Goal: Task Accomplishment & Management: Complete application form

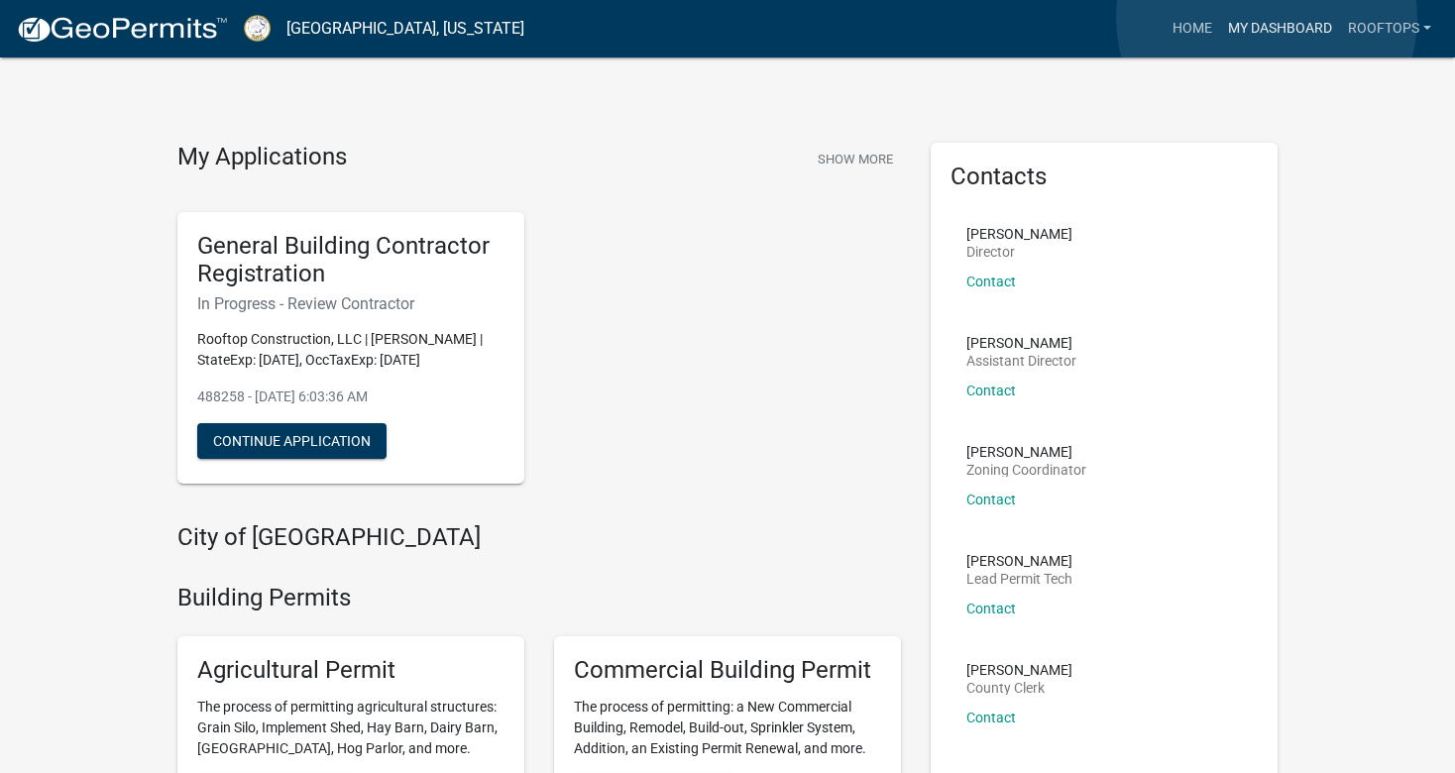
click at [1266, 18] on link "My Dashboard" at bounding box center [1280, 29] width 120 height 38
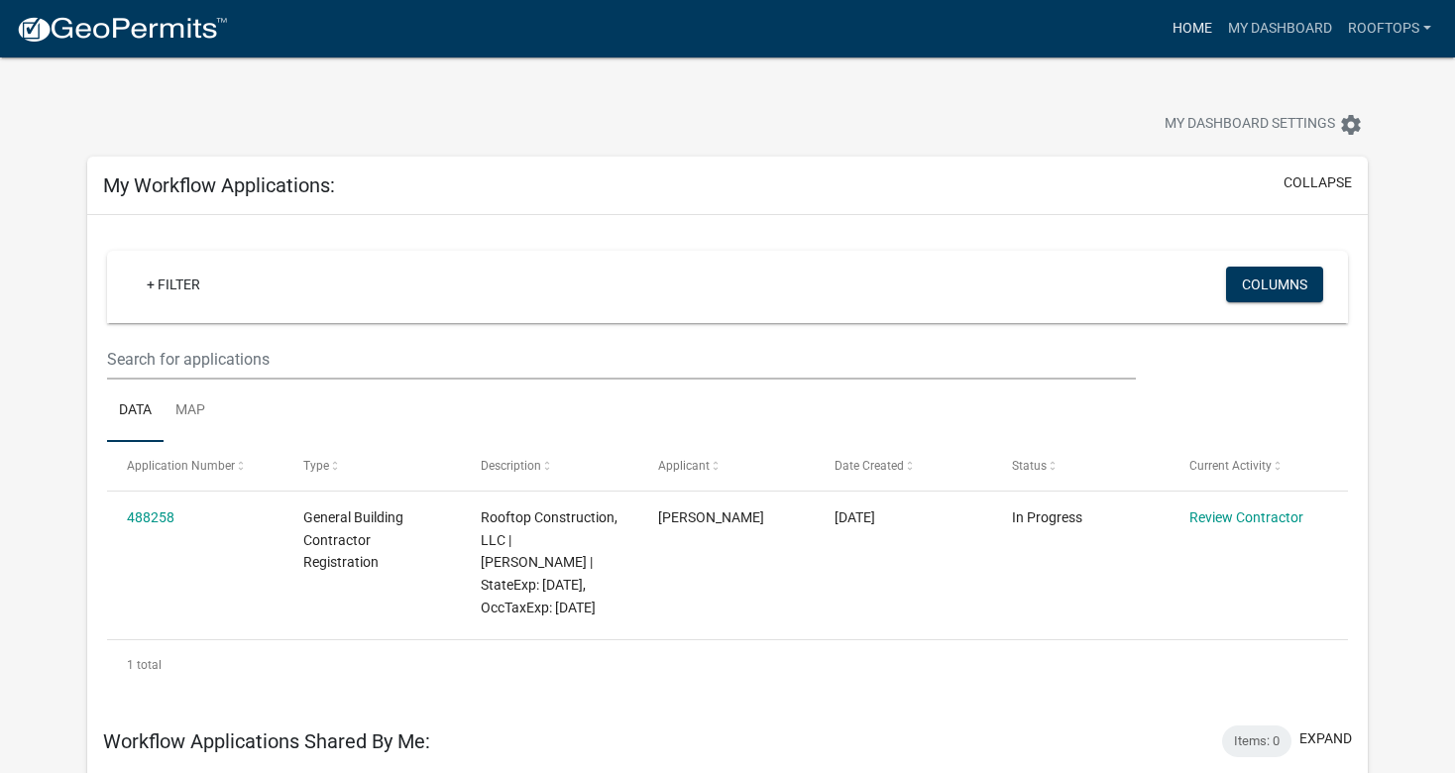
click at [1181, 29] on link "Home" at bounding box center [1191, 29] width 55 height 38
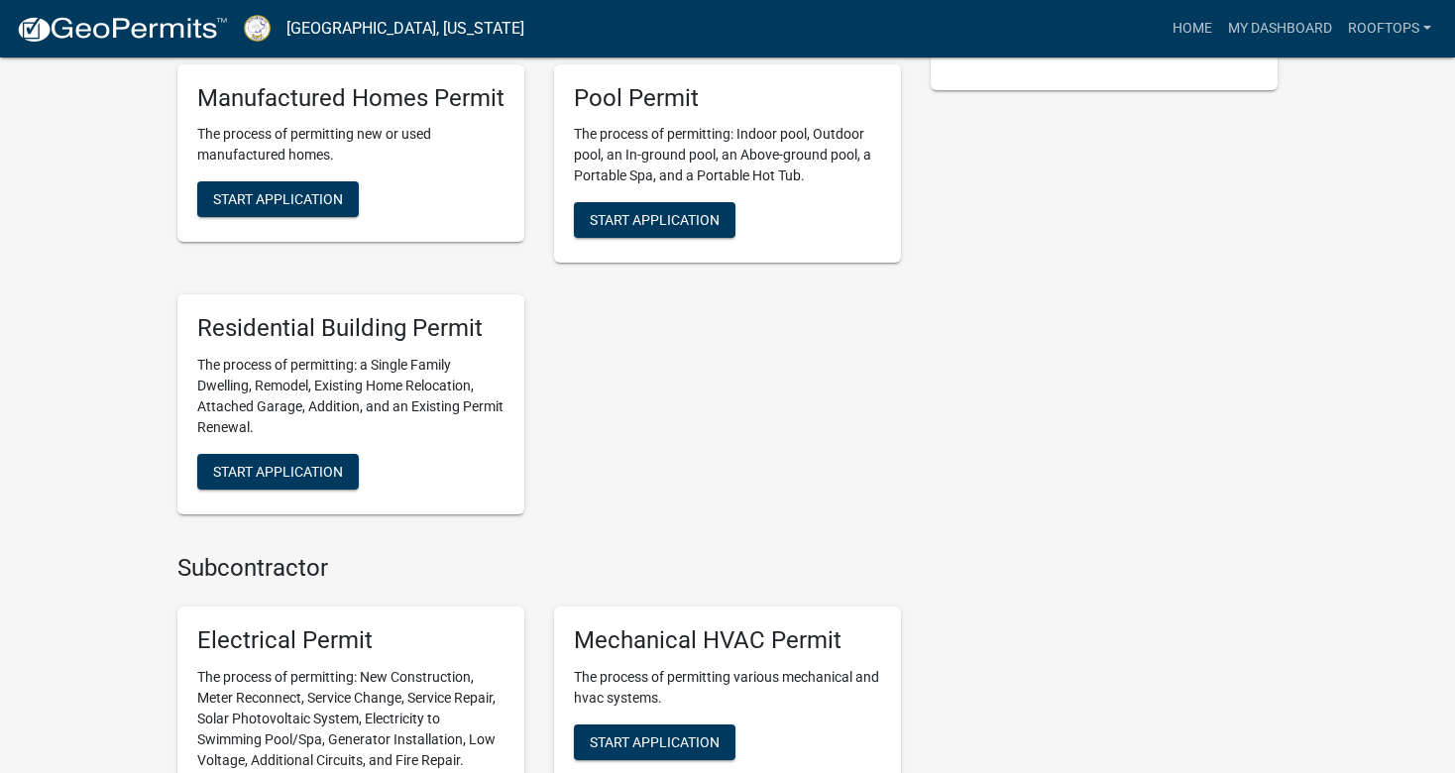
scroll to position [811, 0]
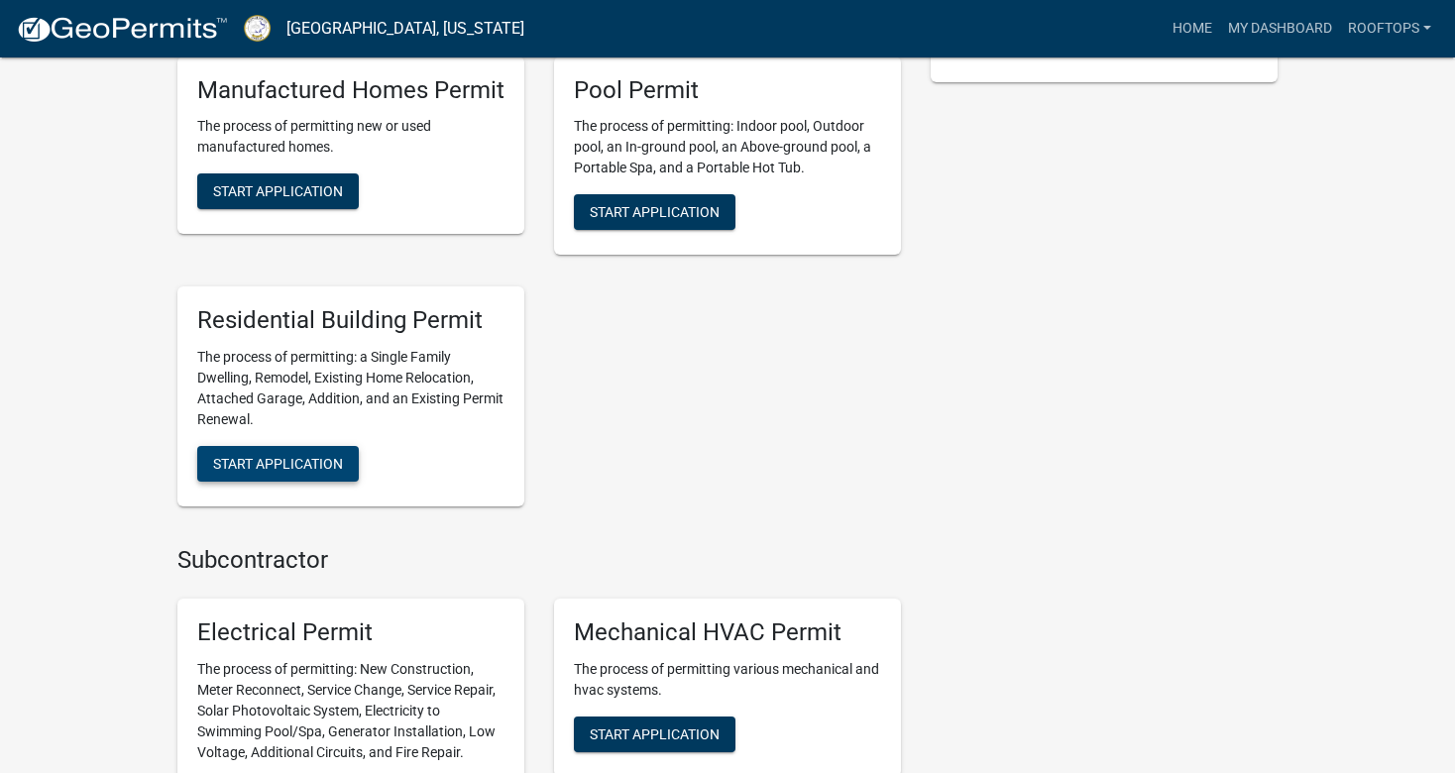
click at [271, 473] on button "Start Application" at bounding box center [278, 464] width 162 height 36
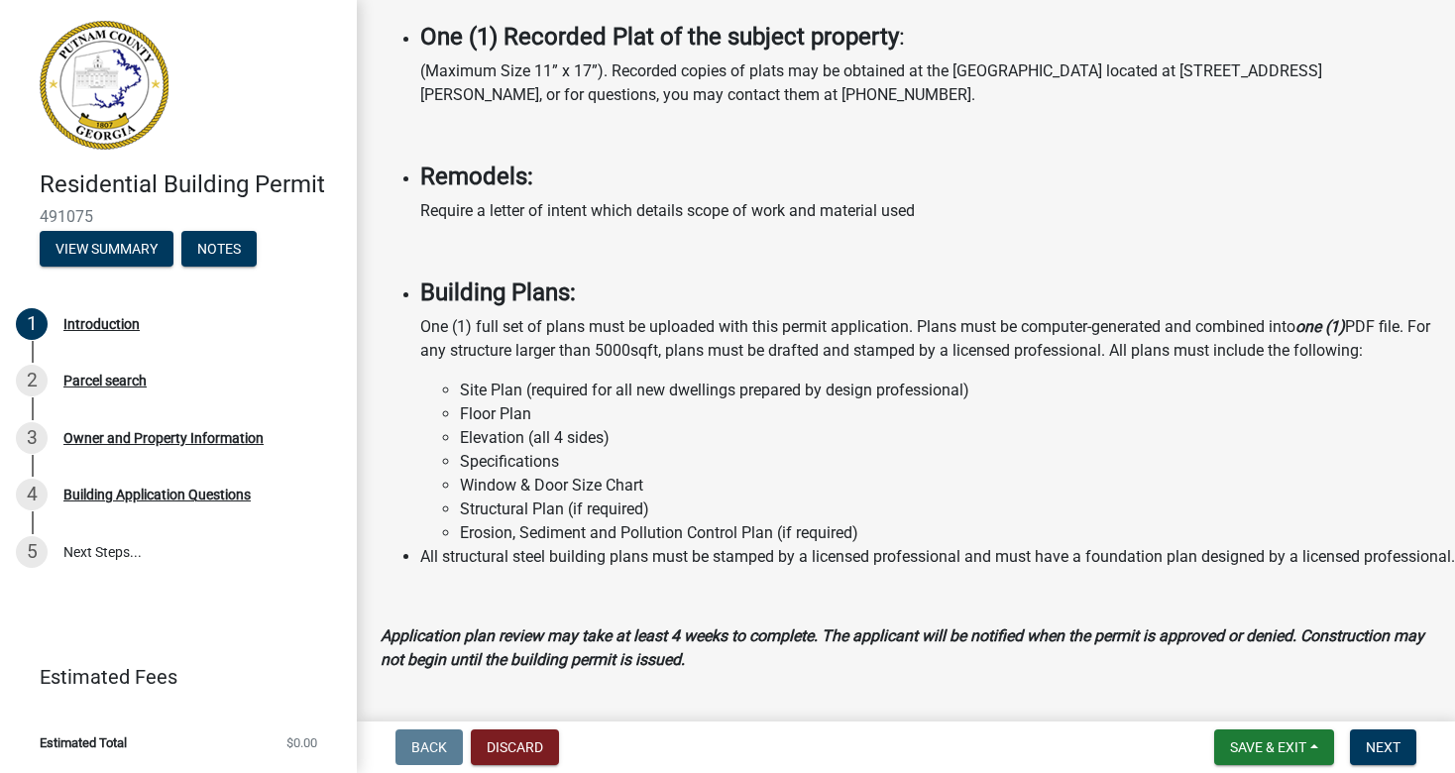
scroll to position [1626, 0]
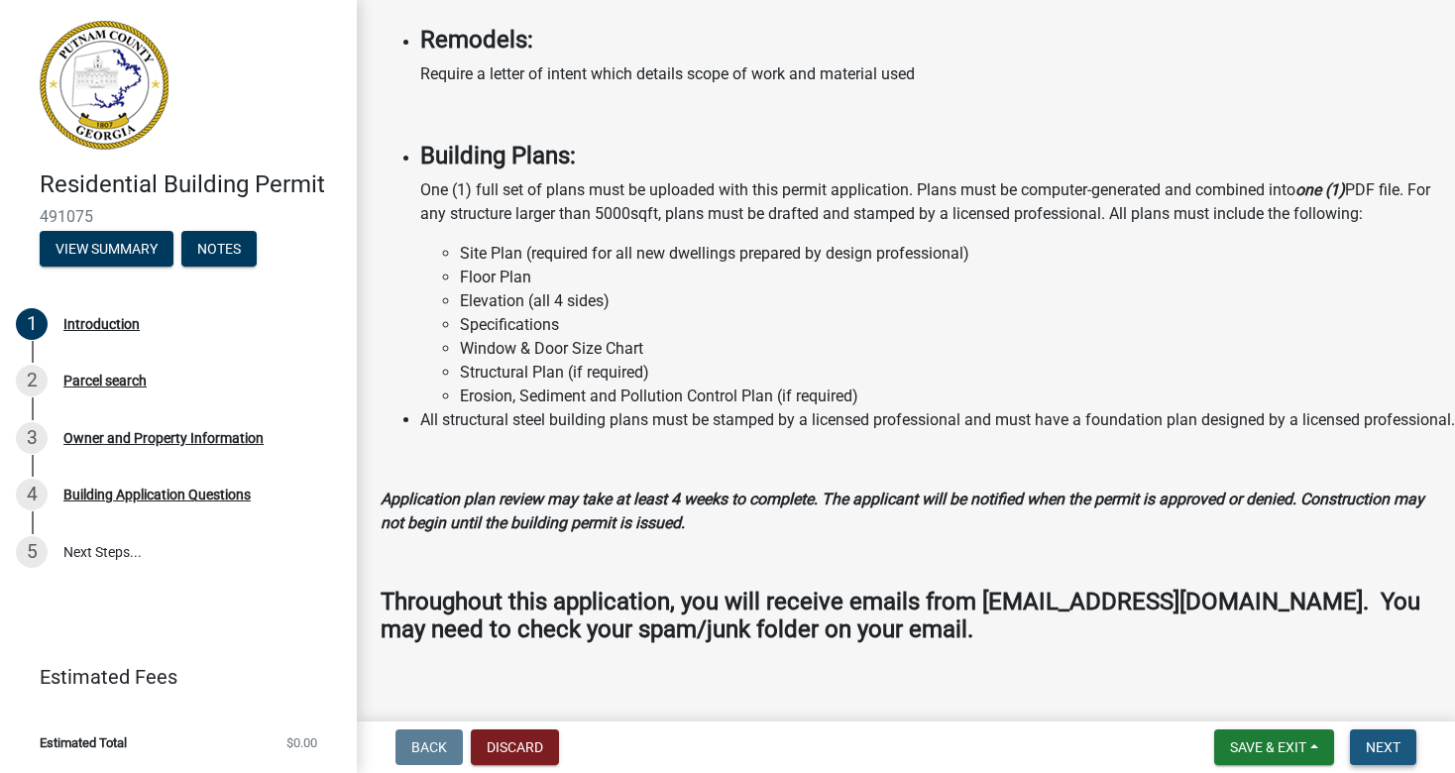
click at [1371, 740] on span "Next" at bounding box center [1383, 747] width 35 height 16
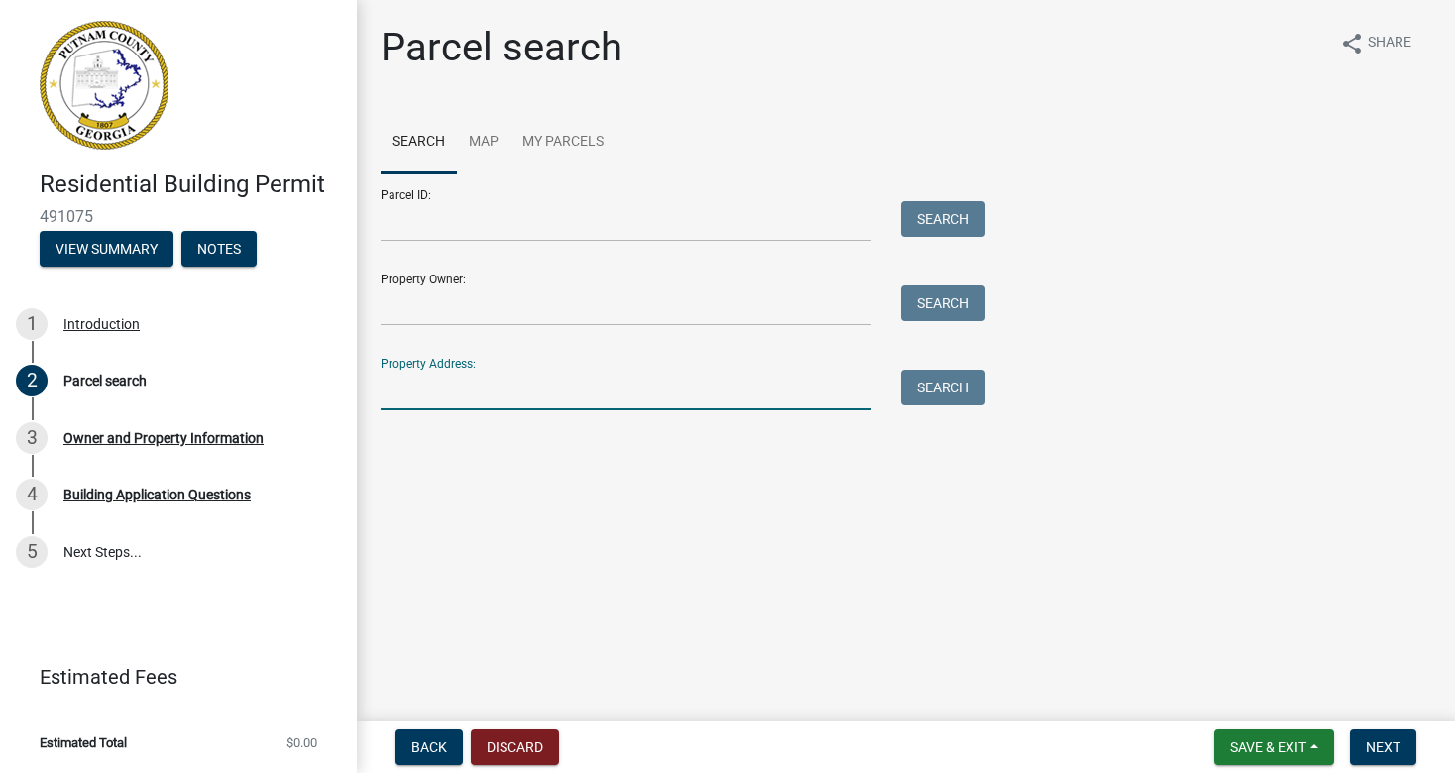
click at [435, 389] on input "Property Address:" at bounding box center [626, 390] width 491 height 41
type input "[STREET_ADDRESS]"
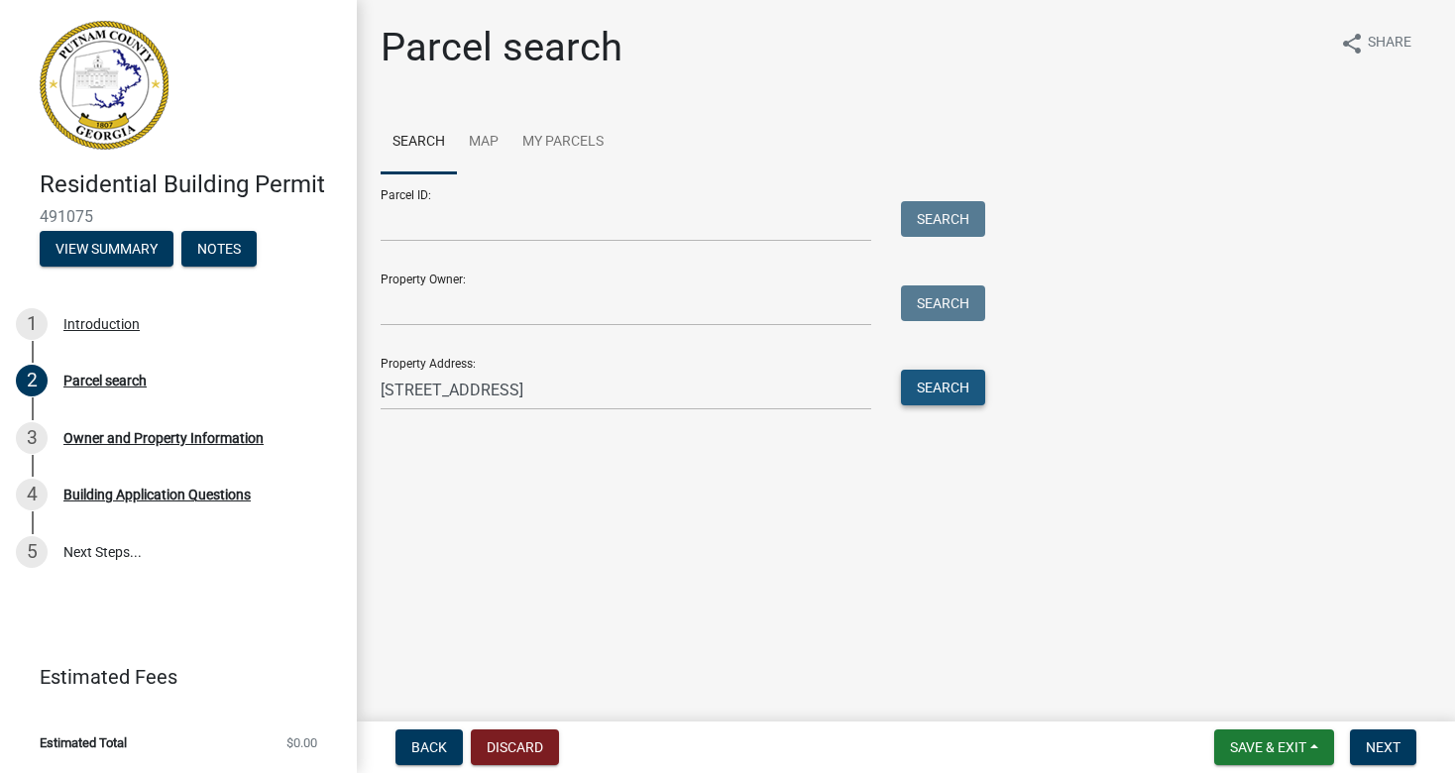
click at [943, 384] on button "Search" at bounding box center [943, 388] width 84 height 36
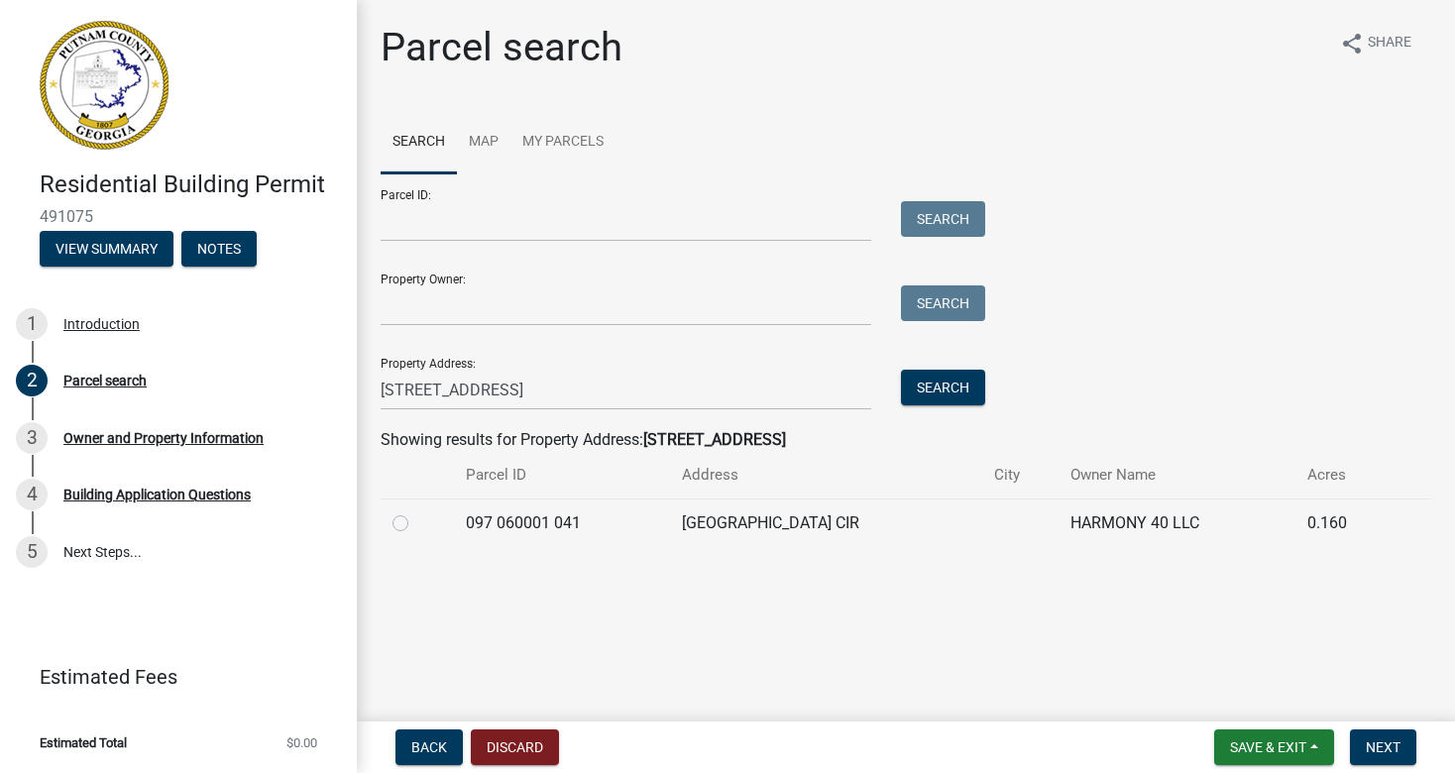
click at [416, 511] on label at bounding box center [416, 511] width 0 height 0
click at [416, 523] on 041 "radio" at bounding box center [422, 517] width 13 height 13
radio 041 "true"
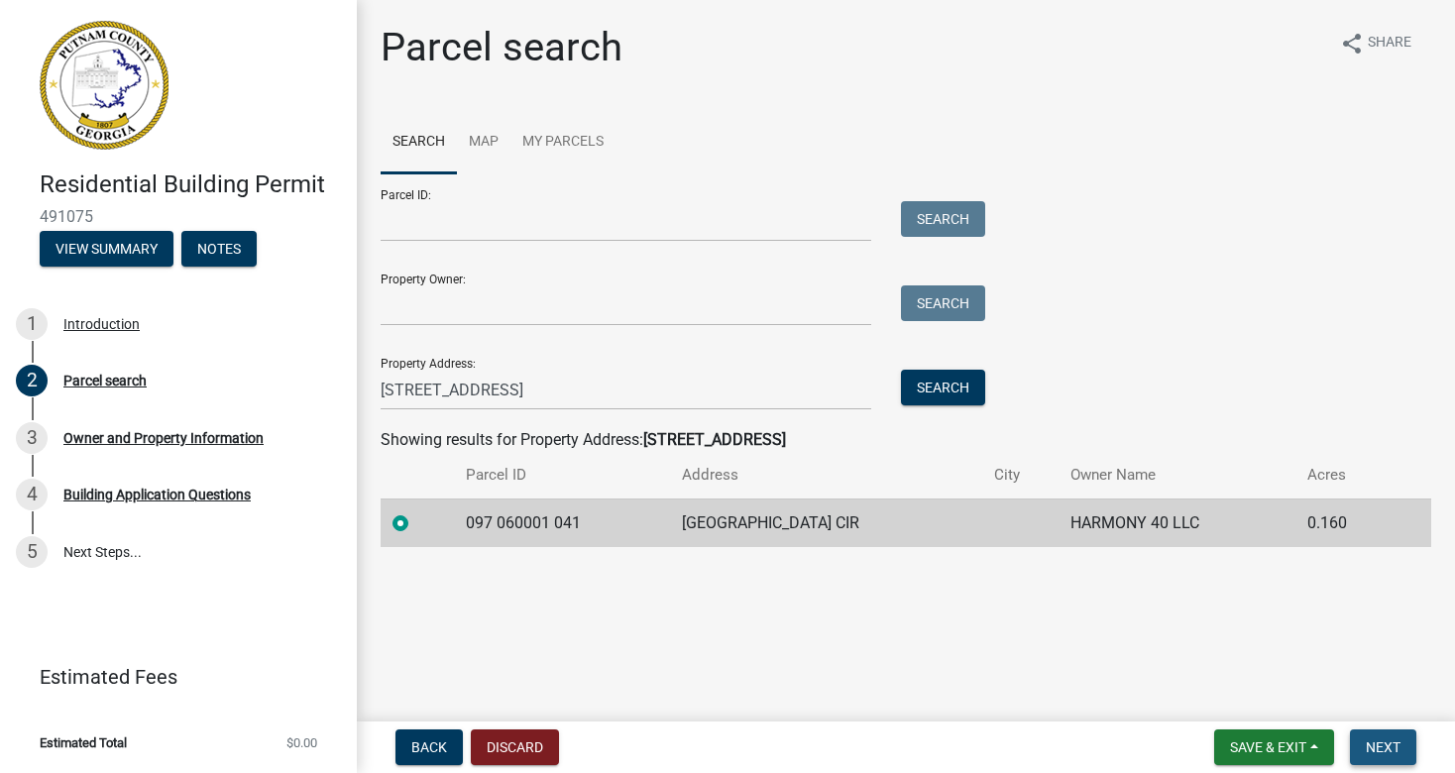
click at [1390, 745] on span "Next" at bounding box center [1383, 747] width 35 height 16
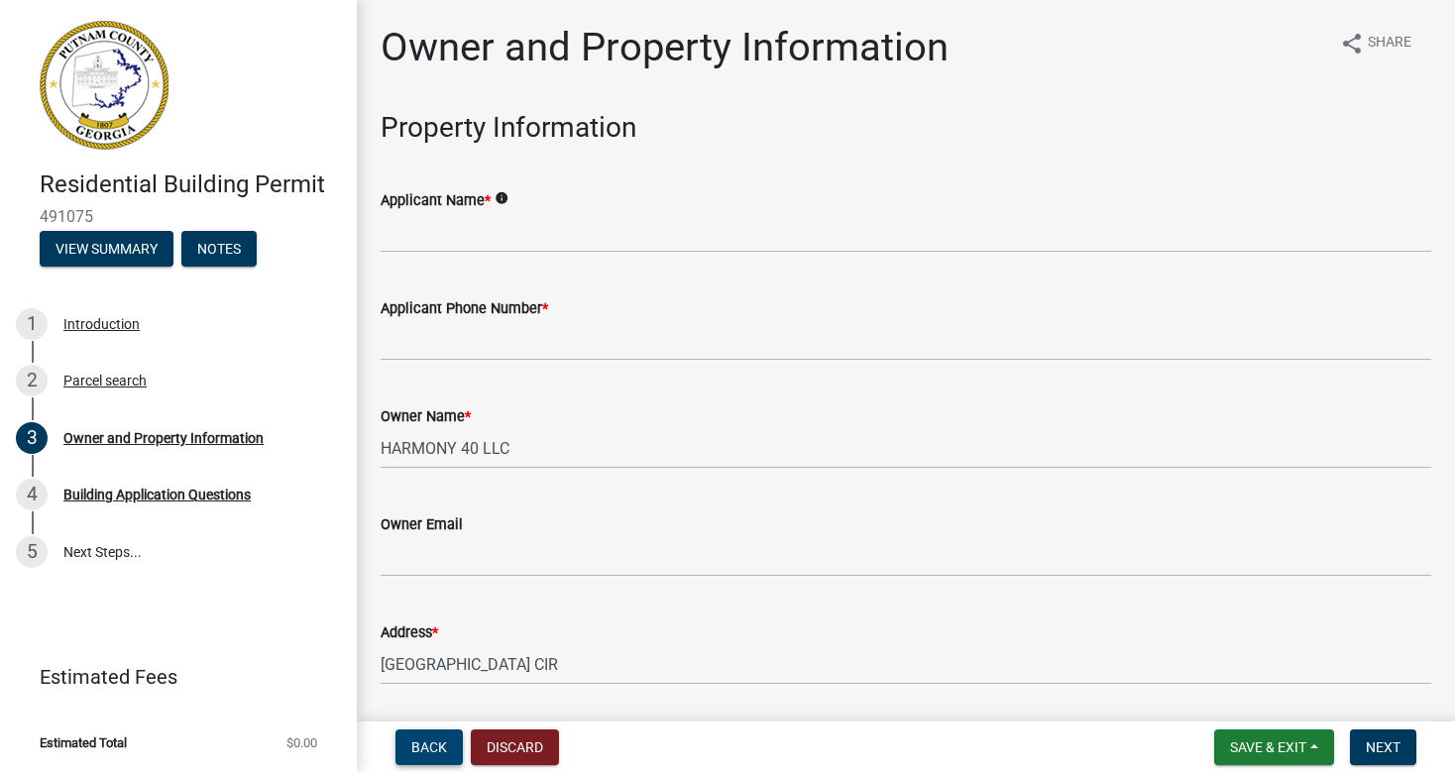
click at [414, 745] on span "Back" at bounding box center [429, 747] width 36 height 16
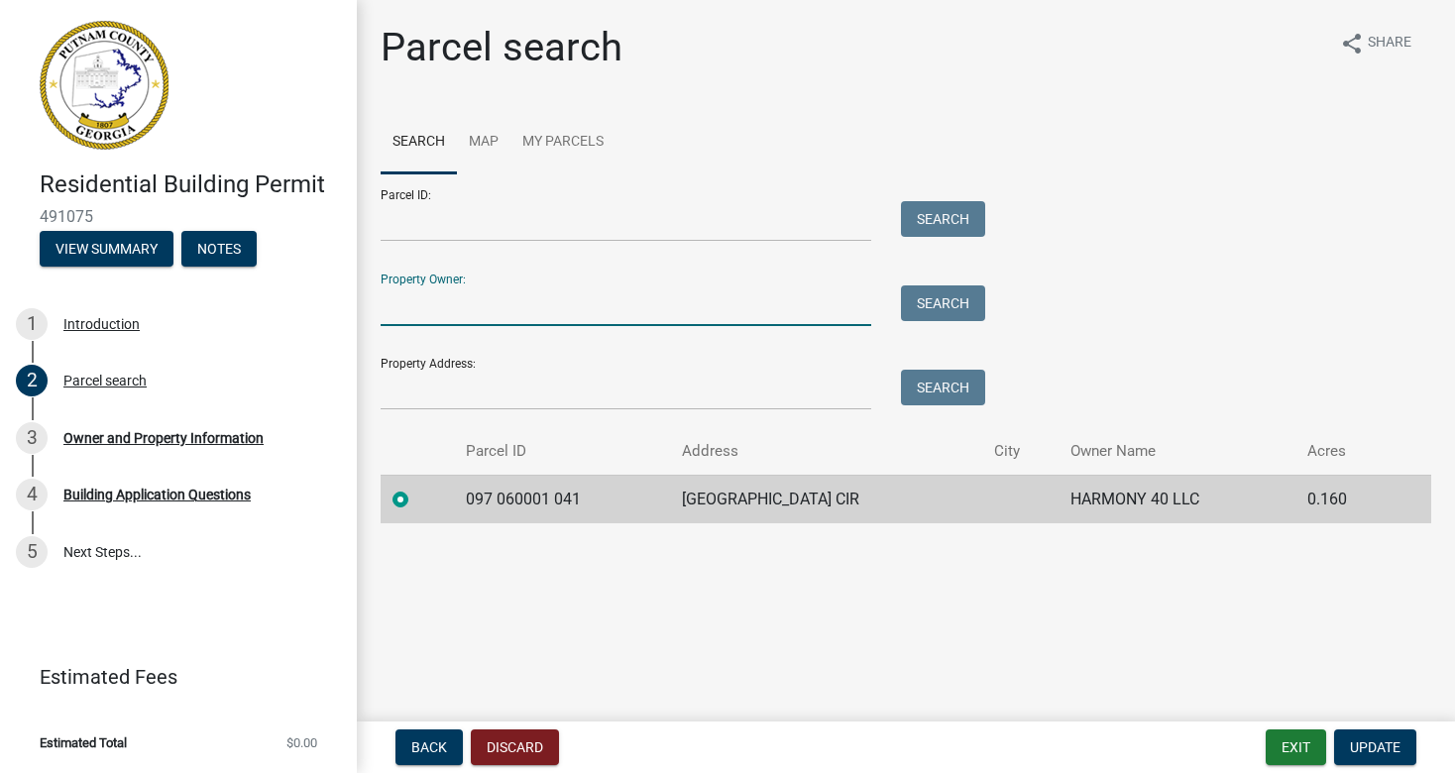
click at [455, 306] on input "Property Owner:" at bounding box center [626, 305] width 491 height 41
click at [1371, 744] on span "Update" at bounding box center [1375, 747] width 51 height 16
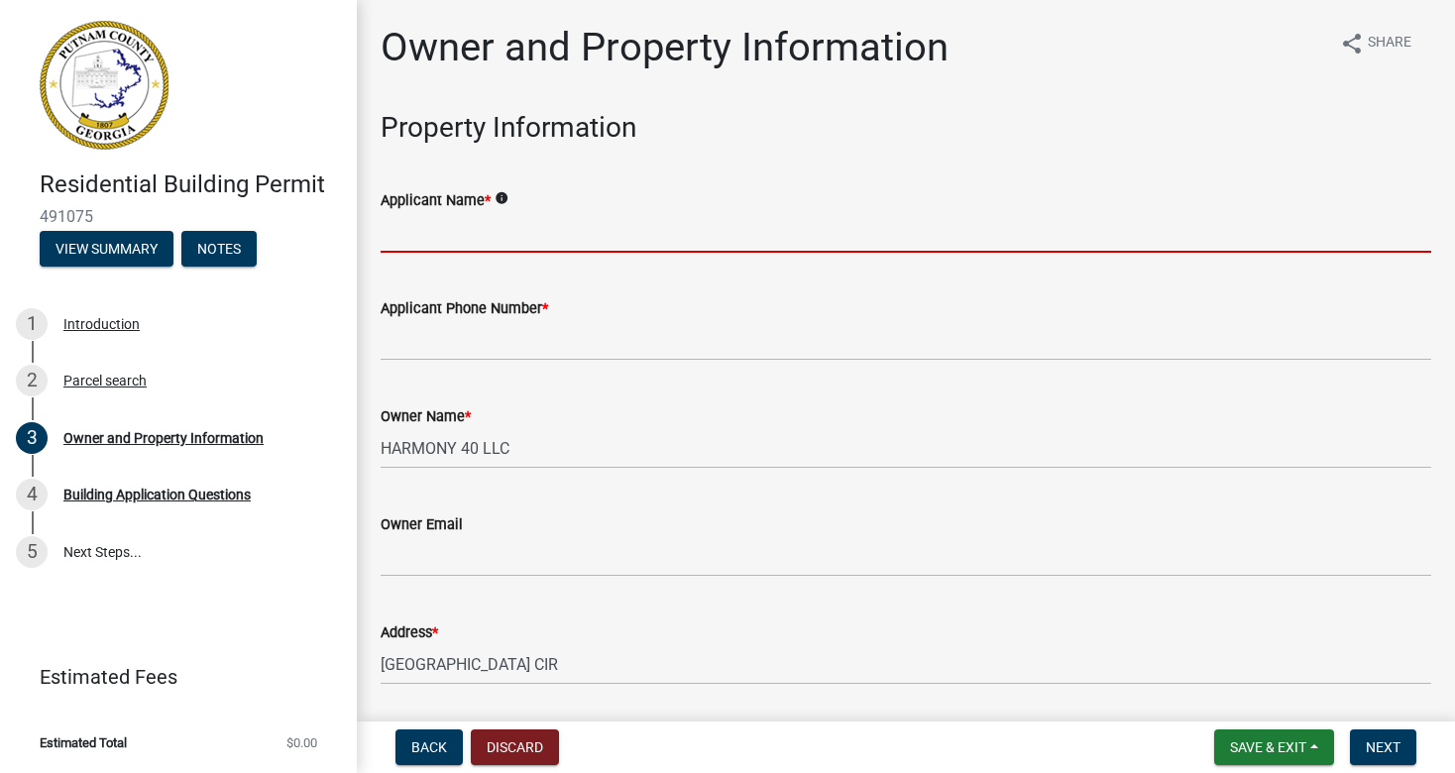
click at [459, 230] on input "Applicant Name *" at bounding box center [906, 232] width 1050 height 41
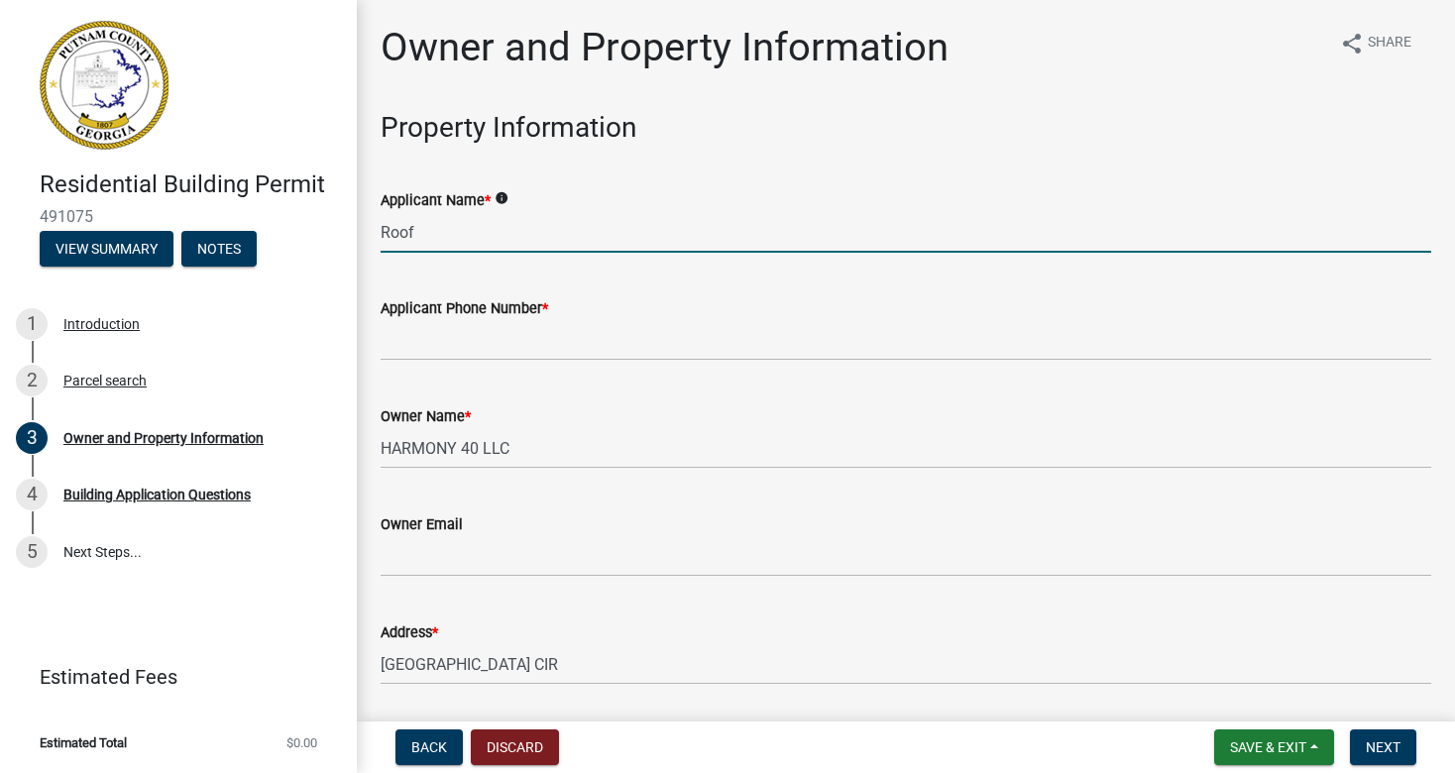
type input "Rooftop Construction, LLC"
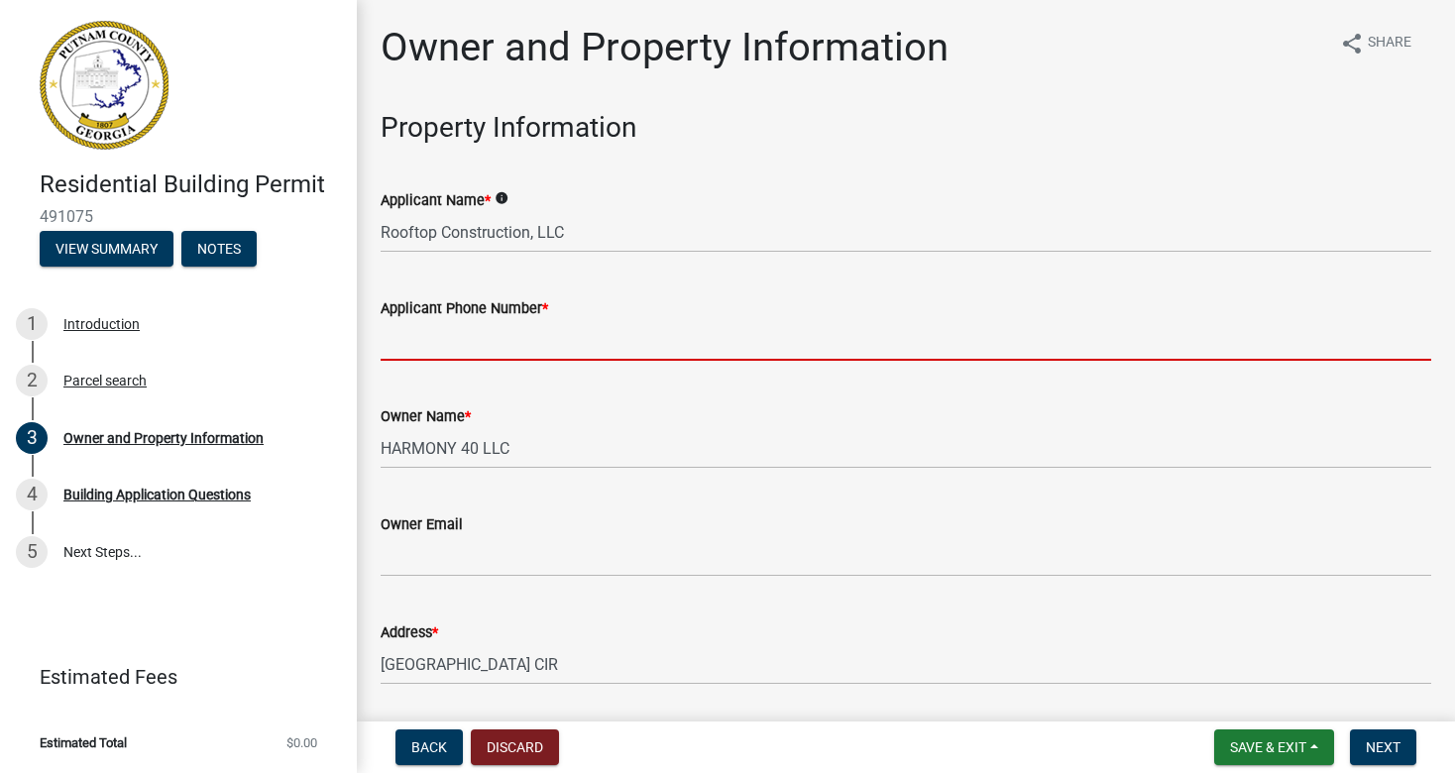
click at [521, 336] on input "Applicant Phone Number *" at bounding box center [906, 340] width 1050 height 41
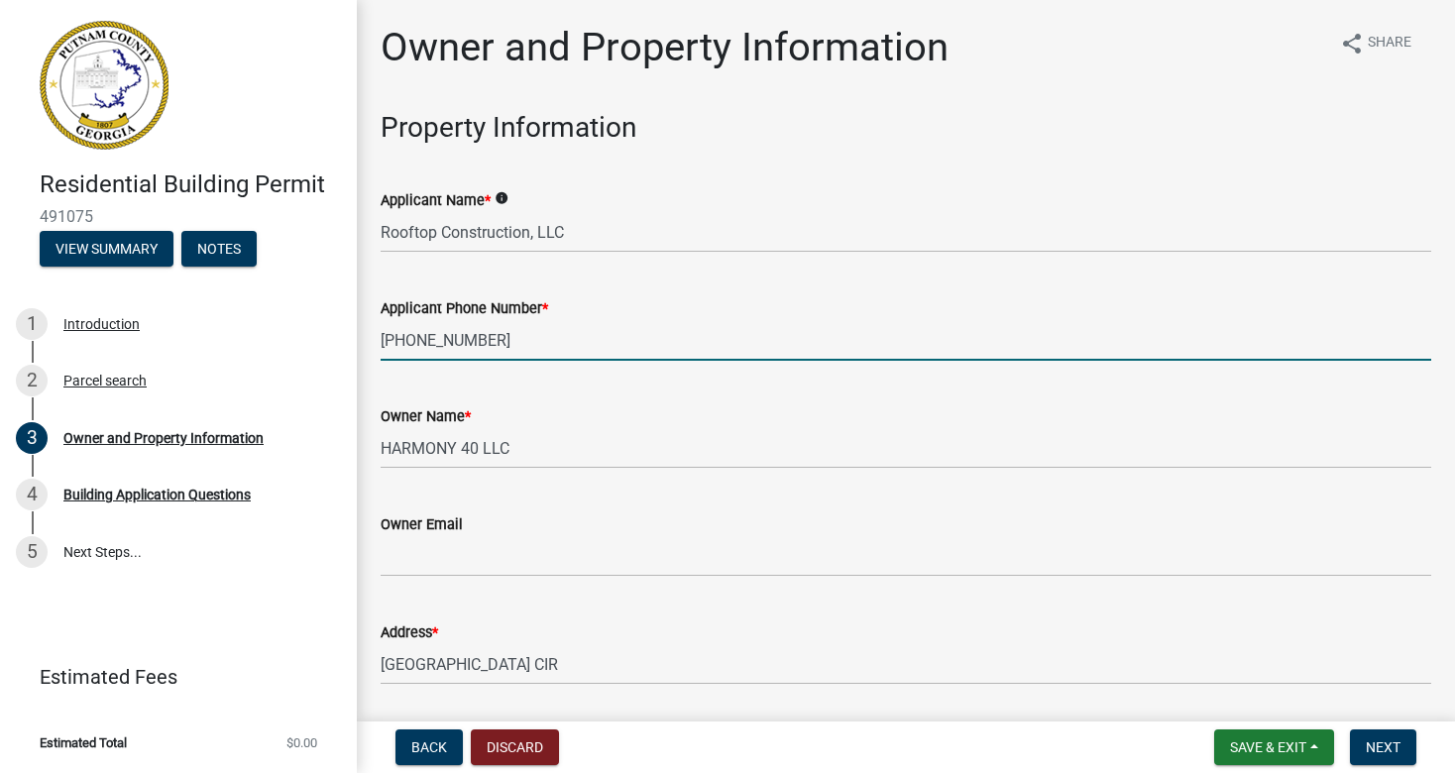
type input "[PHONE_NUMBER]"
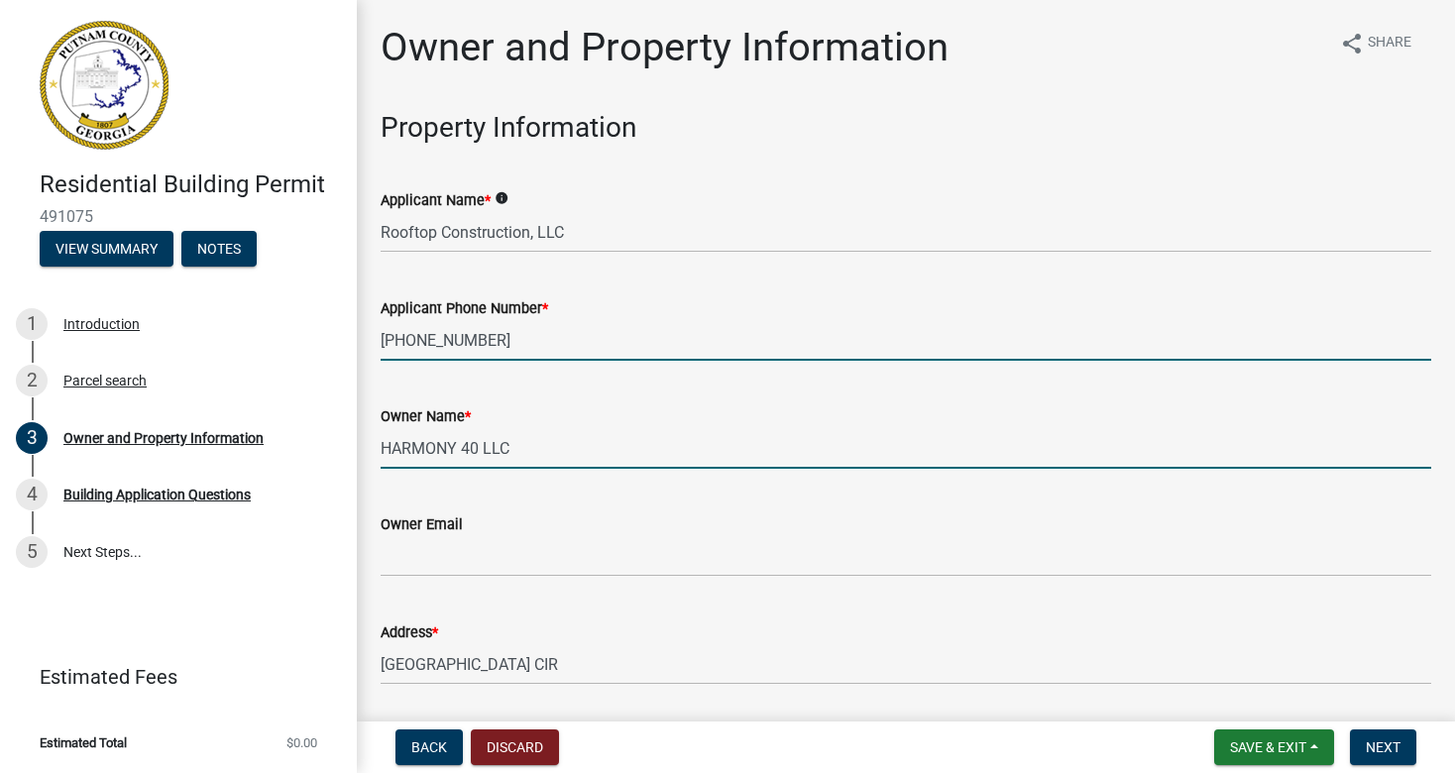
click at [487, 436] on input "HARMONY 40 LLC" at bounding box center [906, 448] width 1050 height 41
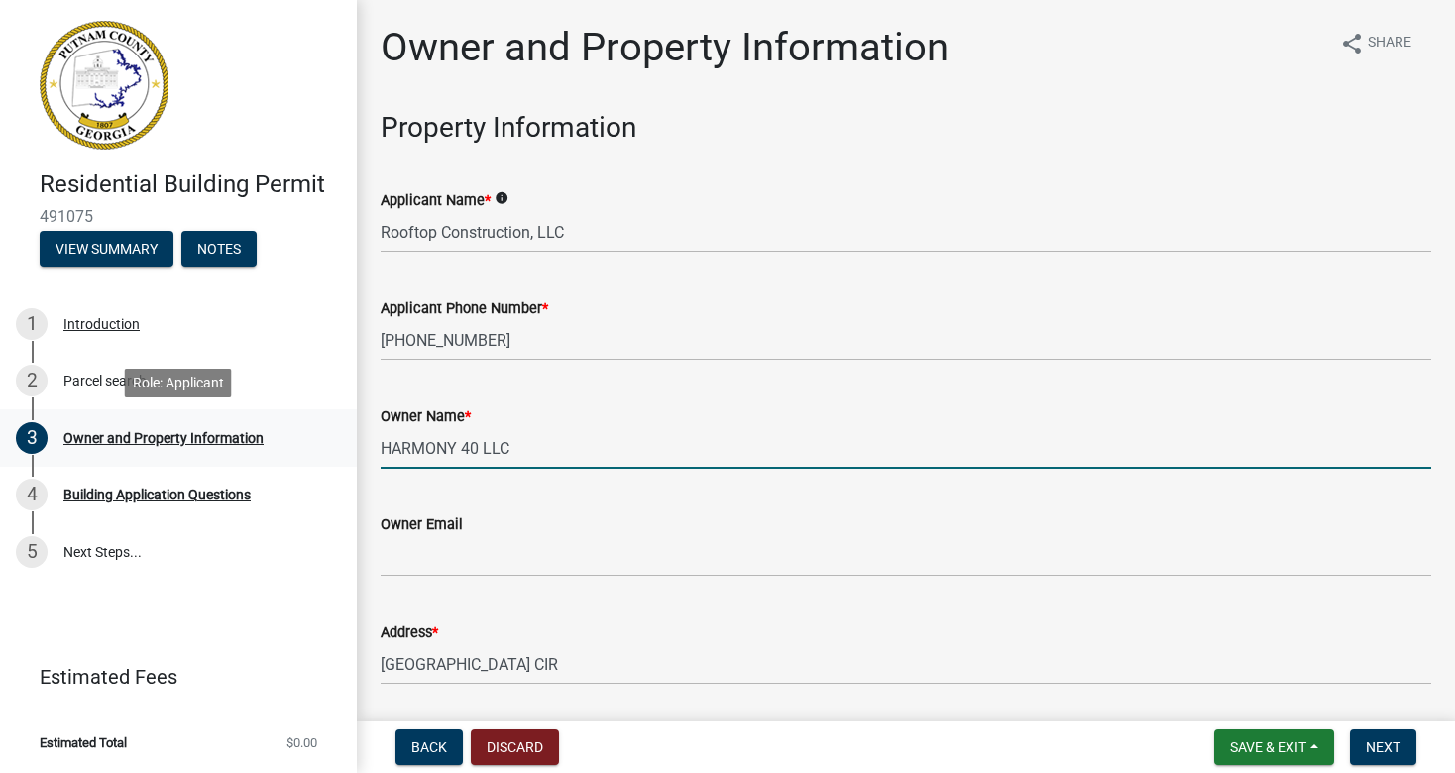
drag, startPoint x: 519, startPoint y: 448, endPoint x: 350, endPoint y: 438, distance: 169.7
click at [346, 443] on div "Residential Building Permit 491075 View Summary Notes 1 Introduction 2 Parcel s…" at bounding box center [727, 386] width 1455 height 773
type input "CGLO, LLC"
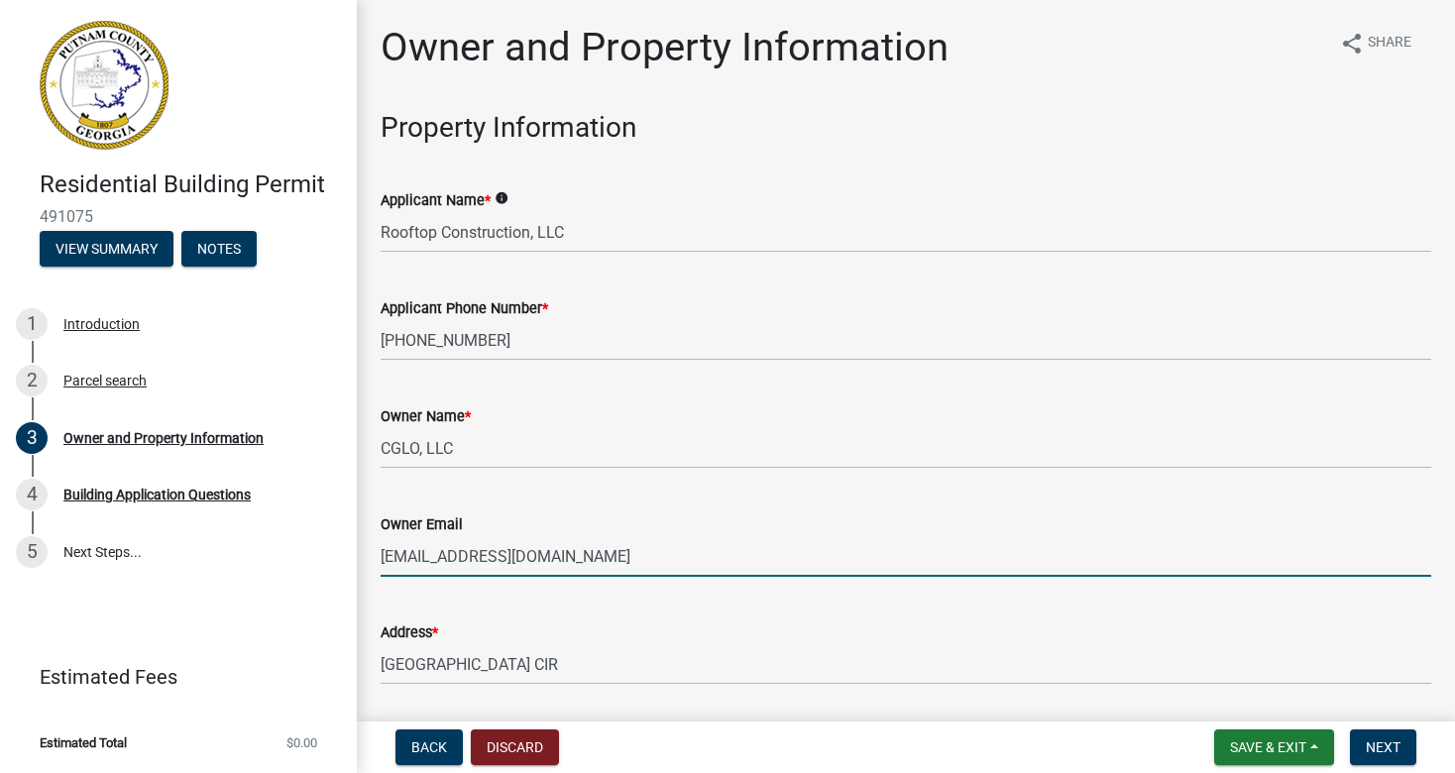
type input "[EMAIL_ADDRESS][DOMAIN_NAME]"
click at [815, 632] on div "Address *" at bounding box center [906, 632] width 1050 height 24
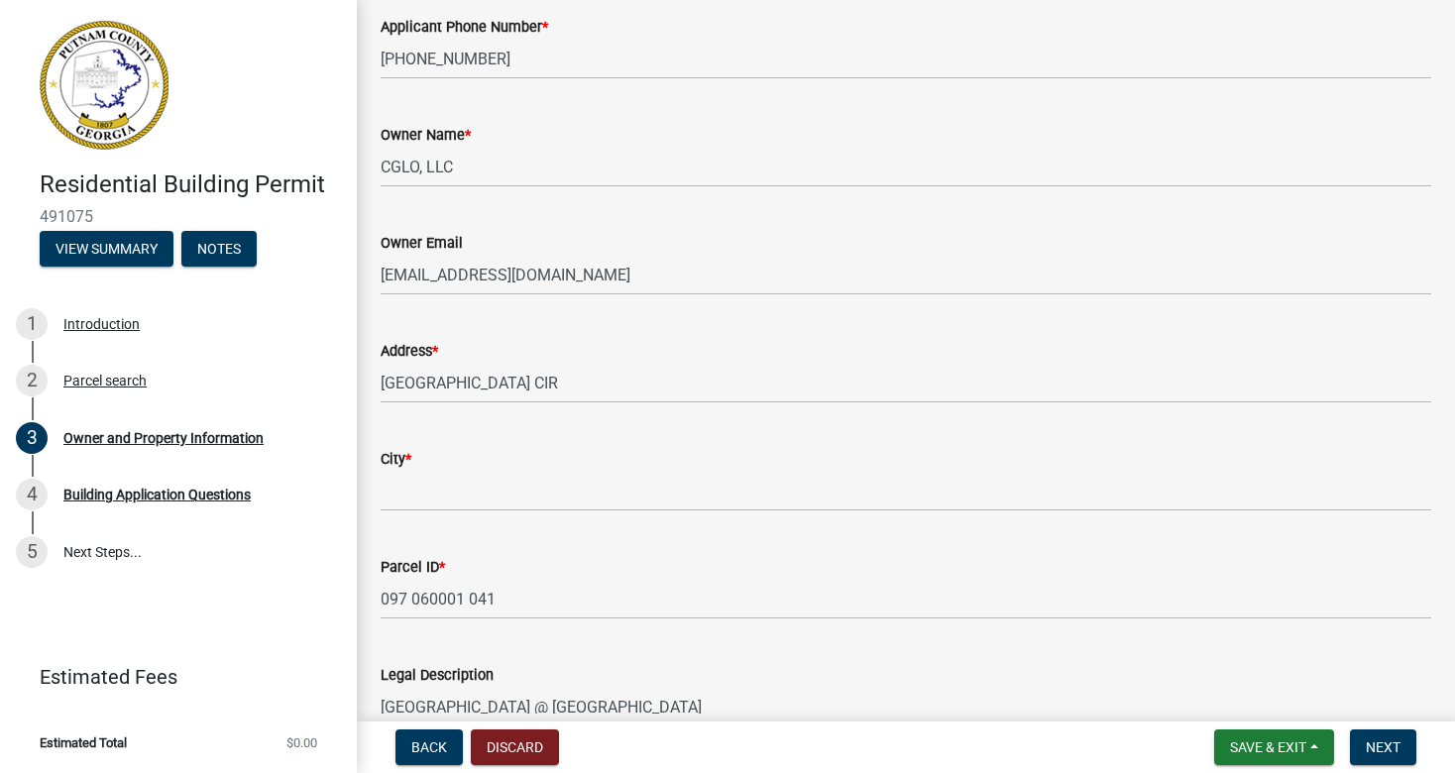
scroll to position [284, 0]
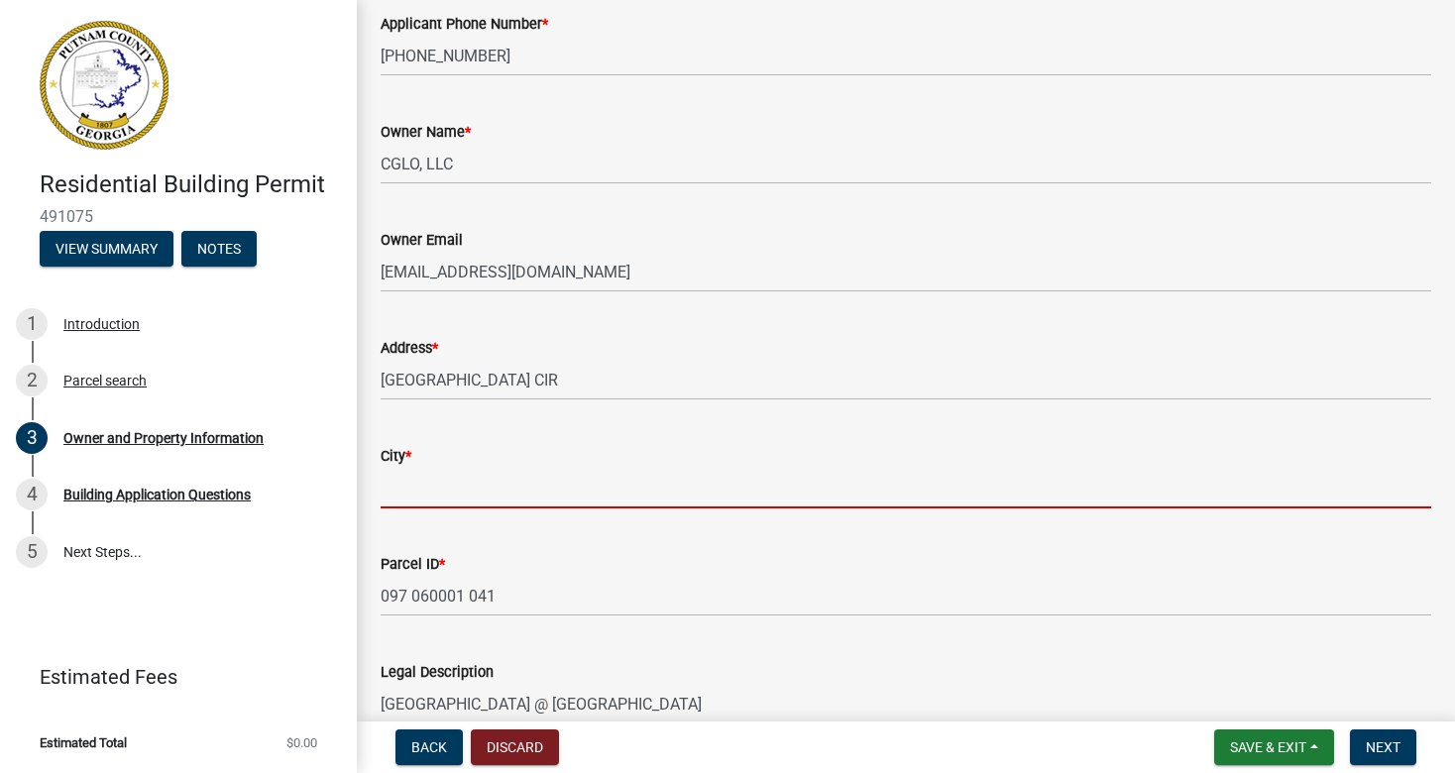
click at [402, 493] on input "City *" at bounding box center [906, 488] width 1050 height 41
type input "EATONTON"
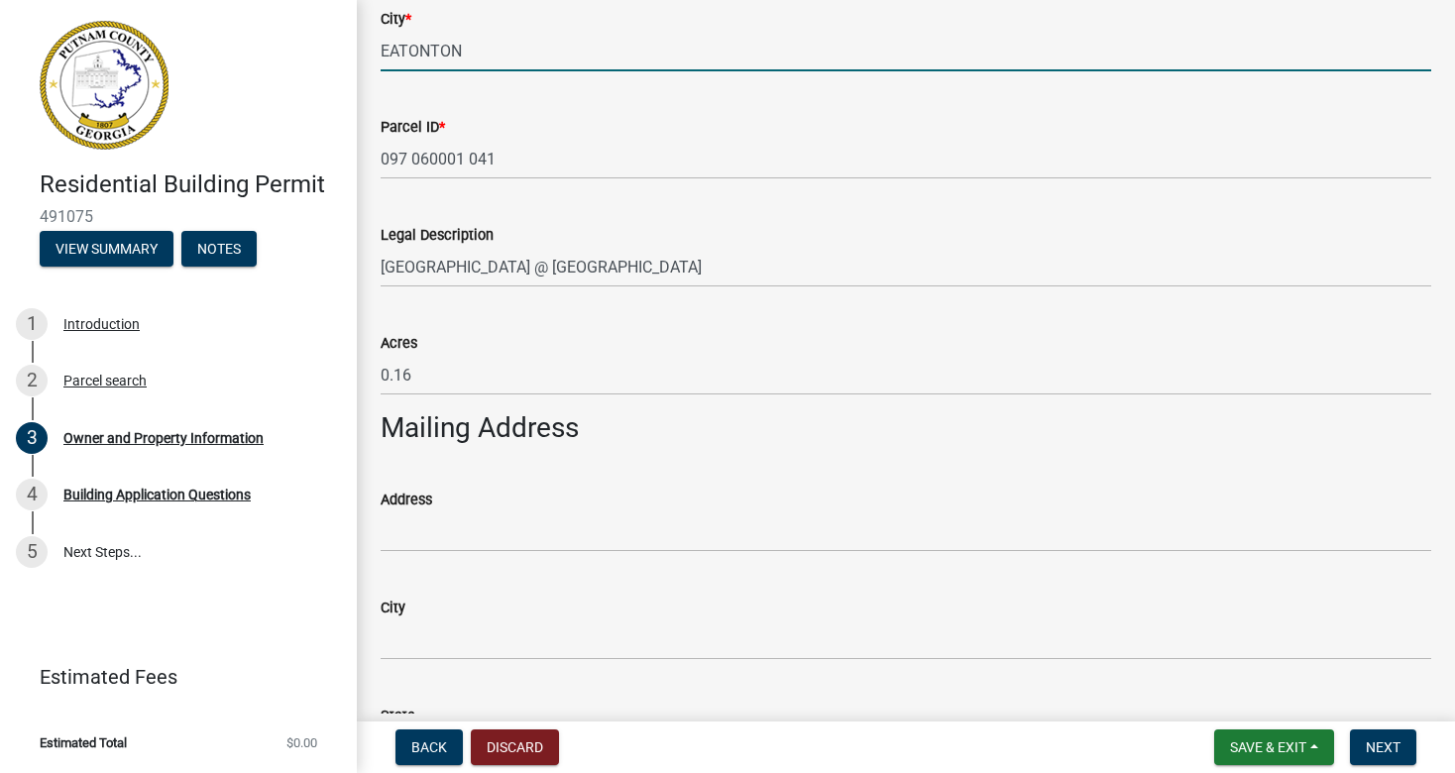
scroll to position [745, 0]
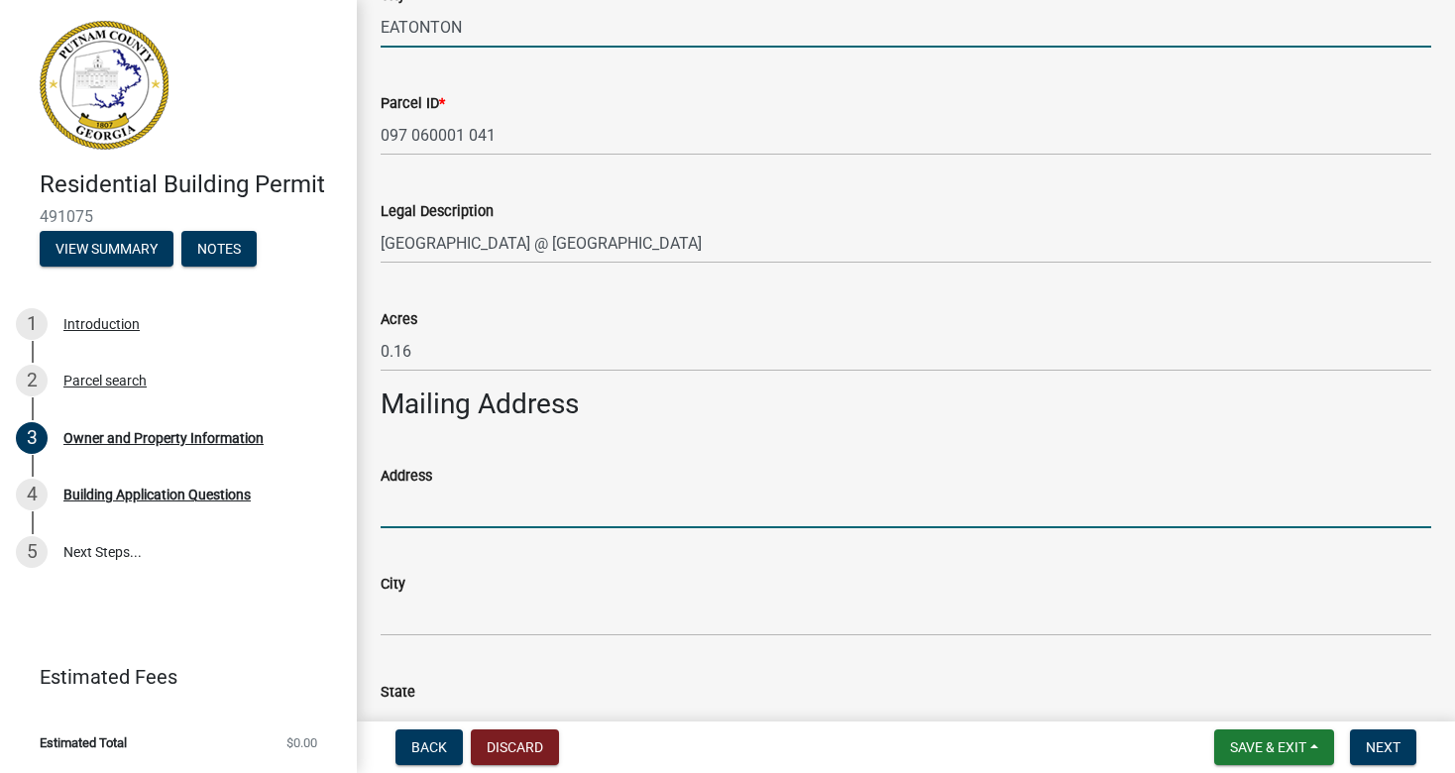
click at [408, 513] on input "Address" at bounding box center [906, 508] width 1050 height 41
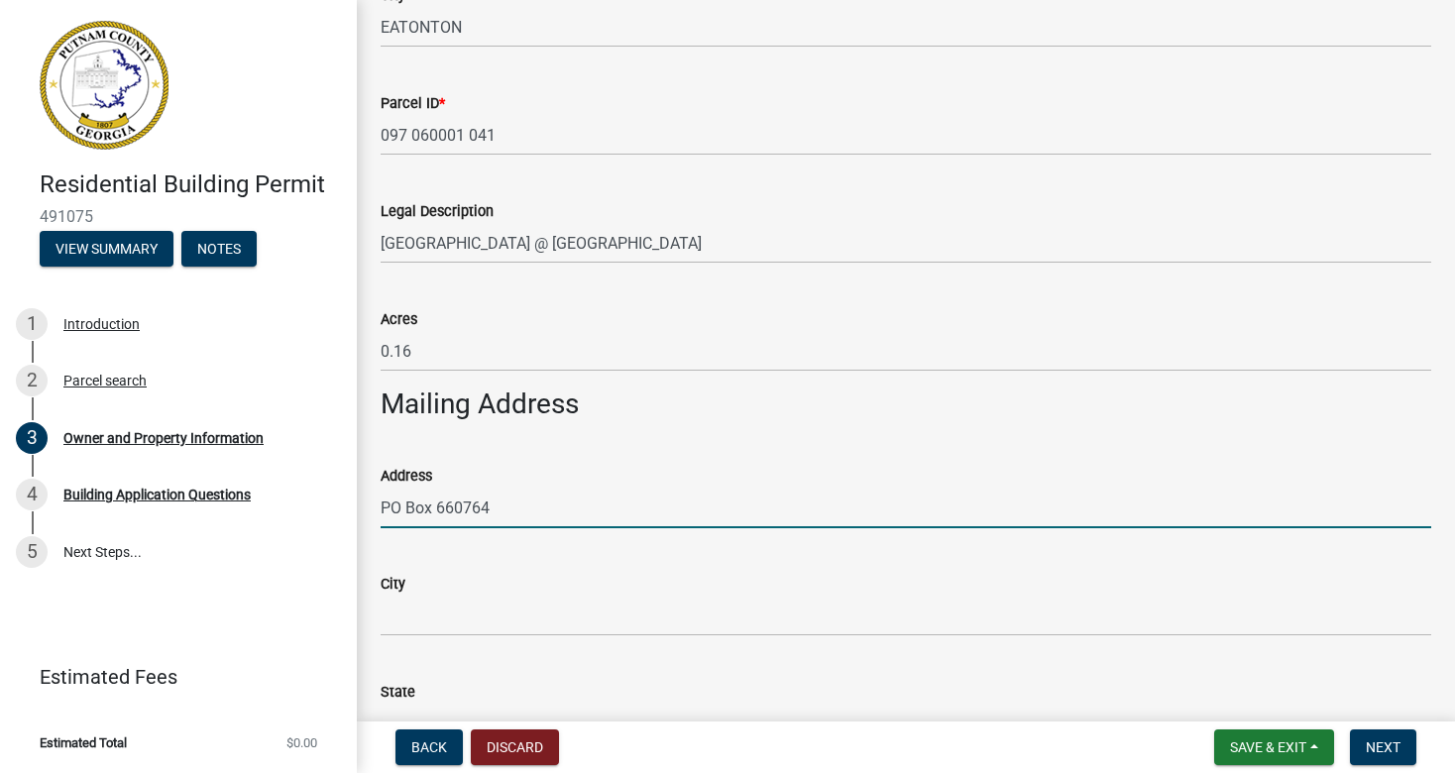
type input "PO Box 660764"
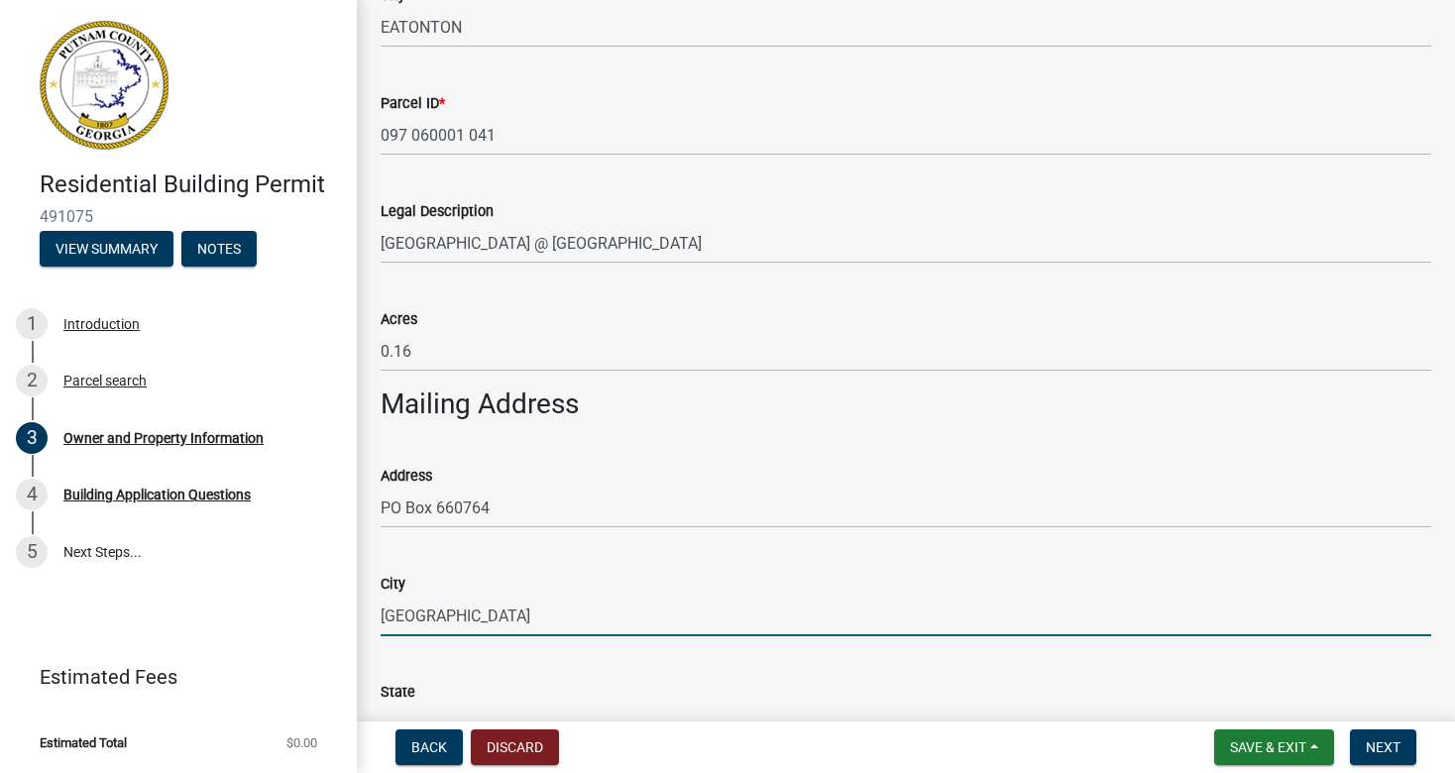
type input "[GEOGRAPHIC_DATA]"
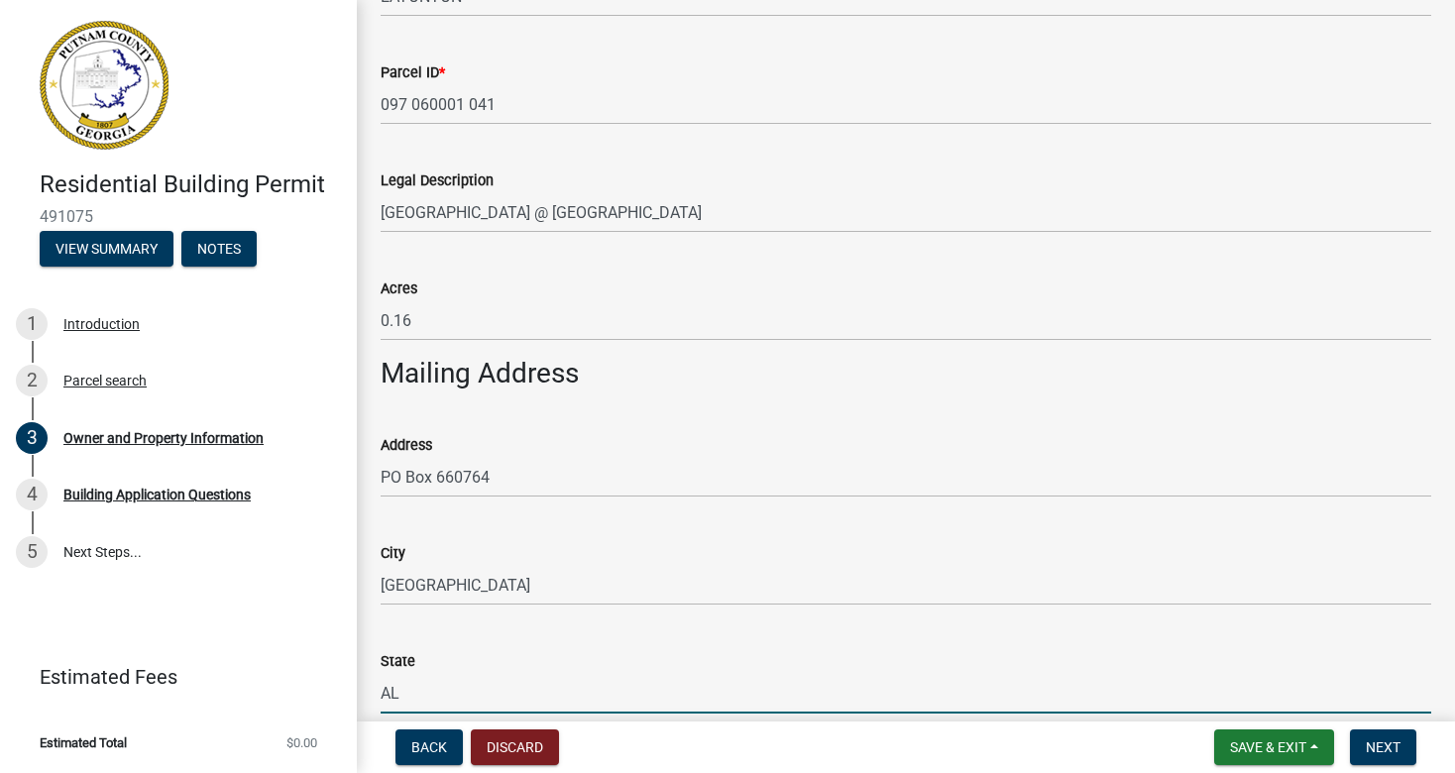
type input "AL"
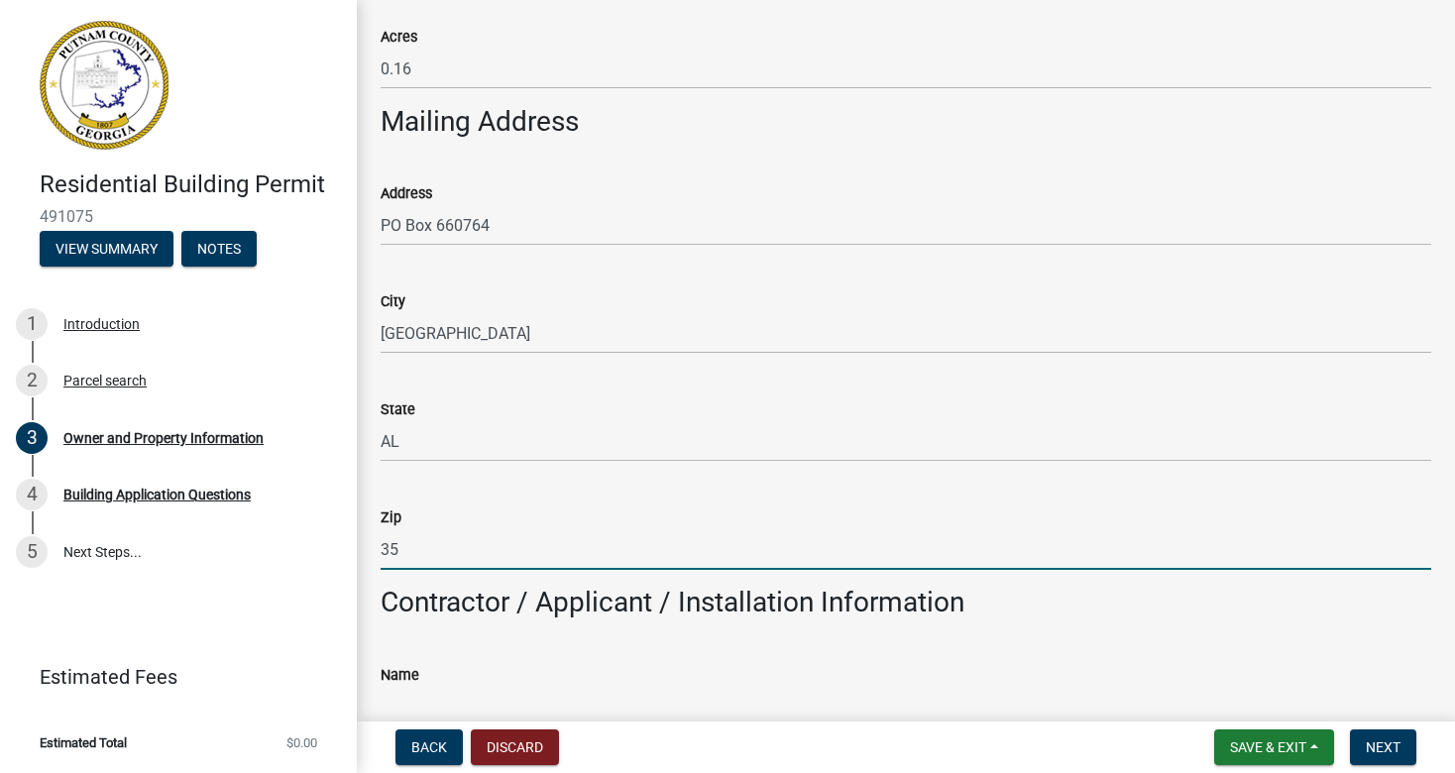
scroll to position [1020, 0]
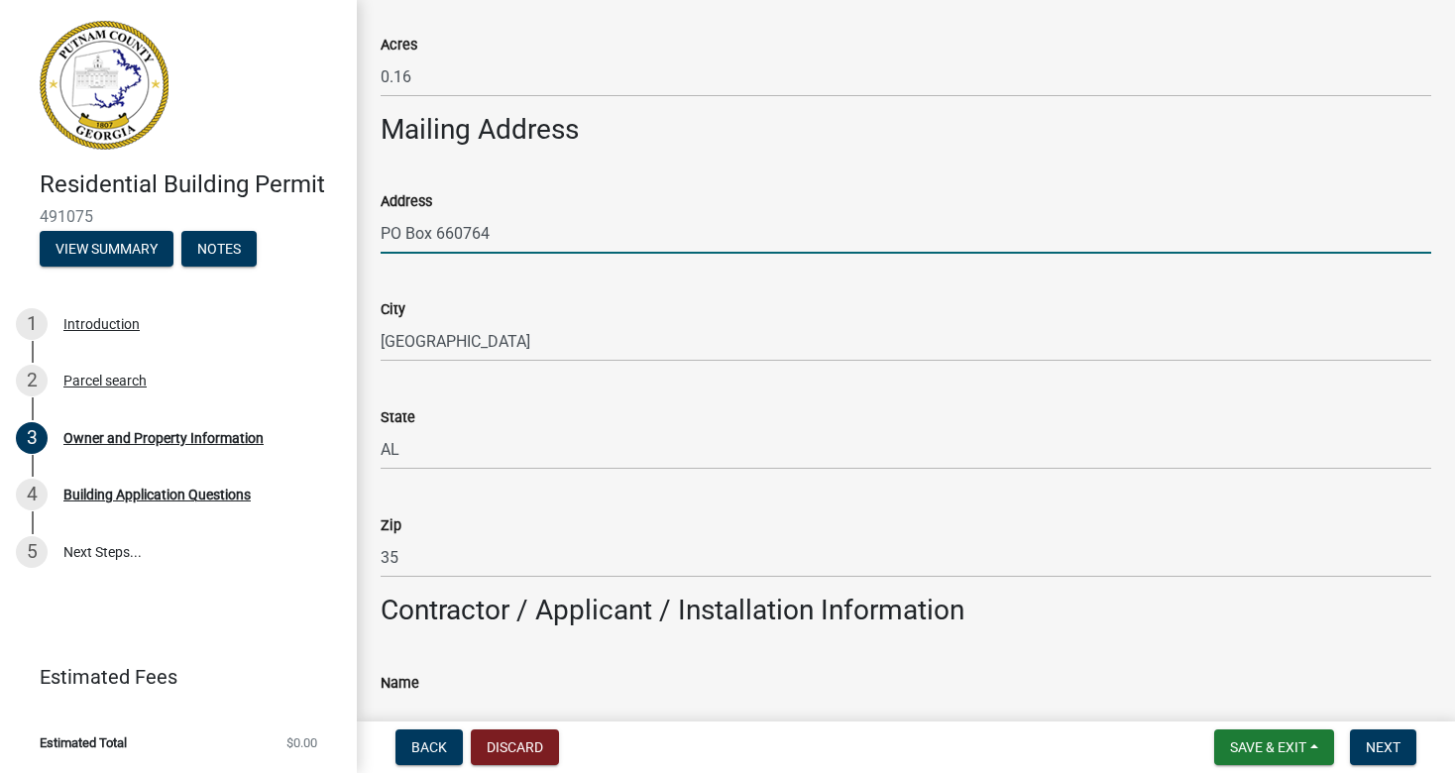
drag, startPoint x: 514, startPoint y: 235, endPoint x: 317, endPoint y: 234, distance: 197.2
click at [317, 235] on div "Residential Building Permit 491075 View Summary Notes 1 Introduction 2 Parcel s…" at bounding box center [727, 386] width 1455 height 773
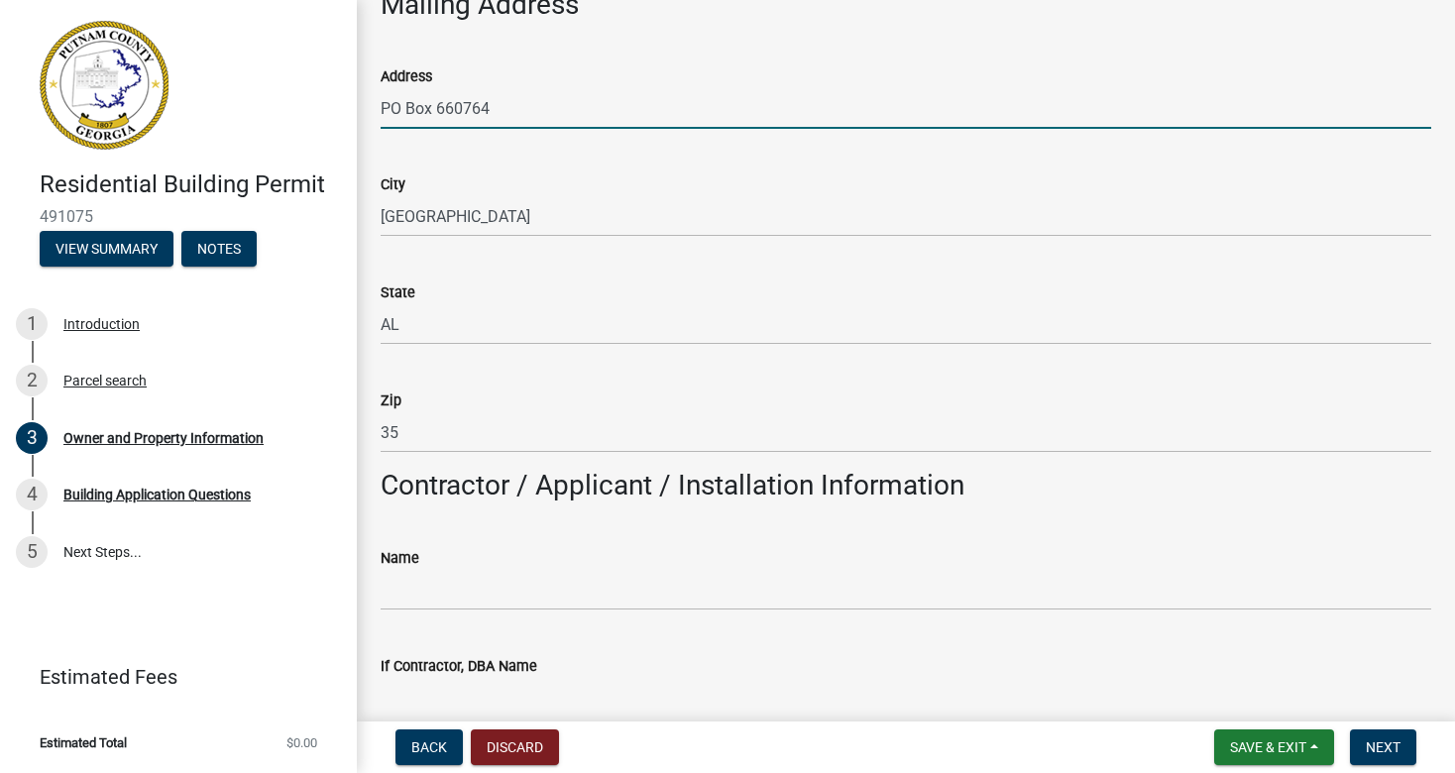
scroll to position [1157, 0]
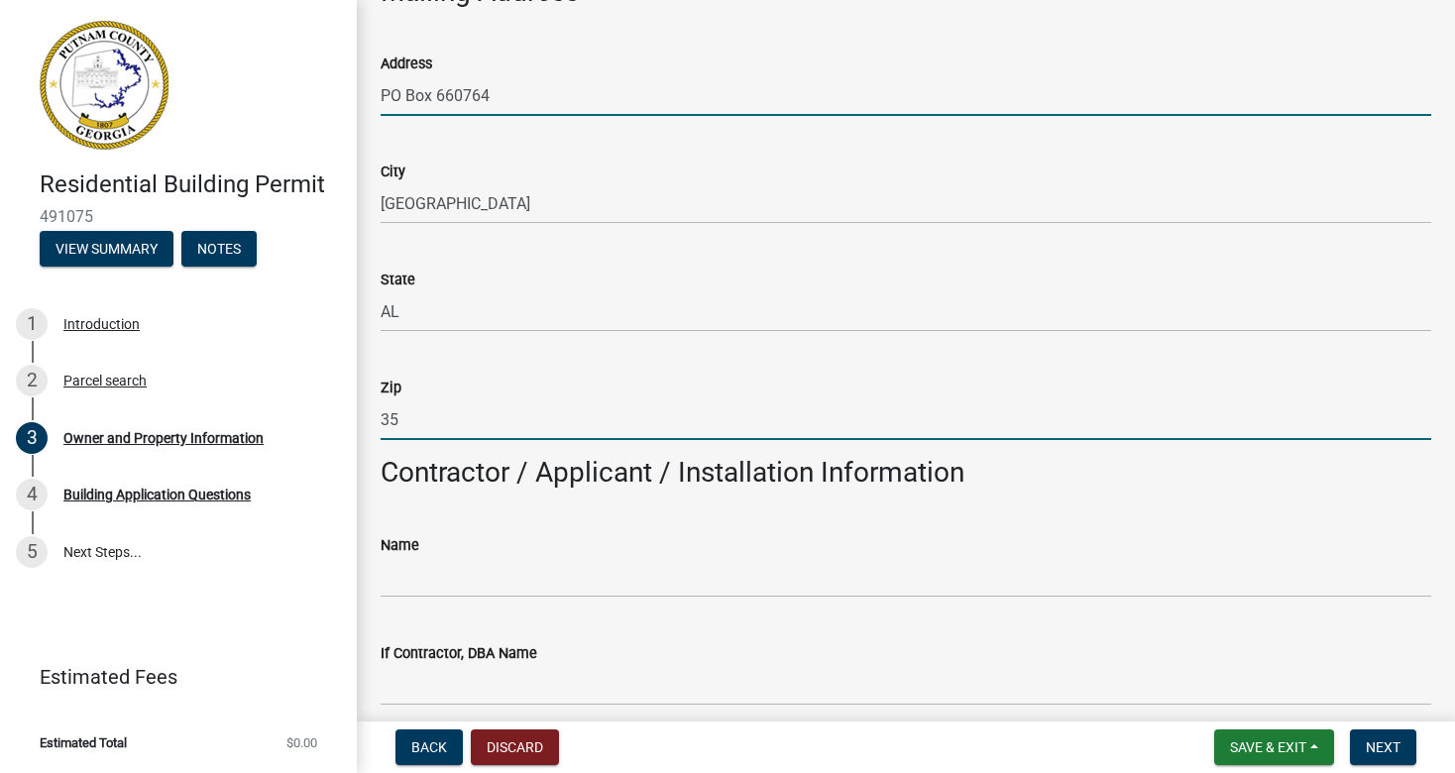
click at [420, 425] on input "35" at bounding box center [906, 419] width 1050 height 41
type input "35266"
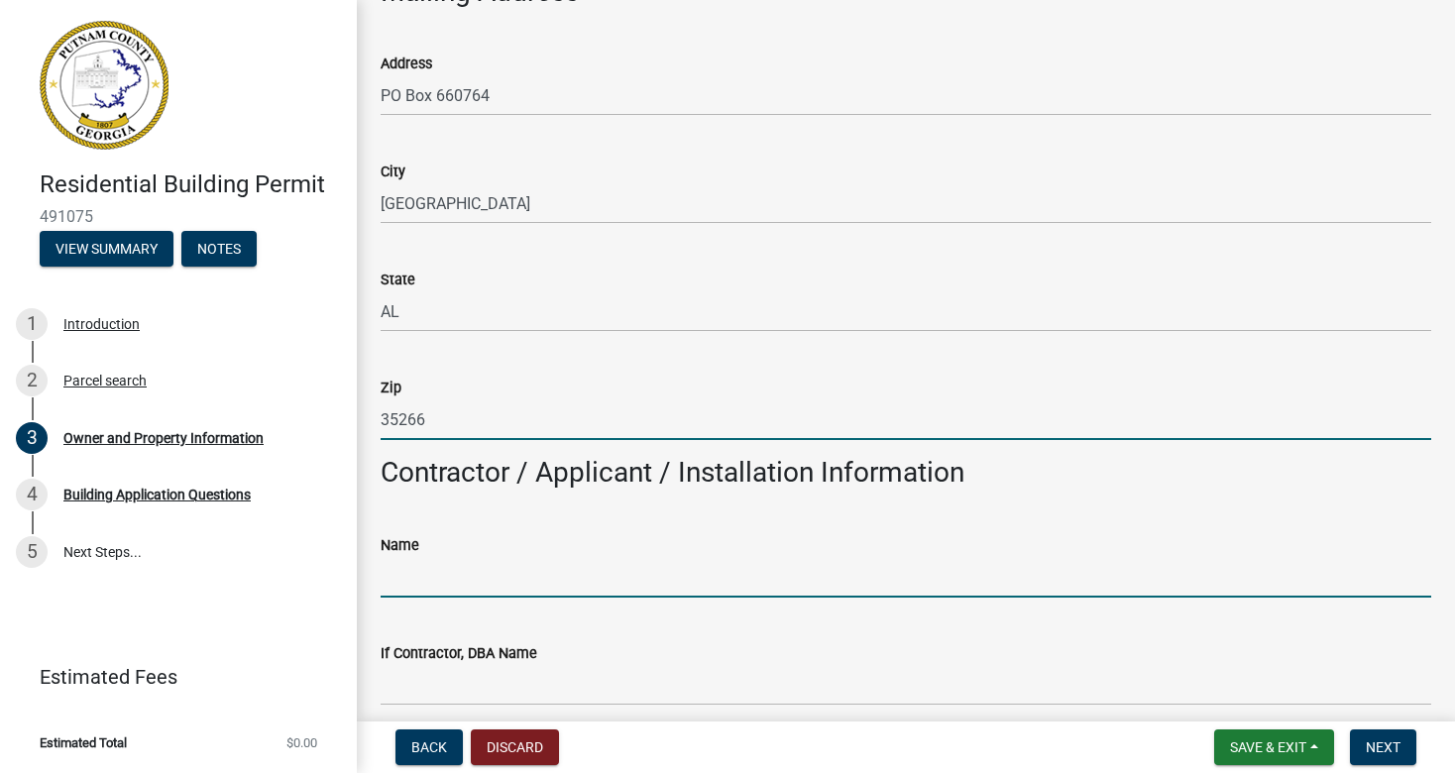
click at [447, 585] on input "Name" at bounding box center [906, 577] width 1050 height 41
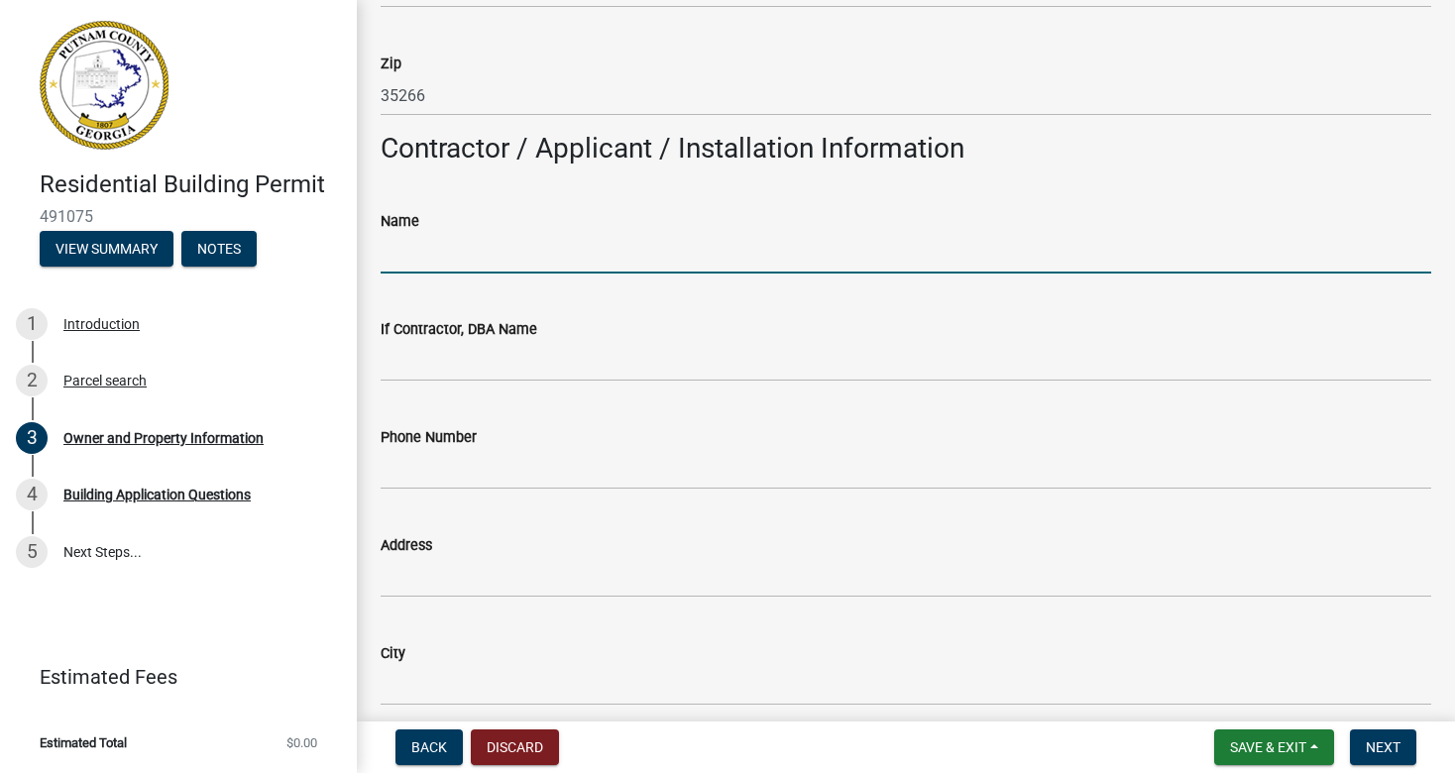
scroll to position [1600, 0]
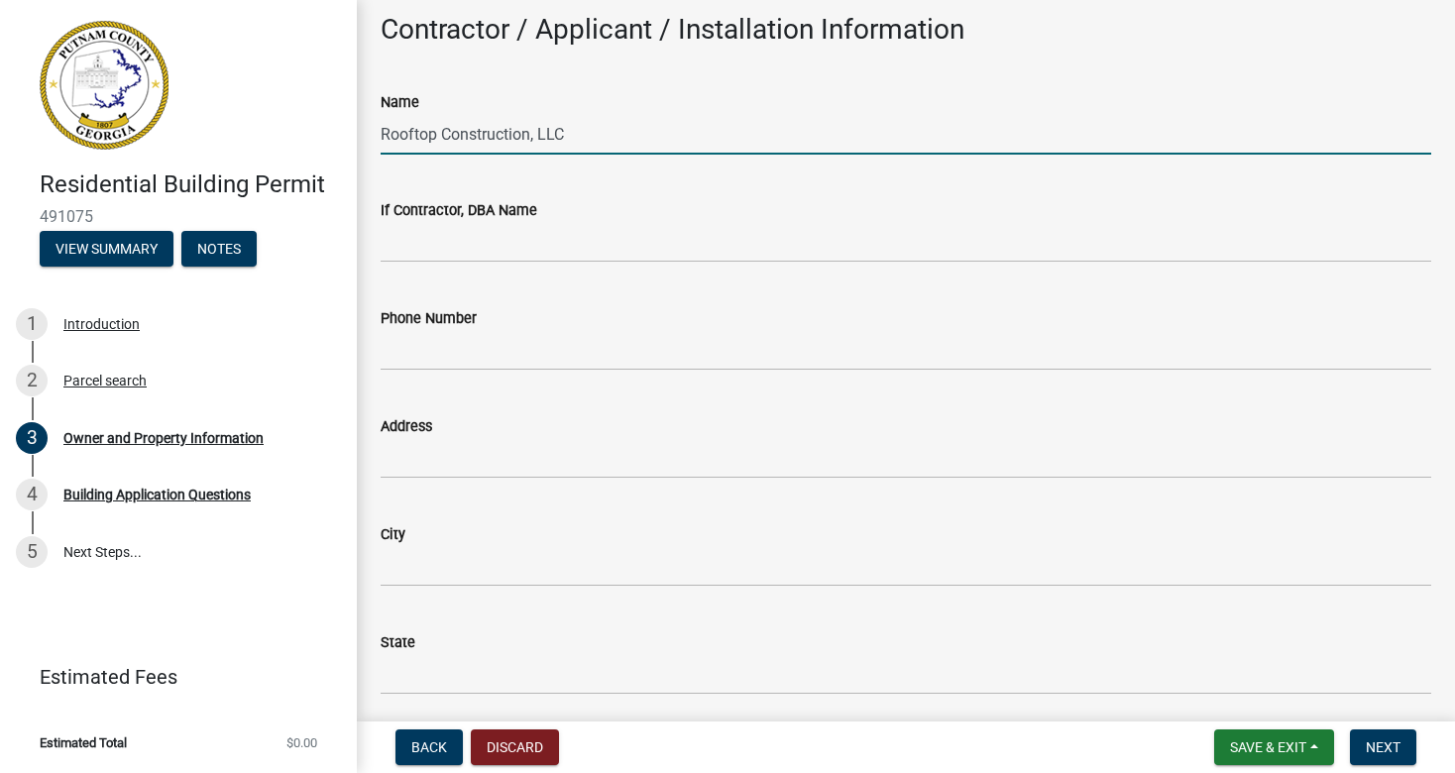
type input "Rooftop Construction, LLC"
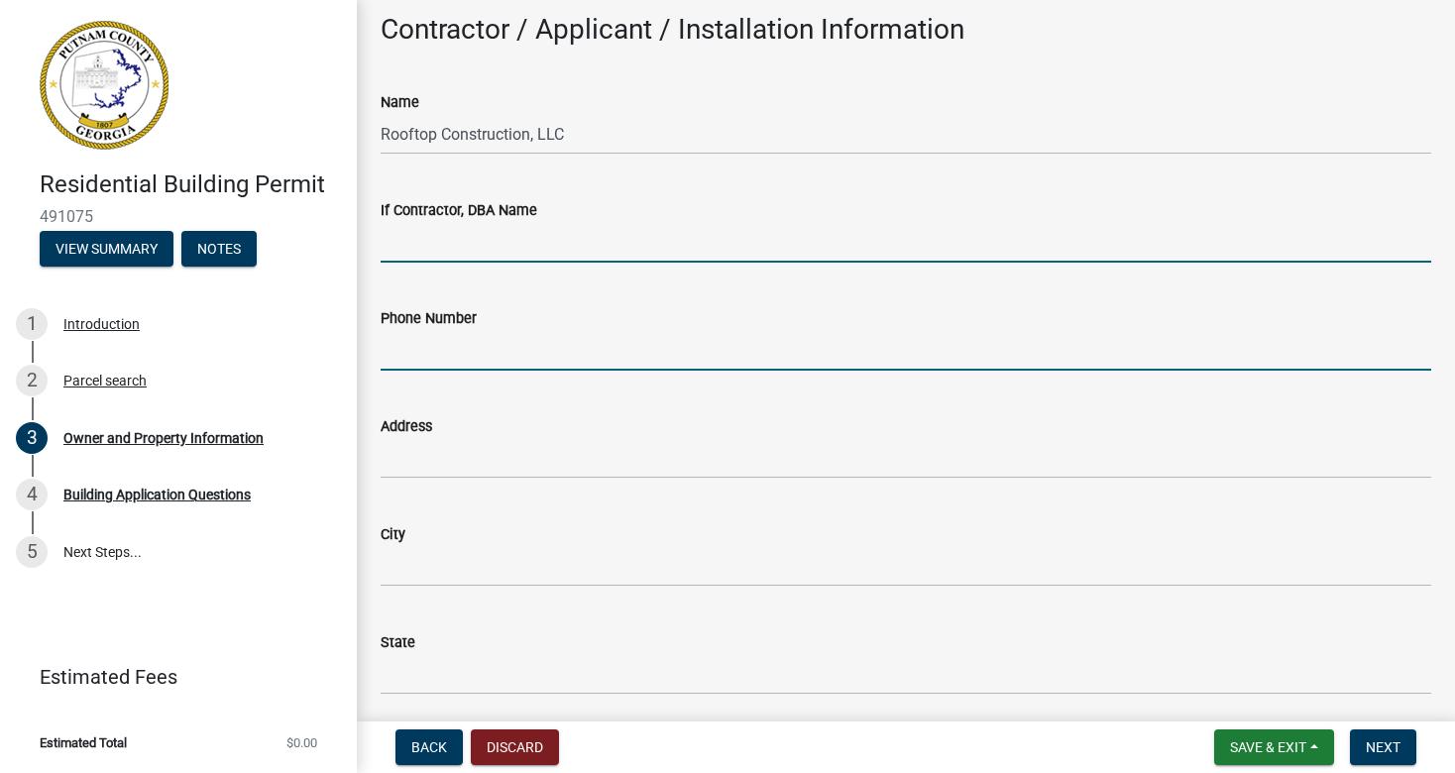
click at [618, 345] on input "Phone Number" at bounding box center [906, 350] width 1050 height 41
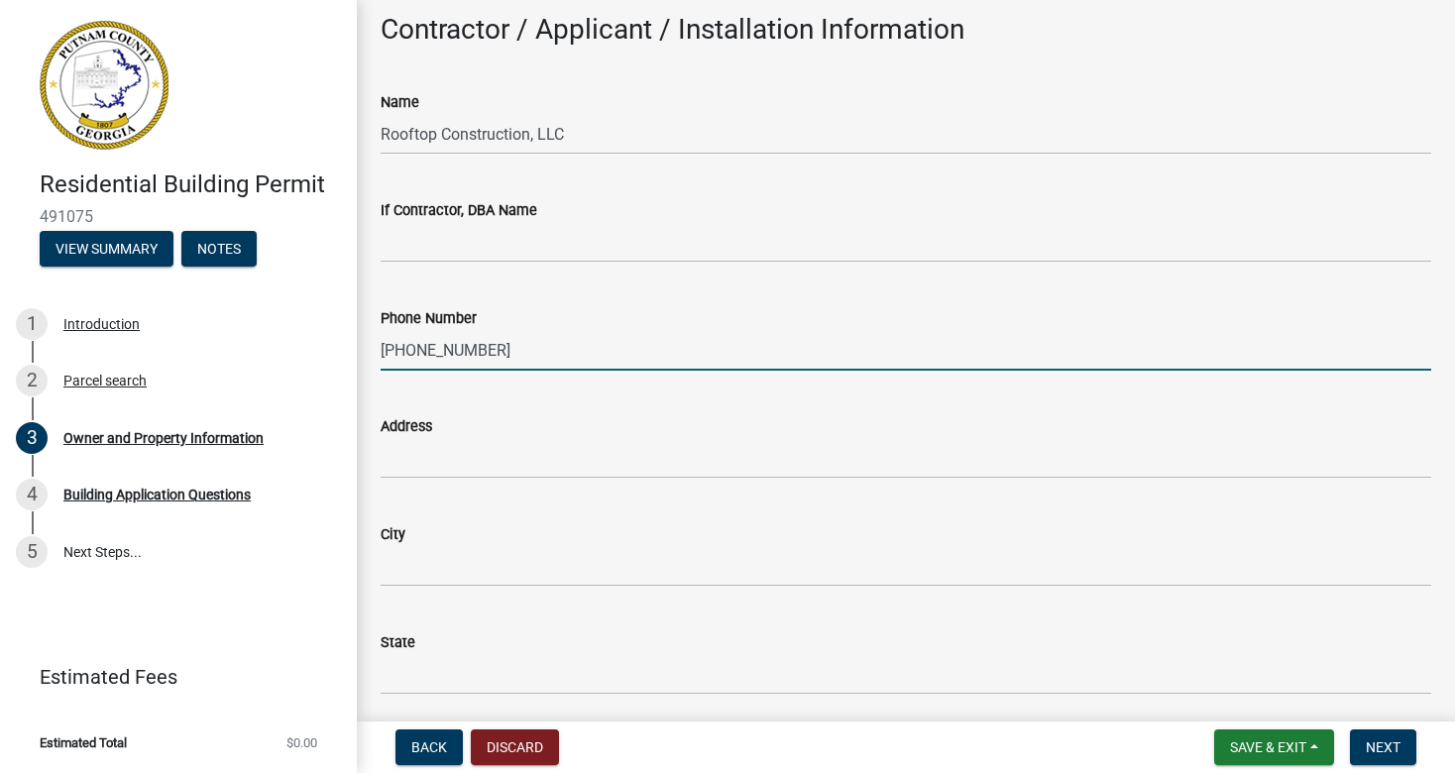
type input "[PHONE_NUMBER]"
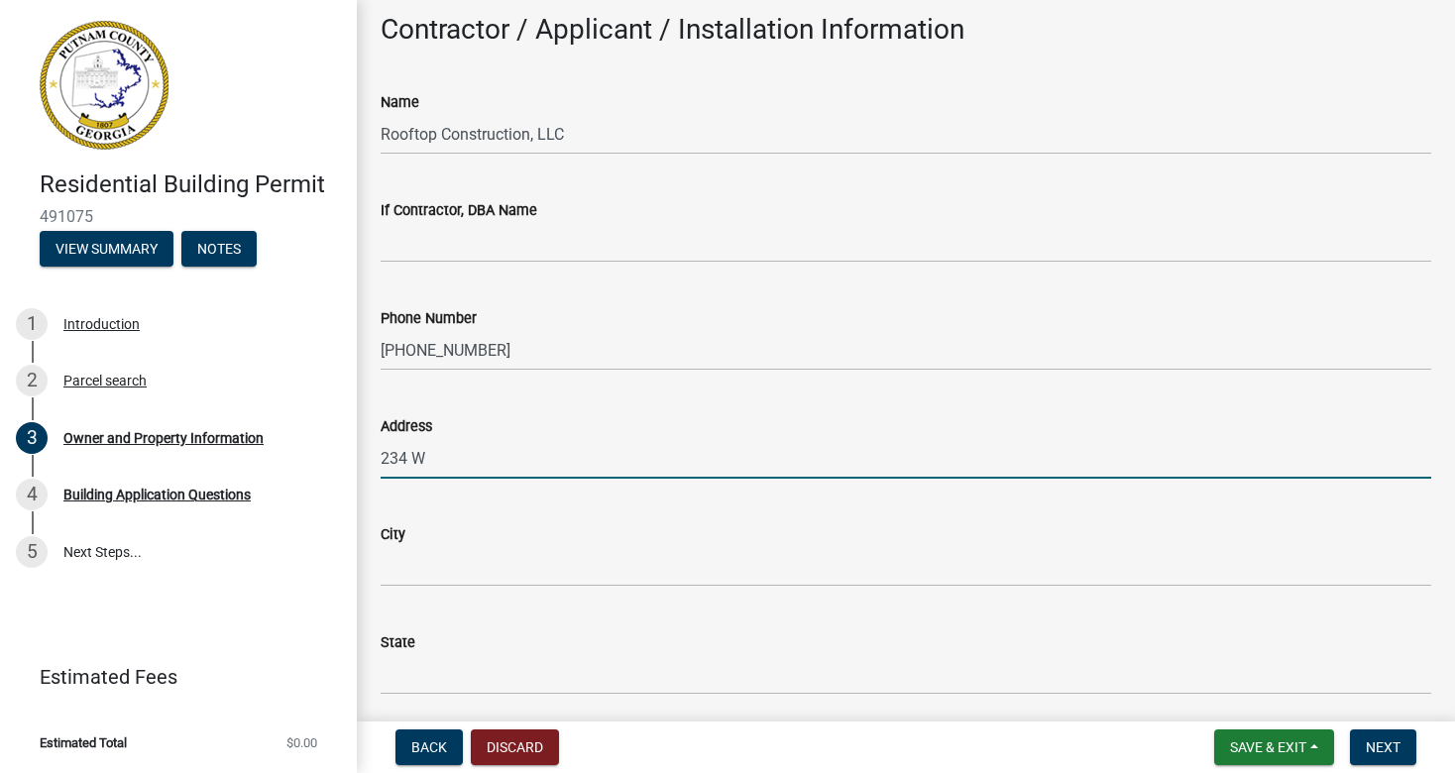
type input "[STREET_ADDRESS][PERSON_NAME][US_STATE]"
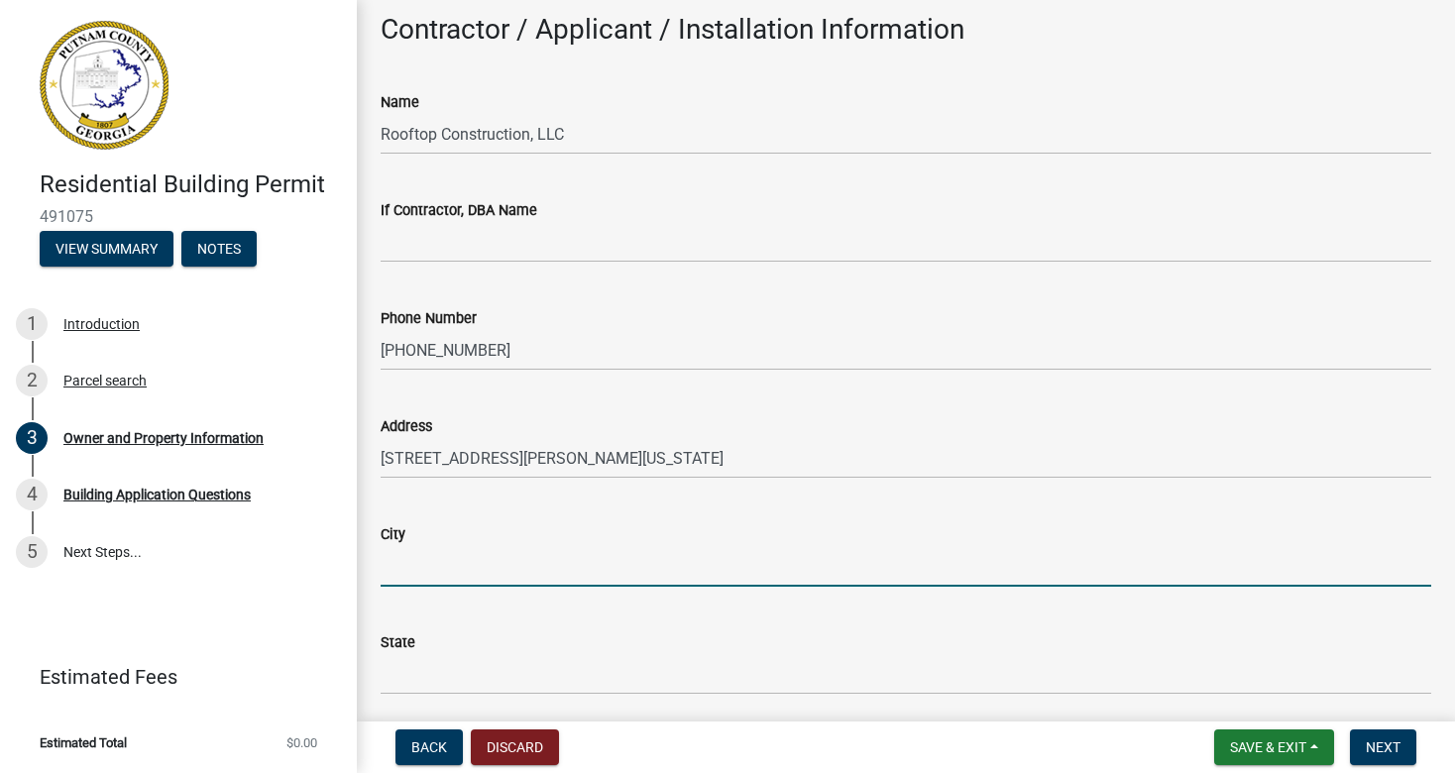
click at [544, 549] on input "City" at bounding box center [906, 566] width 1050 height 41
type input "[GEOGRAPHIC_DATA]"
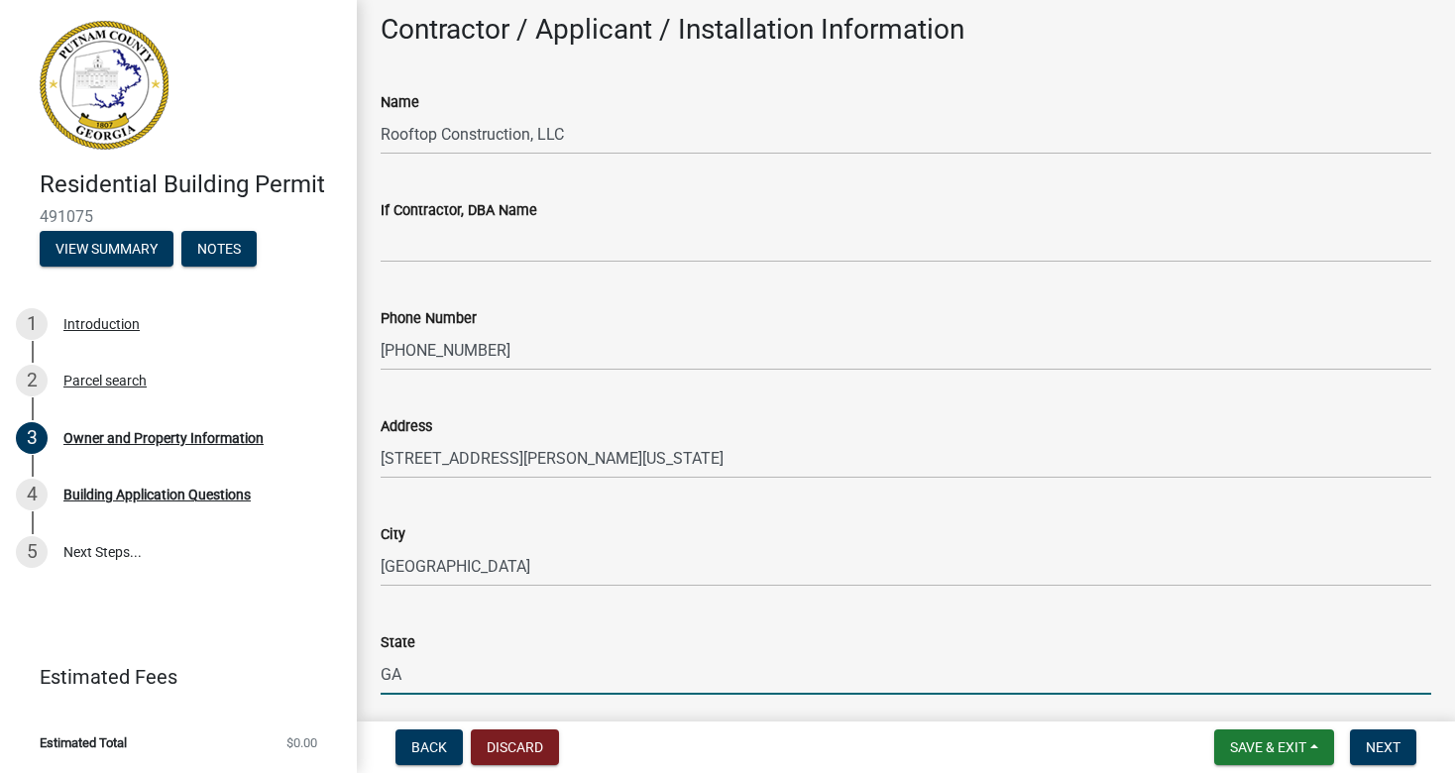
type input "GA"
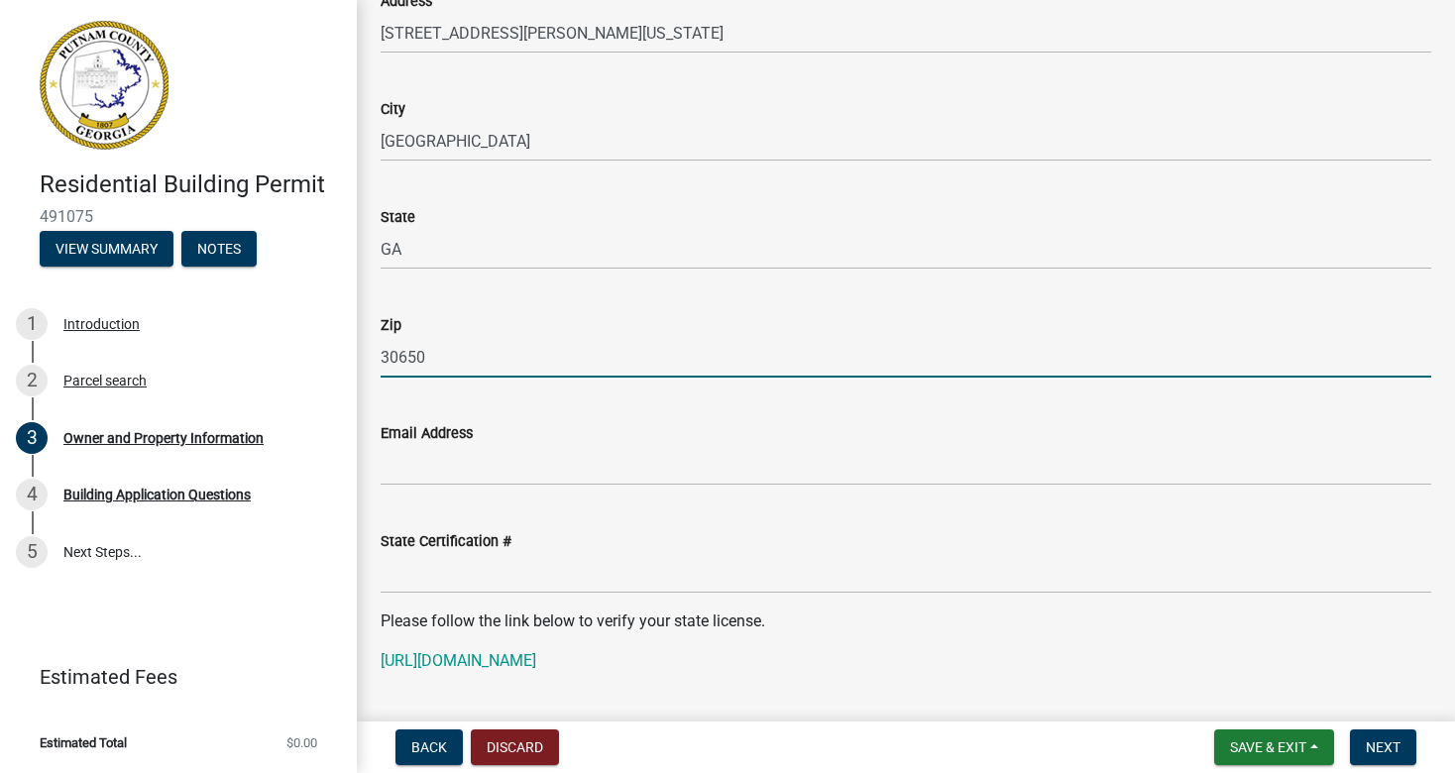
type input "30650"
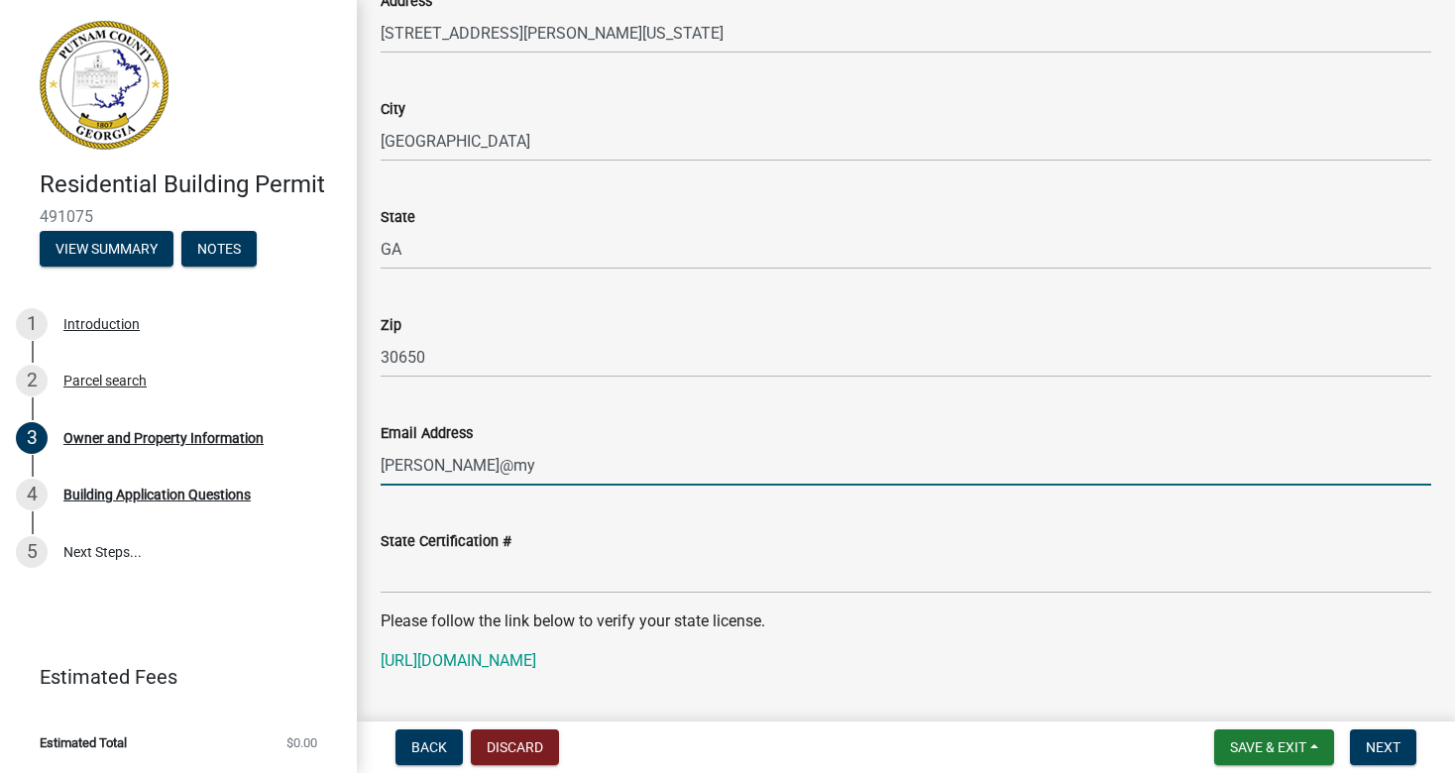
type input "[PERSON_NAME][EMAIL_ADDRESS][DOMAIN_NAME]"
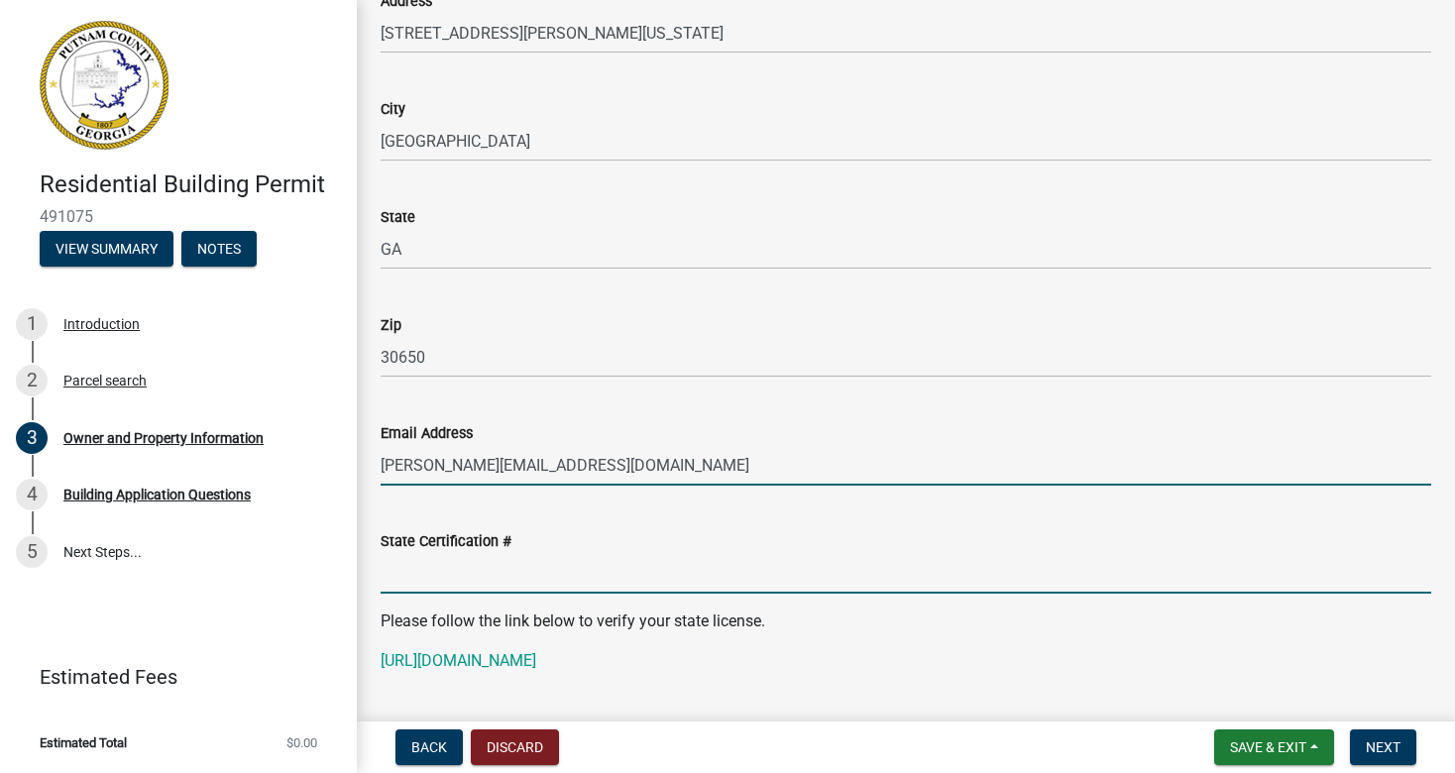
click at [426, 576] on input "State Certification #" at bounding box center [906, 573] width 1050 height 41
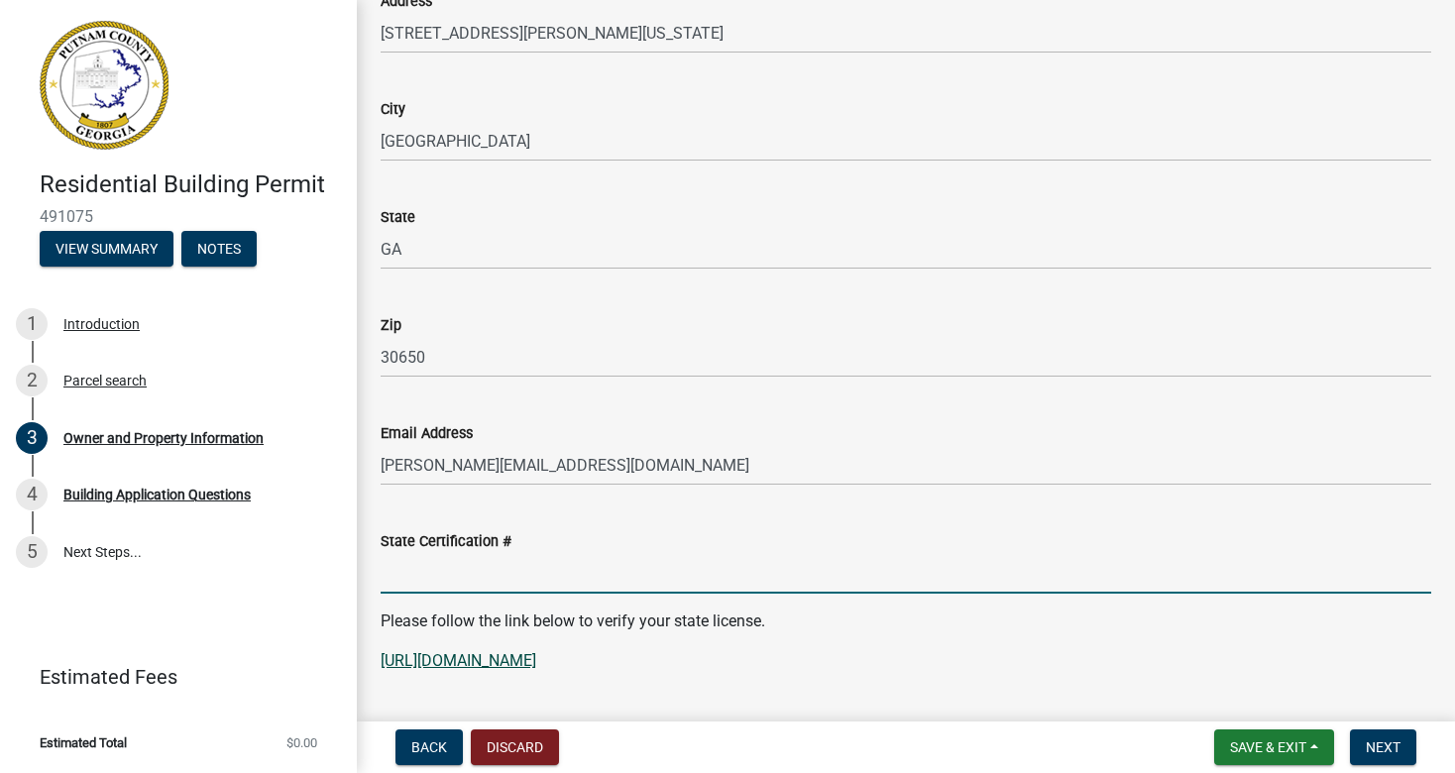
click at [447, 663] on link "[URL][DOMAIN_NAME]" at bounding box center [459, 660] width 156 height 19
click at [458, 571] on input "State Certification #" at bounding box center [906, 573] width 1050 height 41
paste input "GCCO009422"
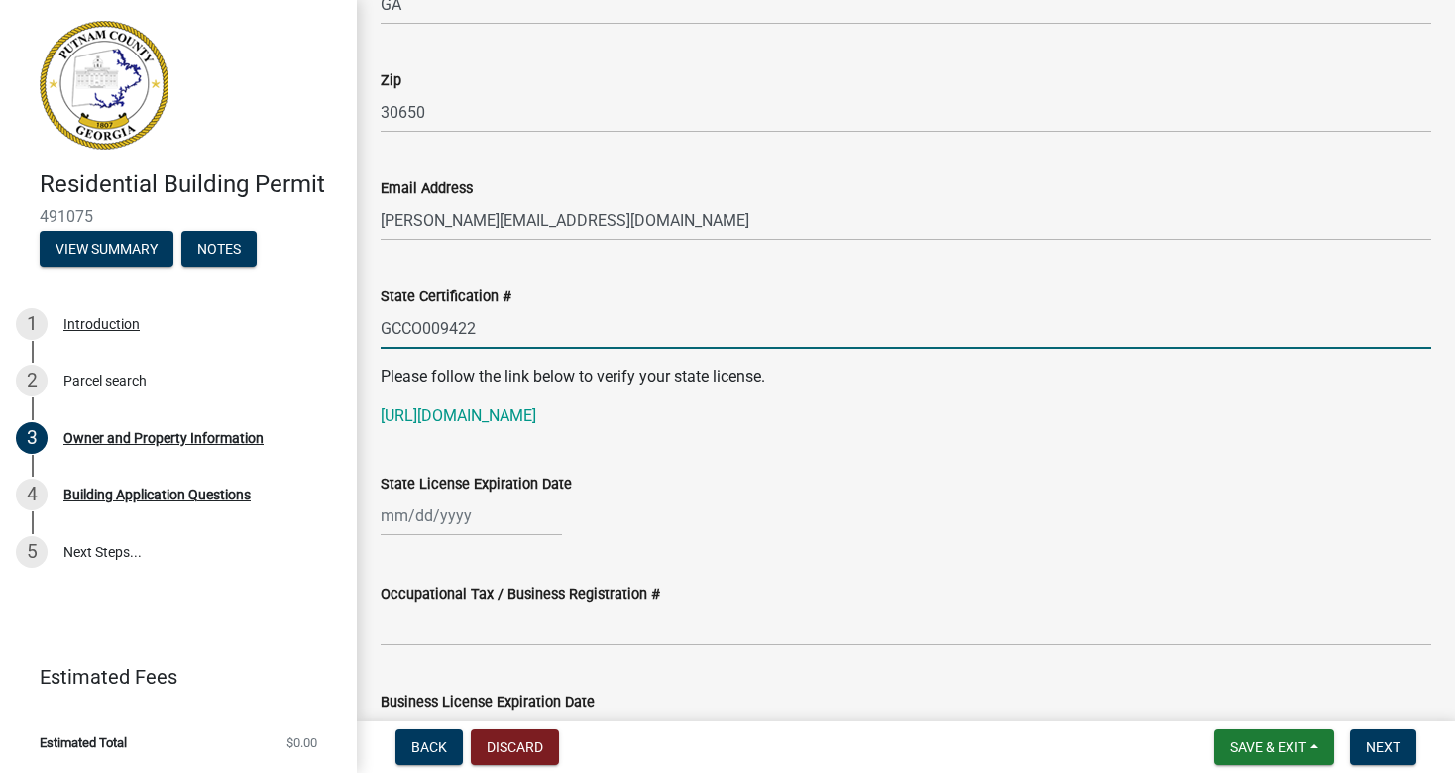
scroll to position [2281, 0]
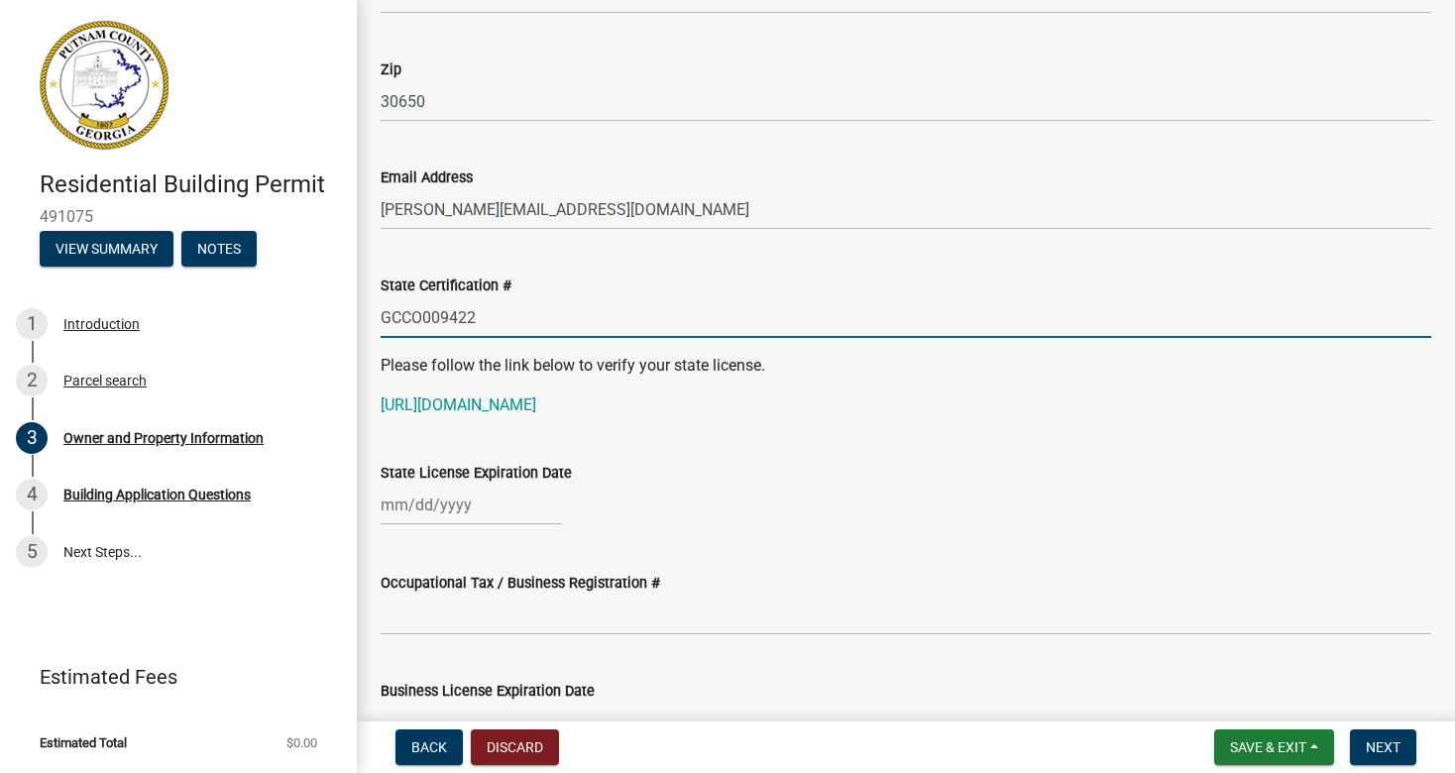
type input "GCCO009422"
click at [376, 505] on div "State License Expiration Date" at bounding box center [906, 479] width 1080 height 92
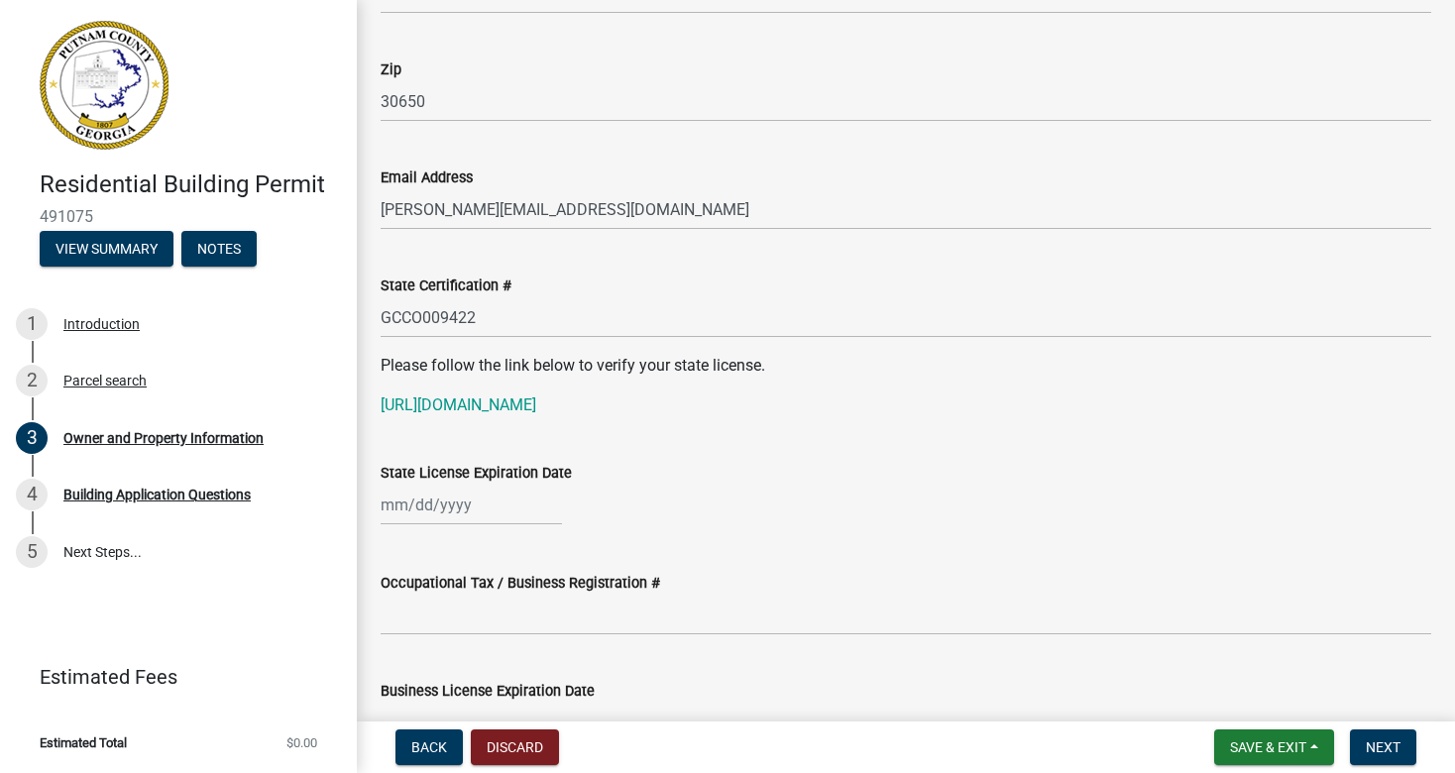
click at [386, 505] on div at bounding box center [471, 505] width 181 height 41
select select "10"
select select "2025"
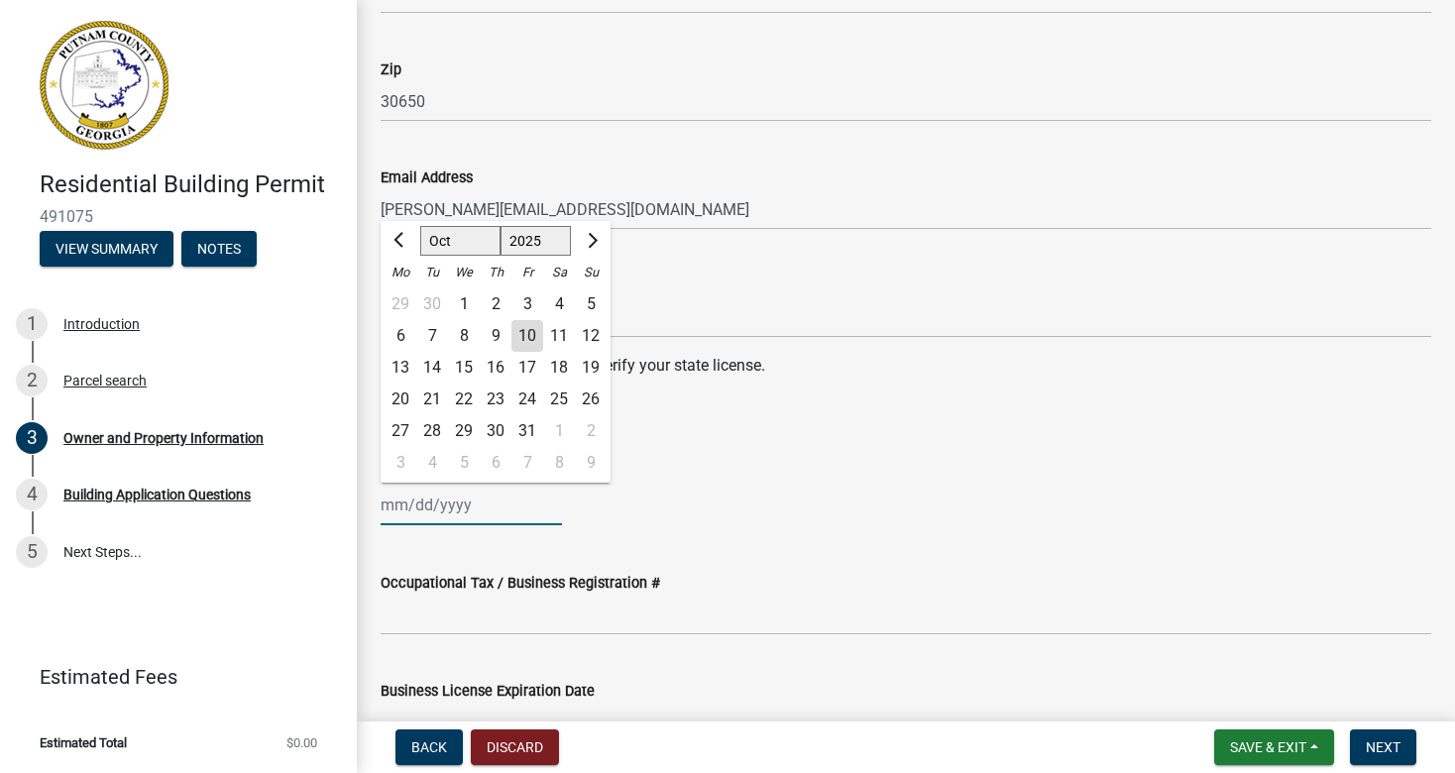
click at [386, 505] on input "State License Expiration Date" at bounding box center [471, 505] width 181 height 41
type input "[DATE]"
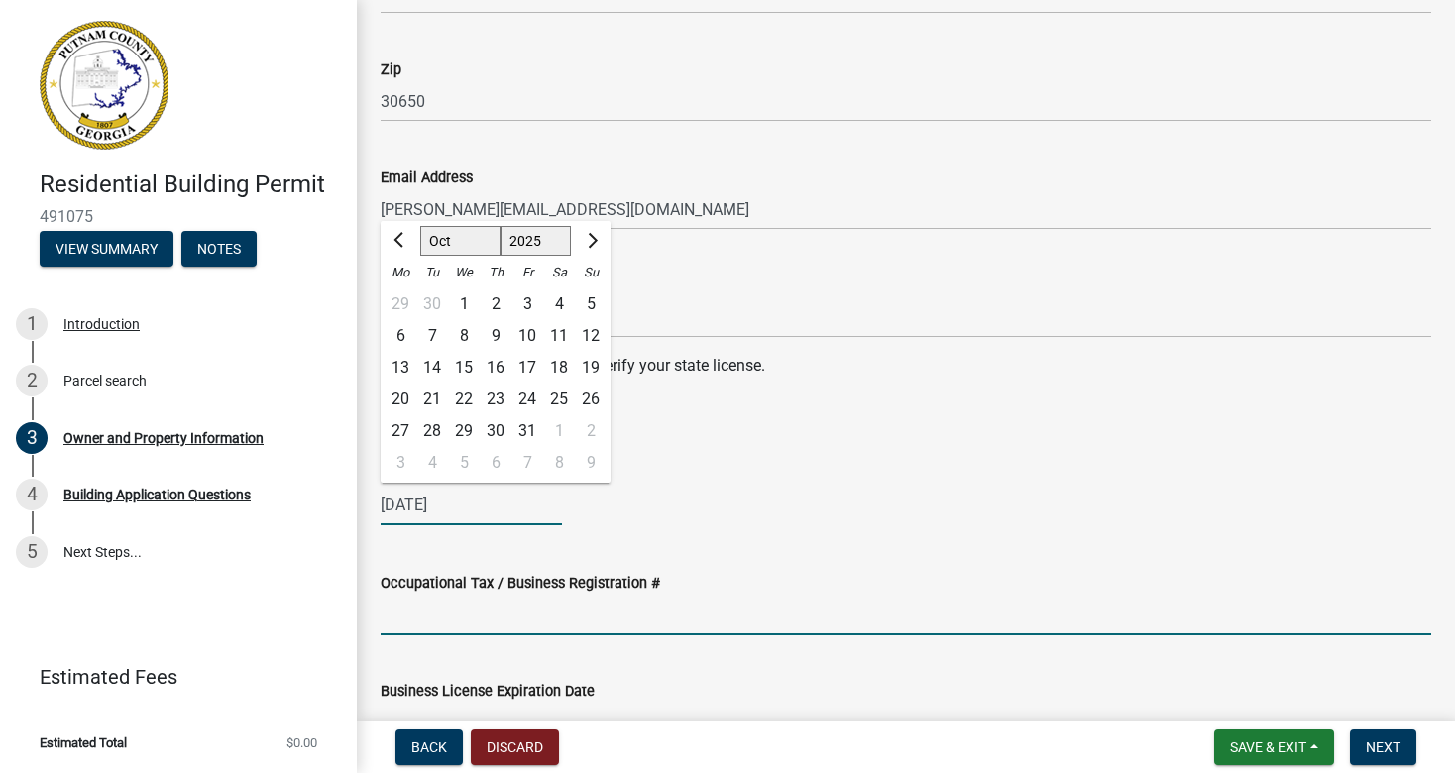
click at [417, 614] on input "Occupational Tax / Business Registration #" at bounding box center [906, 615] width 1050 height 41
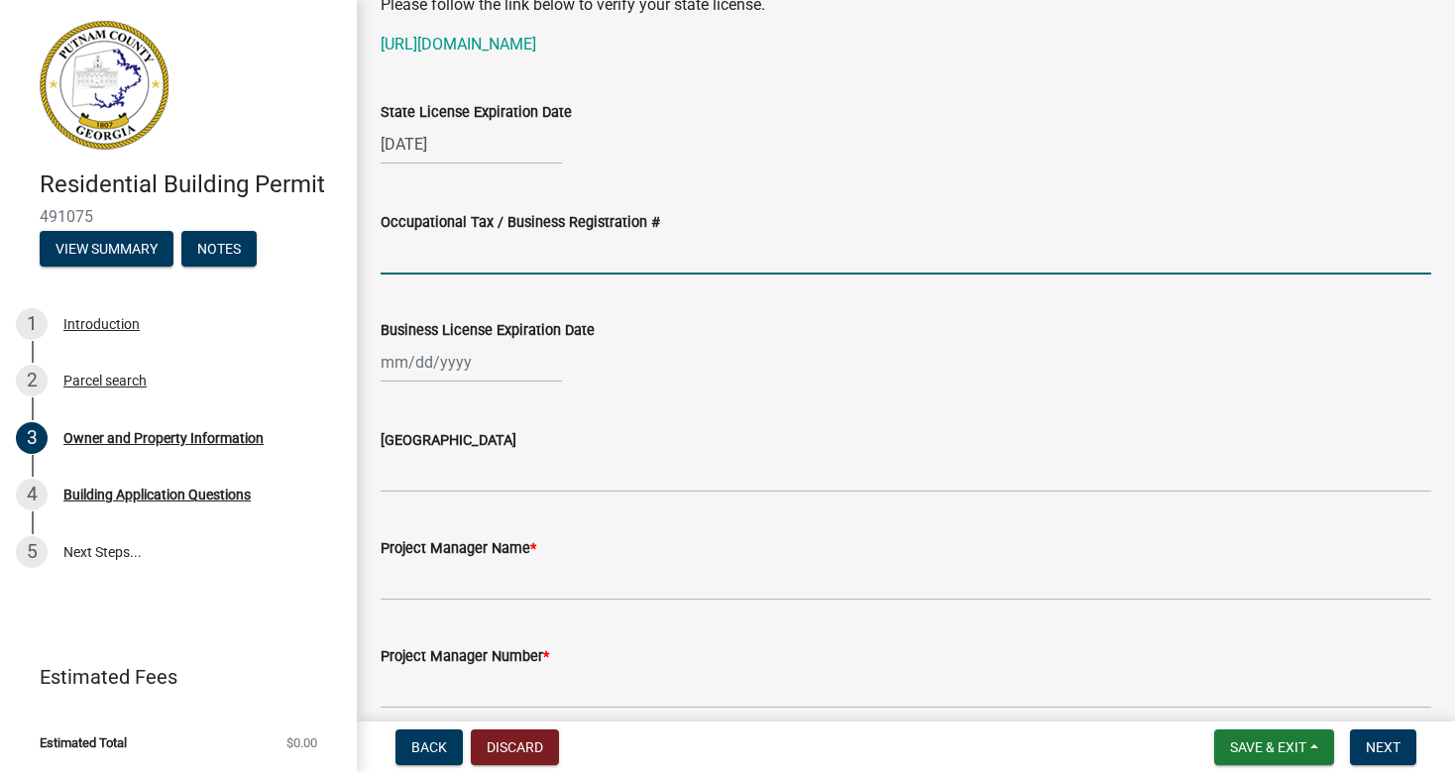
scroll to position [2653, 0]
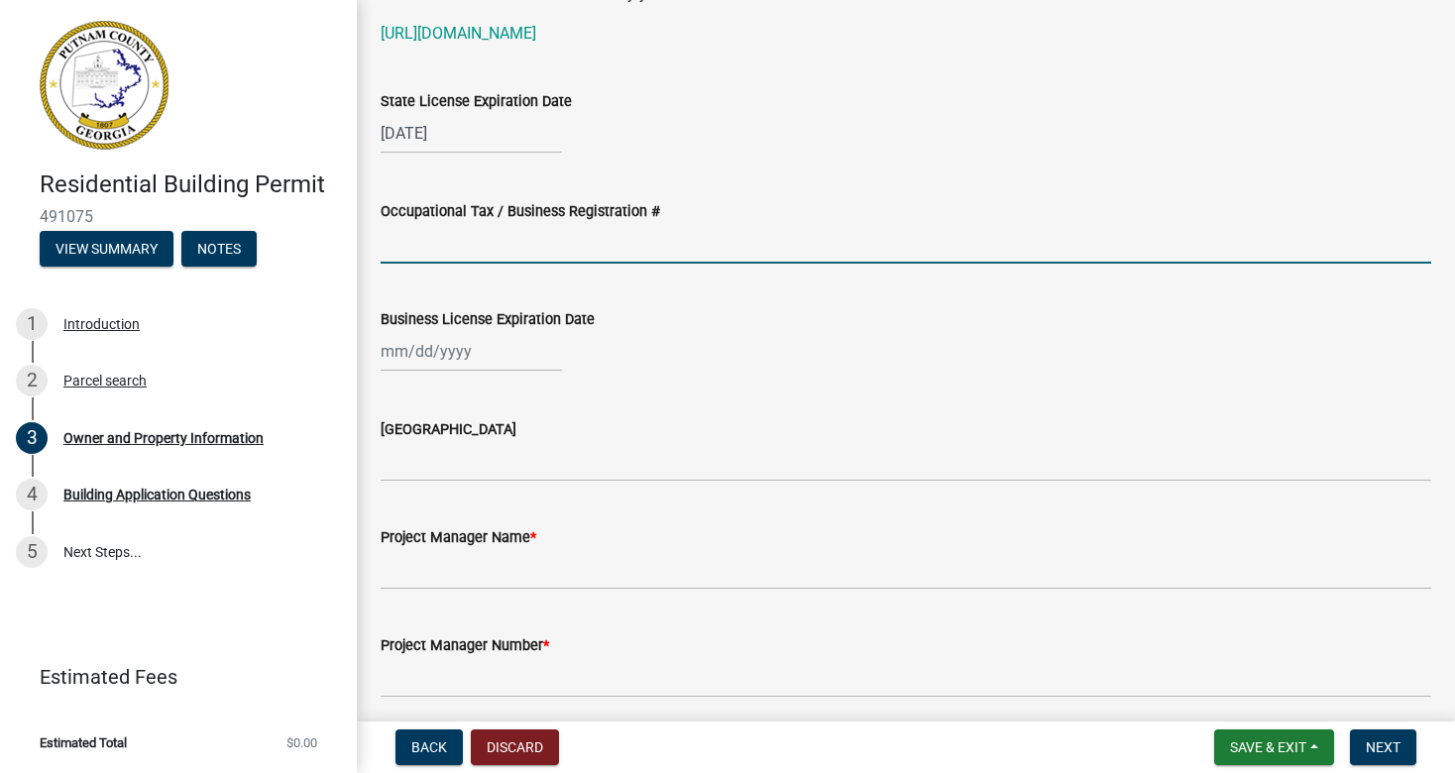
select select "10"
select select "2025"
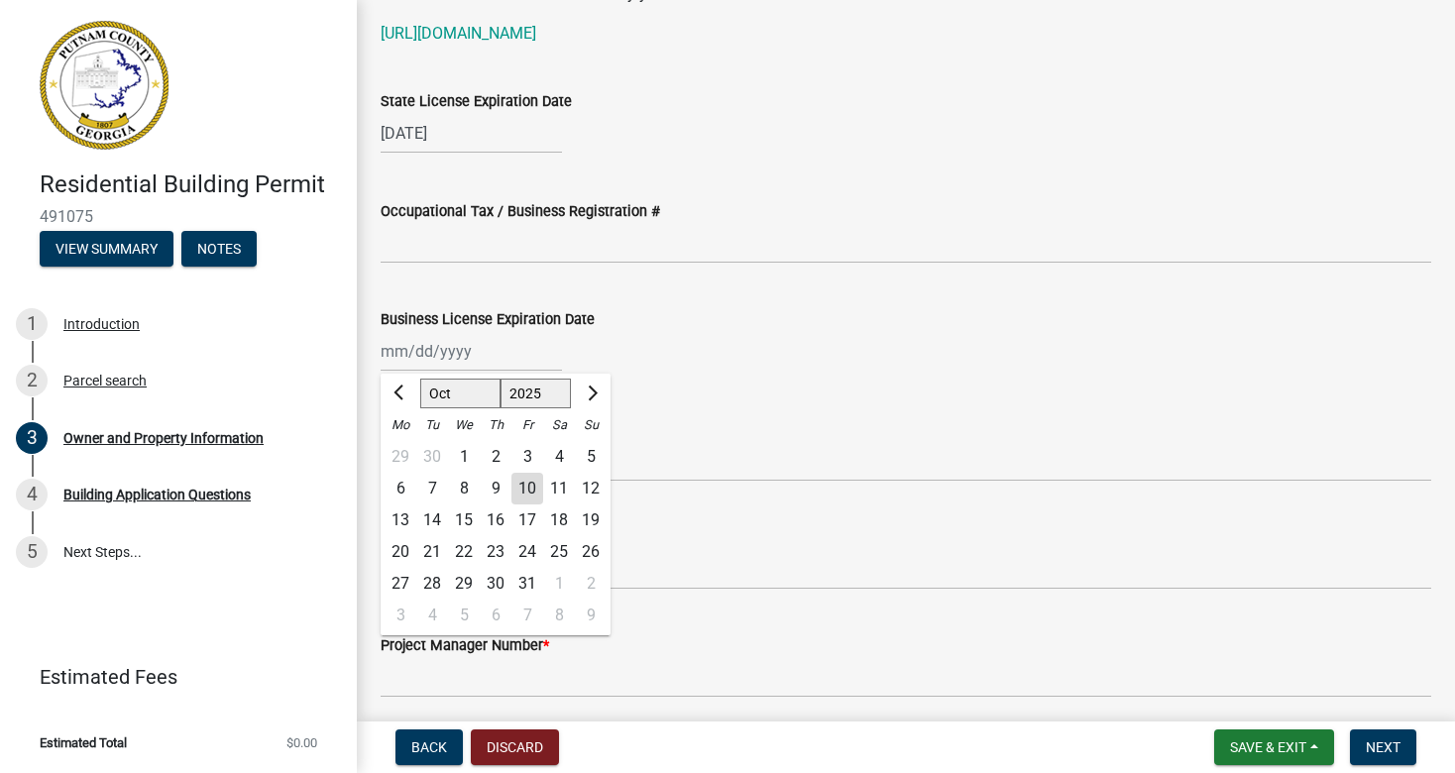
click at [389, 358] on div "[PERSON_NAME] Feb Mar Apr [PERSON_NAME][DATE] Oct Nov [DATE] 1526 1527 1528 152…" at bounding box center [471, 351] width 181 height 41
click at [388, 350] on input "Business License Expiration Date" at bounding box center [471, 351] width 181 height 41
type input "[DATE]"
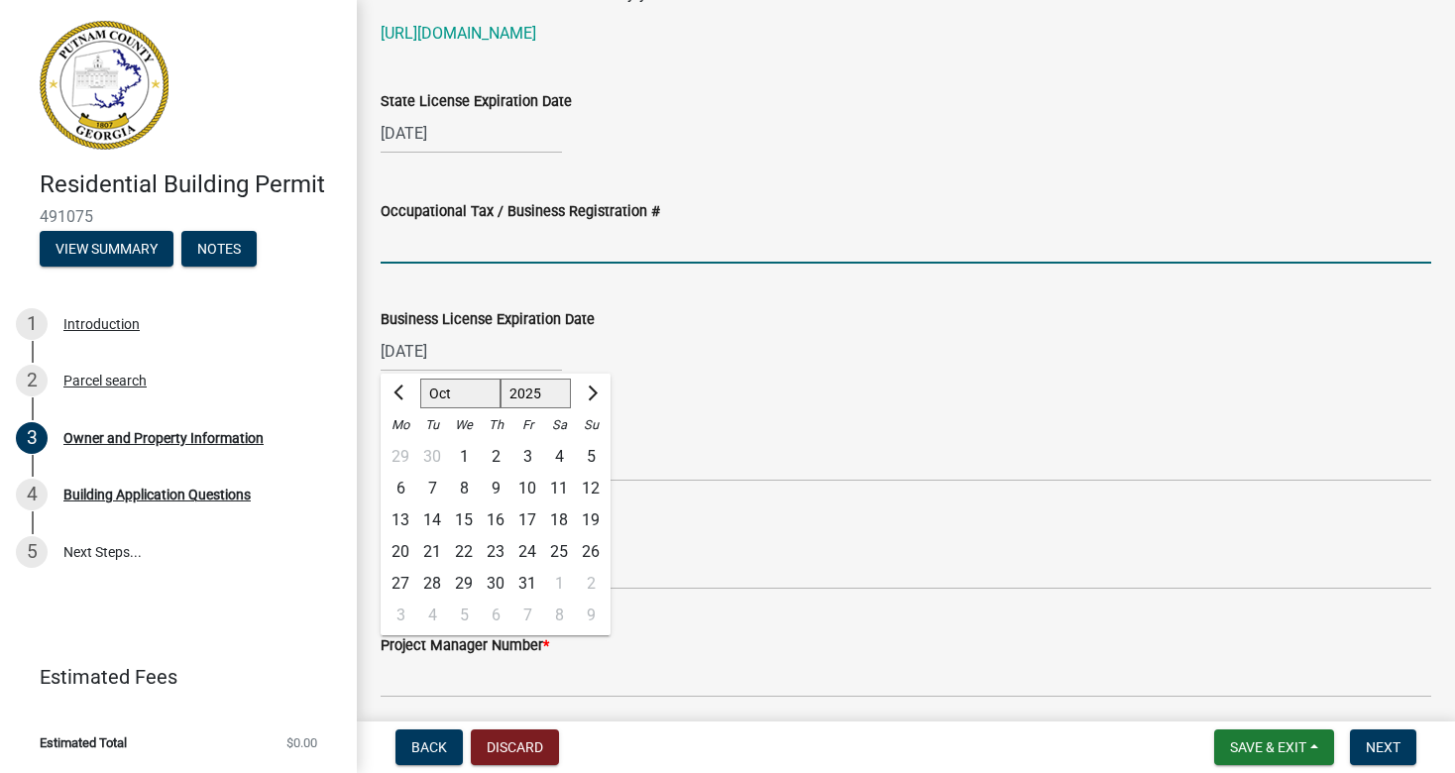
click at [447, 253] on input "Occupational Tax / Business Registration #" at bounding box center [906, 243] width 1050 height 41
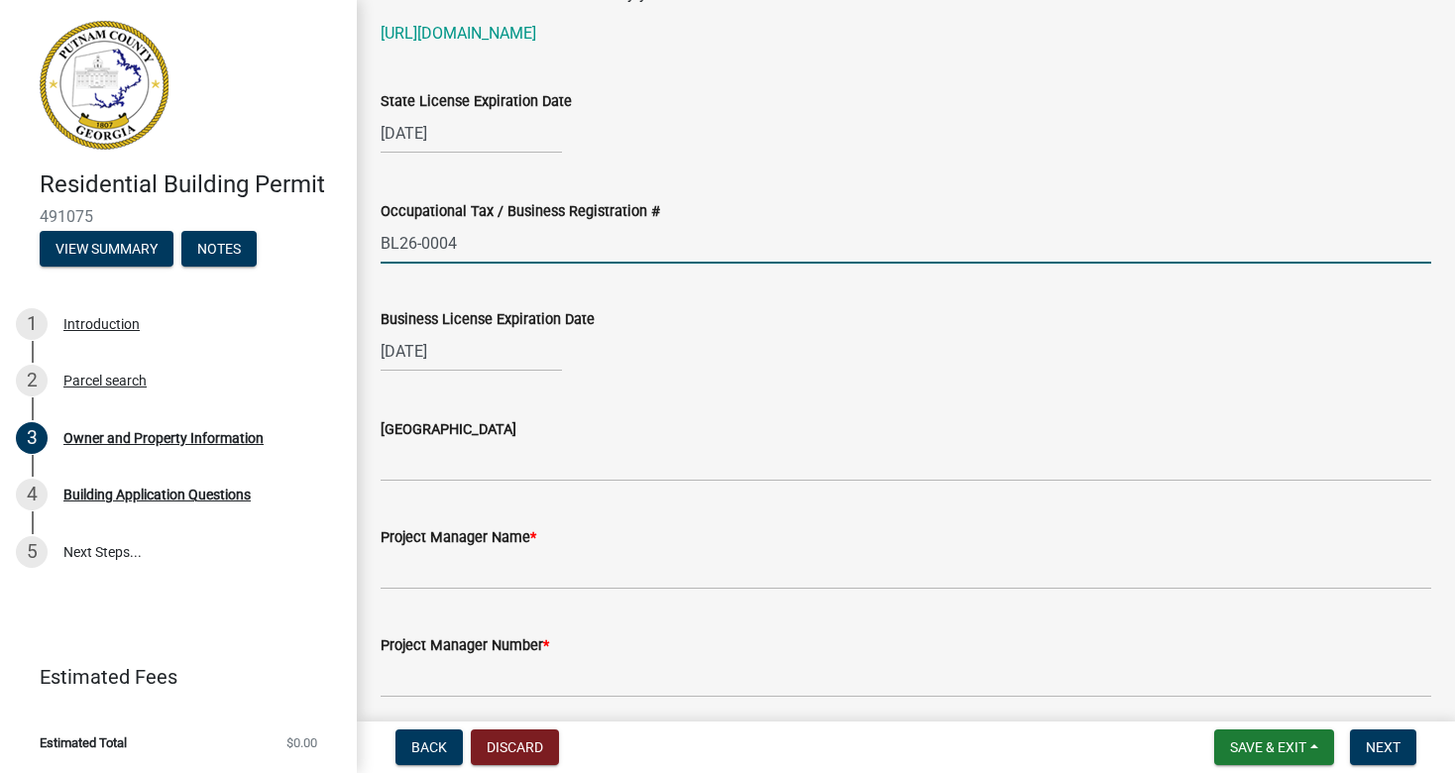
type input "BL26-0004"
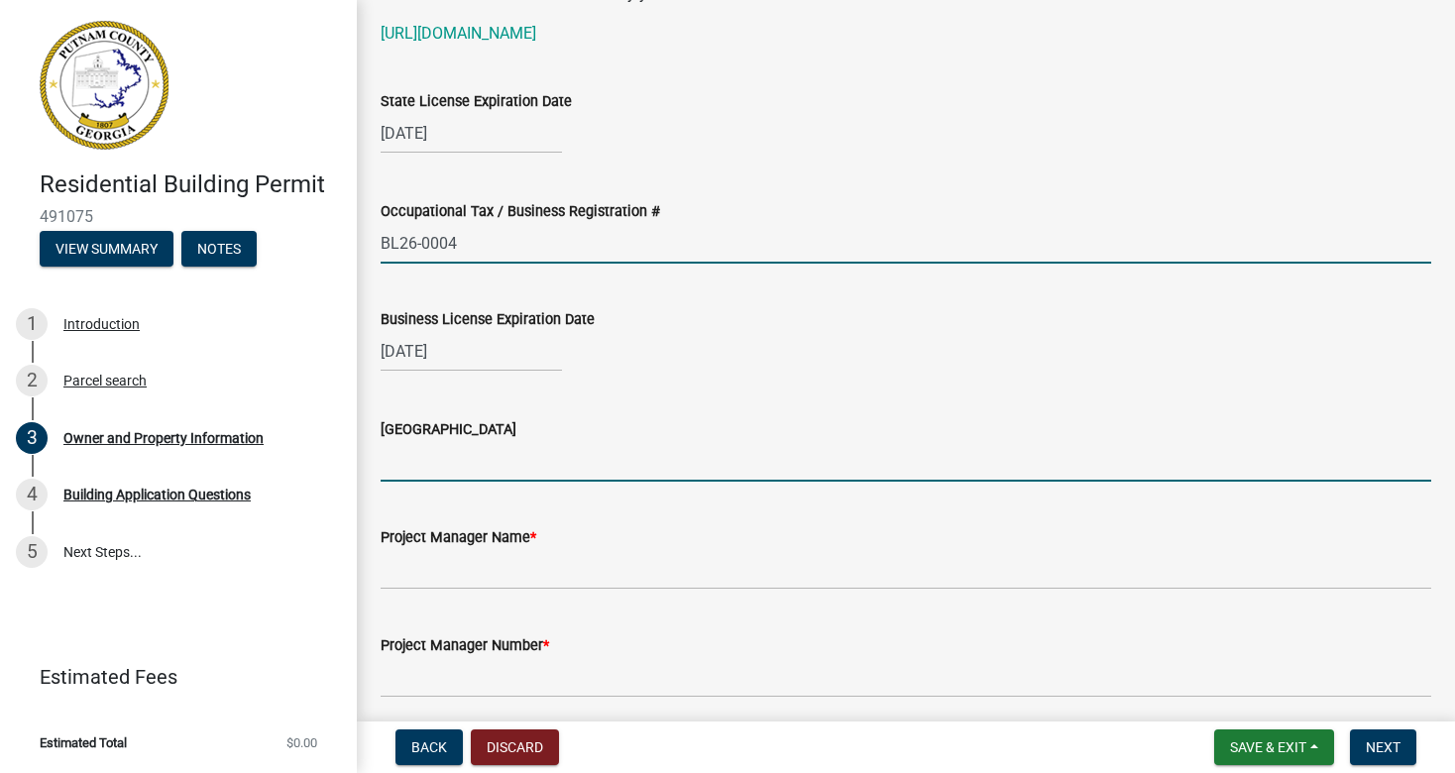
click at [407, 458] on input "[GEOGRAPHIC_DATA]" at bounding box center [906, 461] width 1050 height 41
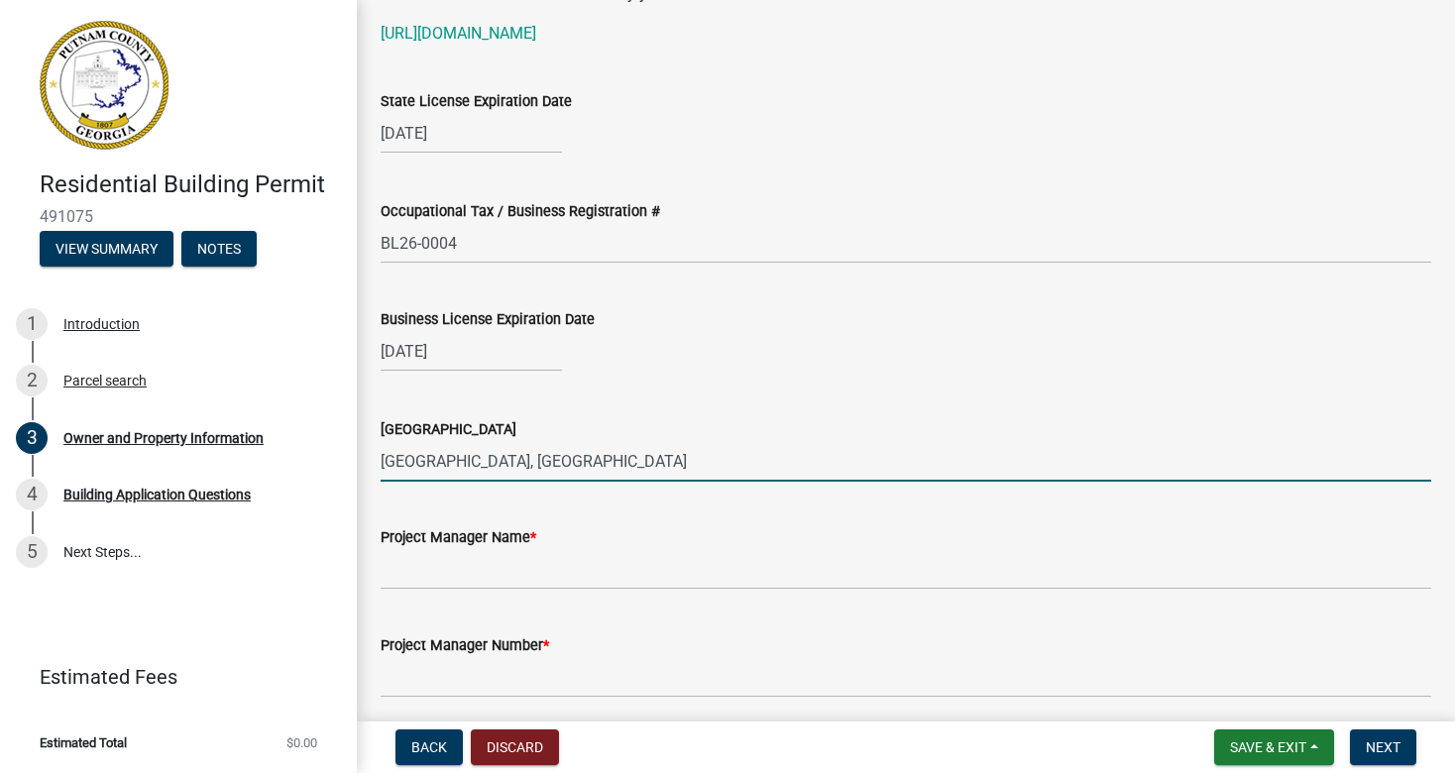
type input "[GEOGRAPHIC_DATA], [GEOGRAPHIC_DATA]"
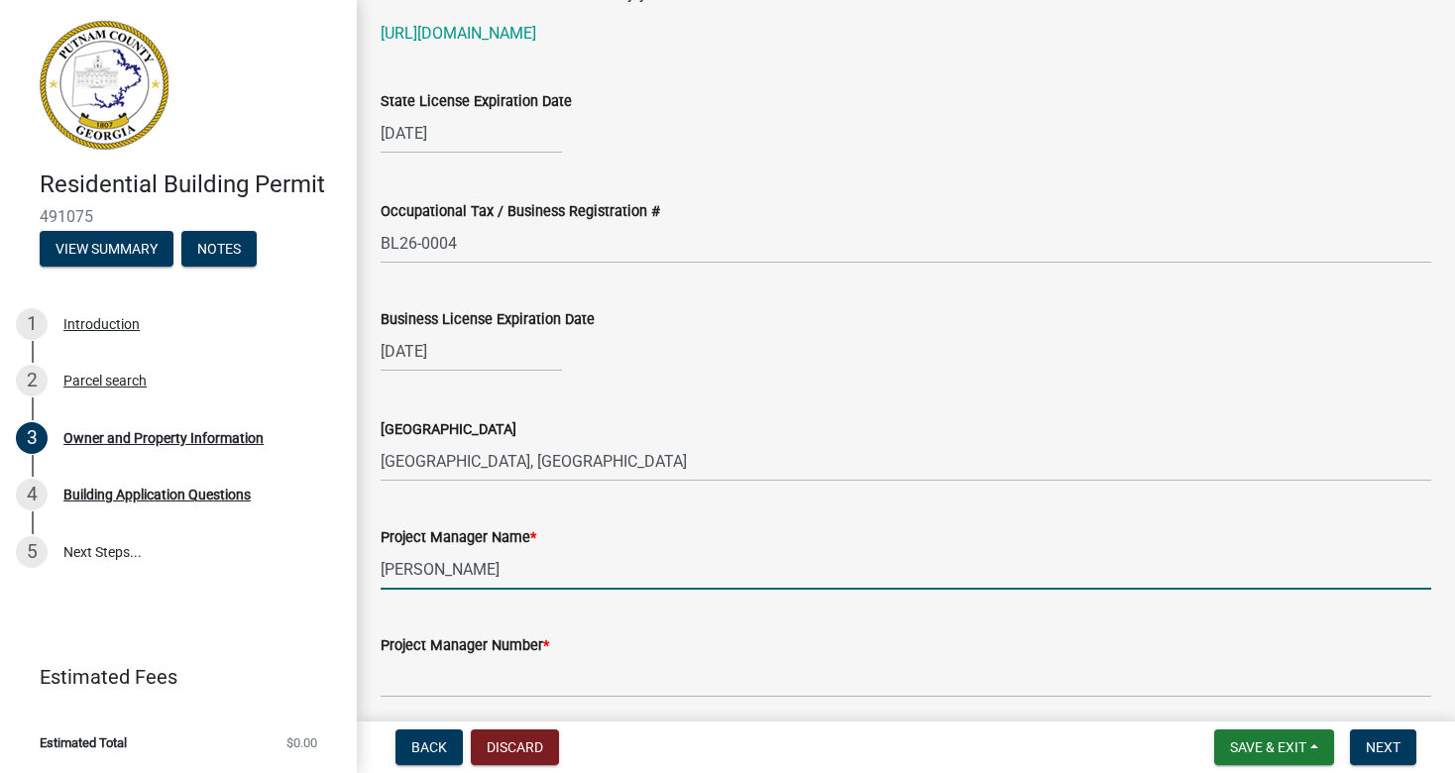
type input "[PERSON_NAME]"
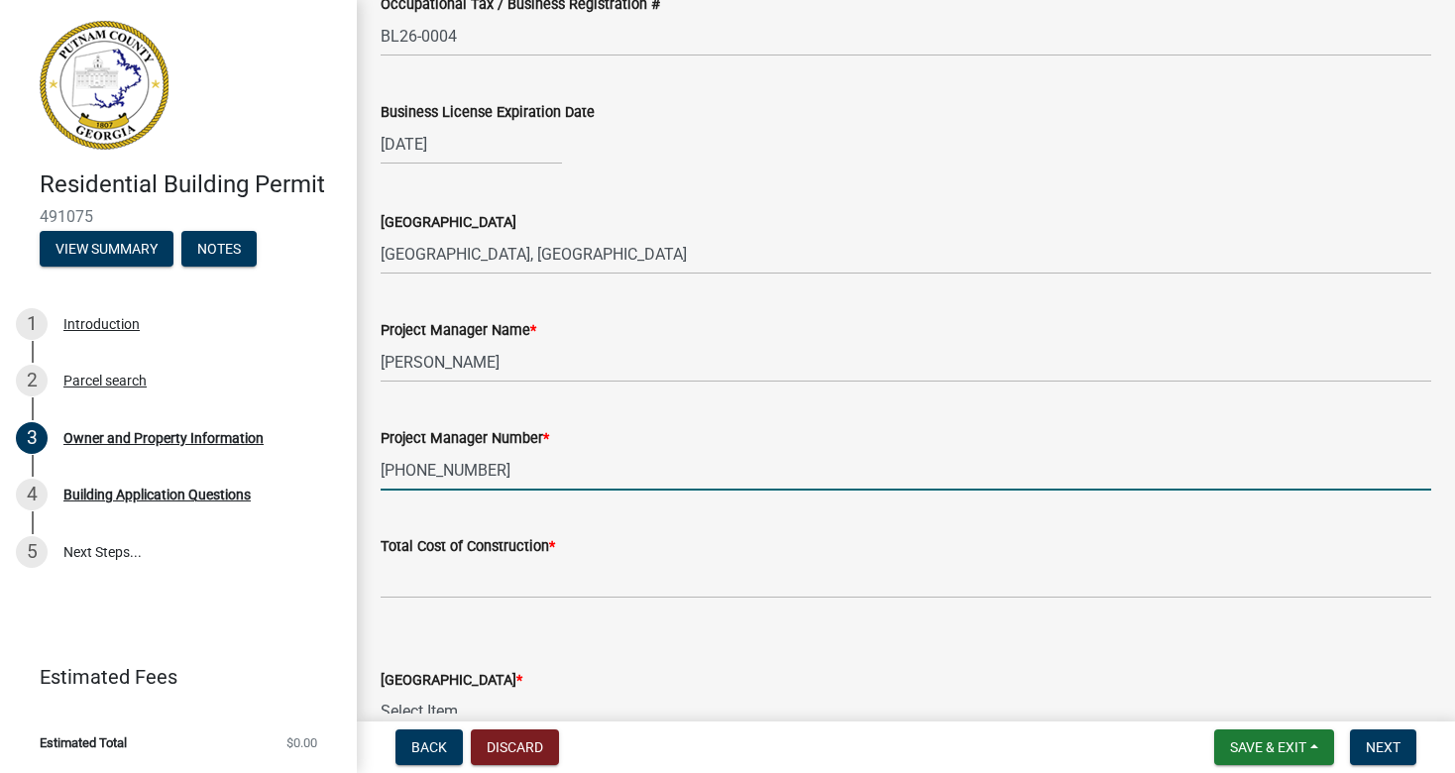
scroll to position [2886, 0]
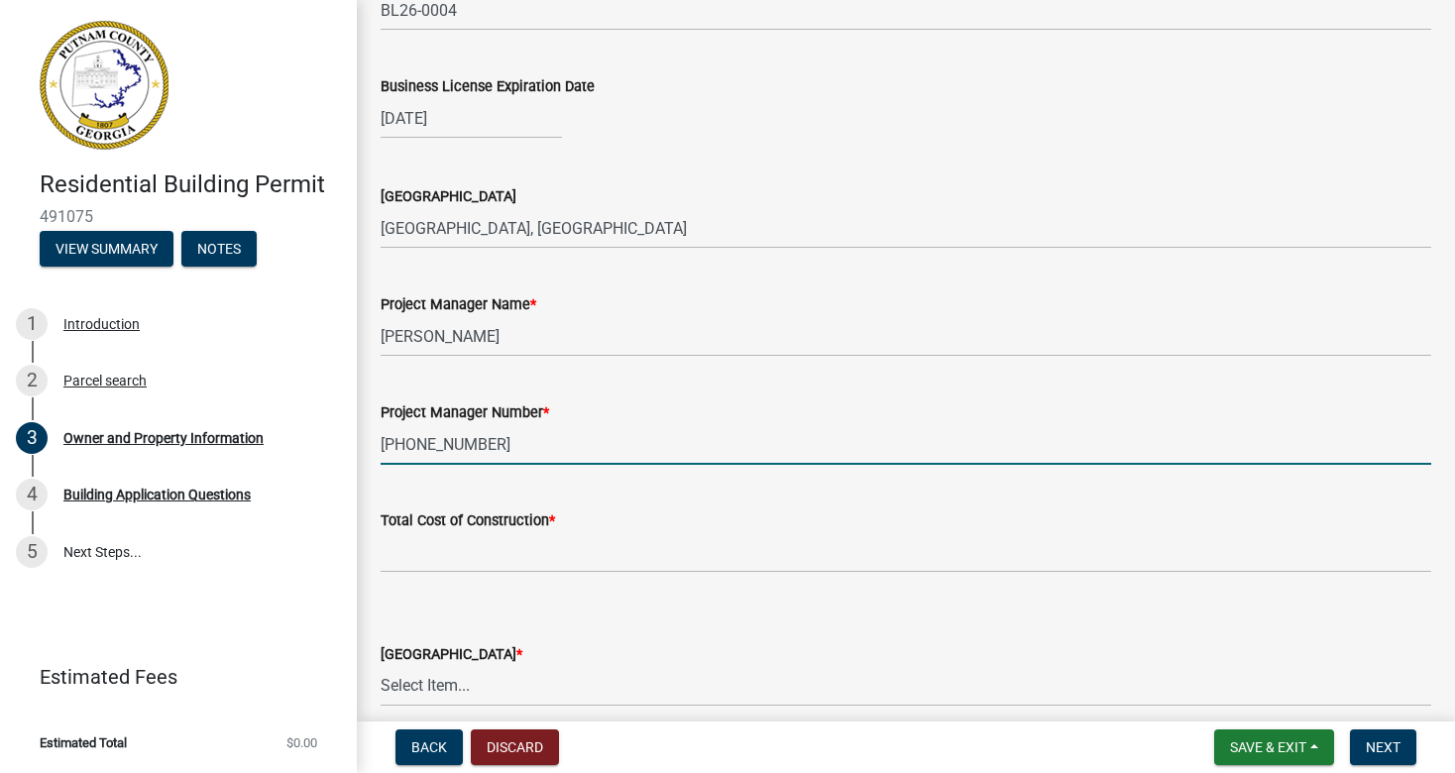
type input "[PHONE_NUMBER]"
click at [435, 561] on input "text" at bounding box center [906, 552] width 1050 height 41
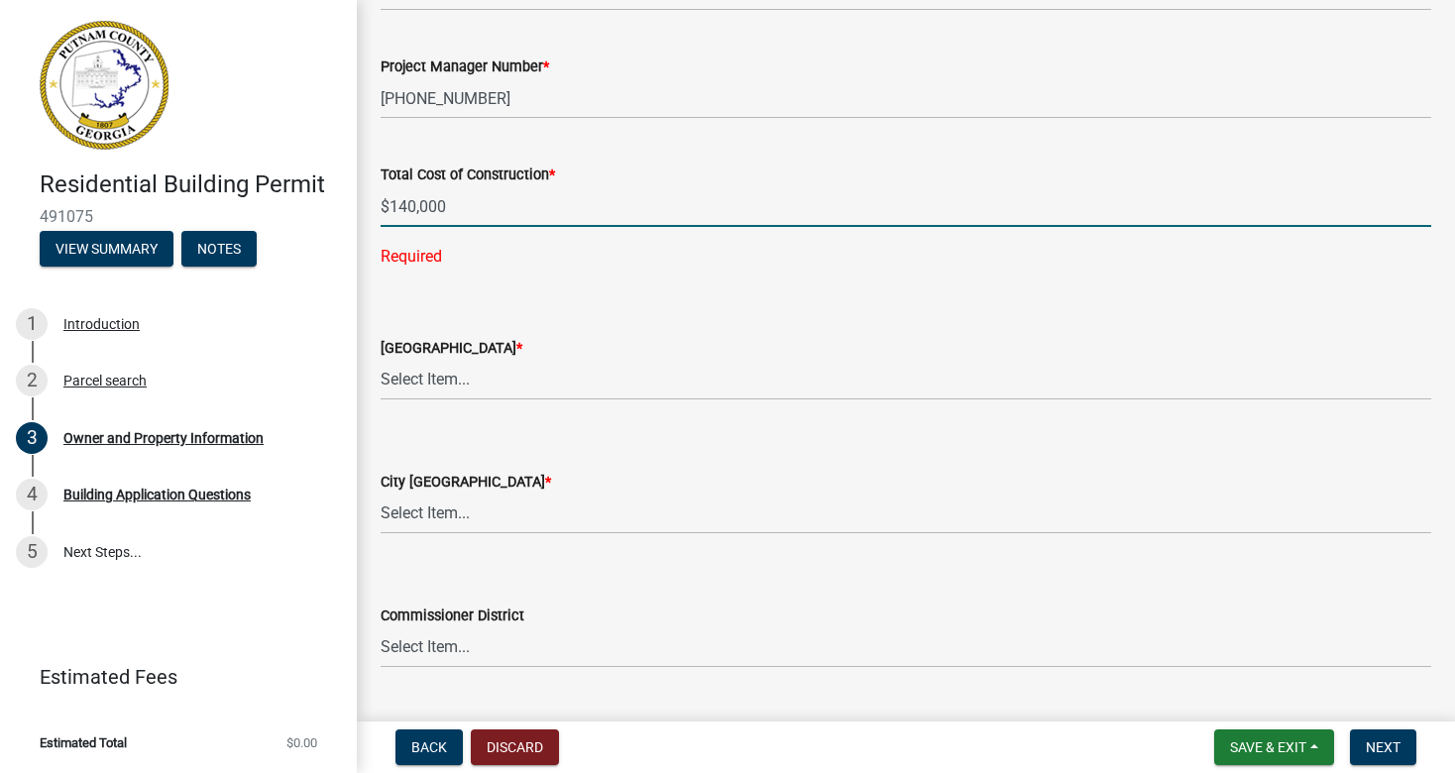
scroll to position [3237, 0]
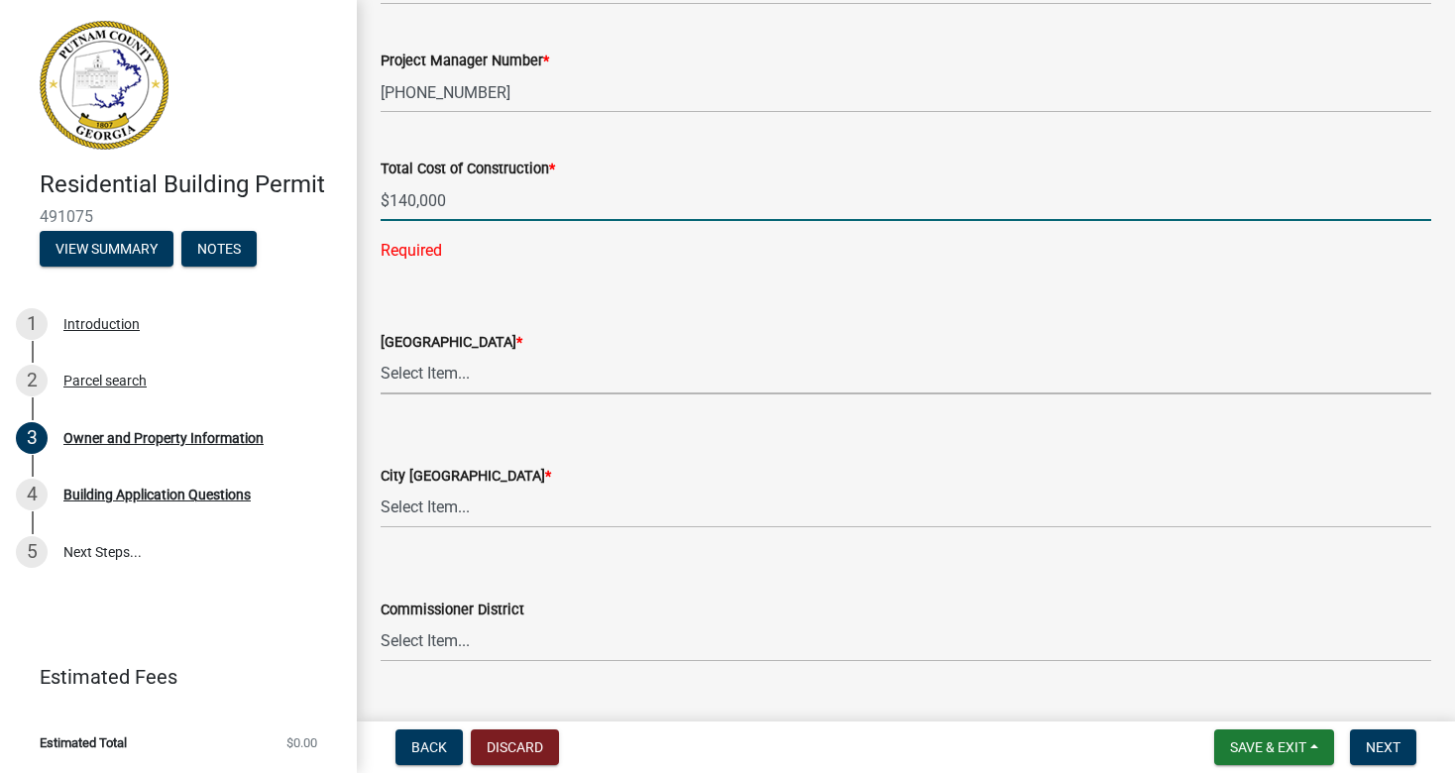
type input "140000"
click at [426, 365] on wm-data-entity-input "County Zoning District * Select Item... AG-1 R-1R R-1 R-2 MHP RM-1 RM-3 C-1 C-2…" at bounding box center [906, 345] width 1050 height 134
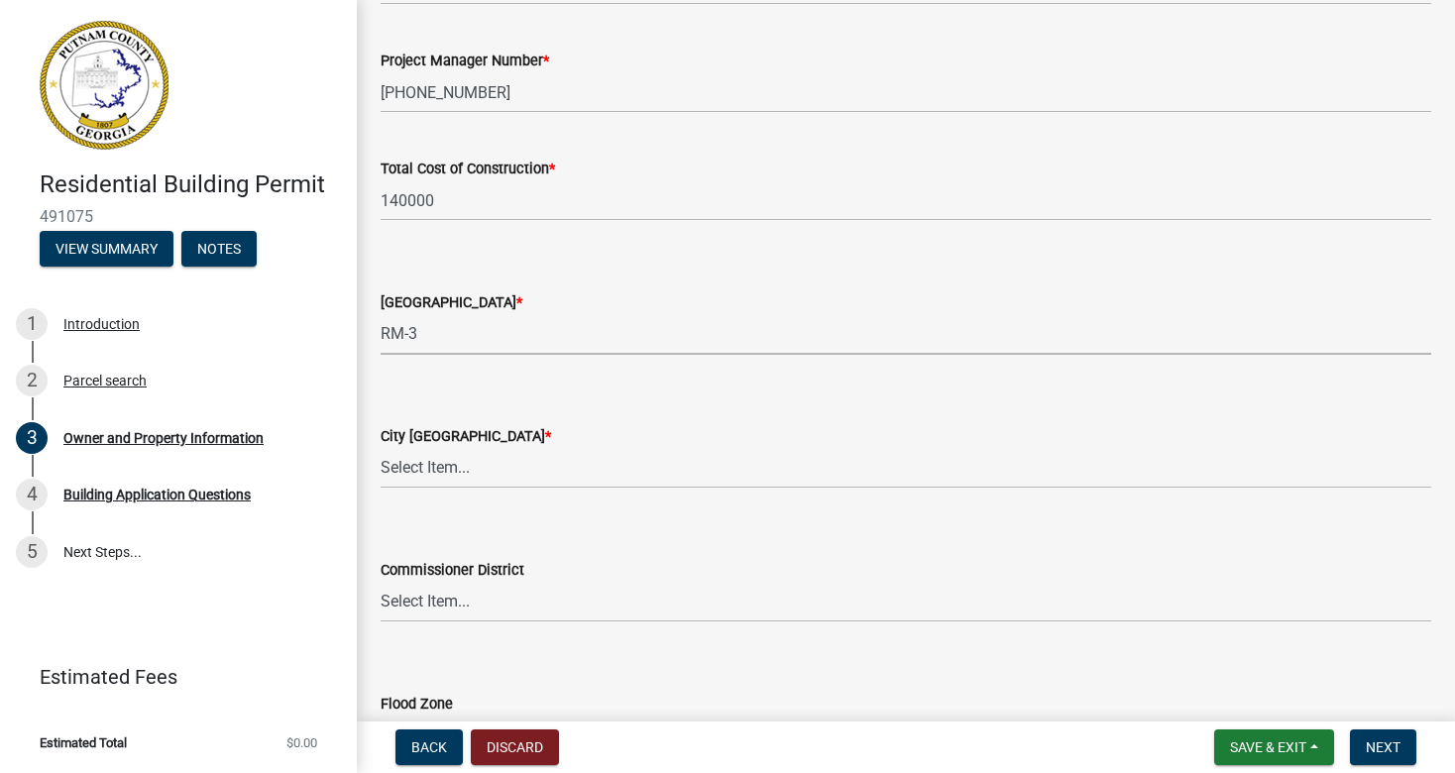
click at [381, 314] on select "Select Item... AG-1 R-1R R-1 R-2 MHP RM-1 RM-3 C-1 C-2 I-M PUD N/A" at bounding box center [906, 334] width 1050 height 41
select select "0688c8c3-ca83-4764-a677-531fbc17e6cb"
click at [436, 464] on select "Select Item... A-1 A-2 R-1 R-2 R-3 R-4 MHP C-1 C-2 I-1 I-2 DB FH H-P N/A" at bounding box center [906, 468] width 1050 height 41
click at [381, 448] on select "Select Item... A-1 A-2 R-1 R-2 R-3 R-4 MHP C-1 C-2 I-1 I-2 DB FH H-P N/A" at bounding box center [906, 468] width 1050 height 41
select select "baca39b5-529a-4592-b8f9-0b9bae35b1c2"
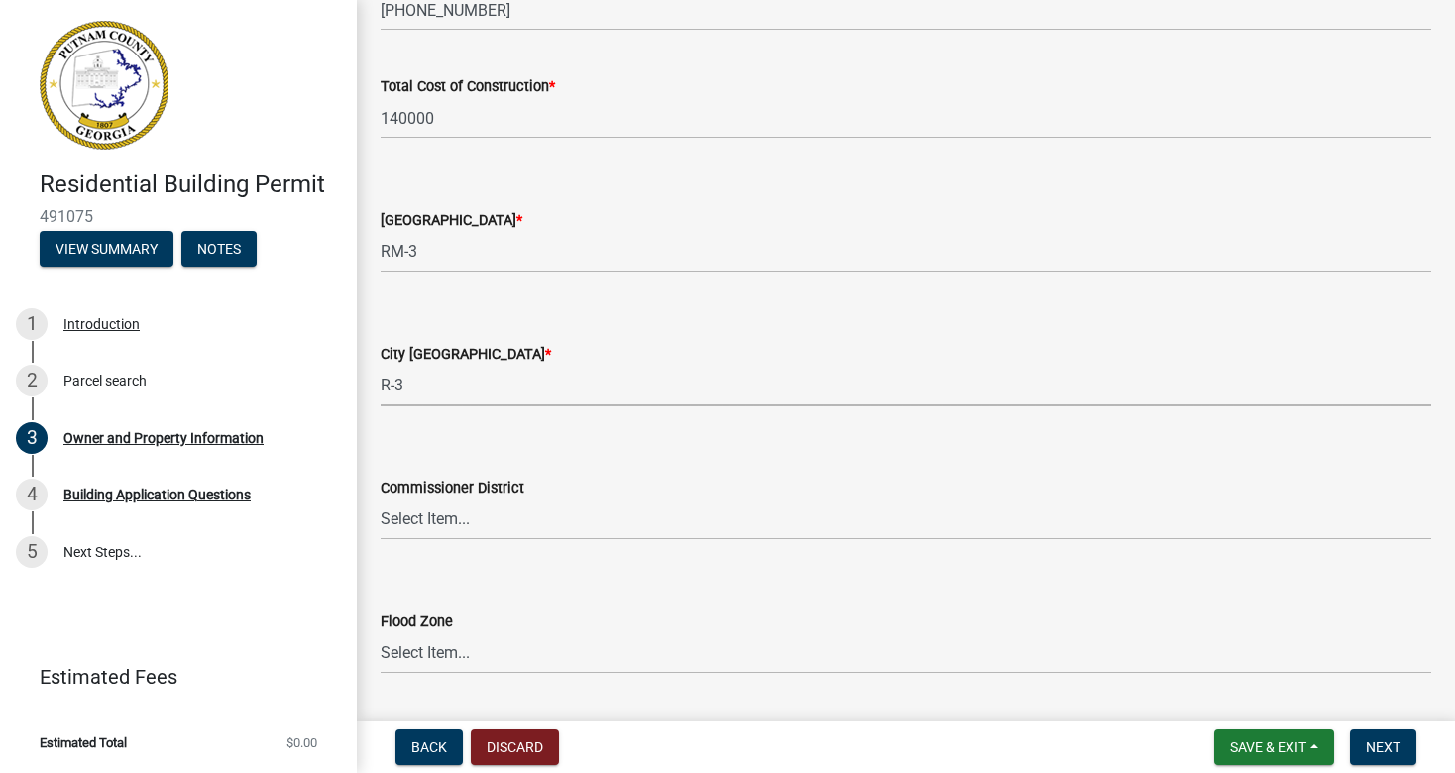
scroll to position [3375, 0]
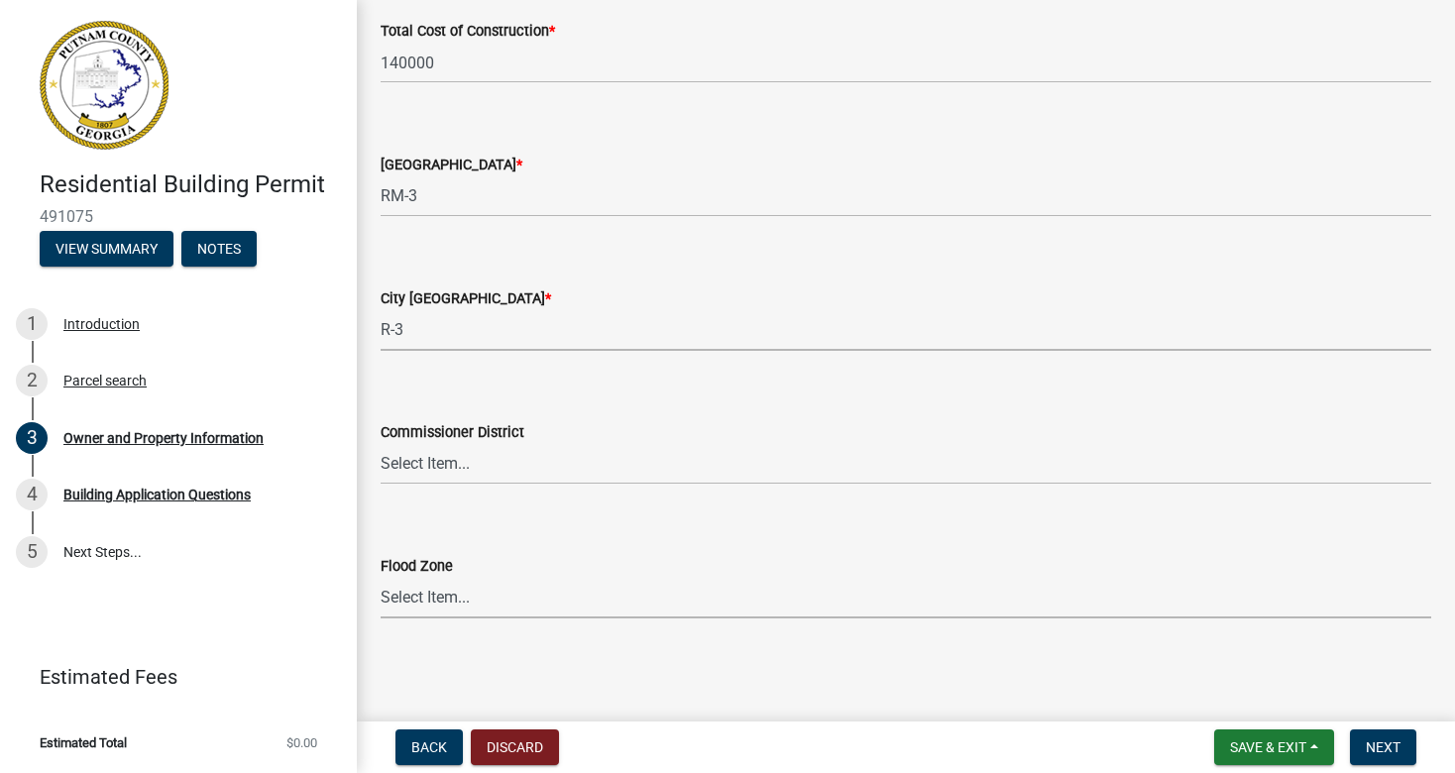
click at [425, 600] on select "Select Item... Zone A Zone V Zone A99 Zone AE Zone AO Zone AH Zone VE Zone AR Z…" at bounding box center [906, 598] width 1050 height 41
click at [1388, 733] on button "Next" at bounding box center [1383, 747] width 66 height 36
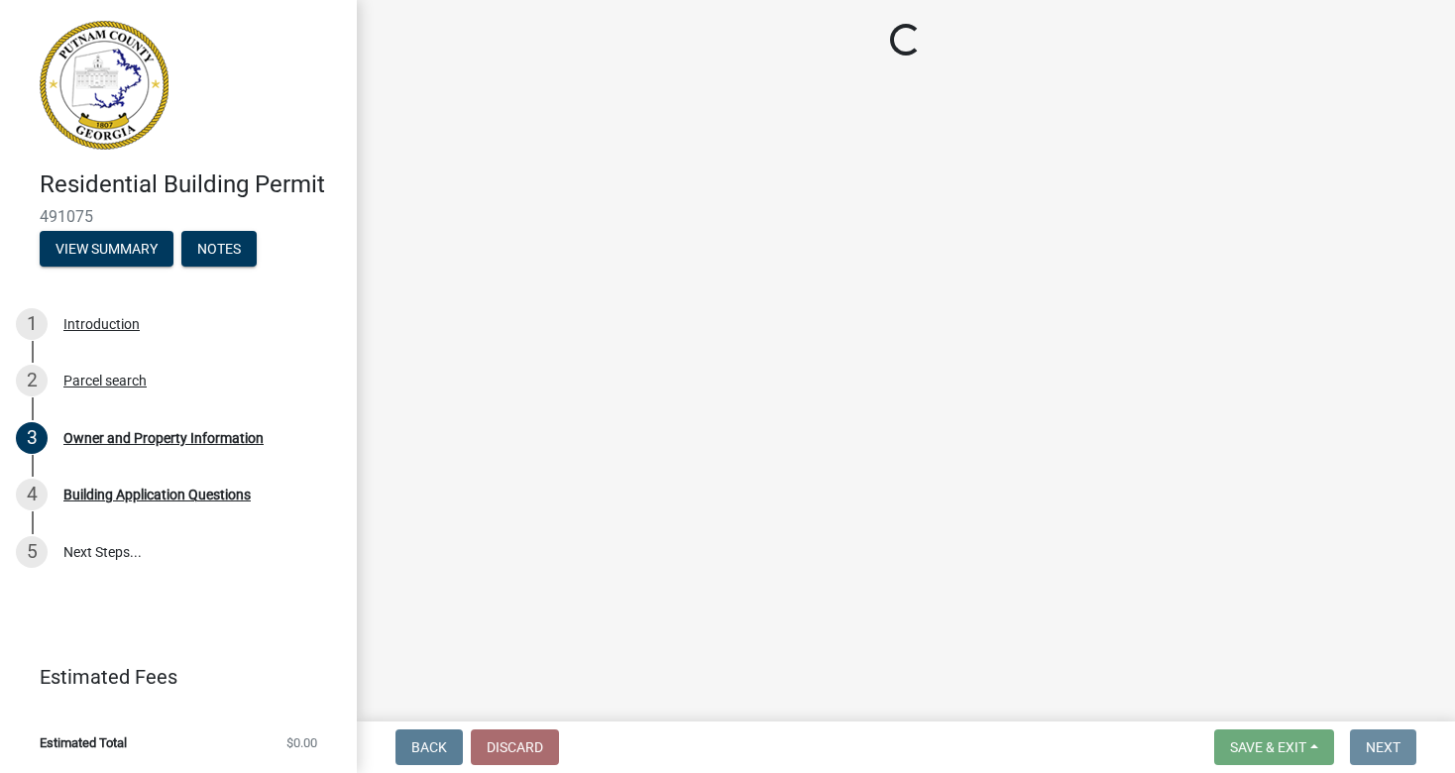
scroll to position [0, 0]
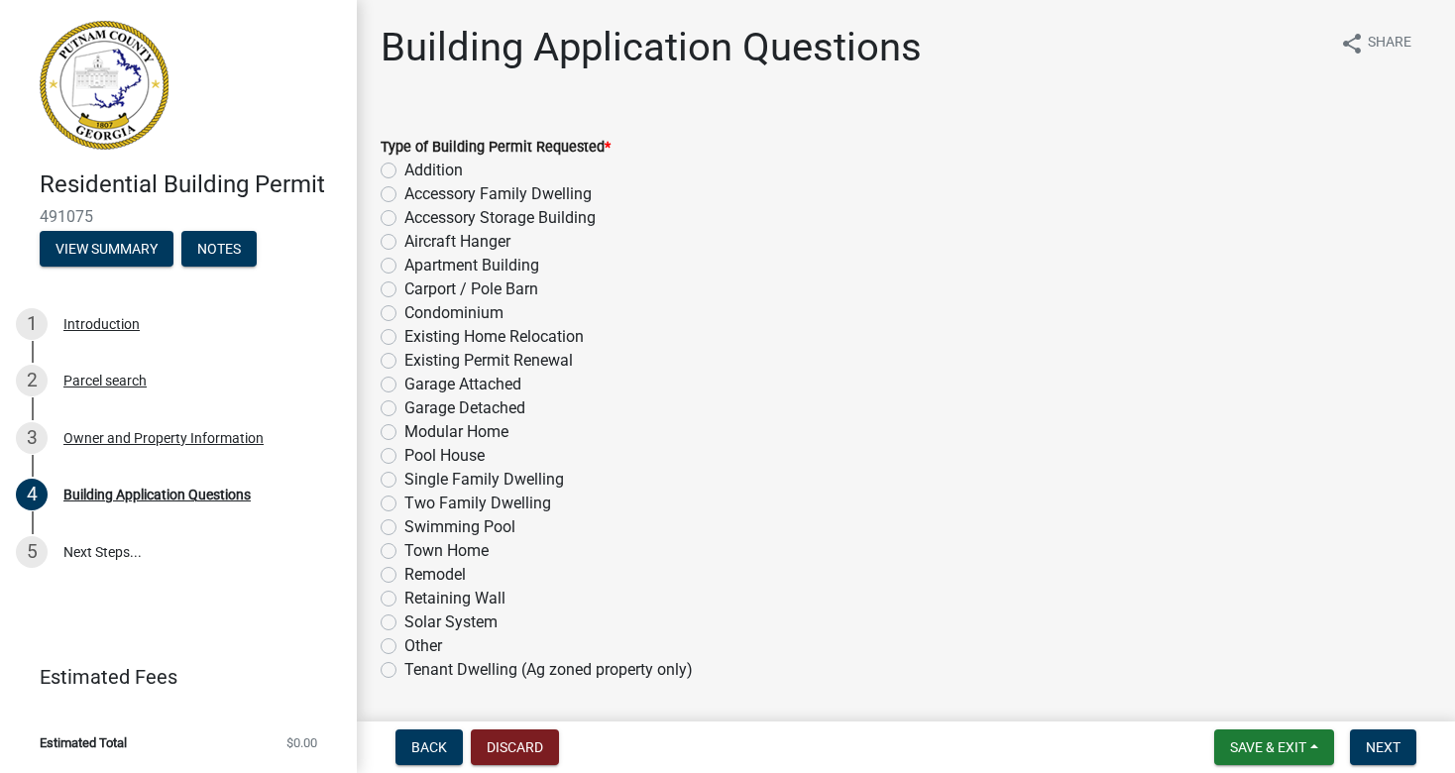
click at [404, 479] on label "Single Family Dwelling" at bounding box center [484, 480] width 160 height 24
click at [404, 479] on input "Single Family Dwelling" at bounding box center [410, 474] width 13 height 13
radio input "true"
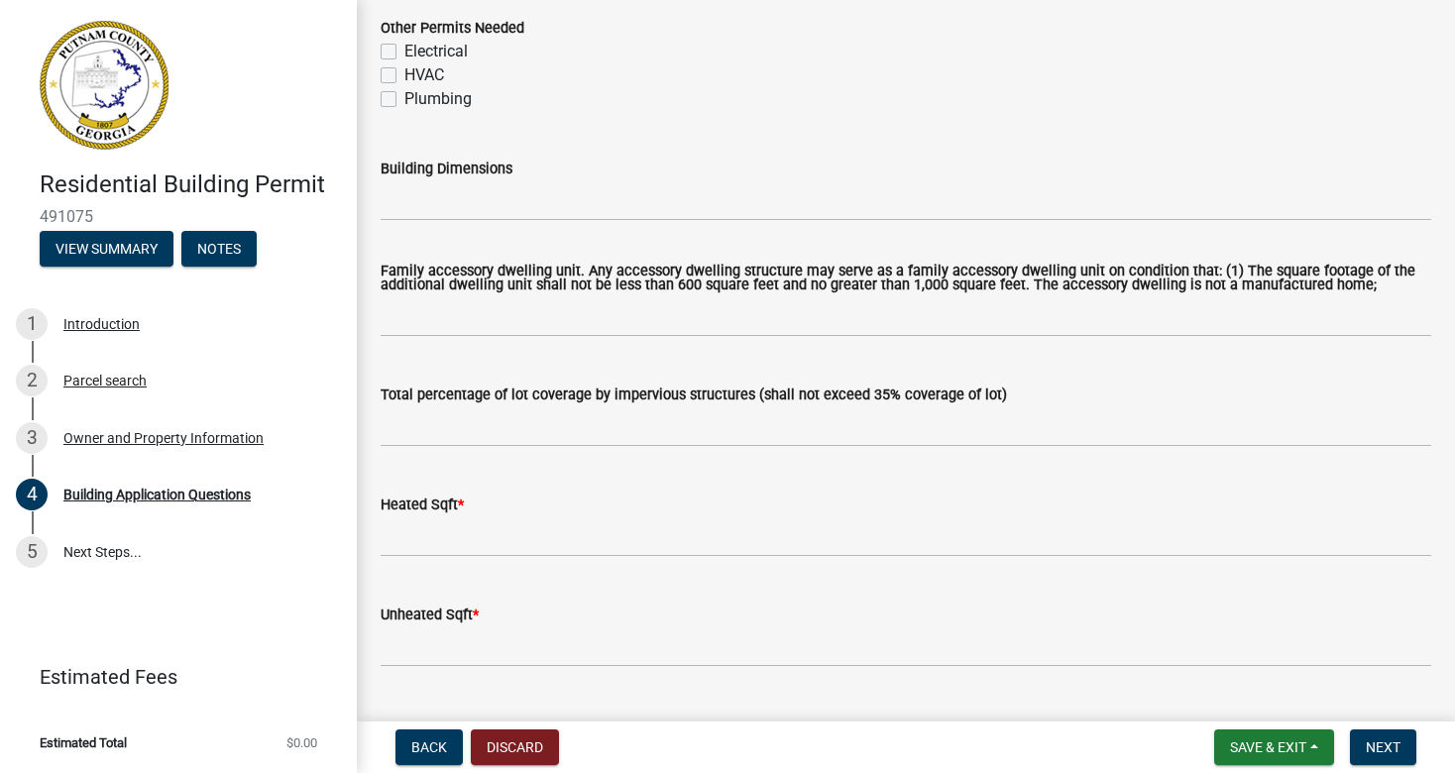
scroll to position [916, 0]
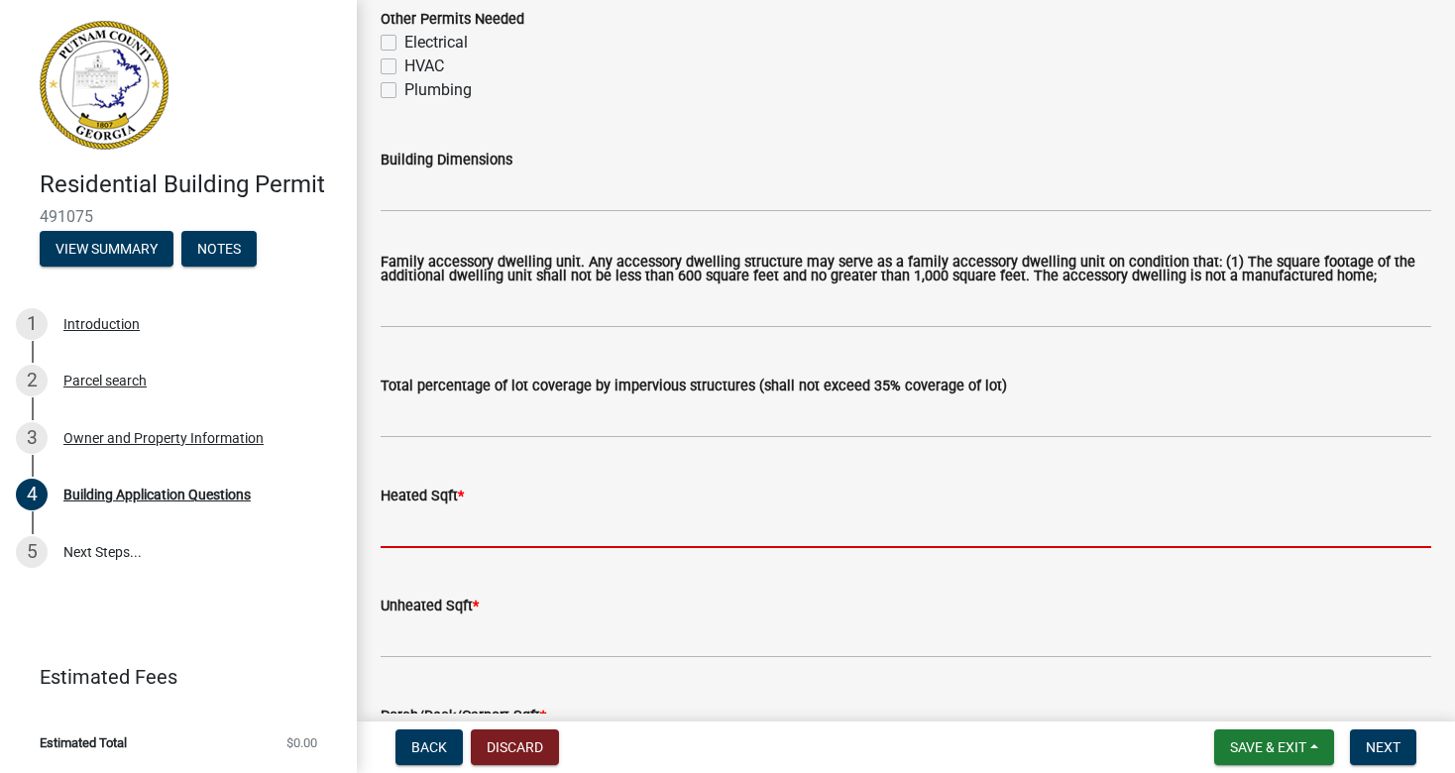
click at [559, 523] on input "text" at bounding box center [906, 527] width 1050 height 41
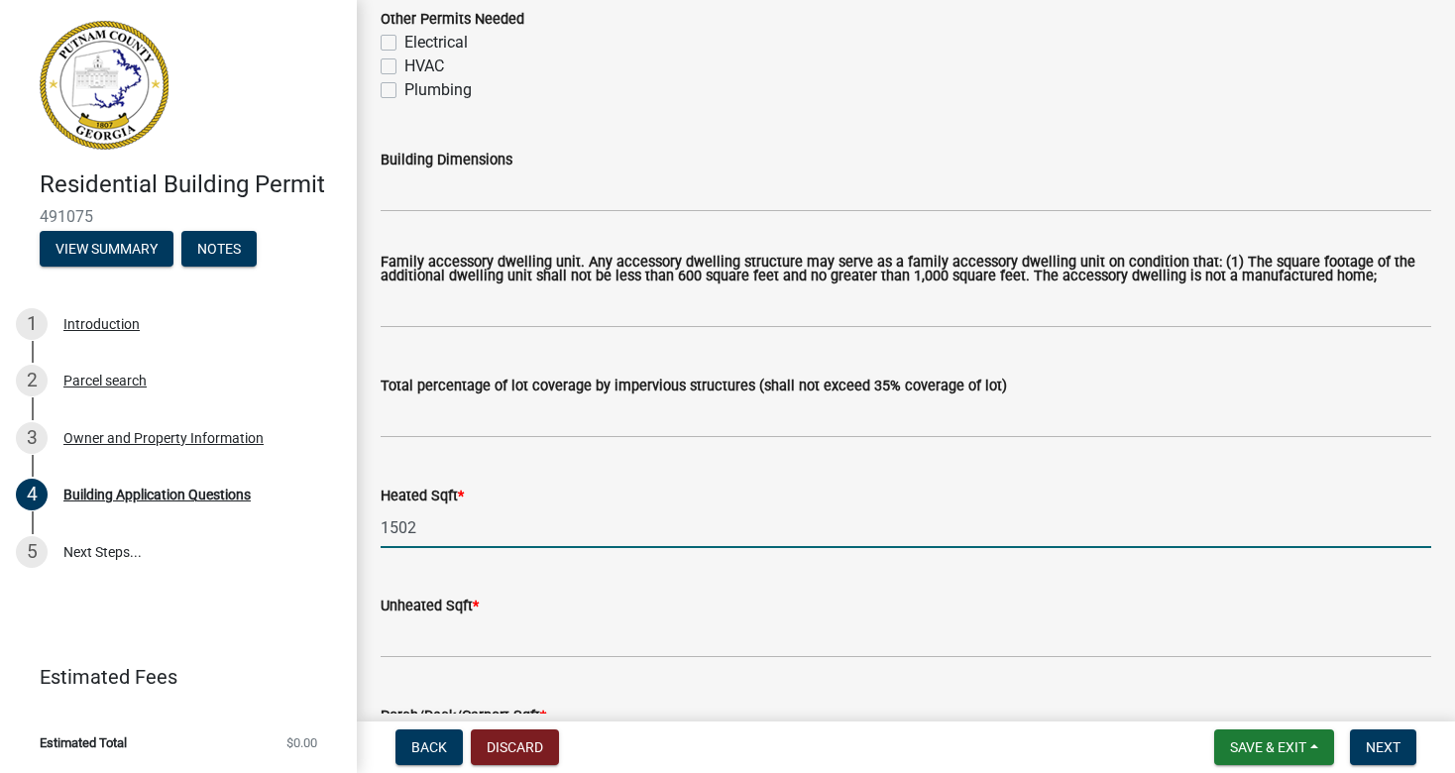
type input "1502"
click at [528, 623] on input "text" at bounding box center [906, 637] width 1050 height 41
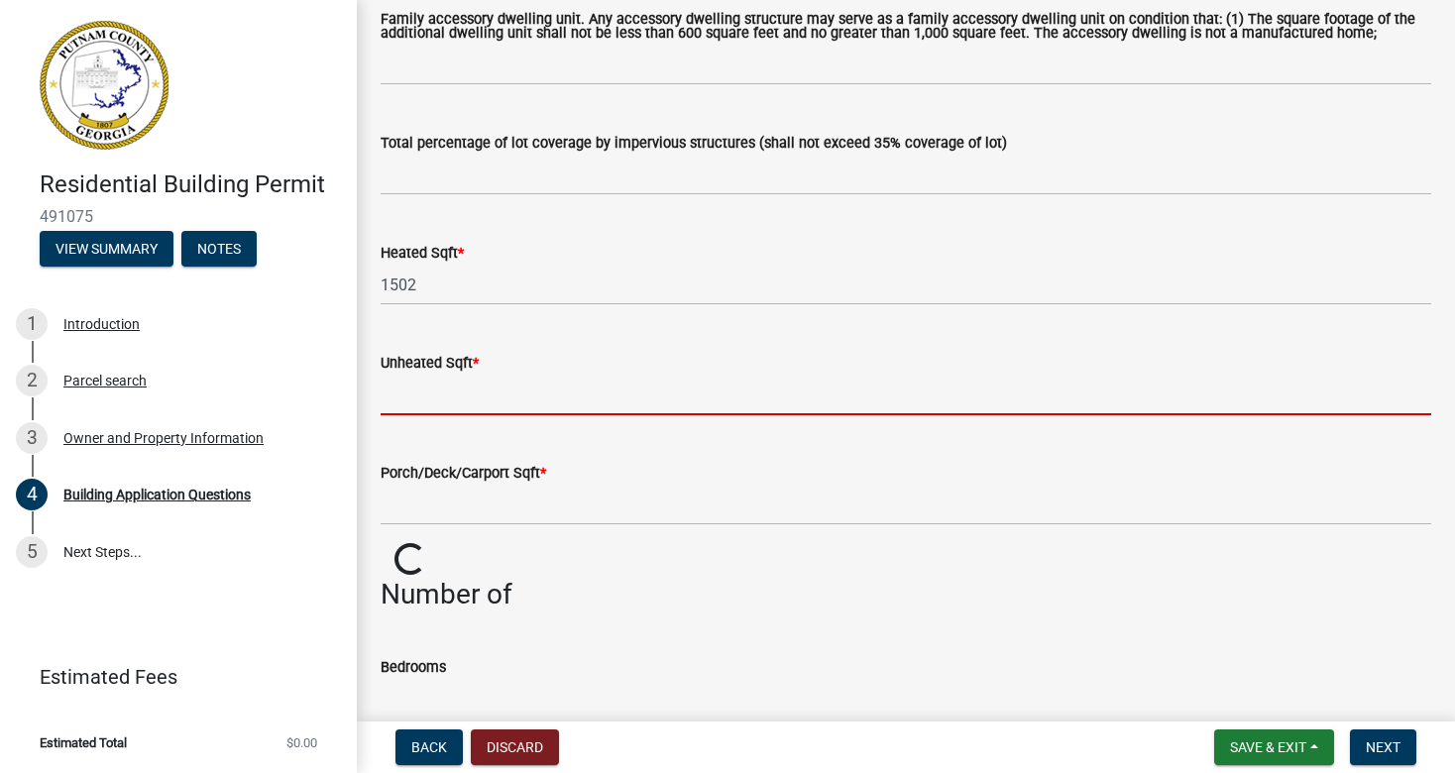
scroll to position [1179, 0]
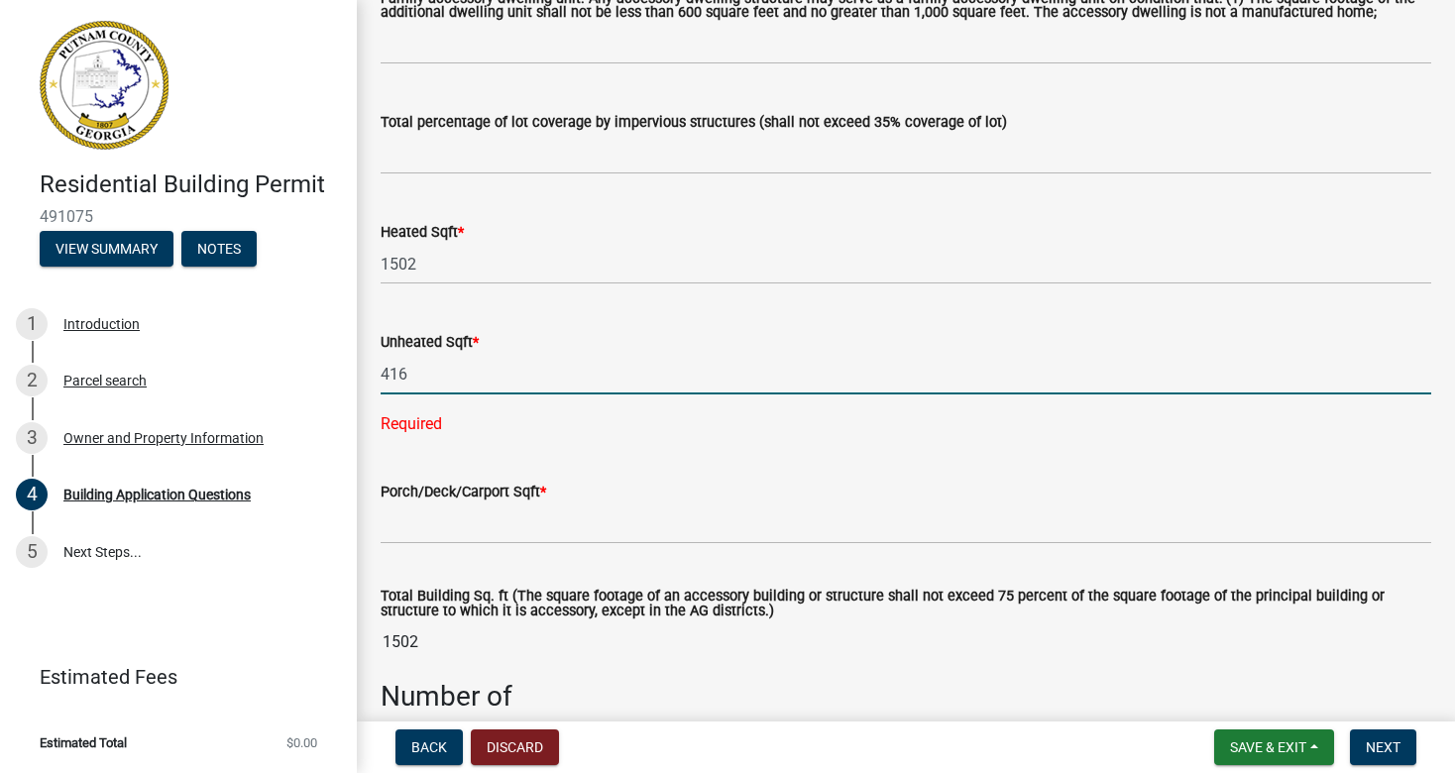
type input "416"
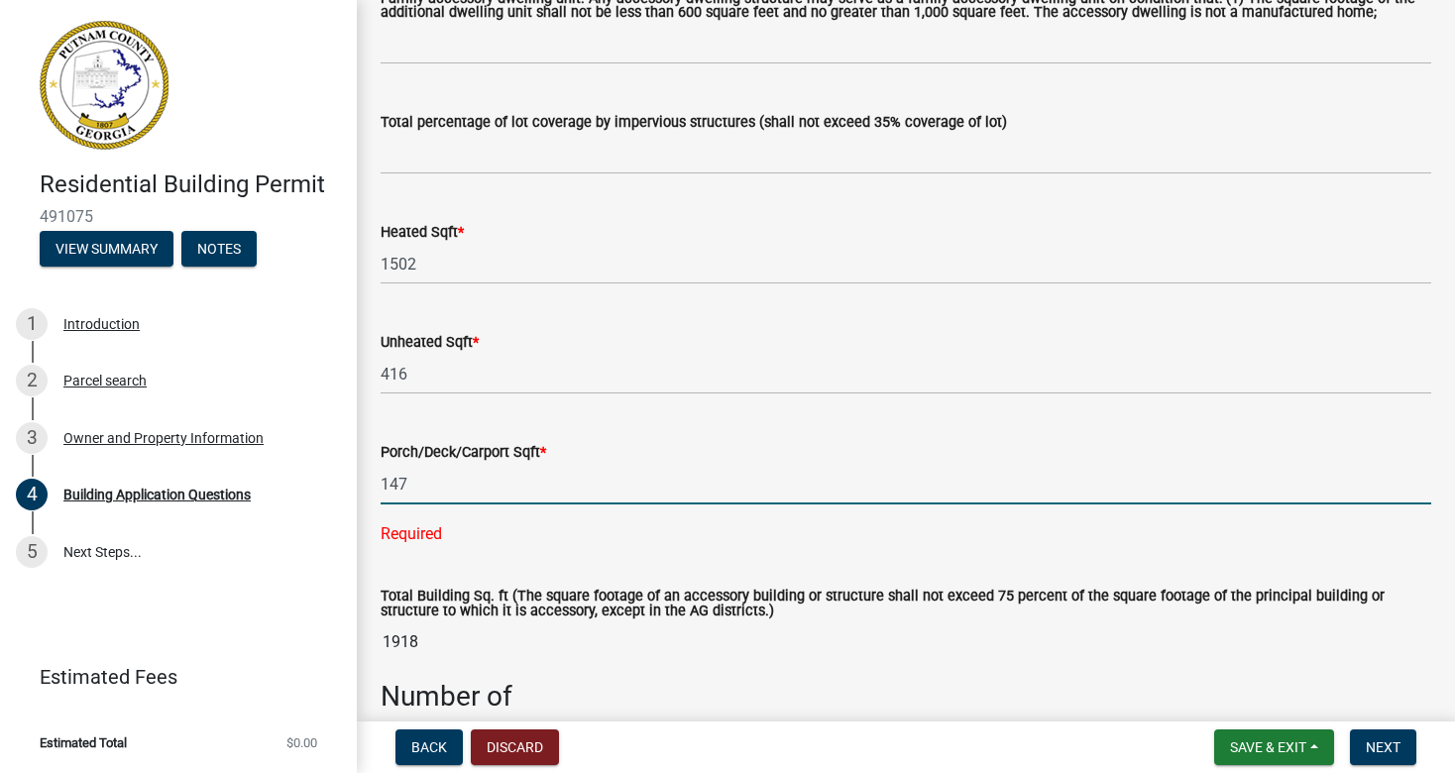
type input "147"
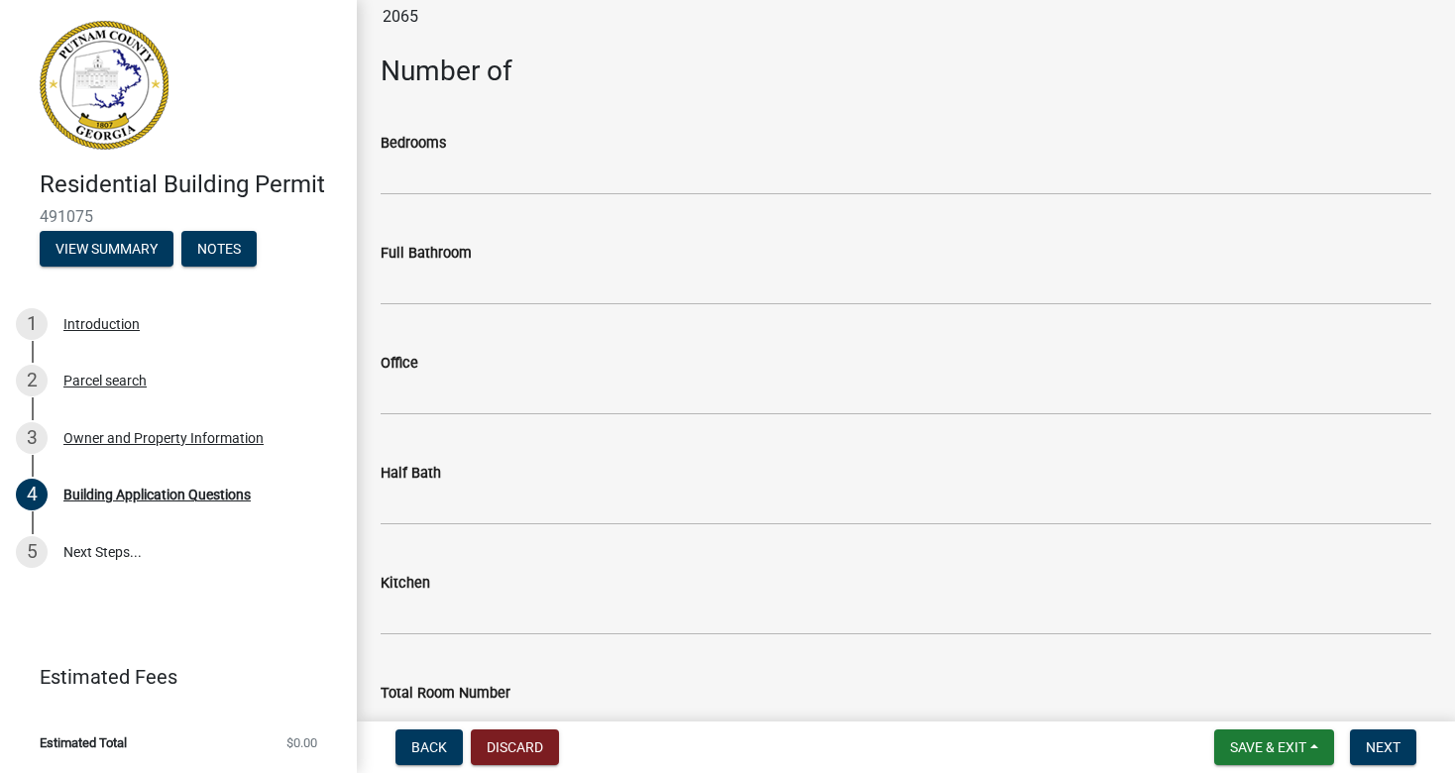
scroll to position [1774, 0]
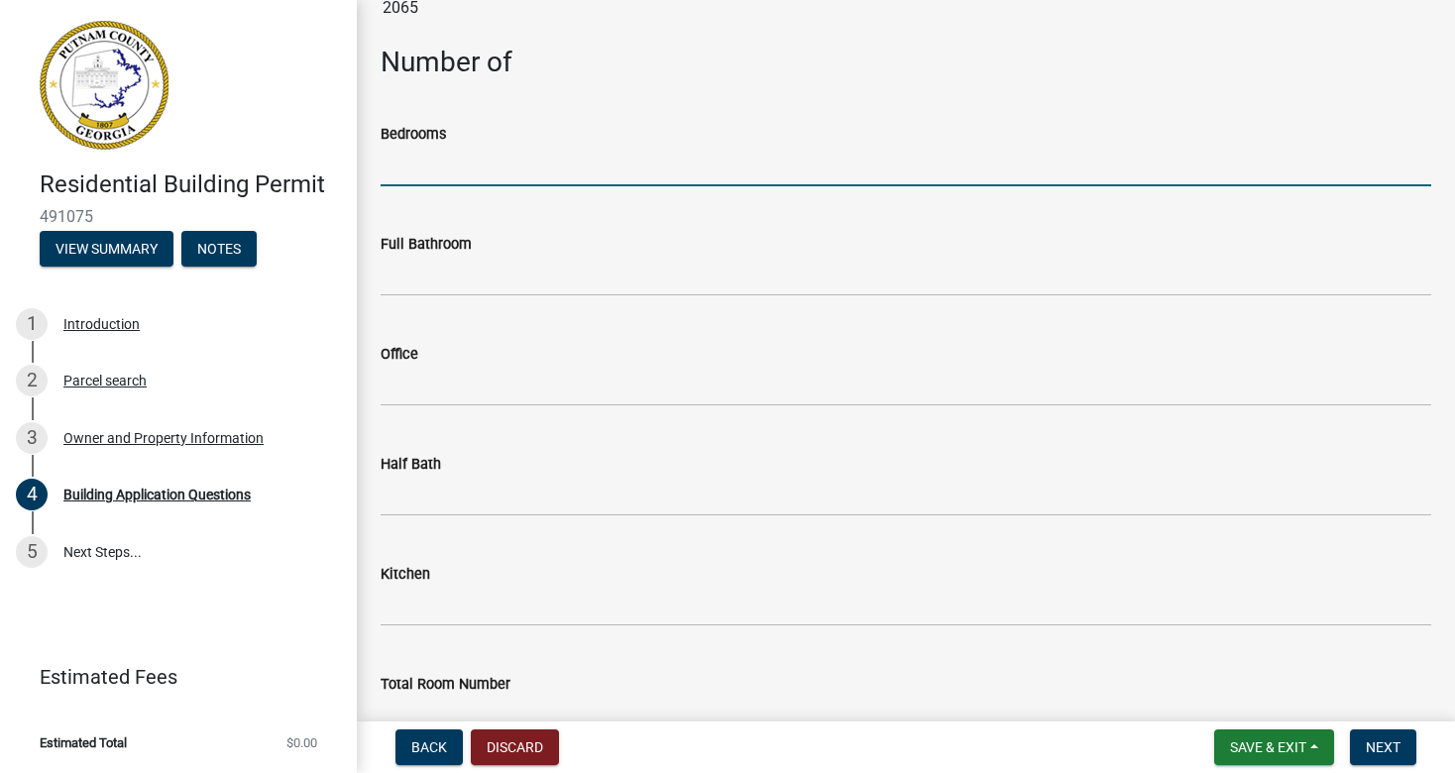
click at [613, 162] on input "text" at bounding box center [906, 166] width 1050 height 41
type input "3"
click at [498, 275] on input "text" at bounding box center [906, 276] width 1050 height 41
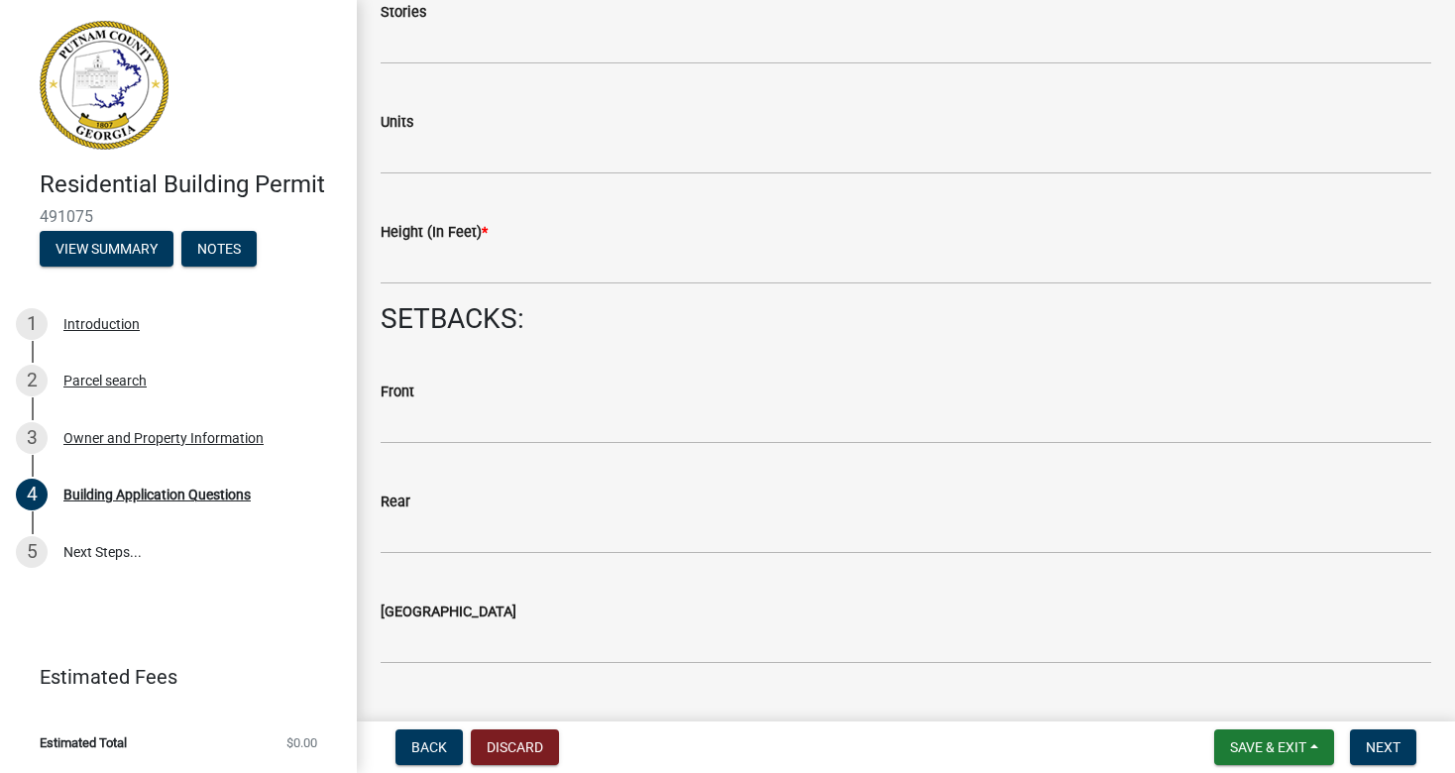
scroll to position [2609, 0]
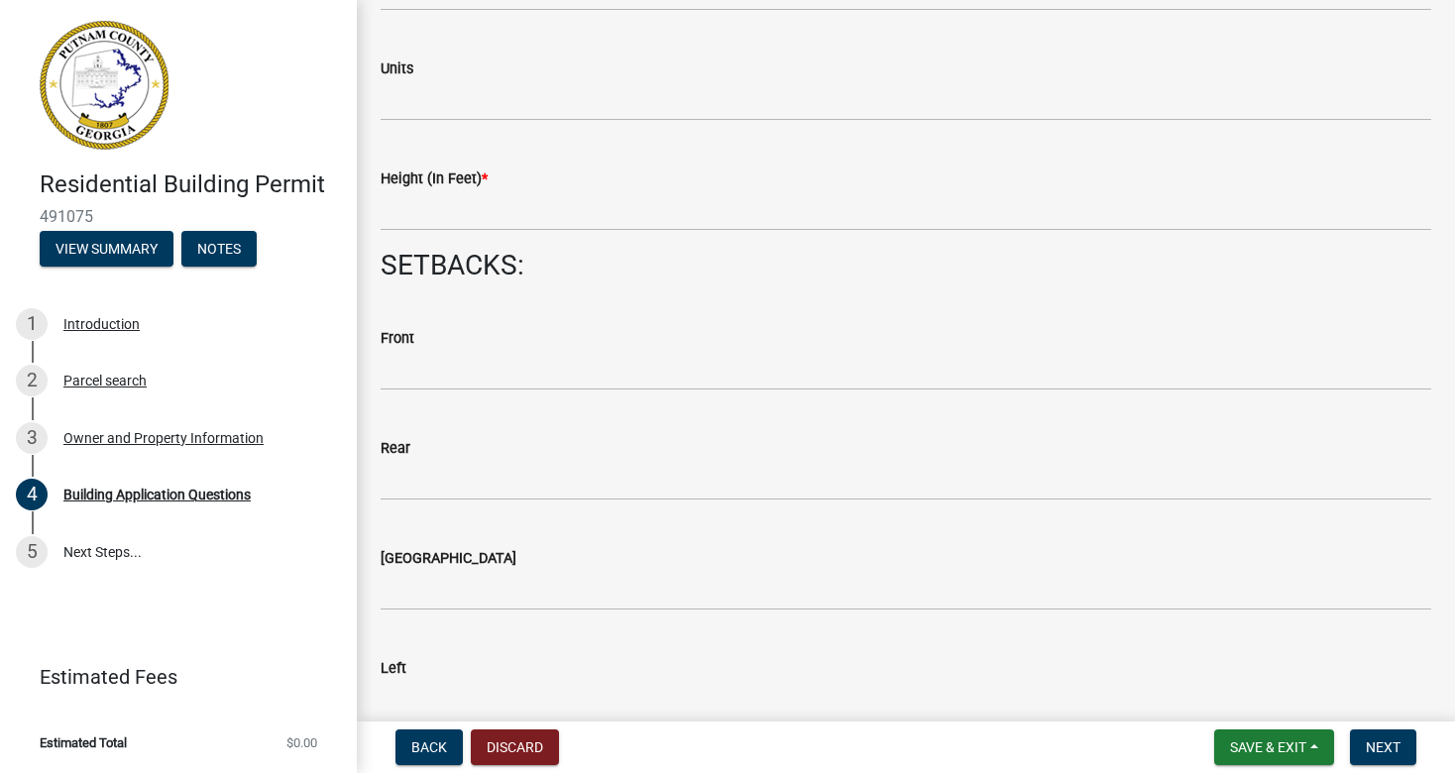
type input "2"
click at [459, 222] on input "text" at bounding box center [906, 210] width 1050 height 41
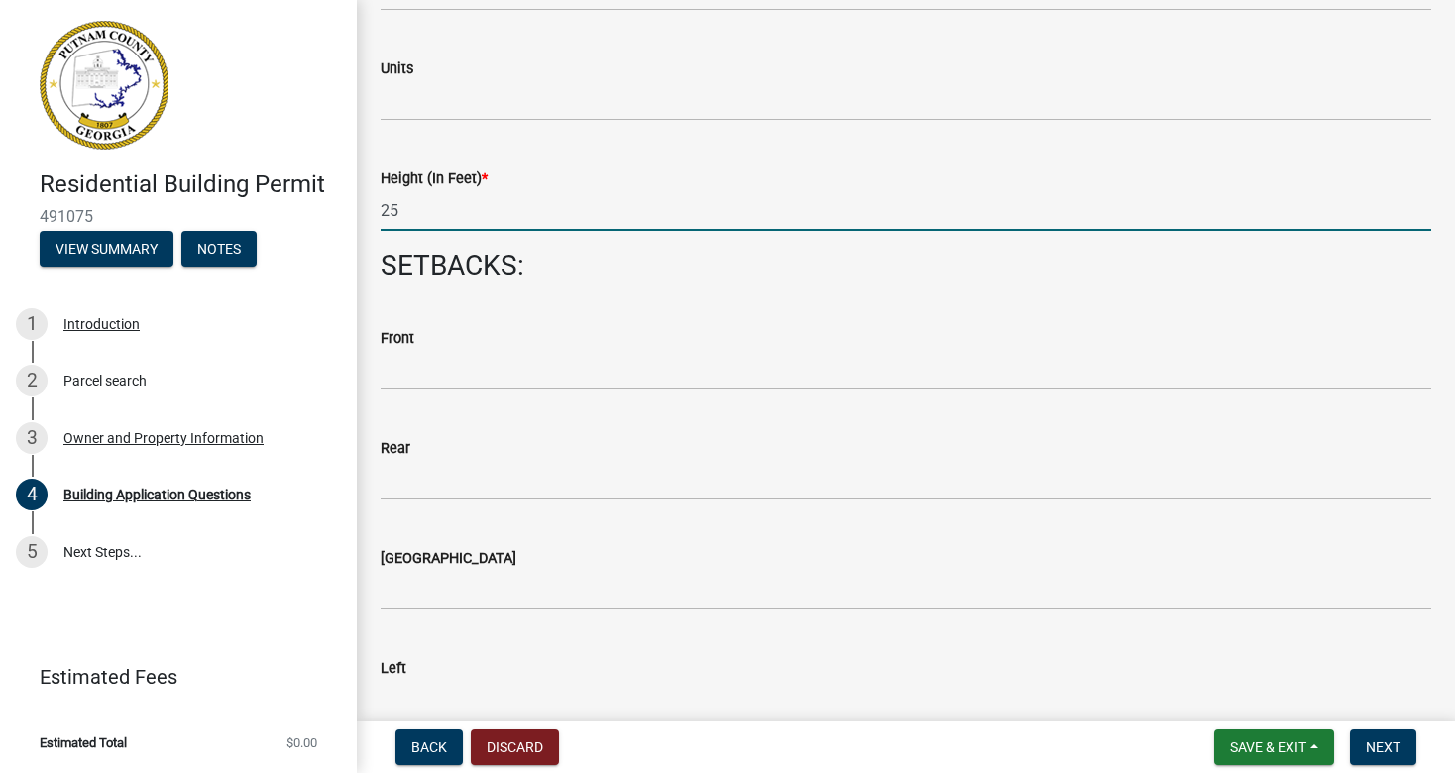
type input "2"
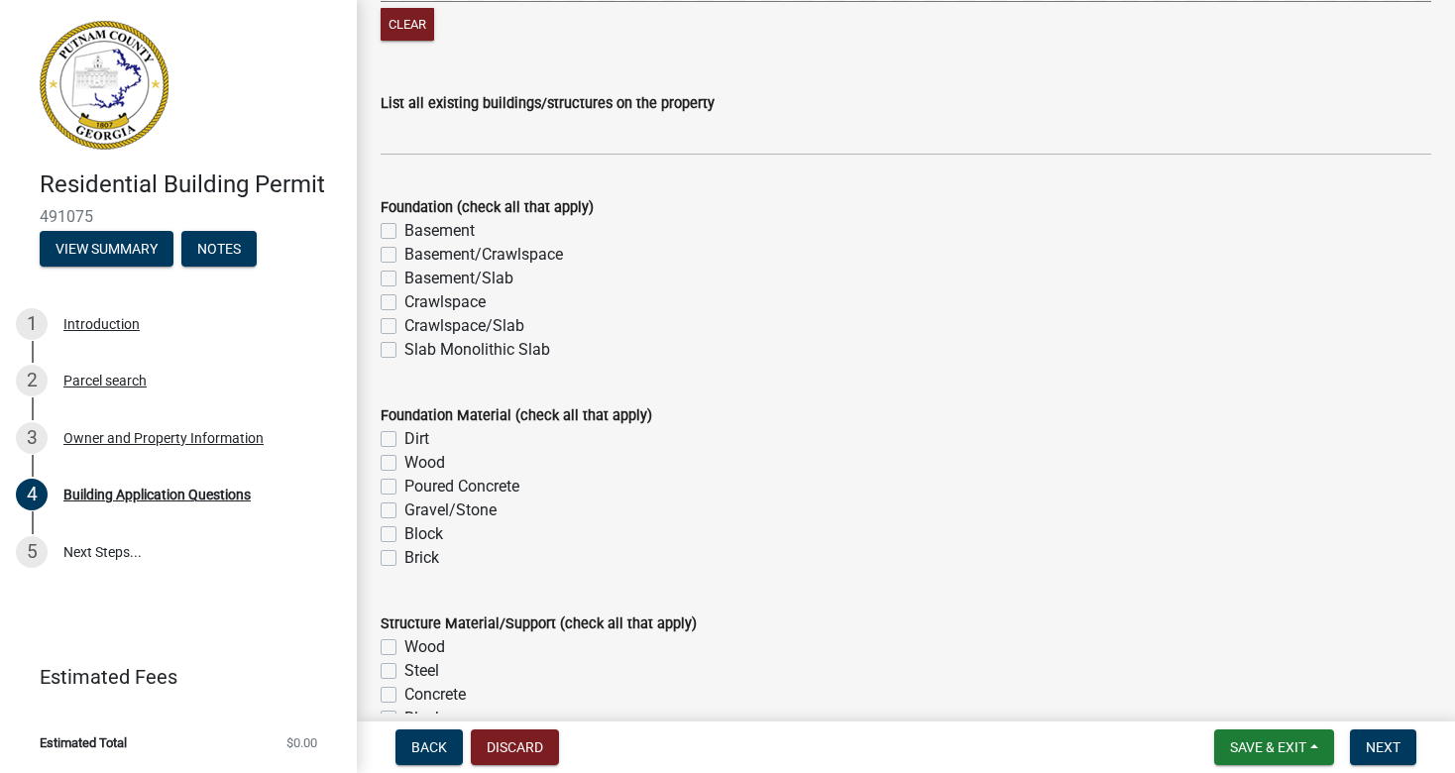
scroll to position [3653, 0]
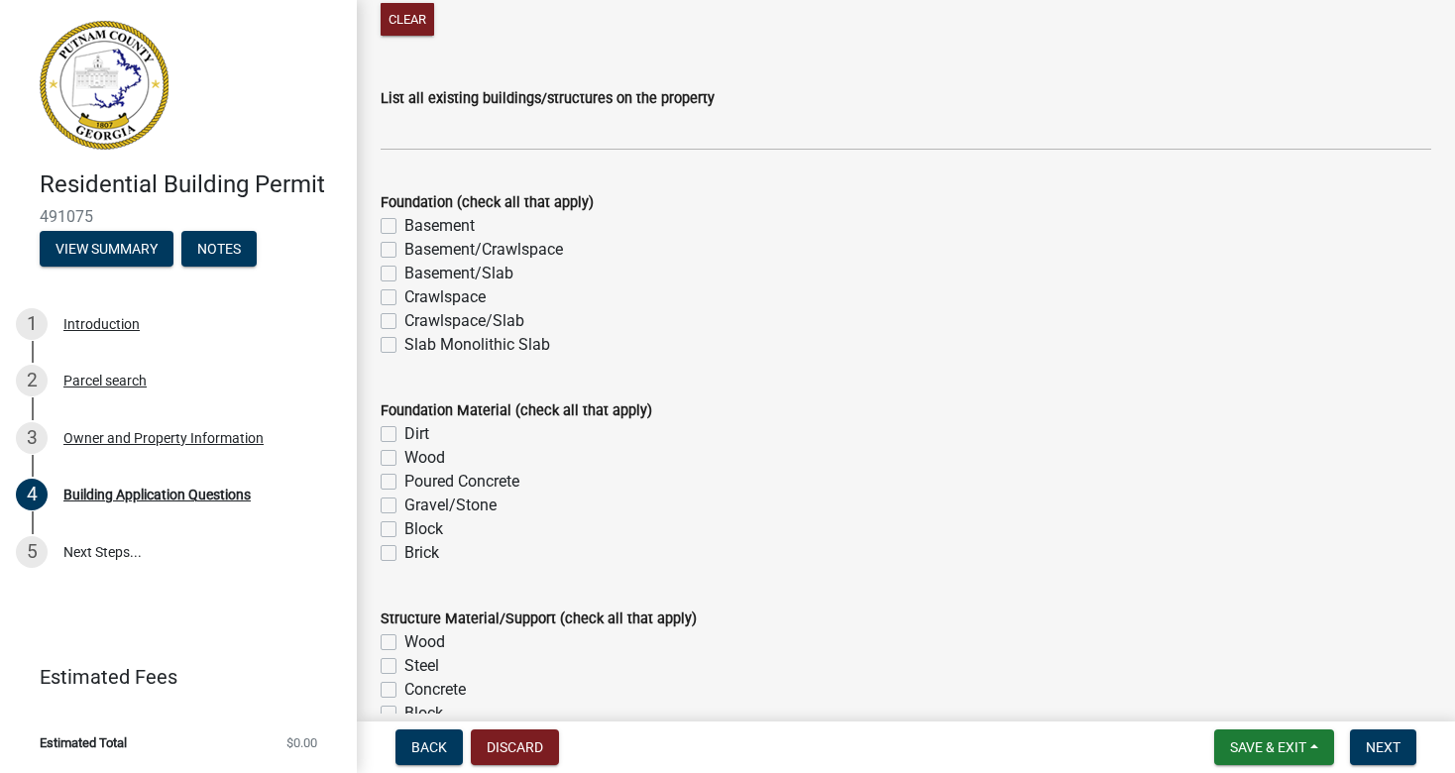
type input "30"
click at [404, 344] on label "Slab Monolithic Slab" at bounding box center [477, 345] width 146 height 24
click at [404, 344] on input "Slab Monolithic Slab" at bounding box center [410, 339] width 13 height 13
checkbox input "true"
checkbox input "false"
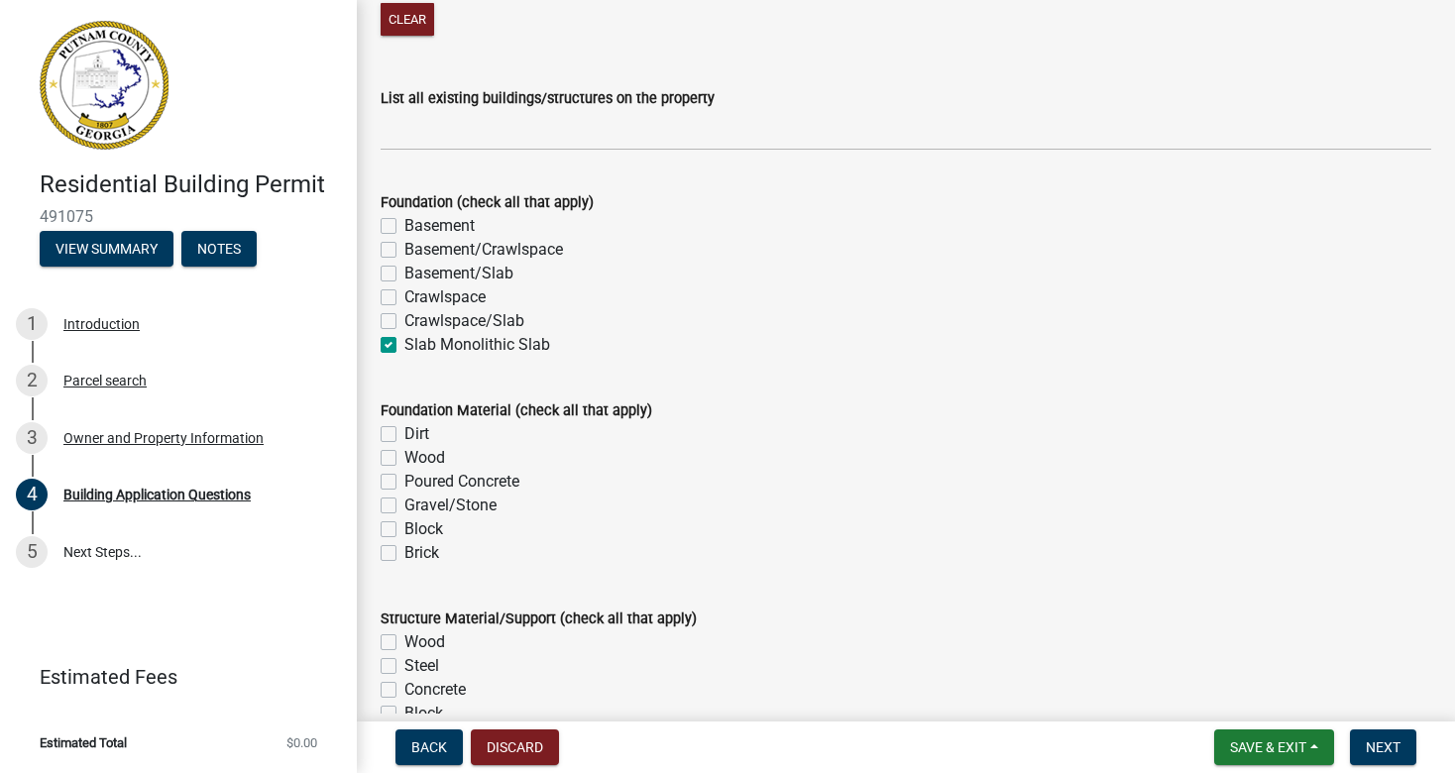
checkbox input "false"
checkbox input "true"
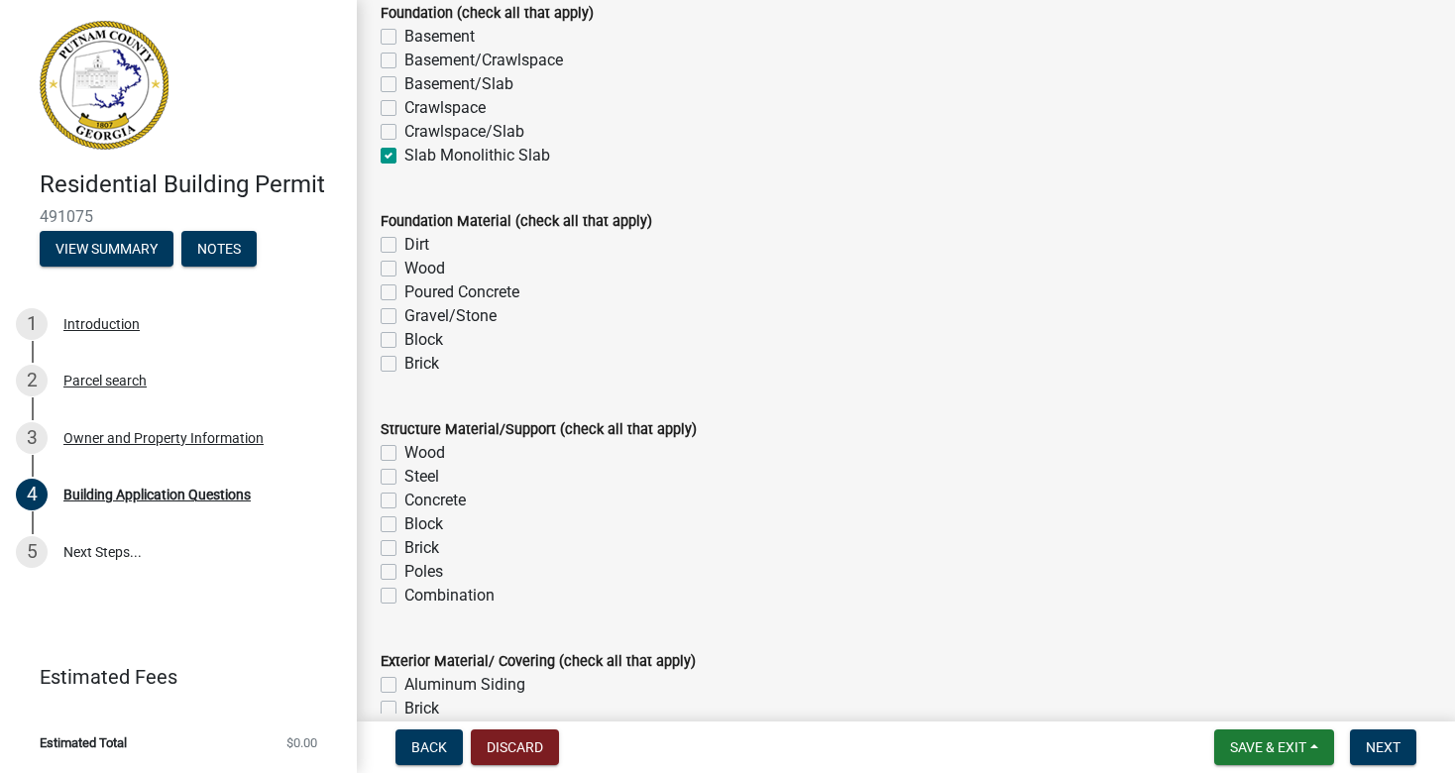
scroll to position [3854, 0]
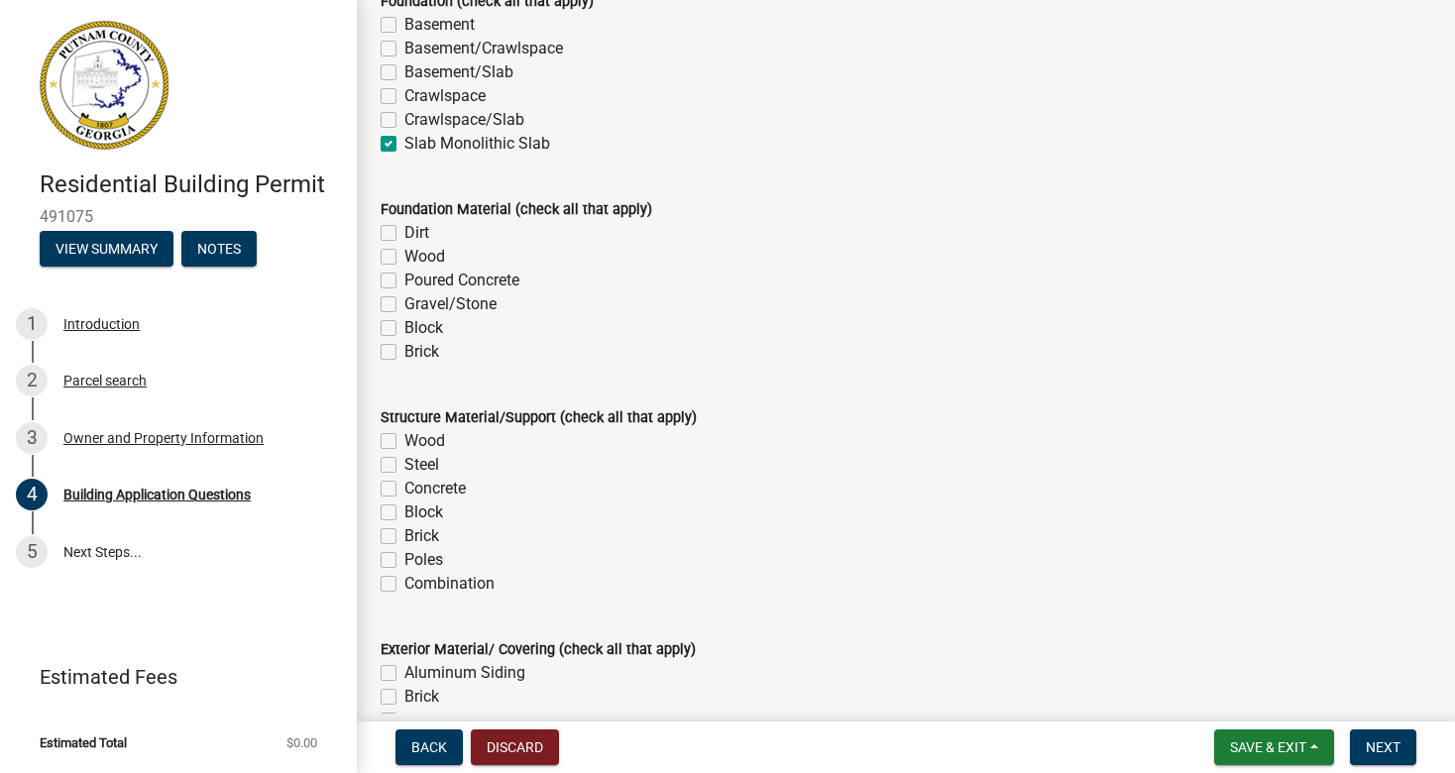
click at [404, 280] on label "Poured Concrete" at bounding box center [461, 281] width 115 height 24
click at [404, 280] on input "Poured Concrete" at bounding box center [410, 275] width 13 height 13
checkbox input "true"
checkbox input "false"
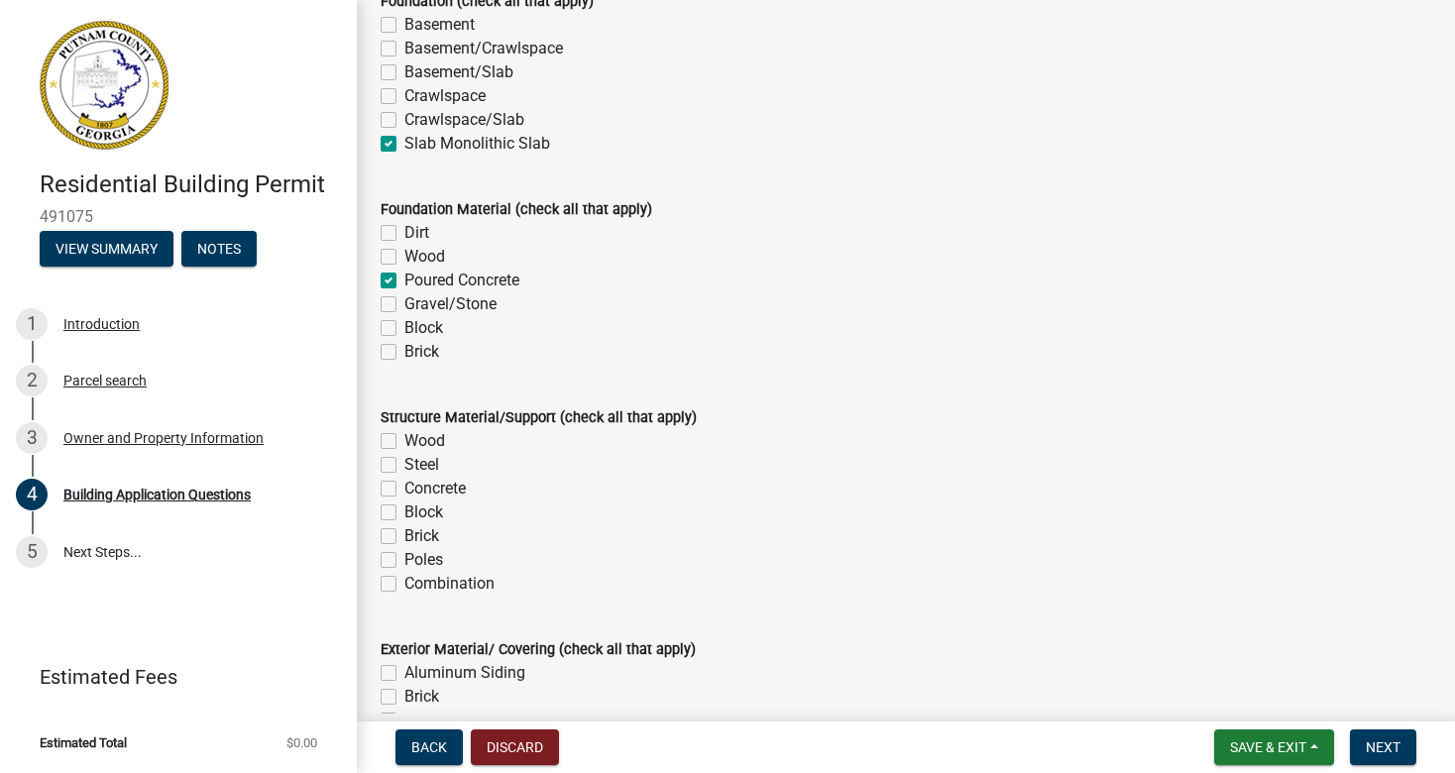
checkbox input "true"
checkbox input "false"
click at [404, 442] on label "Wood" at bounding box center [424, 441] width 41 height 24
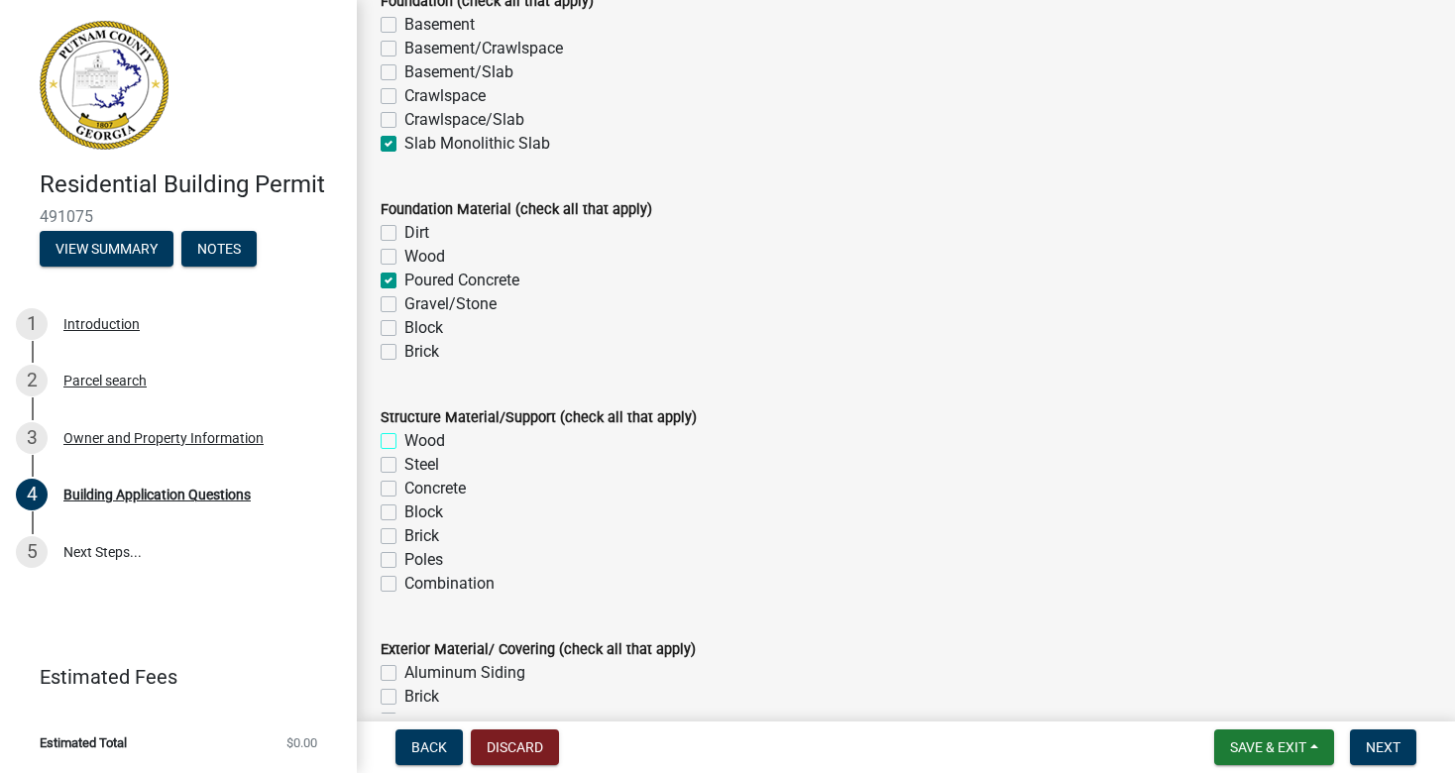
click at [404, 442] on input "Wood" at bounding box center [410, 435] width 13 height 13
checkbox input "true"
checkbox input "false"
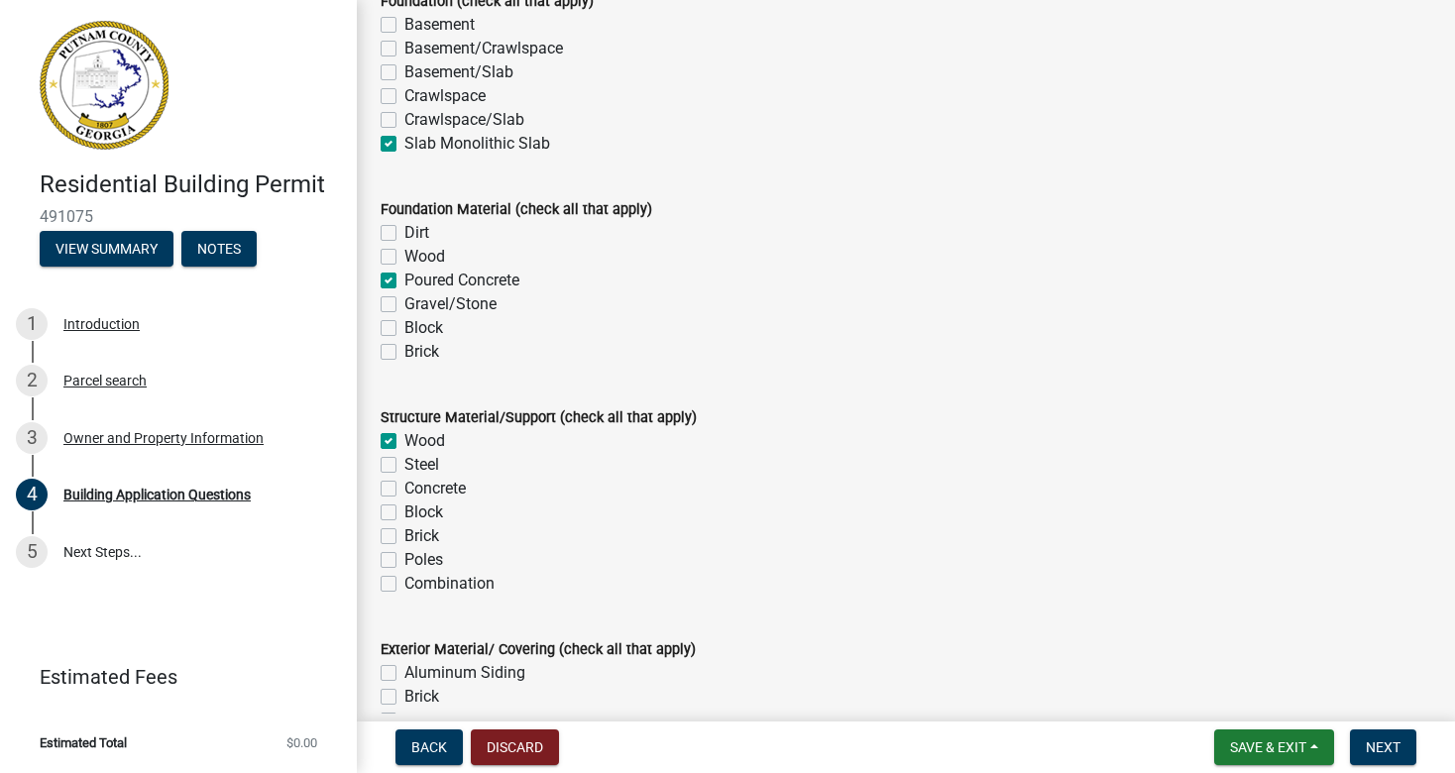
checkbox input "false"
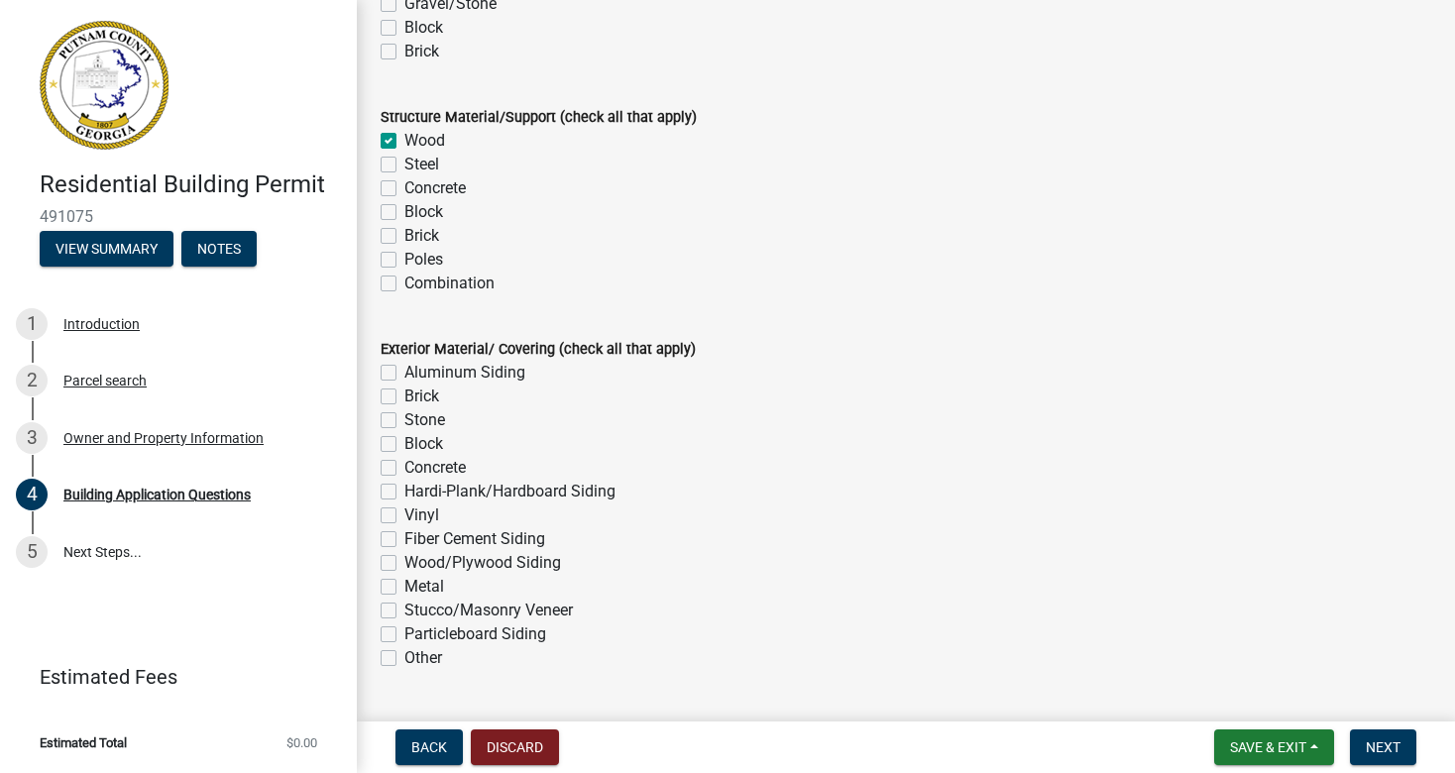
scroll to position [4155, 0]
click at [404, 492] on label "Hardi-Plank/Hardboard Siding" at bounding box center [509, 491] width 211 height 24
click at [404, 492] on input "Hardi-Plank/Hardboard Siding" at bounding box center [410, 485] width 13 height 13
checkbox input "true"
checkbox input "false"
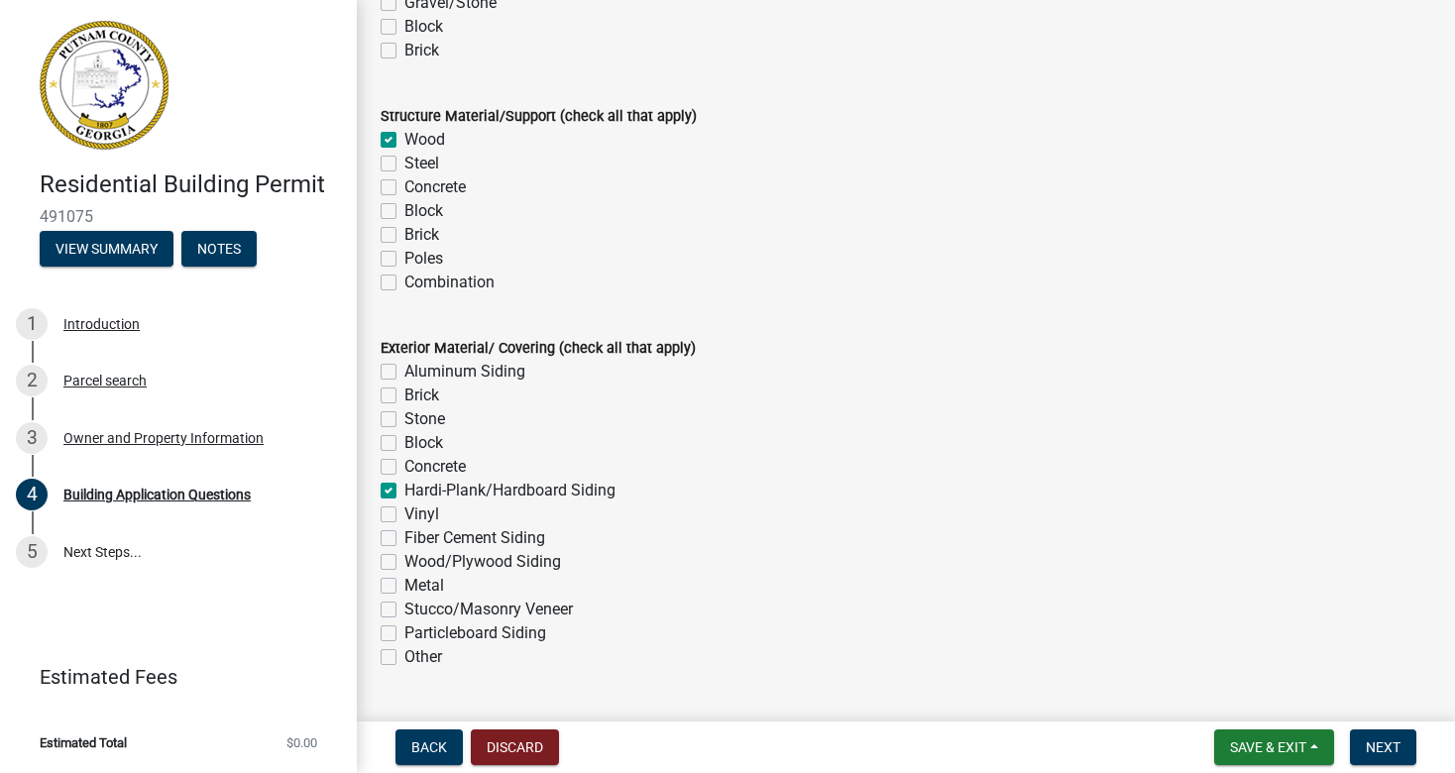
checkbox input "false"
checkbox input "true"
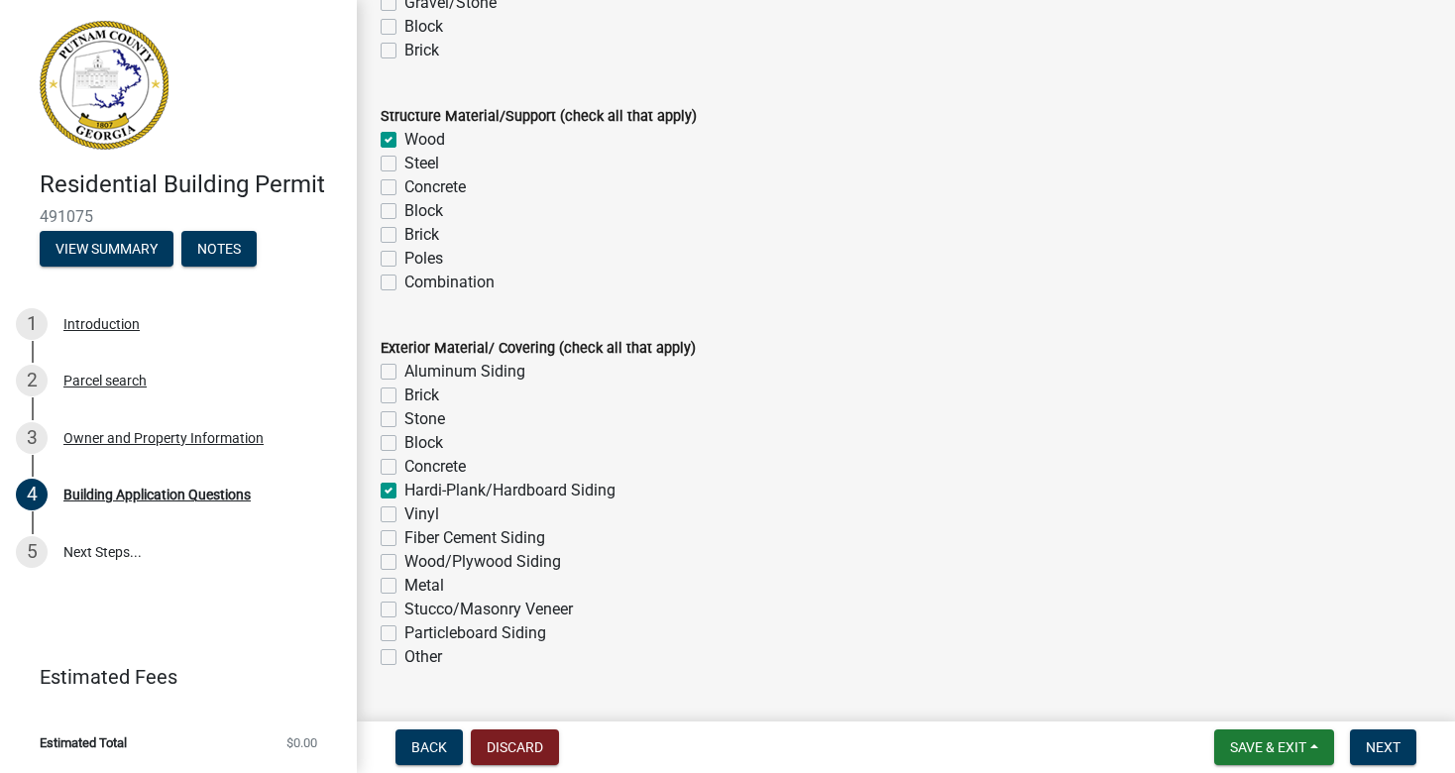
checkbox input "false"
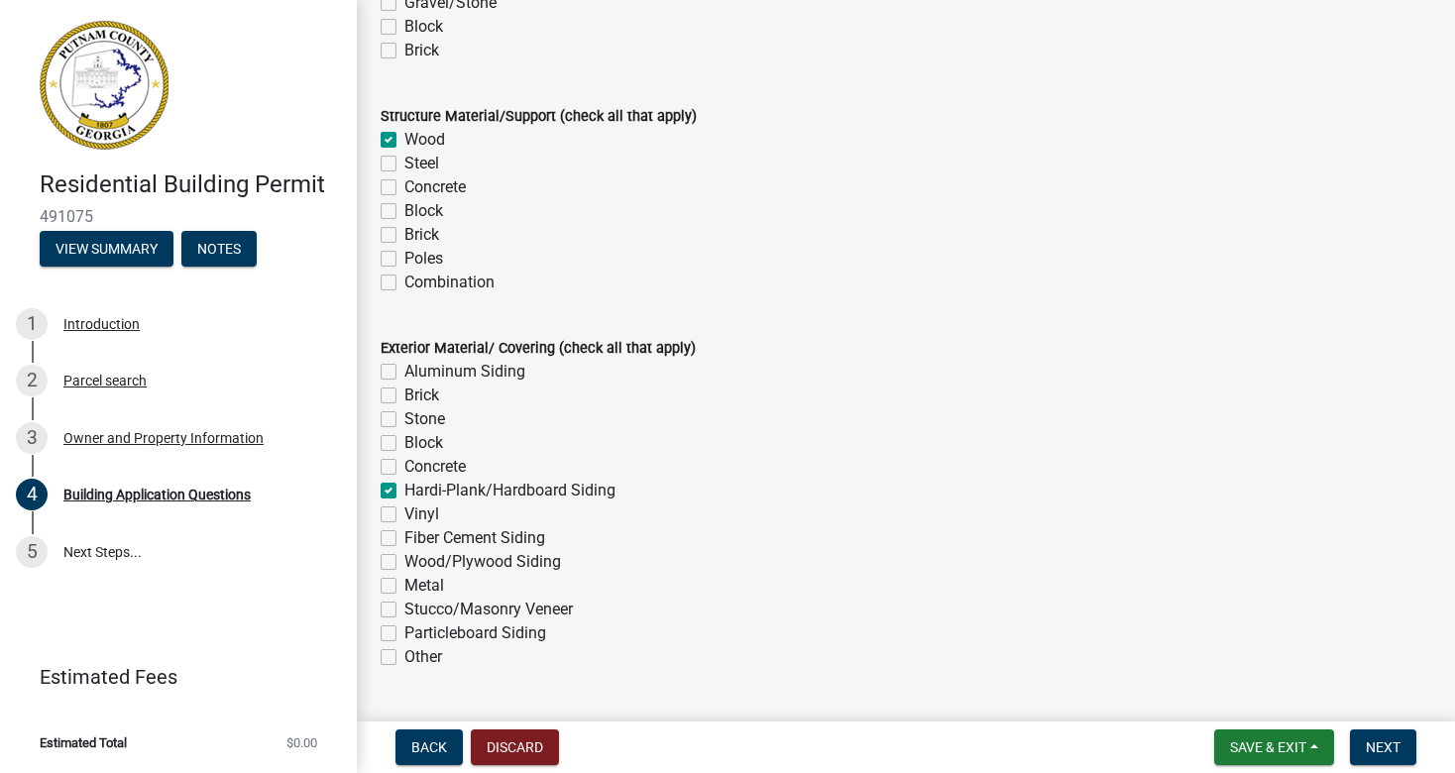
checkbox input "false"
click at [404, 396] on label "Brick" at bounding box center [421, 396] width 35 height 24
click at [404, 396] on input "Brick" at bounding box center [410, 390] width 13 height 13
checkbox input "true"
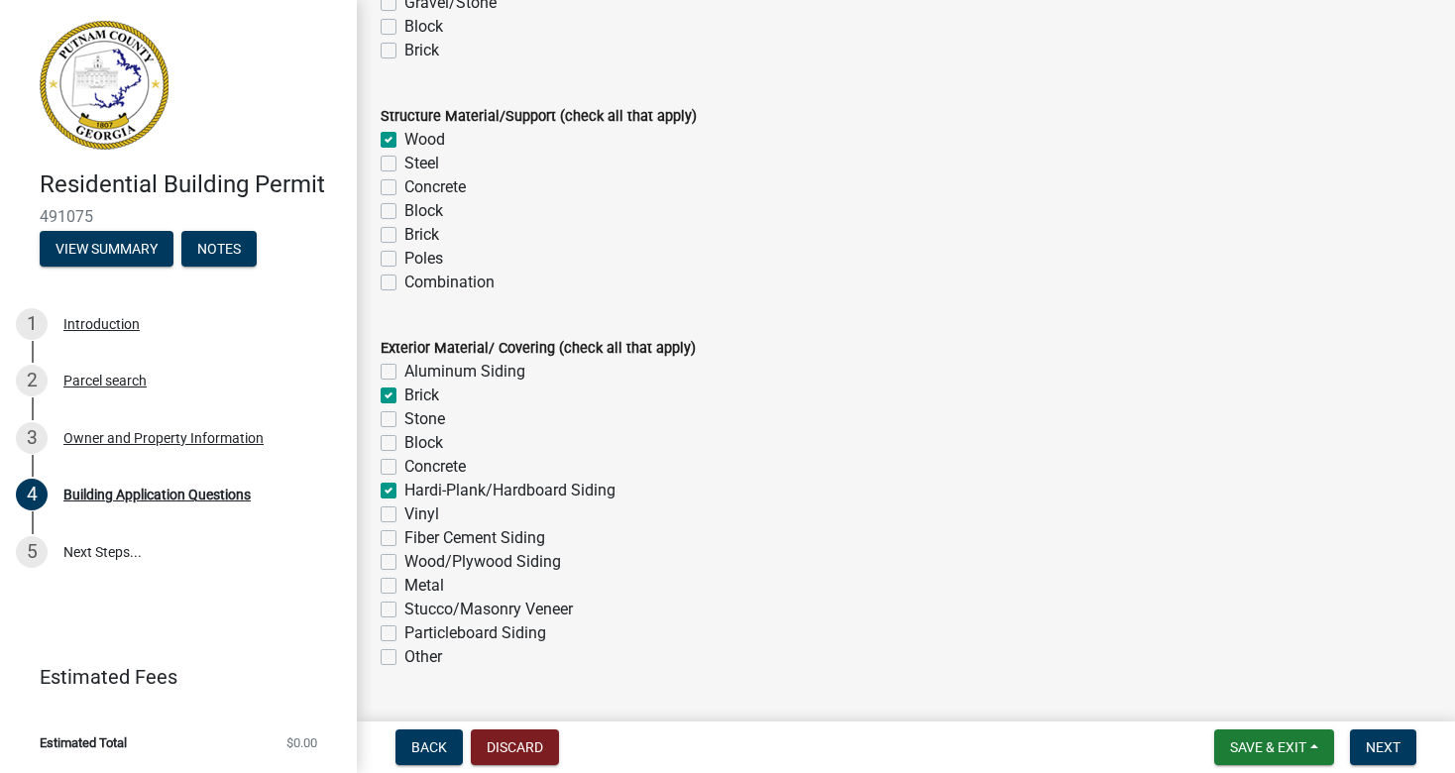
checkbox input "false"
checkbox input "true"
checkbox input "false"
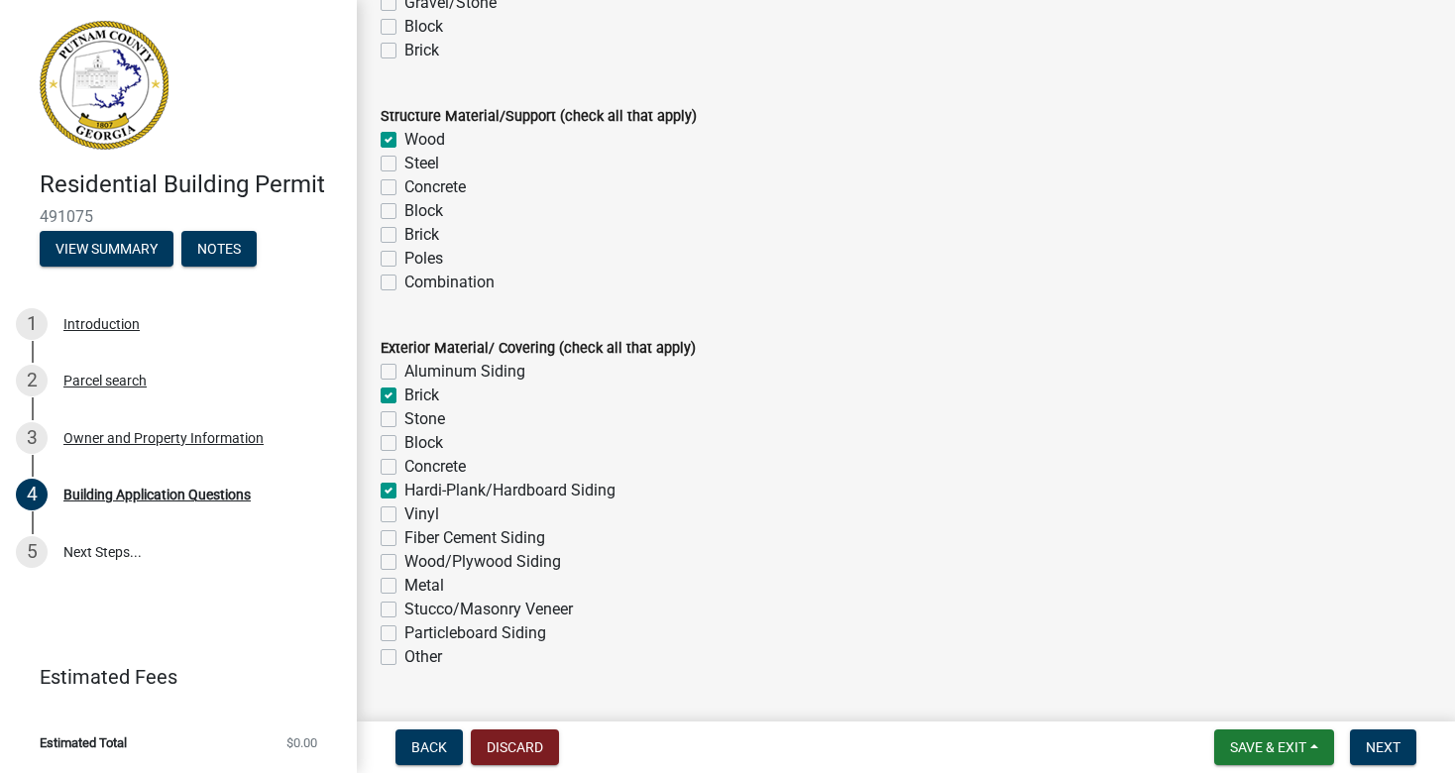
checkbox input "true"
checkbox input "false"
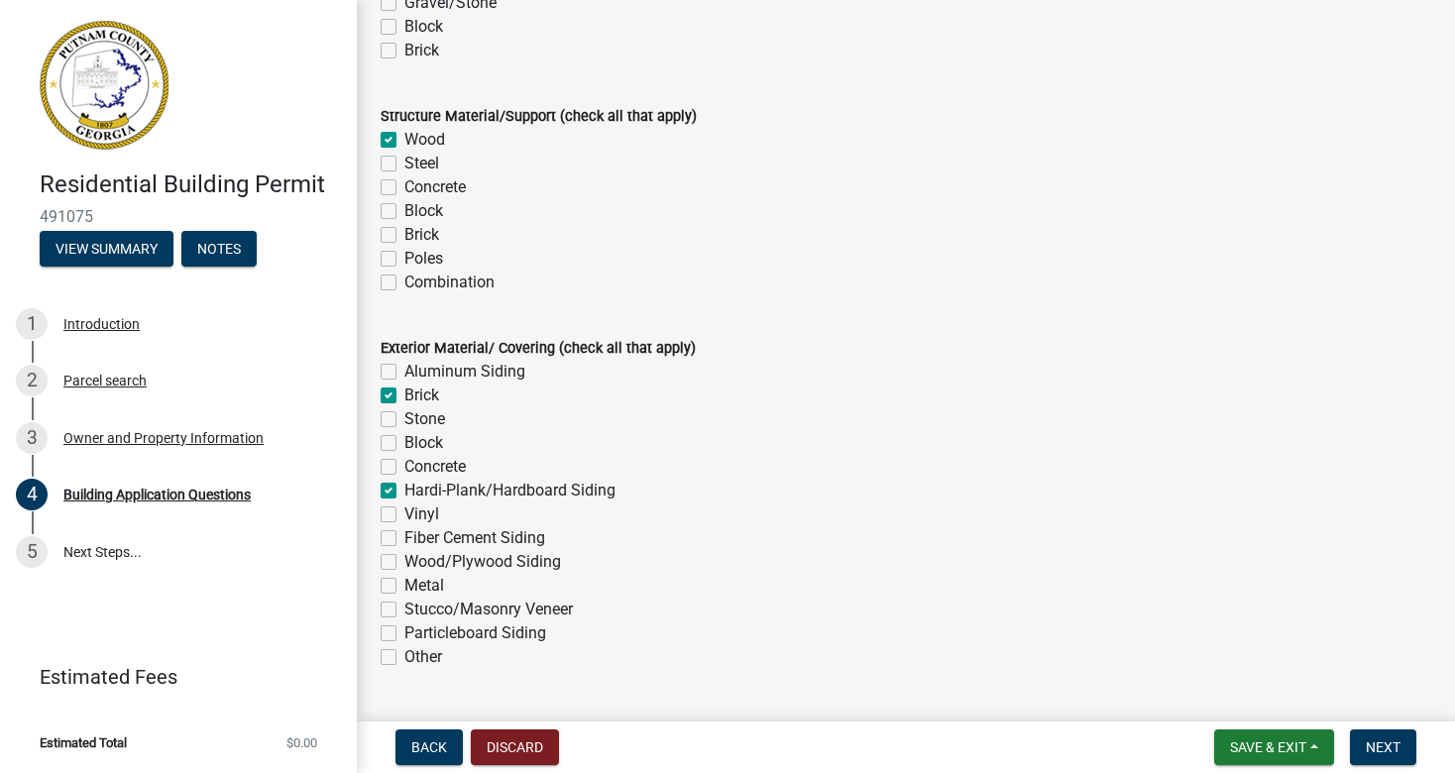
checkbox input "false"
click at [404, 537] on label "Fiber Cement Siding" at bounding box center [474, 538] width 141 height 24
click at [404, 537] on input "Fiber Cement Siding" at bounding box center [410, 532] width 13 height 13
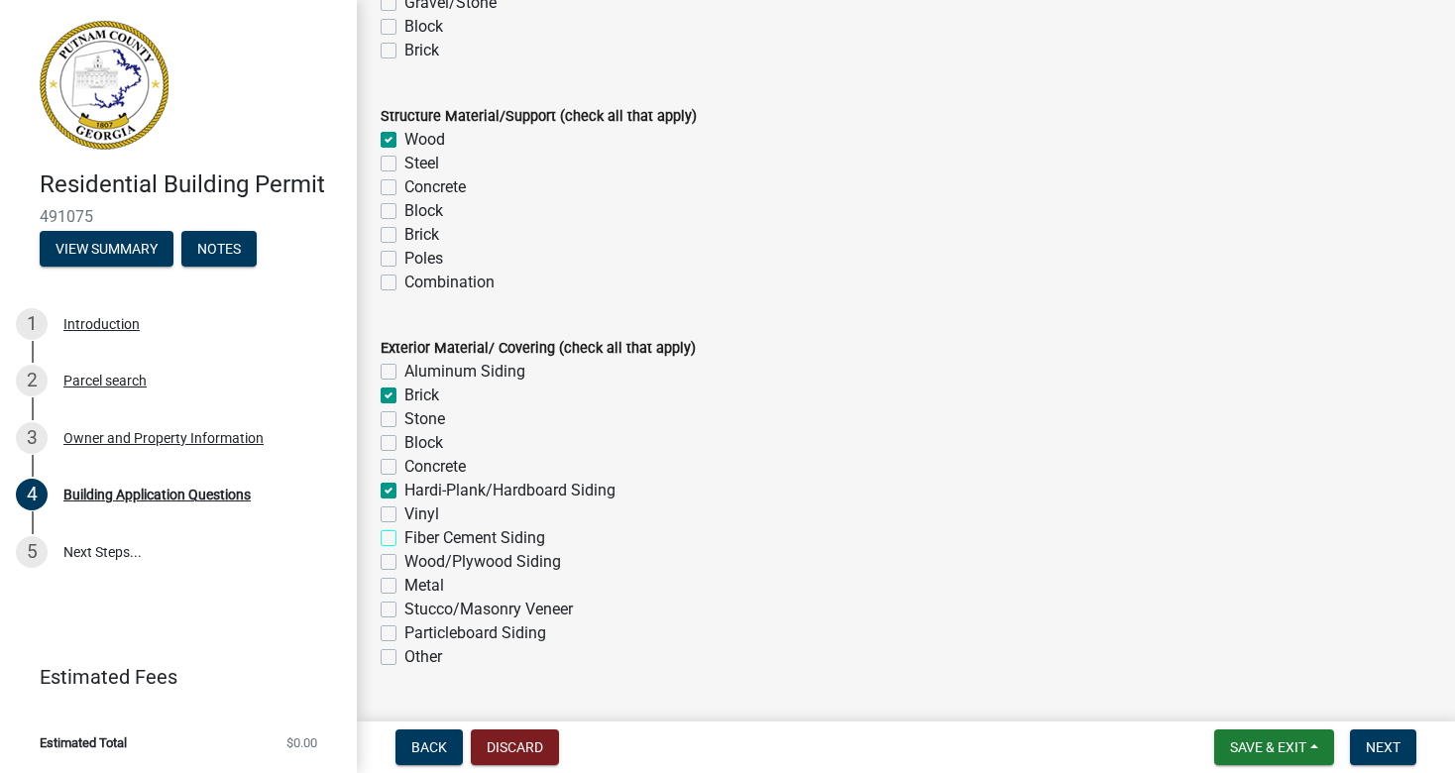
checkbox input "true"
checkbox input "false"
checkbox input "true"
checkbox input "false"
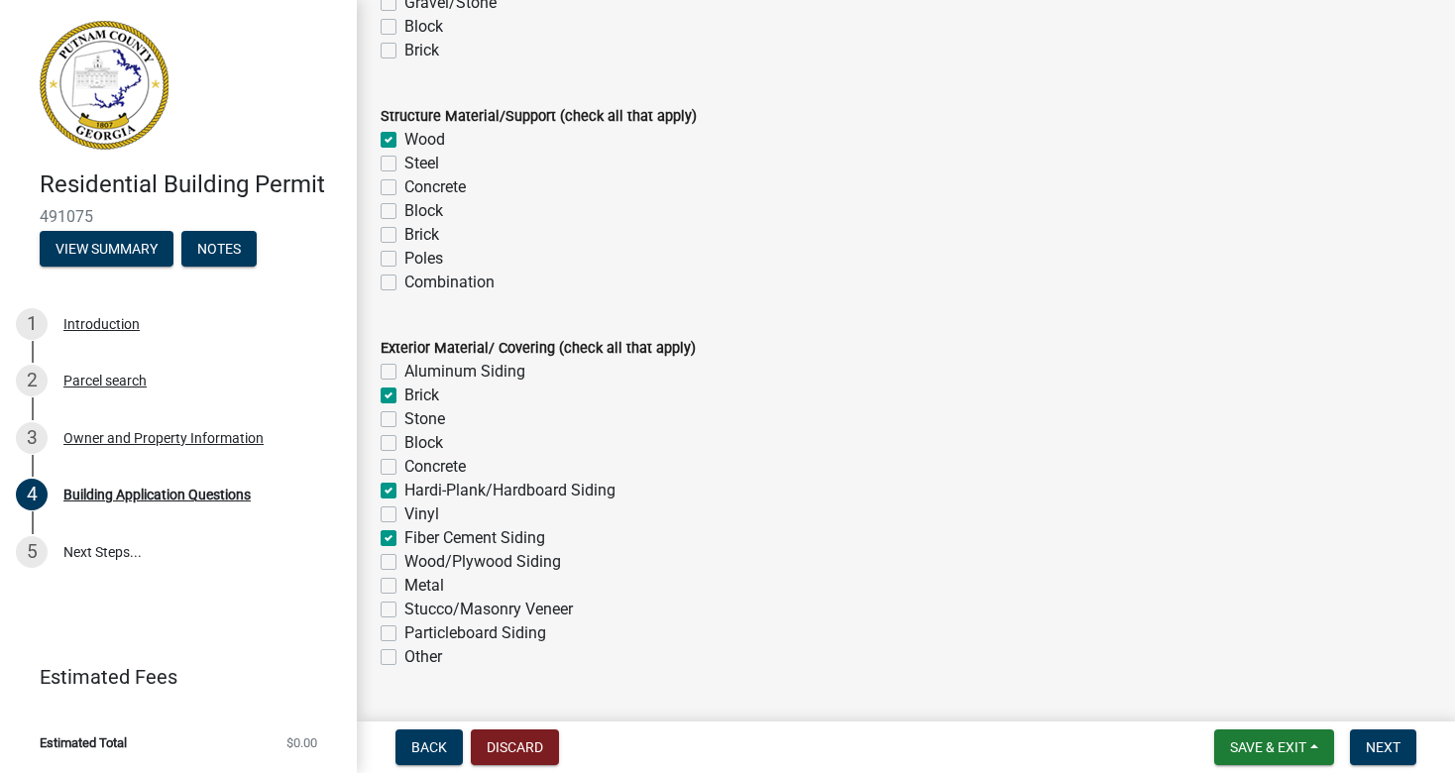
checkbox input "false"
checkbox input "true"
checkbox input "false"
checkbox input "true"
checkbox input "false"
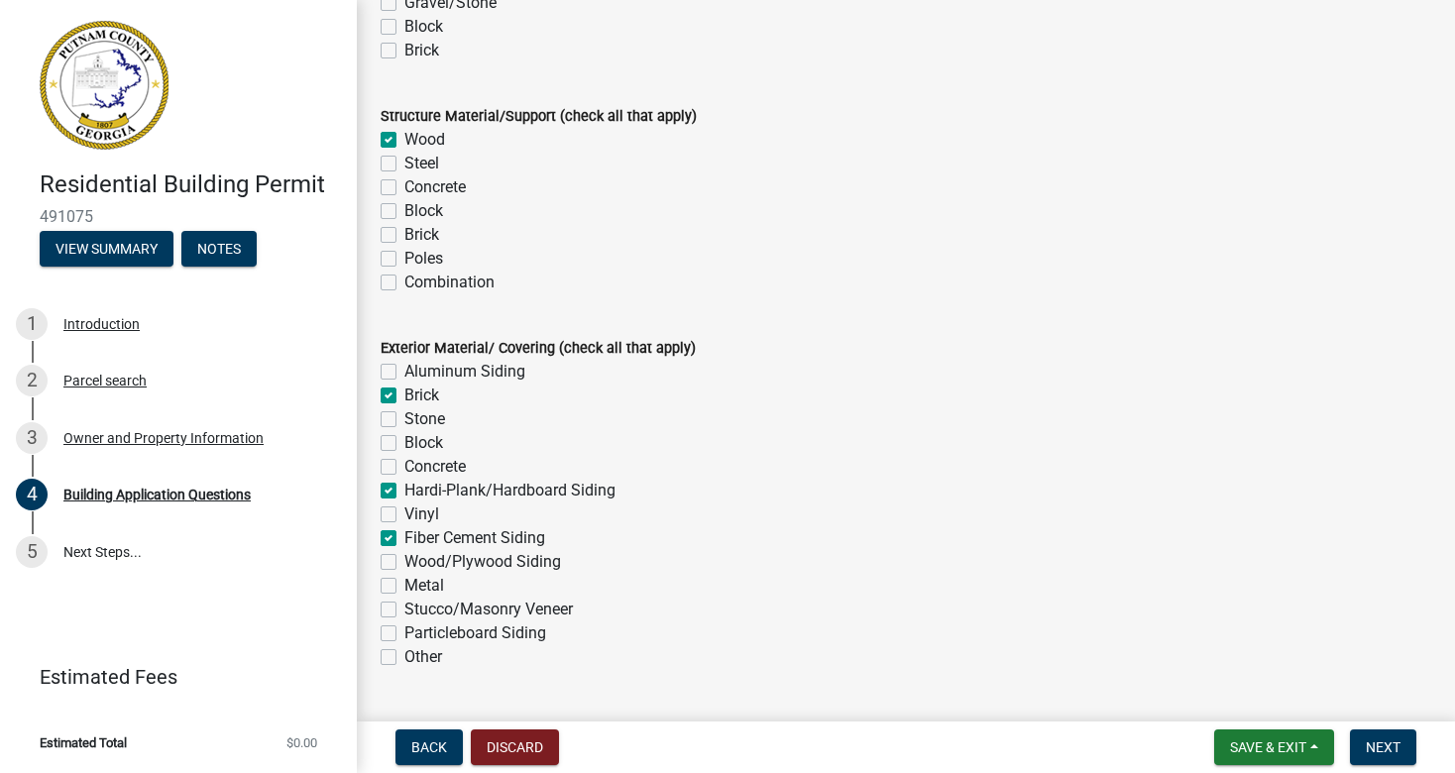
checkbox input "false"
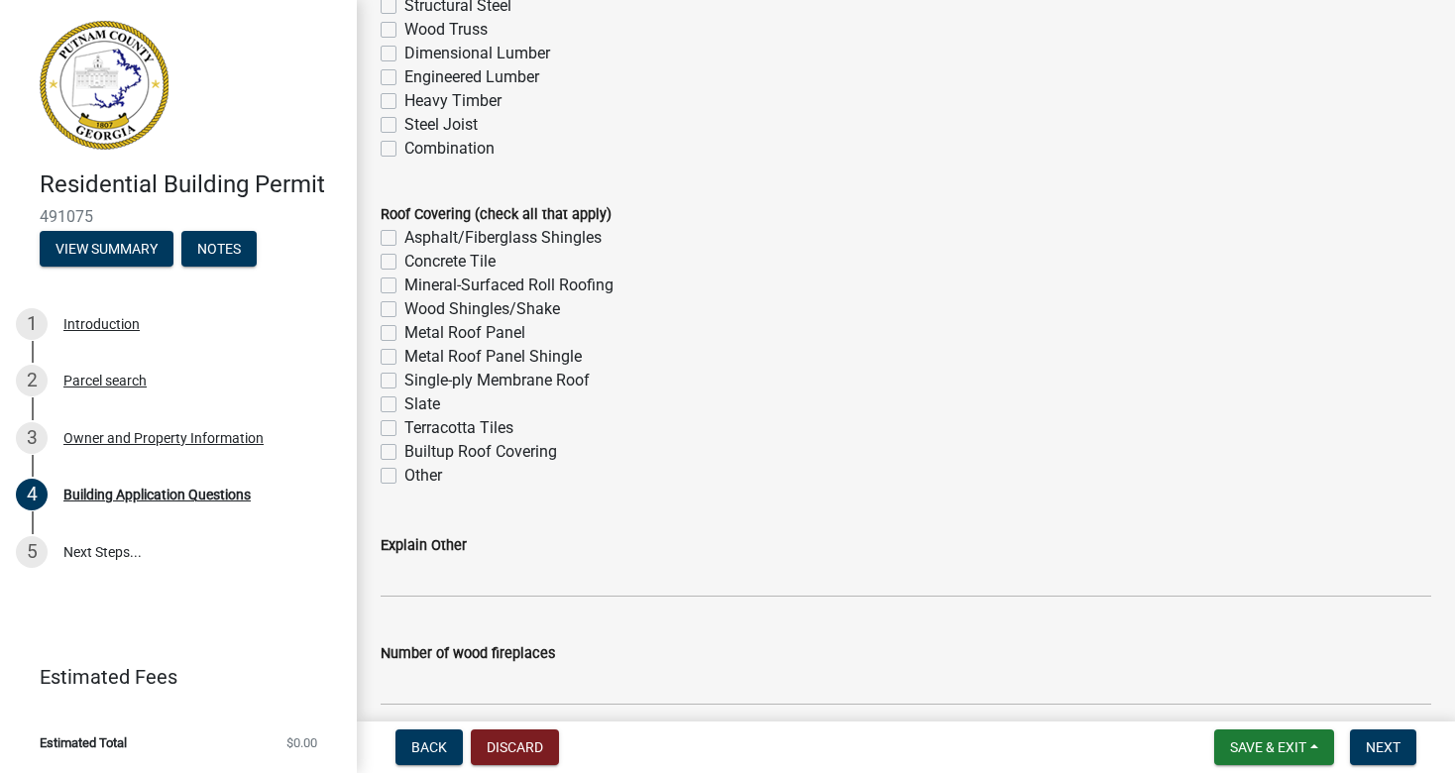
scroll to position [5028, 0]
click at [404, 238] on label "Asphalt/Fiberglass Shingles" at bounding box center [502, 237] width 197 height 24
click at [404, 238] on input "Asphalt/Fiberglass Shingles" at bounding box center [410, 231] width 13 height 13
checkbox input "true"
checkbox input "false"
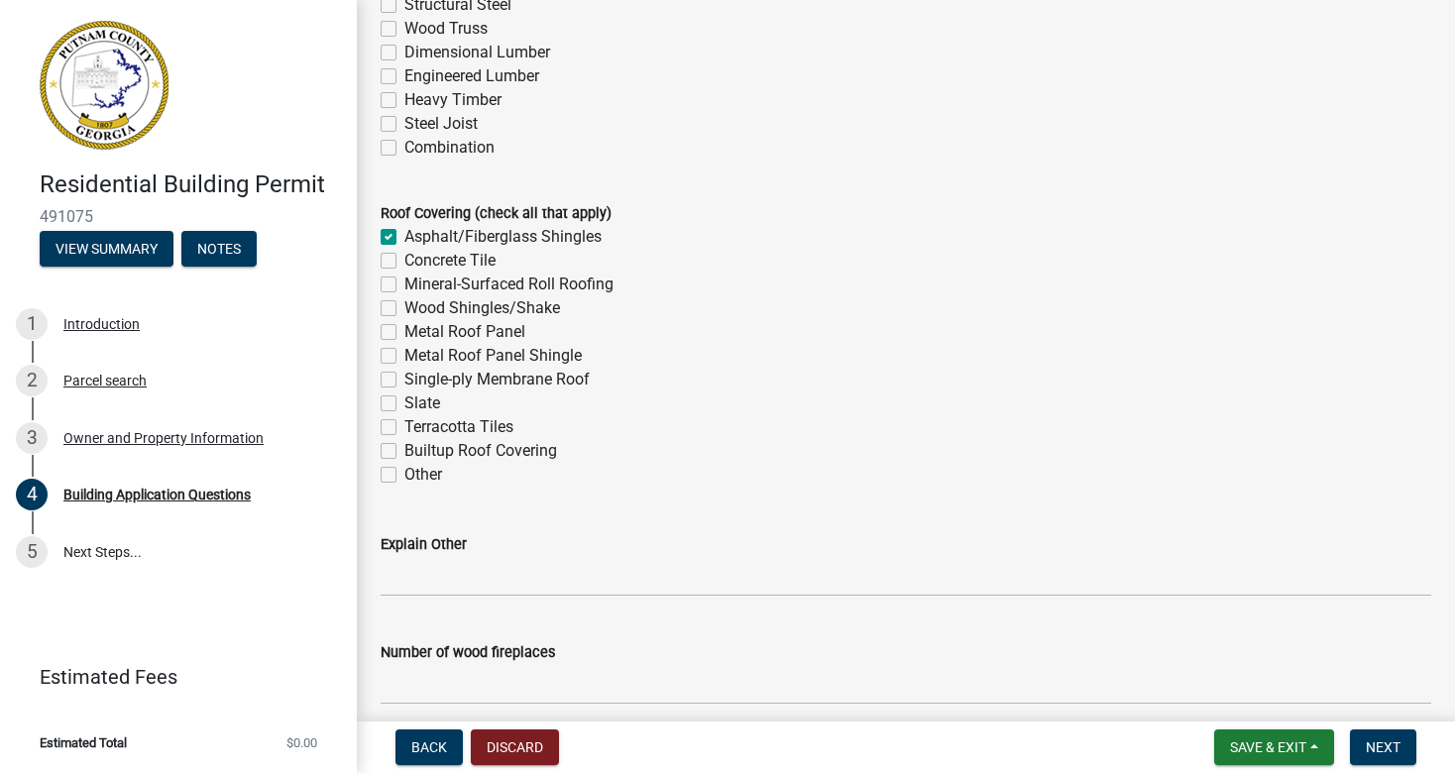
checkbox input "false"
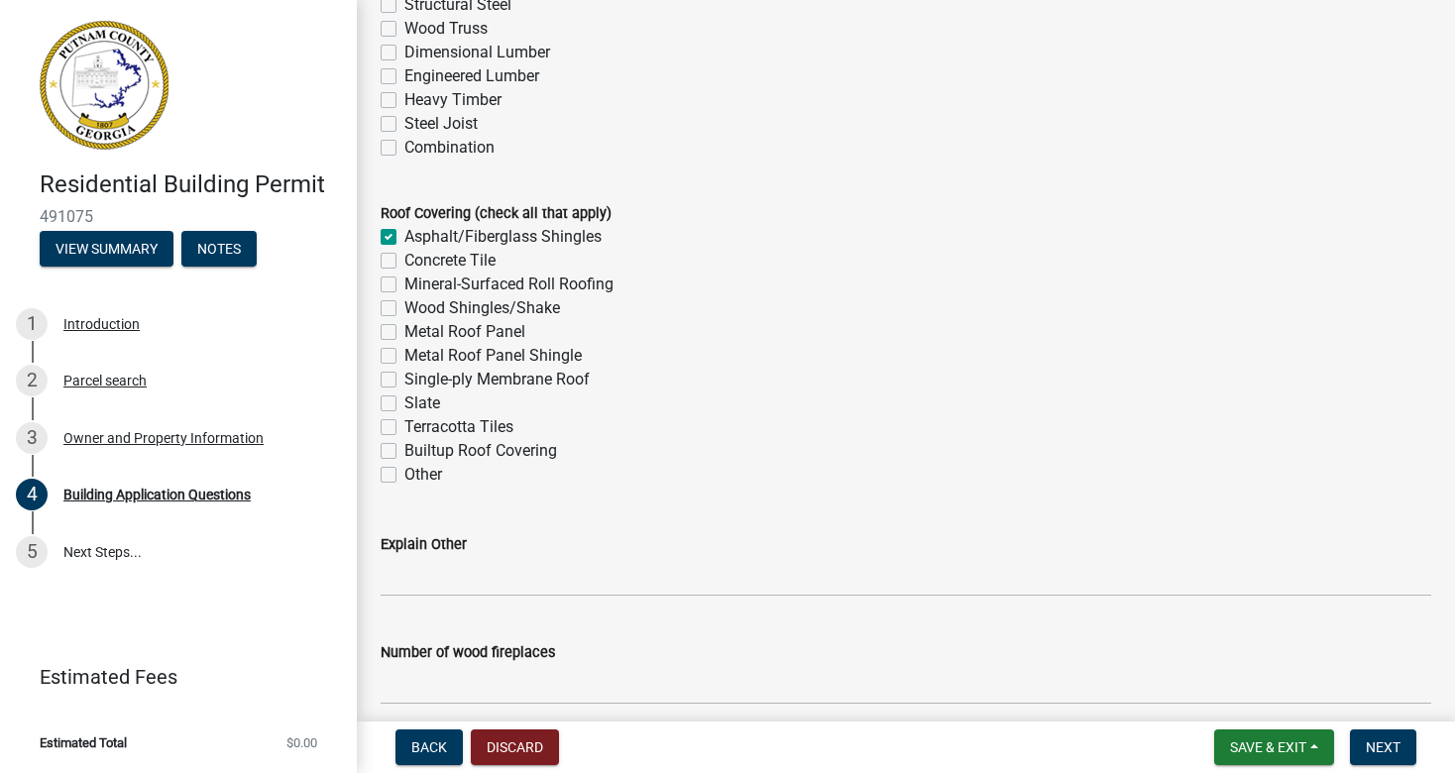
checkbox input "false"
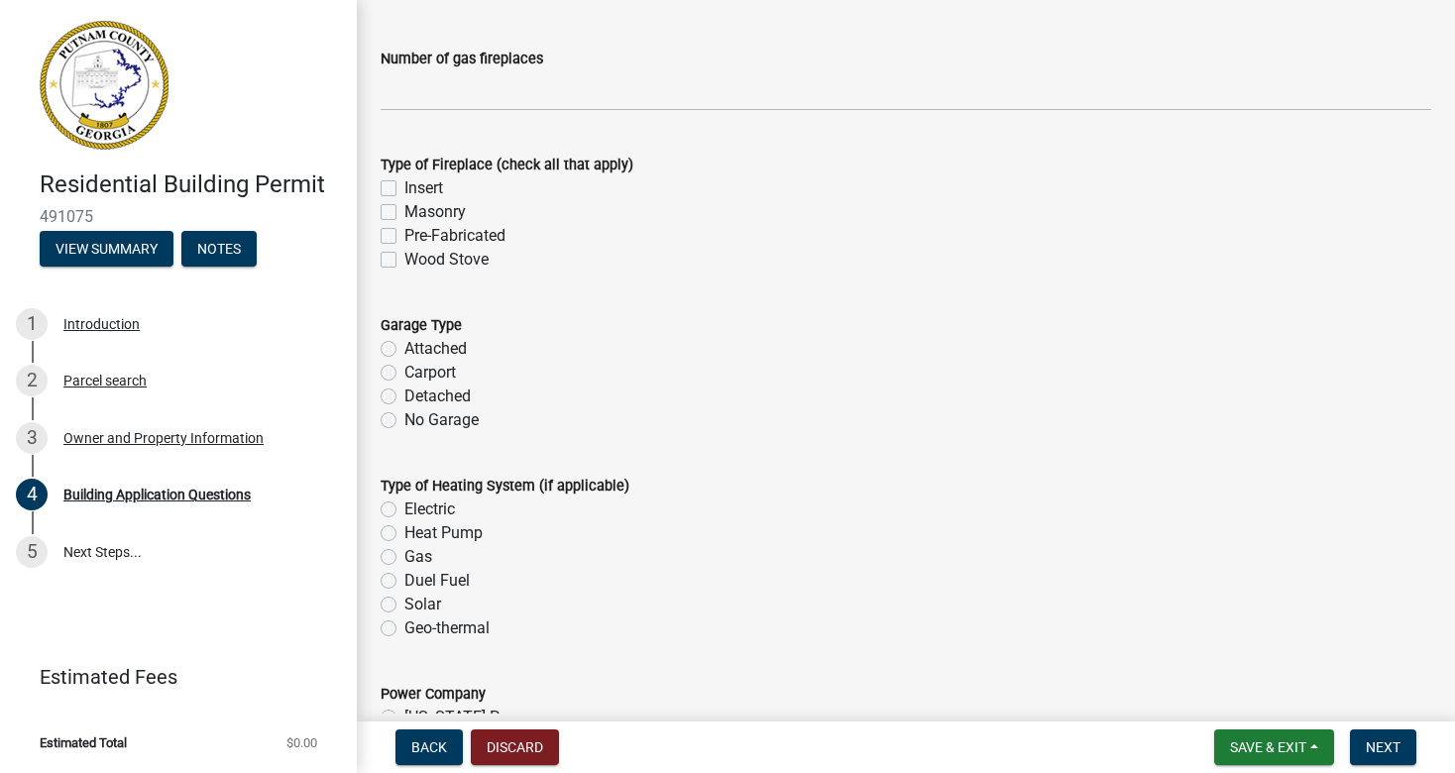
scroll to position [5734, 0]
click at [404, 344] on label "Attached" at bounding box center [435, 347] width 62 height 24
click at [404, 344] on input "Attached" at bounding box center [410, 341] width 13 height 13
radio input "true"
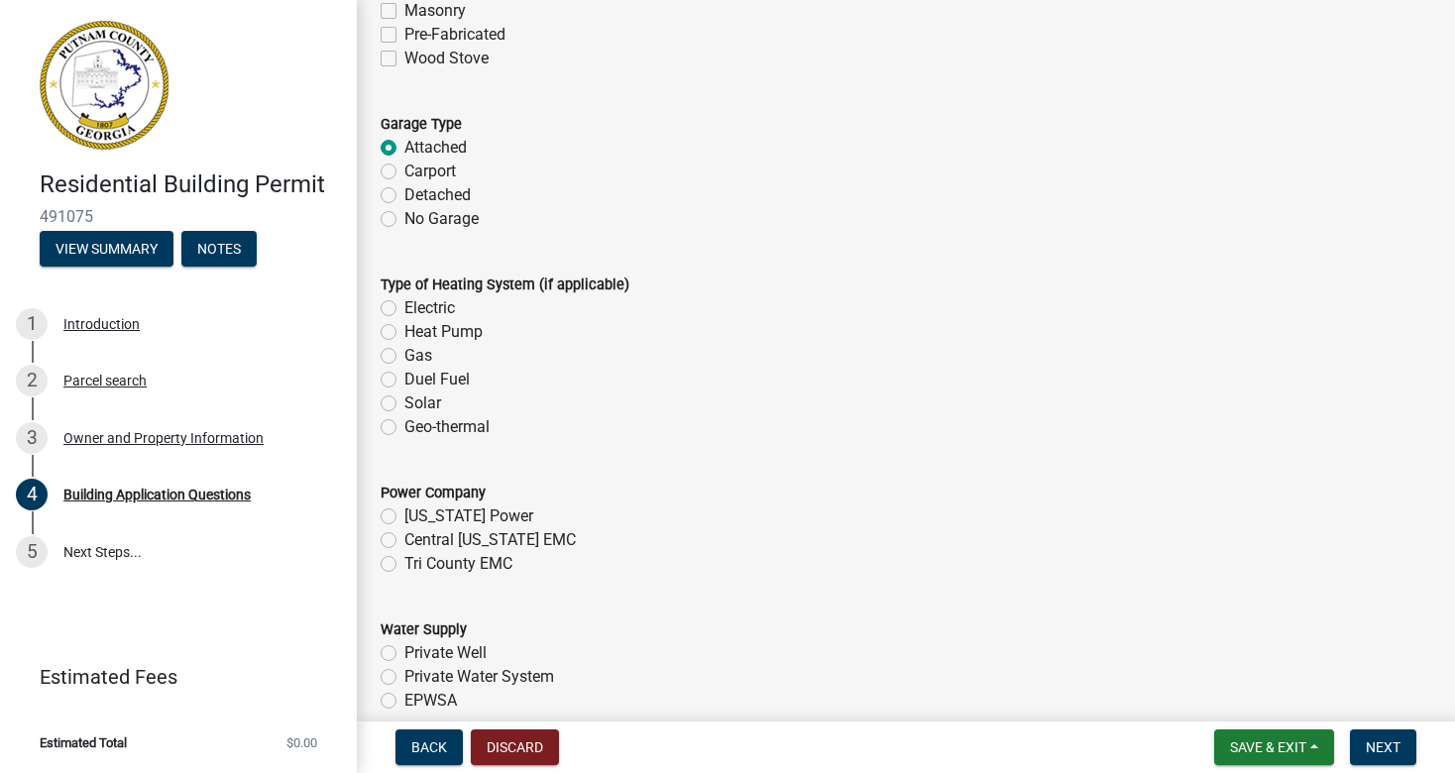
scroll to position [5938, 0]
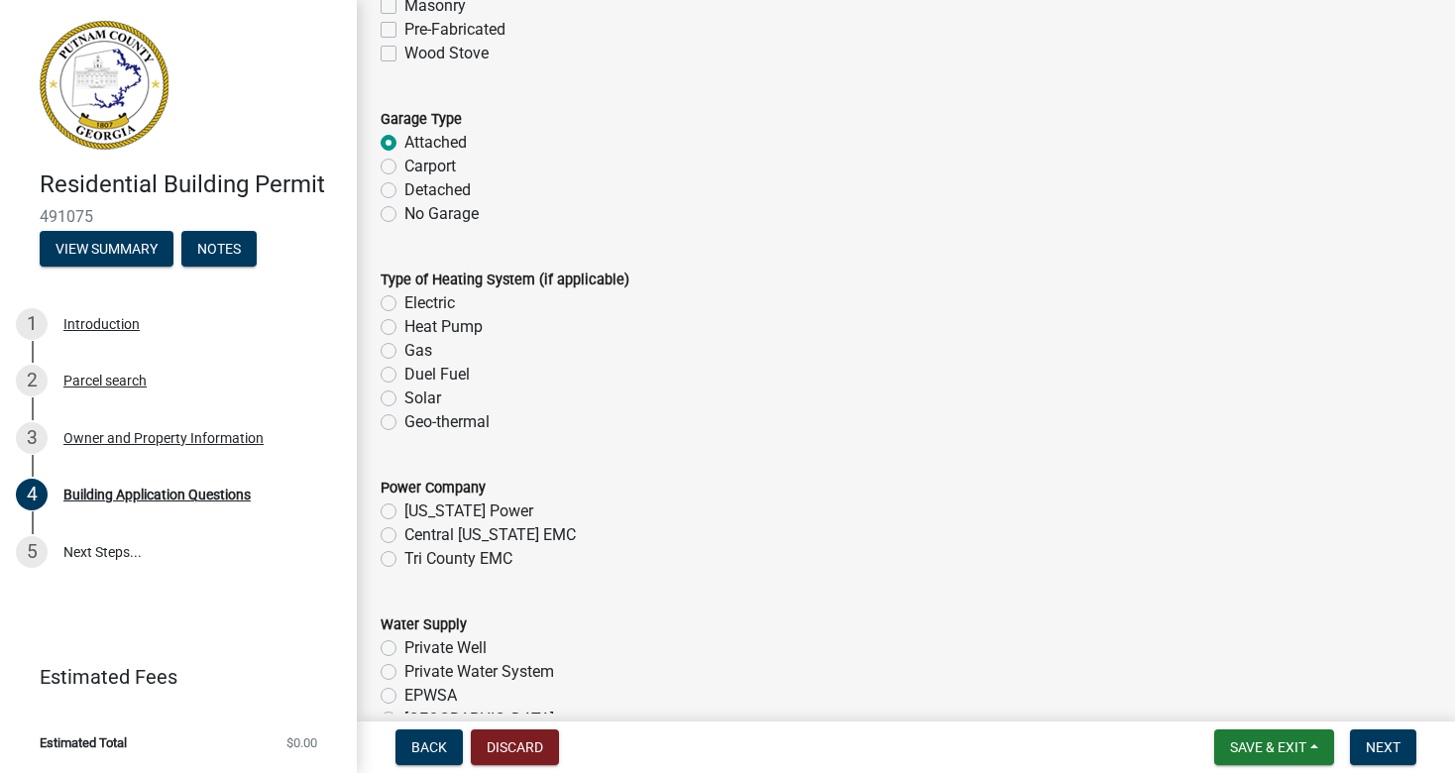
click at [404, 350] on label "Gas" at bounding box center [418, 351] width 28 height 24
click at [404, 350] on input "Gas" at bounding box center [410, 345] width 13 height 13
radio input "true"
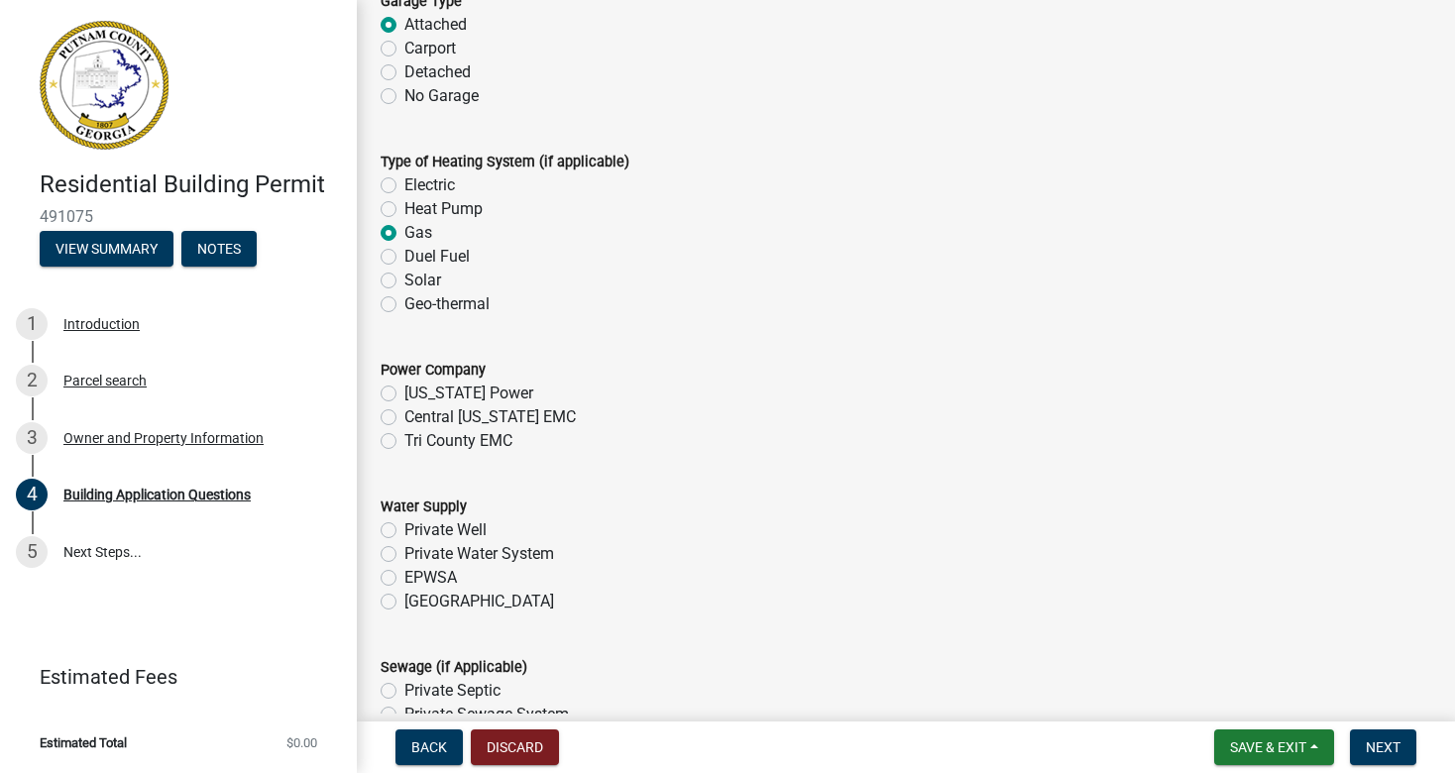
scroll to position [6058, 0]
click at [404, 437] on label "Tri County EMC" at bounding box center [458, 439] width 108 height 24
click at [404, 437] on input "Tri County EMC" at bounding box center [410, 433] width 13 height 13
radio input "true"
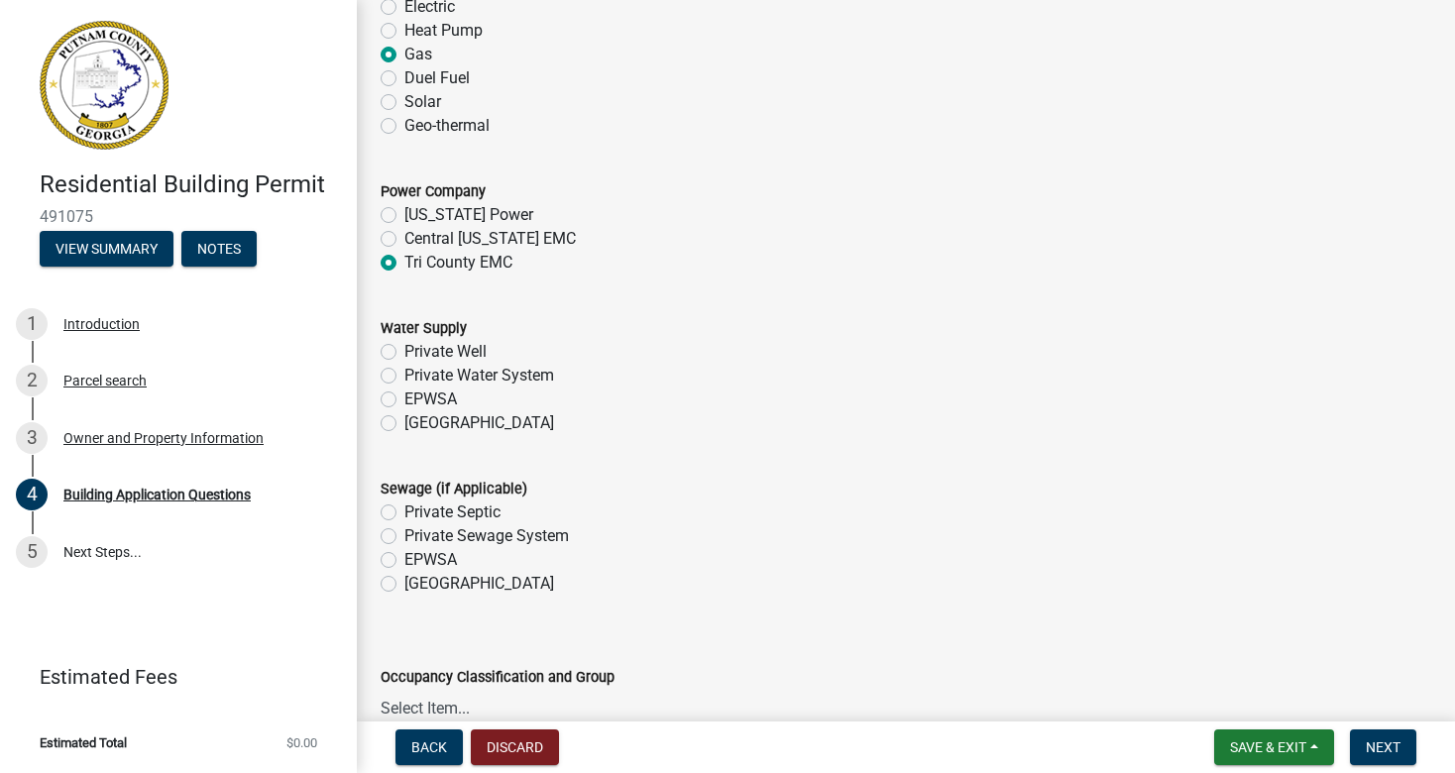
scroll to position [6238, 0]
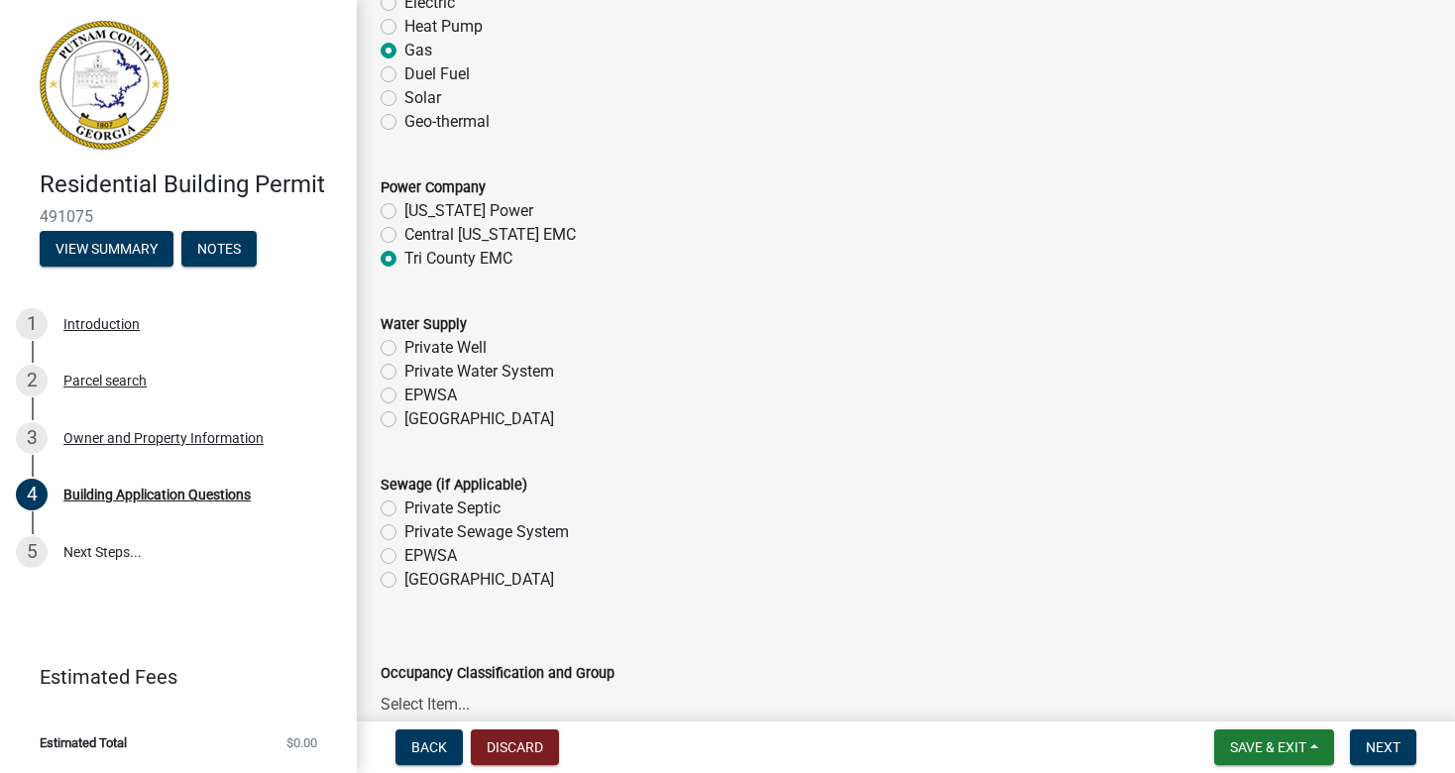
click at [404, 417] on label "[GEOGRAPHIC_DATA]" at bounding box center [479, 419] width 150 height 24
click at [404, 417] on input "[GEOGRAPHIC_DATA]" at bounding box center [410, 413] width 13 height 13
radio input "true"
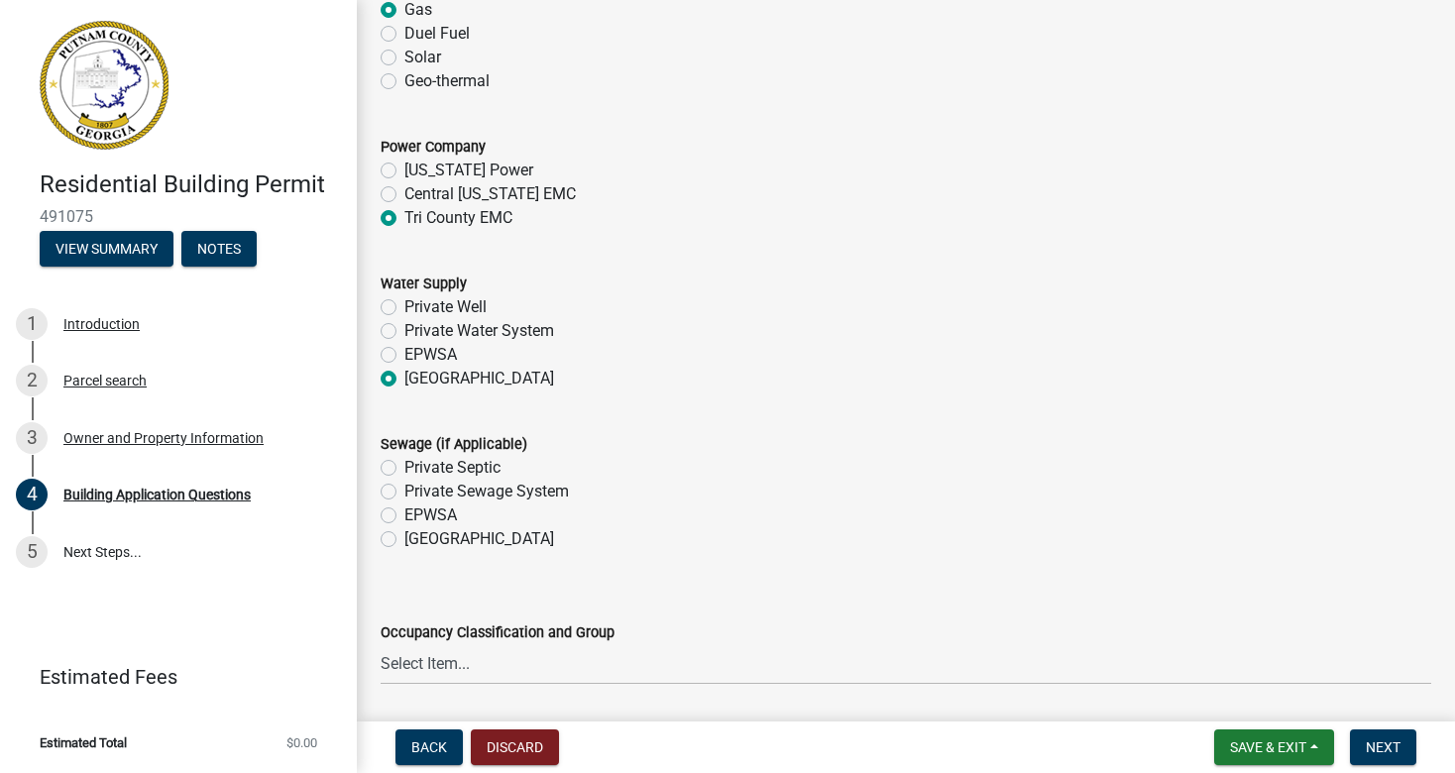
scroll to position [6291, 0]
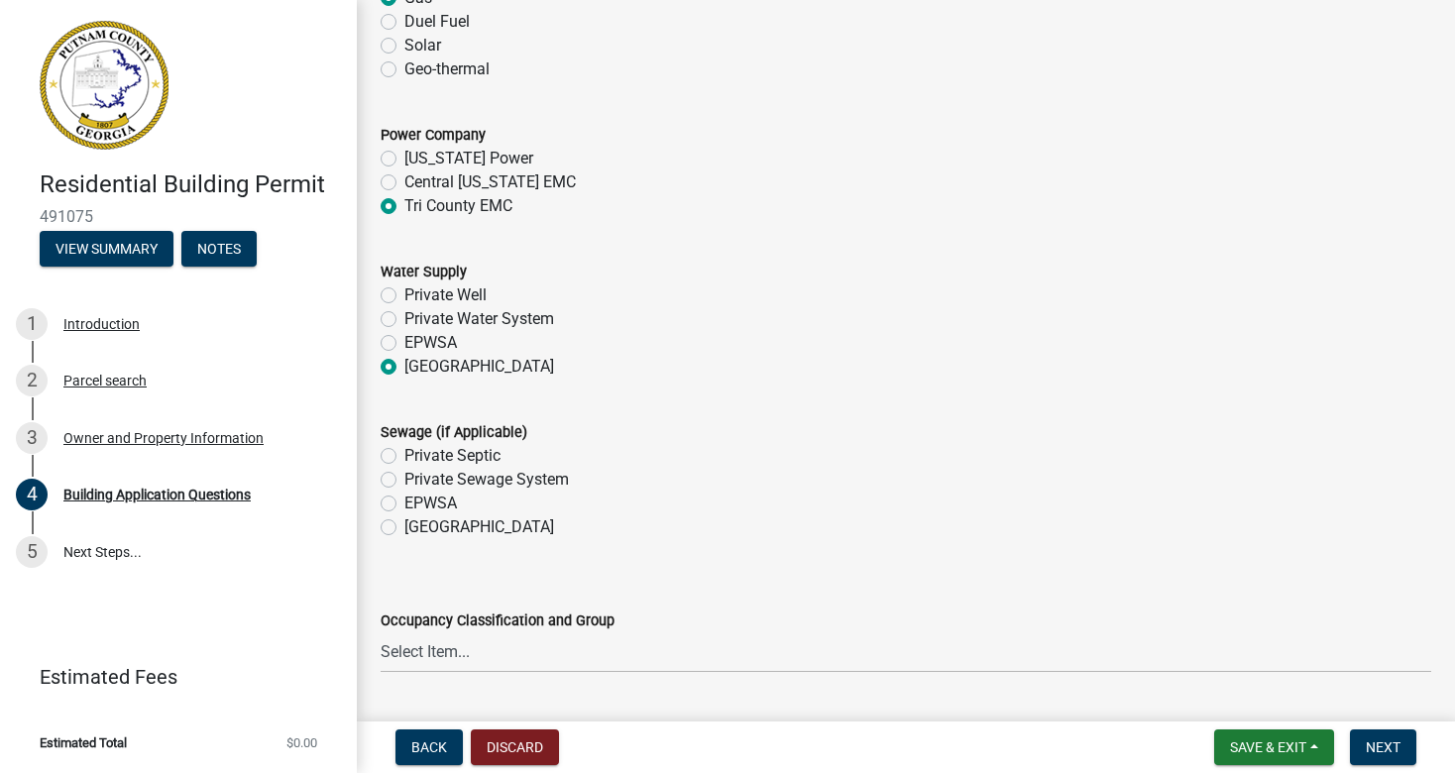
click at [404, 527] on label "[GEOGRAPHIC_DATA]" at bounding box center [479, 527] width 150 height 24
click at [404, 527] on input "[GEOGRAPHIC_DATA]" at bounding box center [410, 521] width 13 height 13
radio input "true"
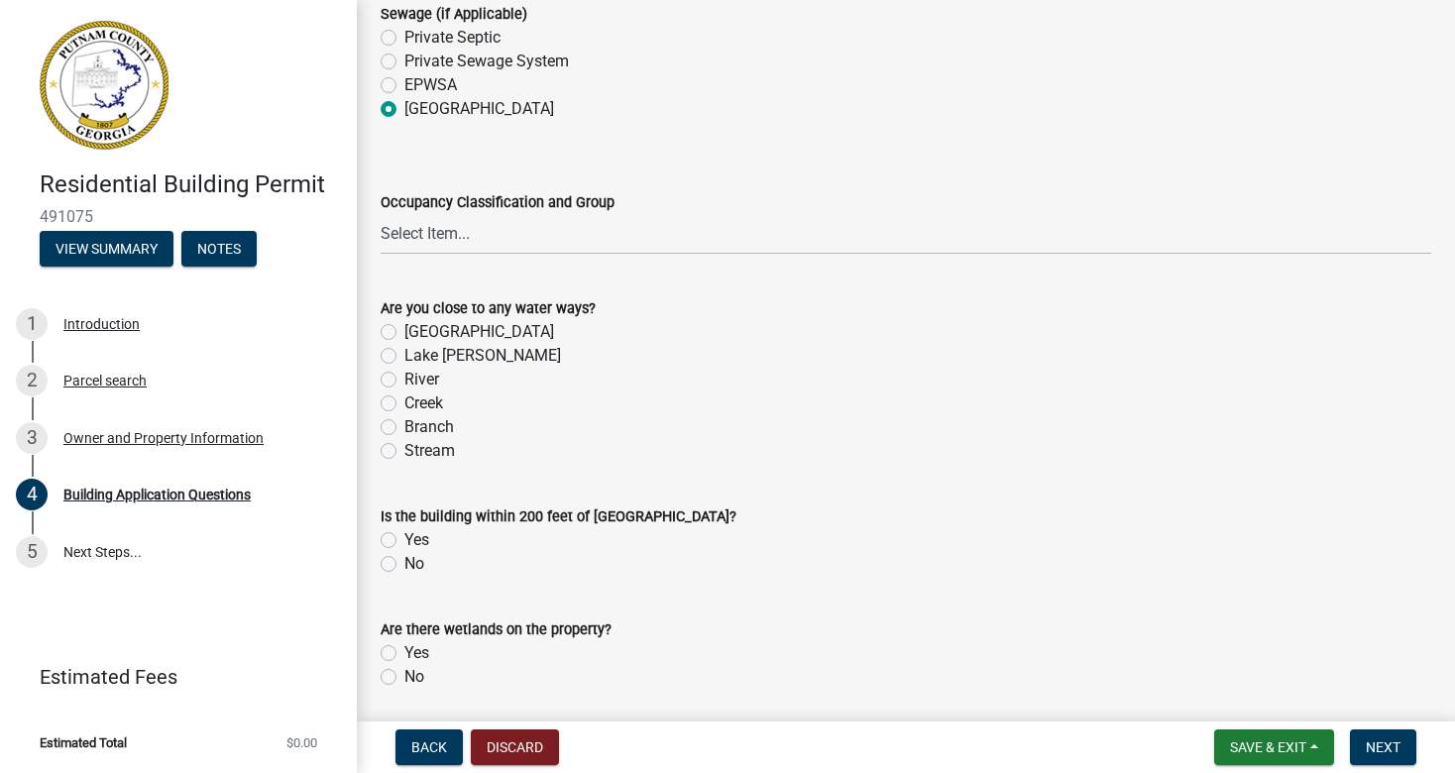
scroll to position [6712, 0]
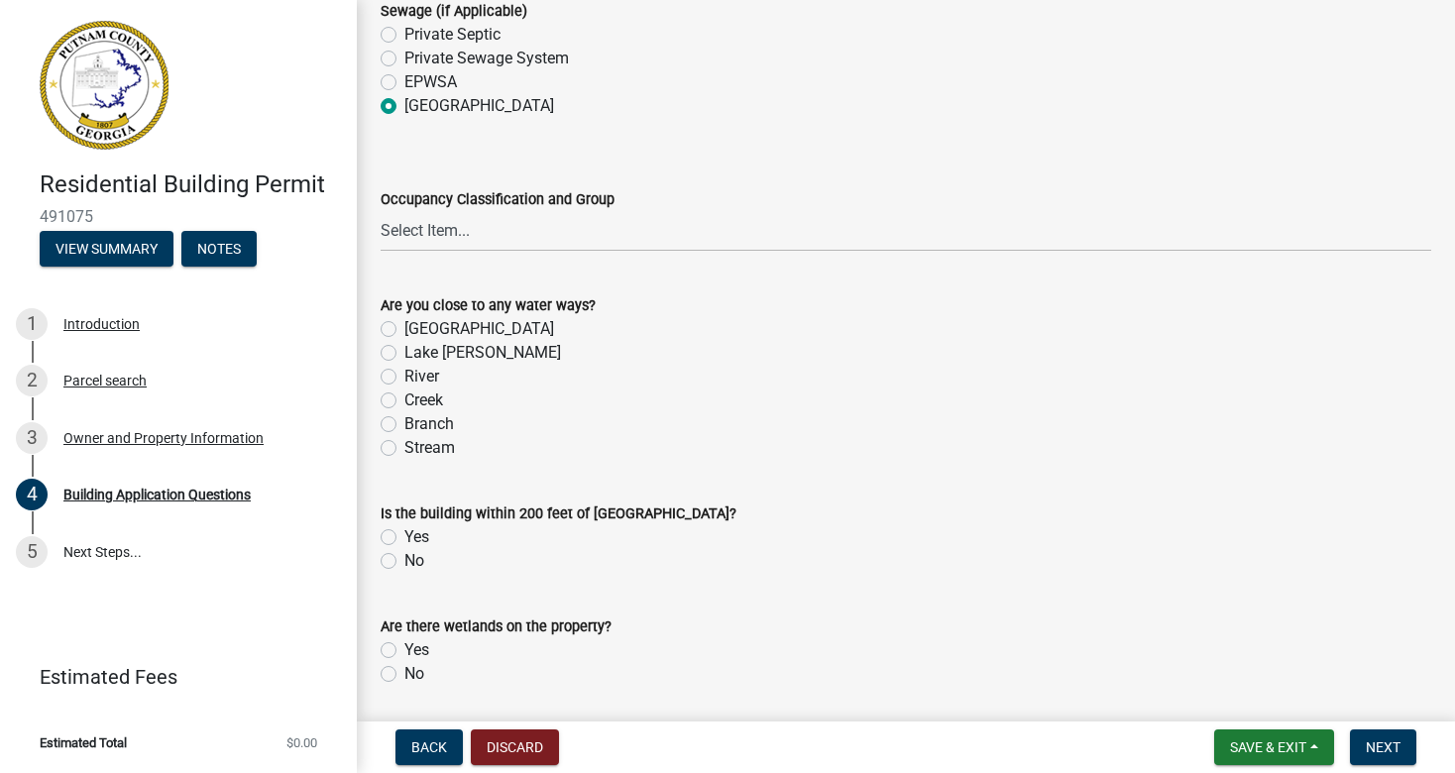
click at [404, 674] on label "No" at bounding box center [414, 674] width 20 height 24
click at [404, 674] on input "No" at bounding box center [410, 668] width 13 height 13
radio input "true"
click at [404, 557] on label "No" at bounding box center [414, 561] width 20 height 24
click at [404, 557] on input "No" at bounding box center [410, 555] width 13 height 13
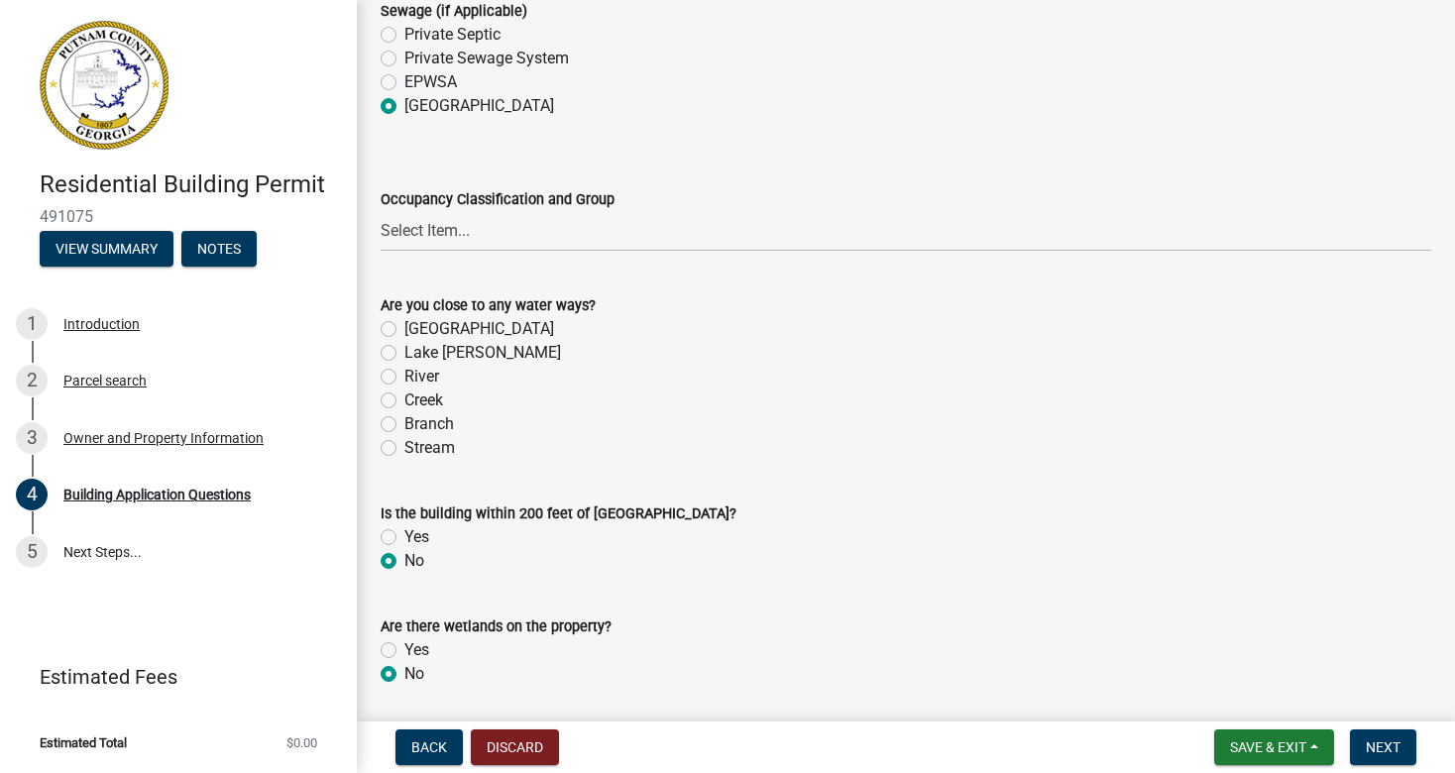
radio input "true"
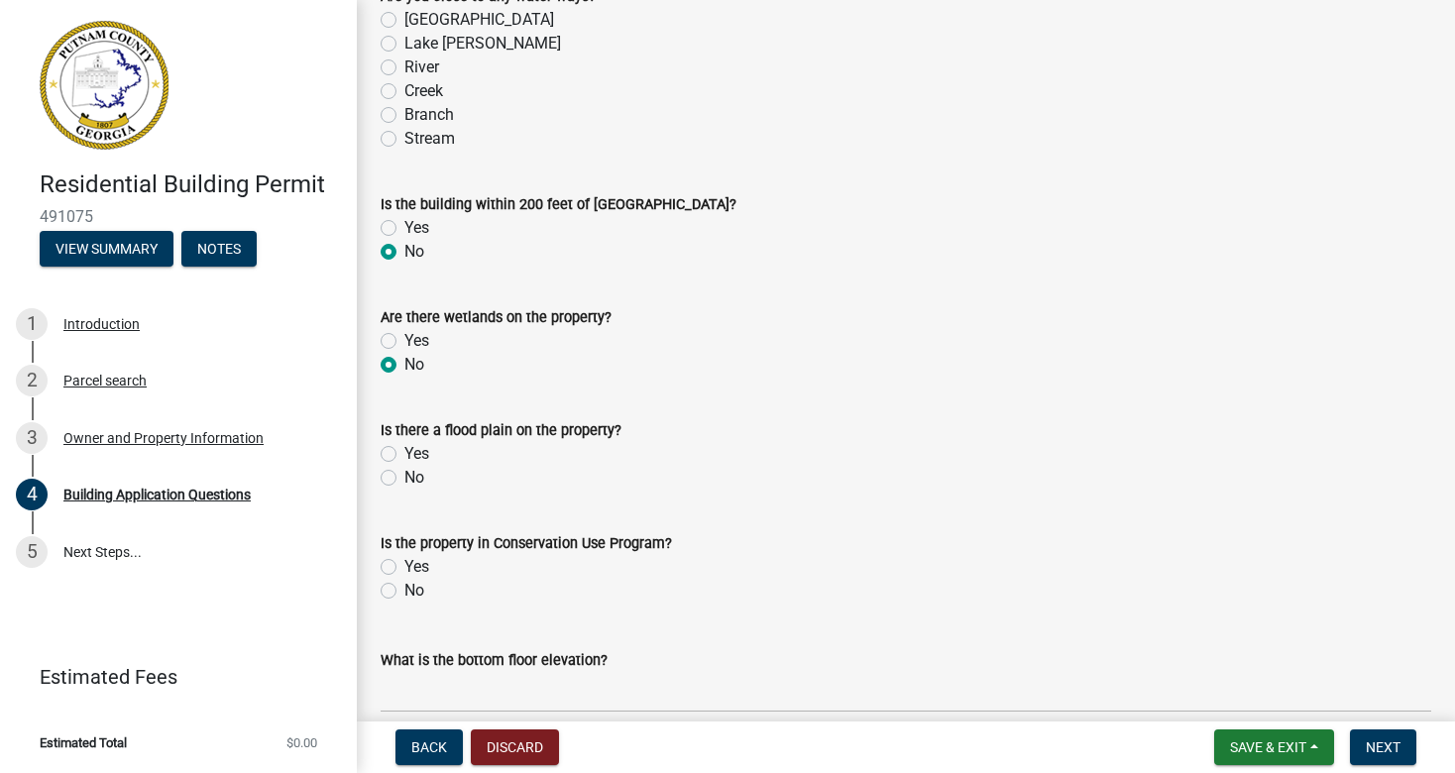
scroll to position [7037, 0]
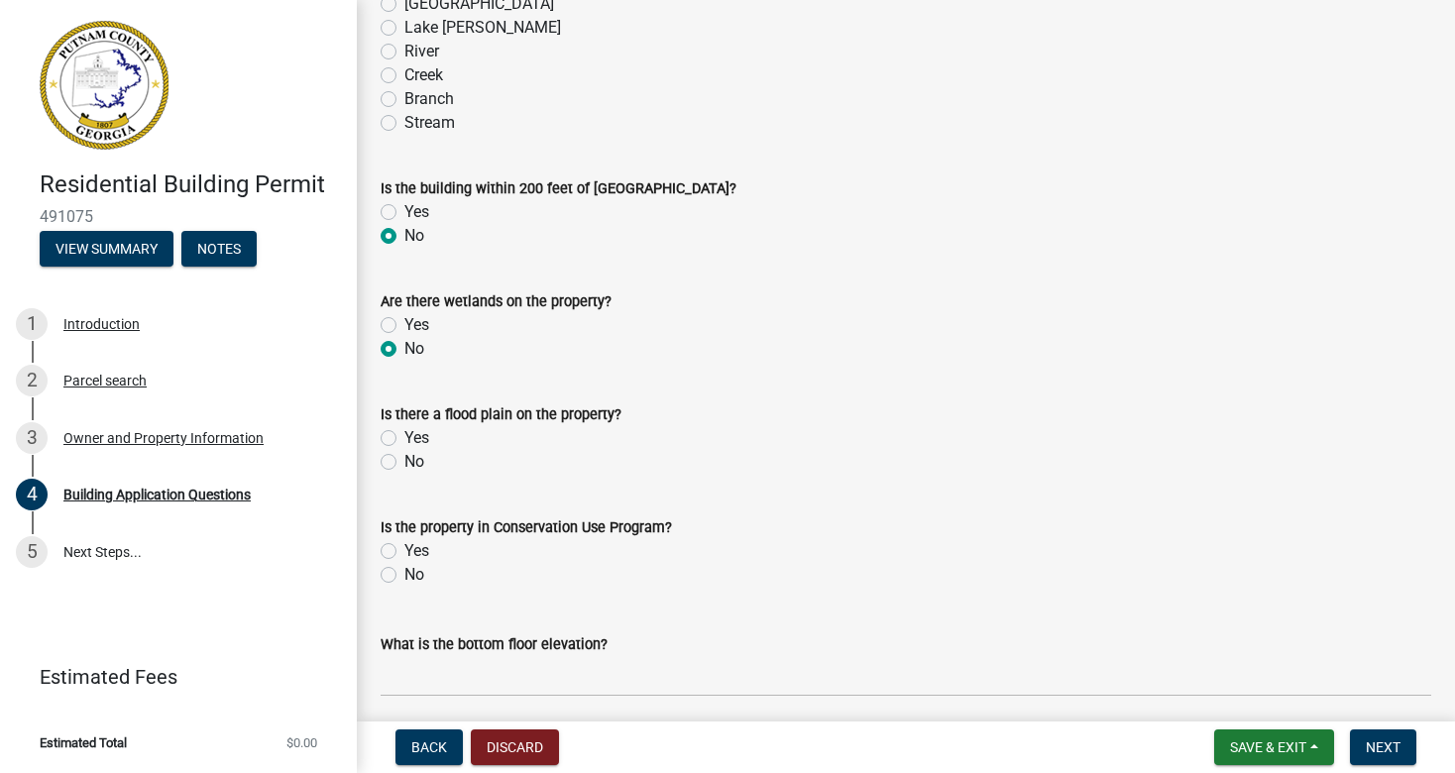
click at [404, 459] on label "No" at bounding box center [414, 462] width 20 height 24
click at [404, 459] on input "No" at bounding box center [410, 456] width 13 height 13
radio input "true"
click at [404, 576] on label "No" at bounding box center [414, 575] width 20 height 24
click at [404, 576] on input "No" at bounding box center [410, 569] width 13 height 13
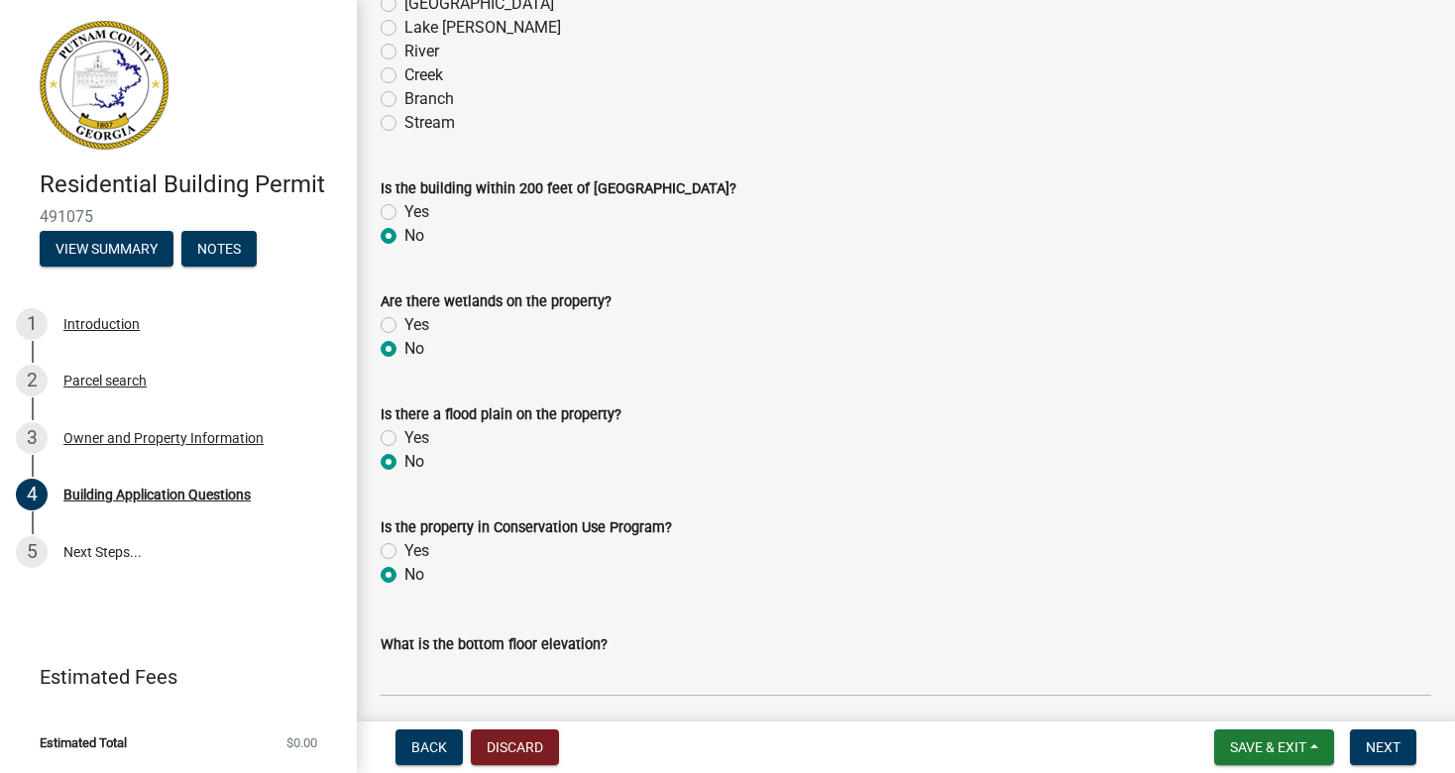
radio input "true"
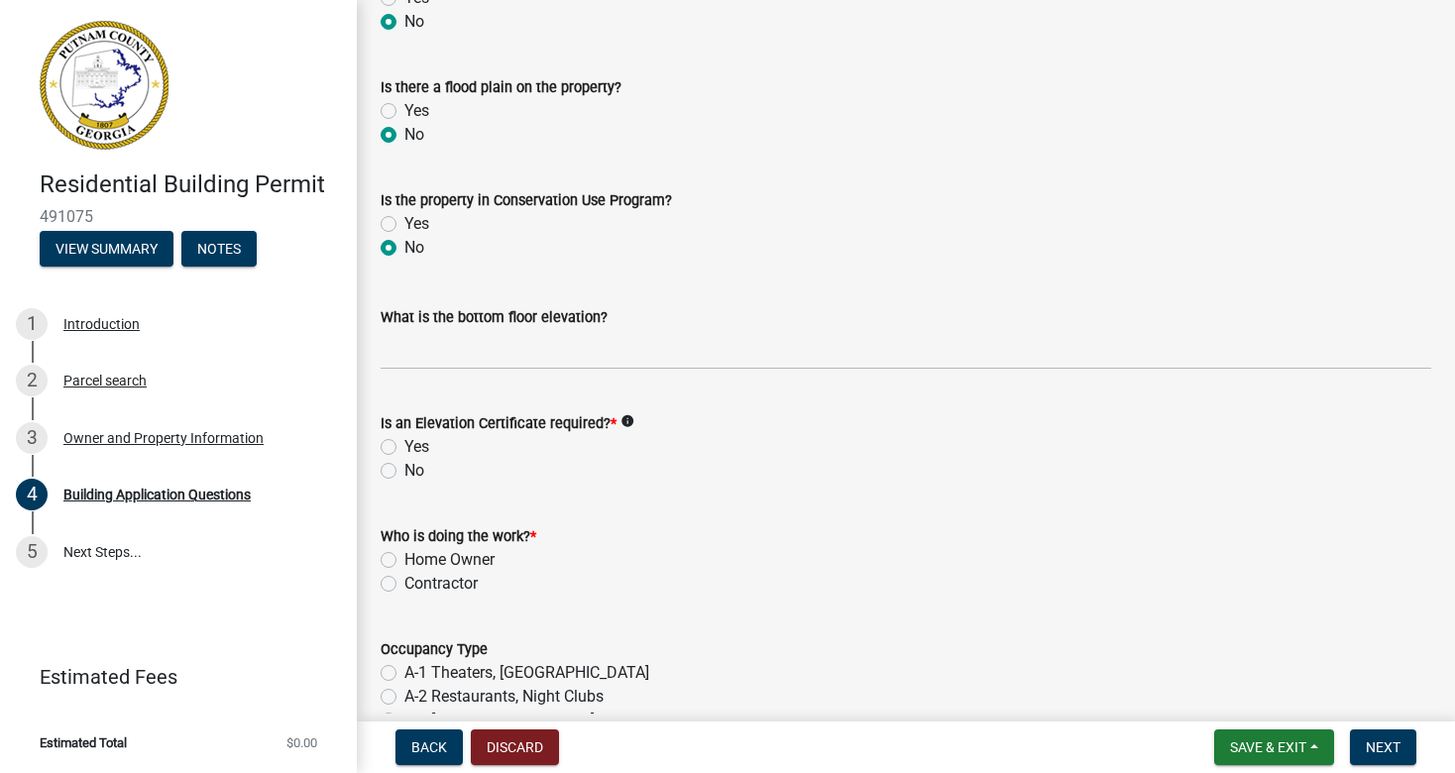
scroll to position [7367, 0]
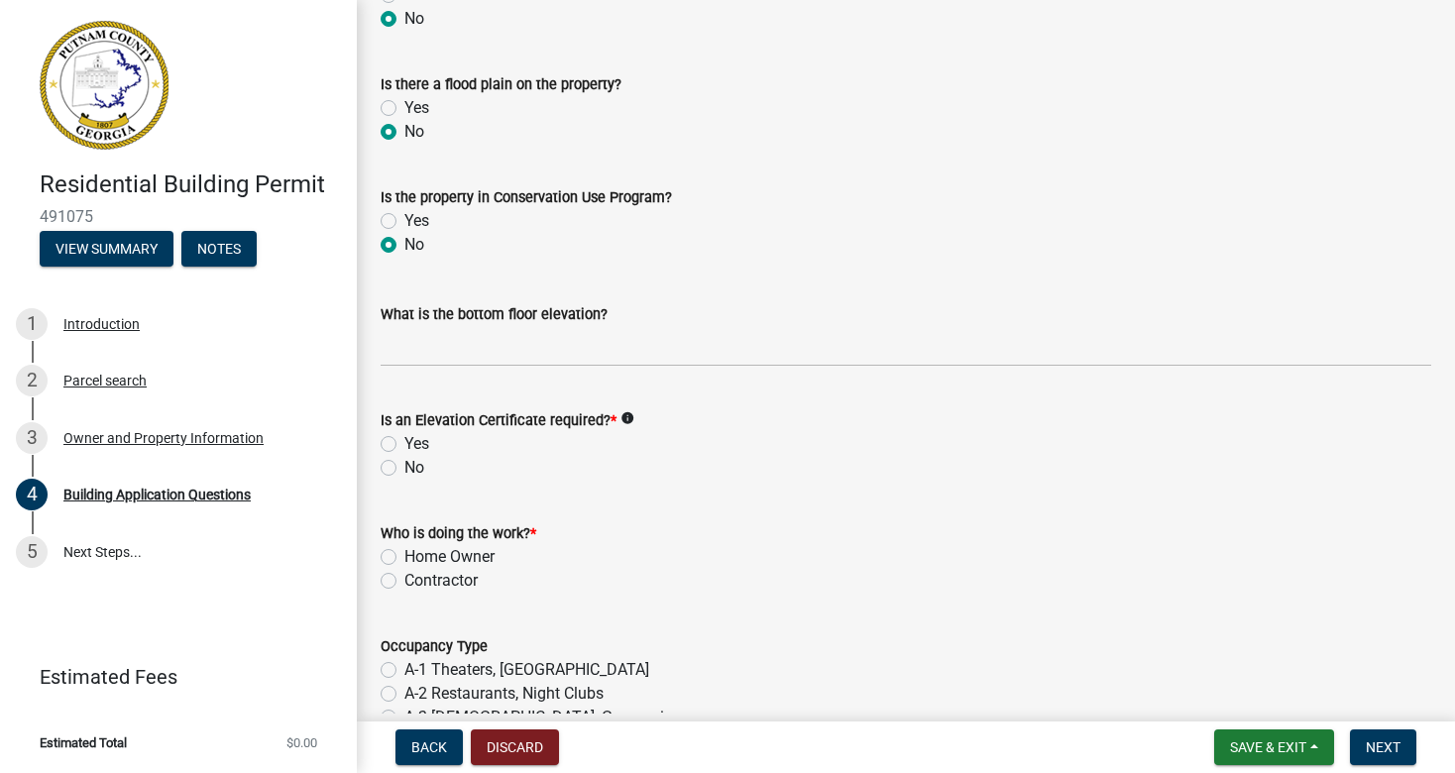
click at [404, 467] on label "No" at bounding box center [414, 468] width 20 height 24
click at [404, 467] on input "No" at bounding box center [410, 462] width 13 height 13
radio input "true"
click at [404, 580] on label "Contractor" at bounding box center [440, 581] width 73 height 24
click at [404, 580] on input "Contractor" at bounding box center [410, 575] width 13 height 13
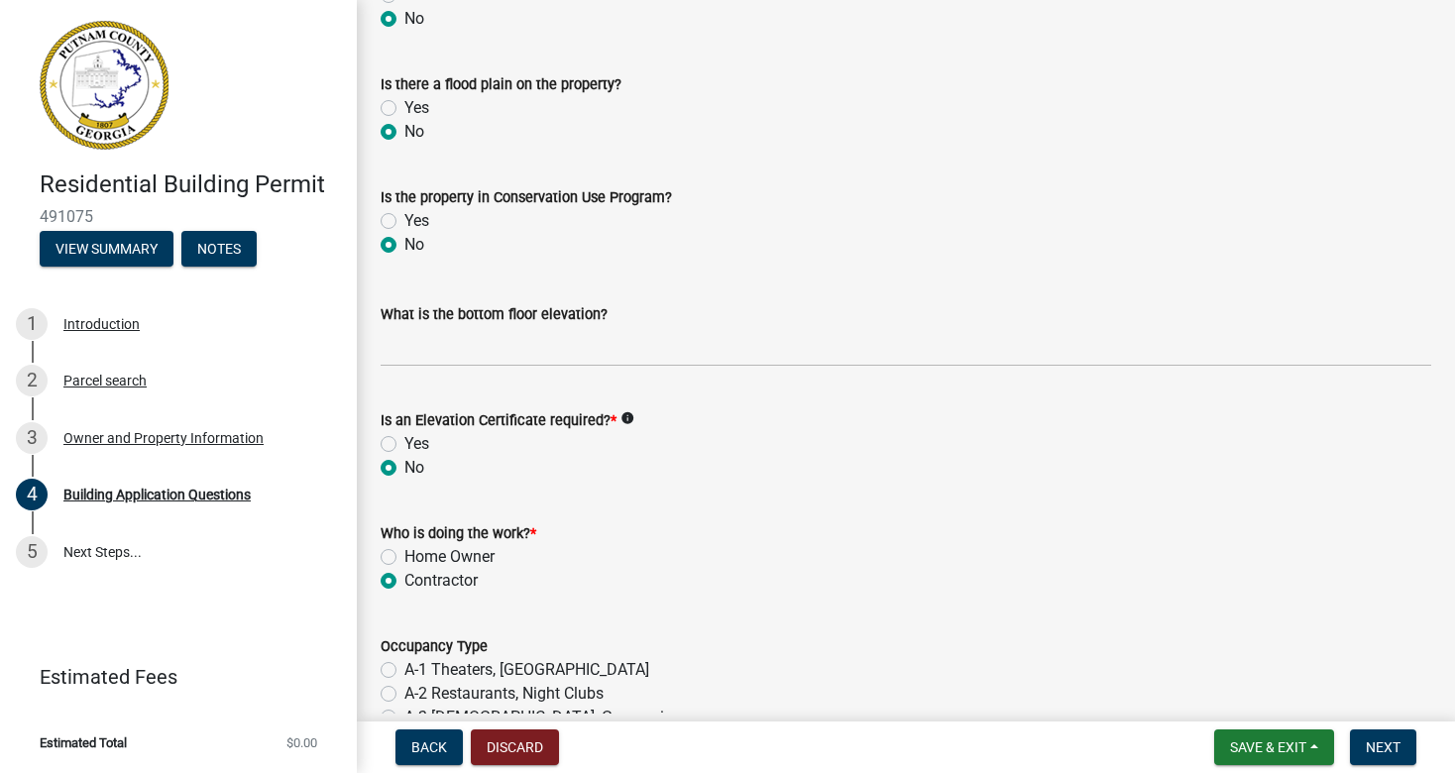
radio input "true"
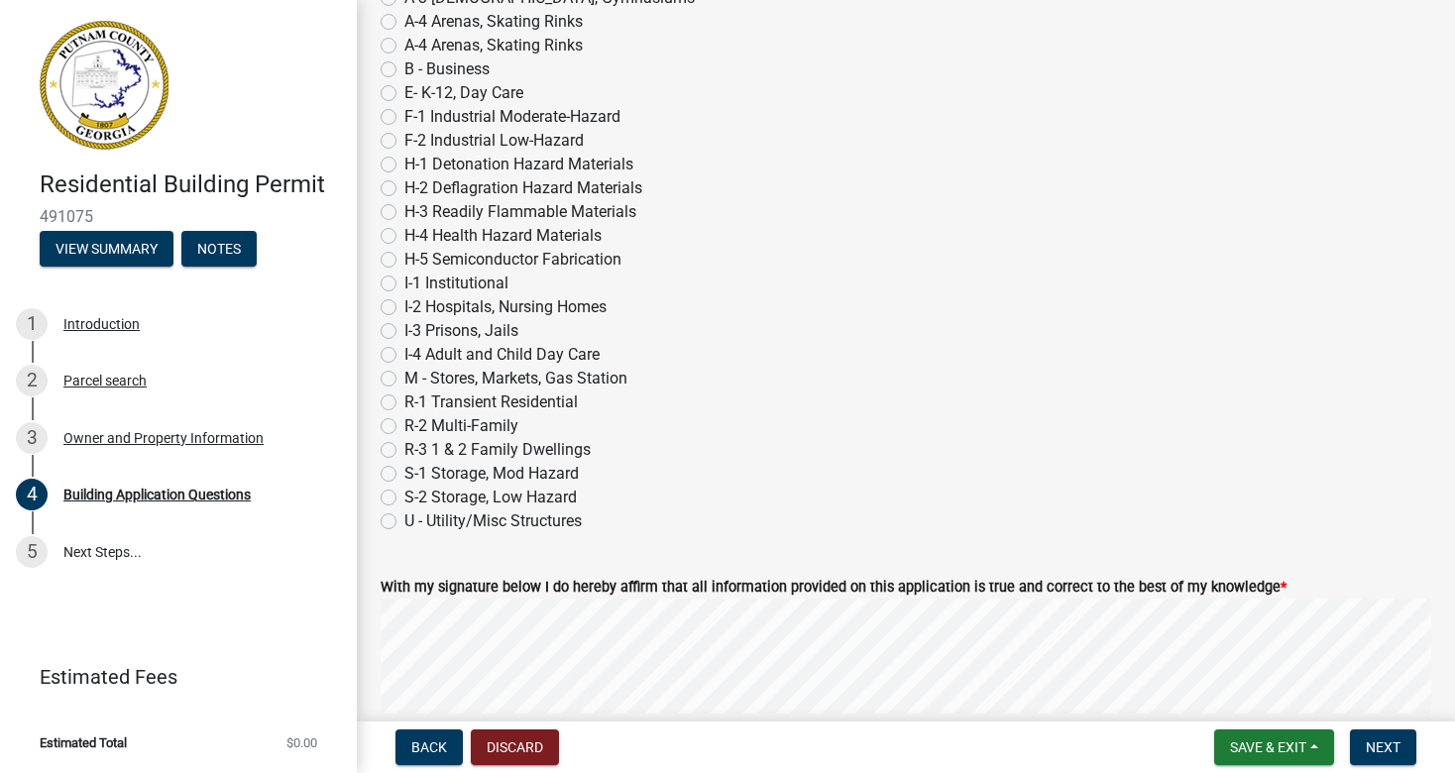
scroll to position [8091, 0]
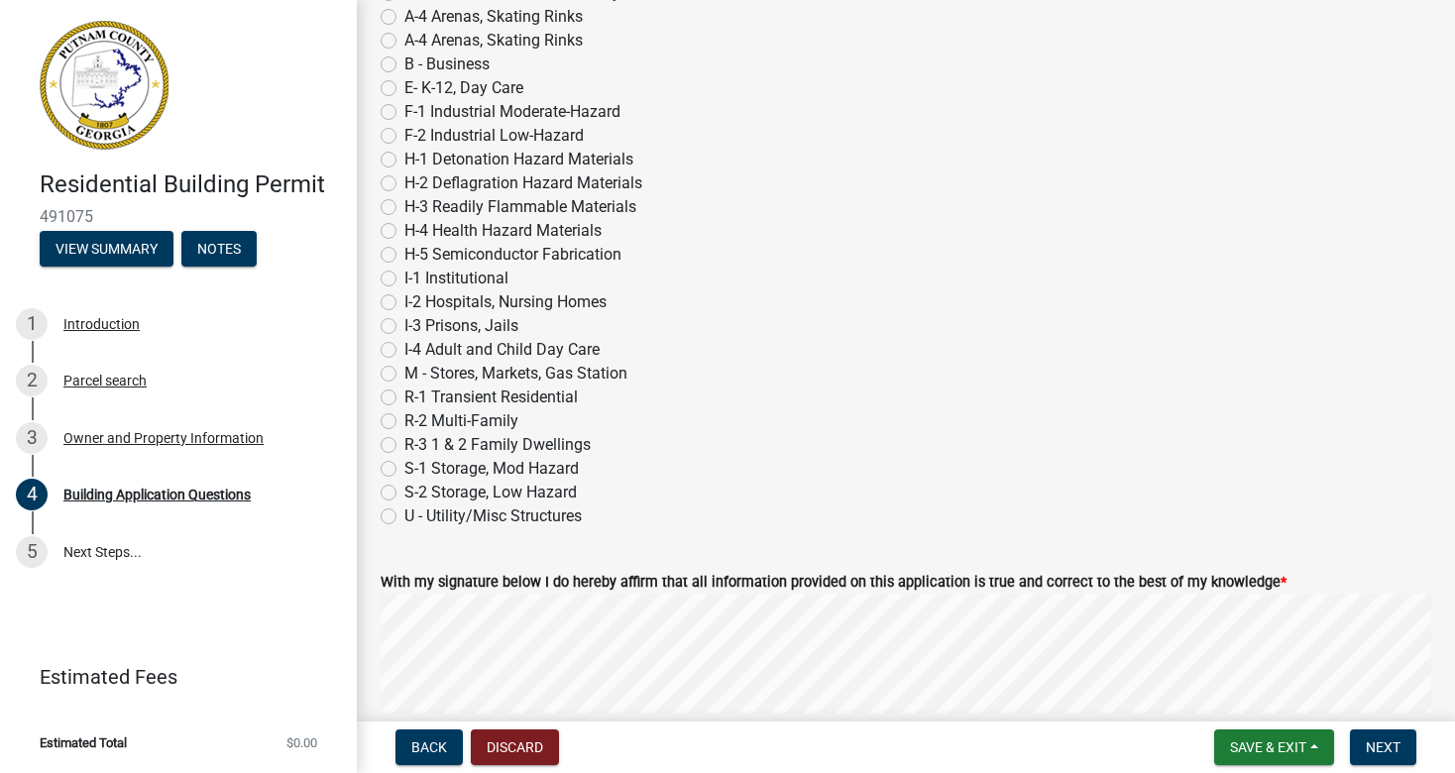
click at [404, 443] on label "R-3 1 & 2 Family Dwellings" at bounding box center [497, 445] width 186 height 24
click at [404, 443] on input "R-3 1 & 2 Family Dwellings" at bounding box center [410, 439] width 13 height 13
radio input "true"
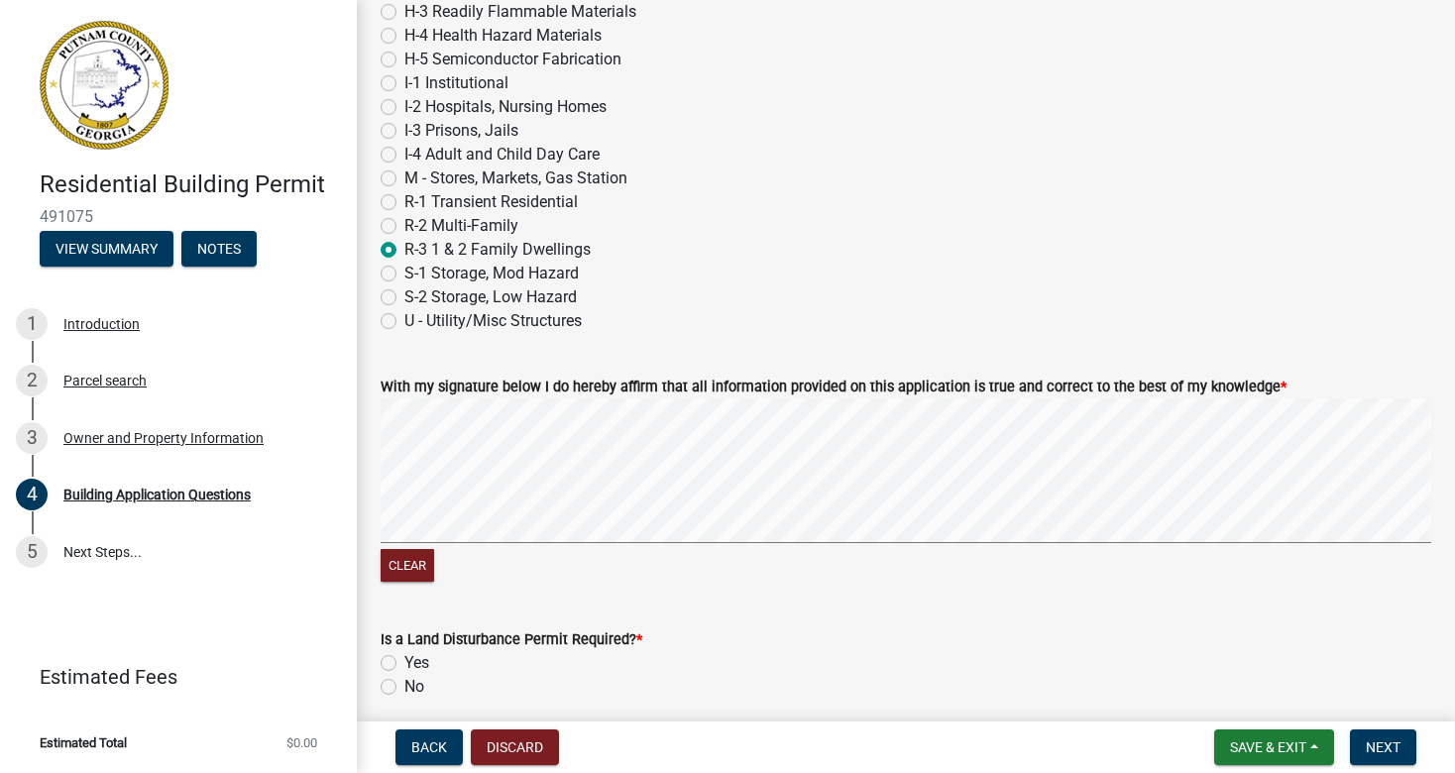
scroll to position [8368, 0]
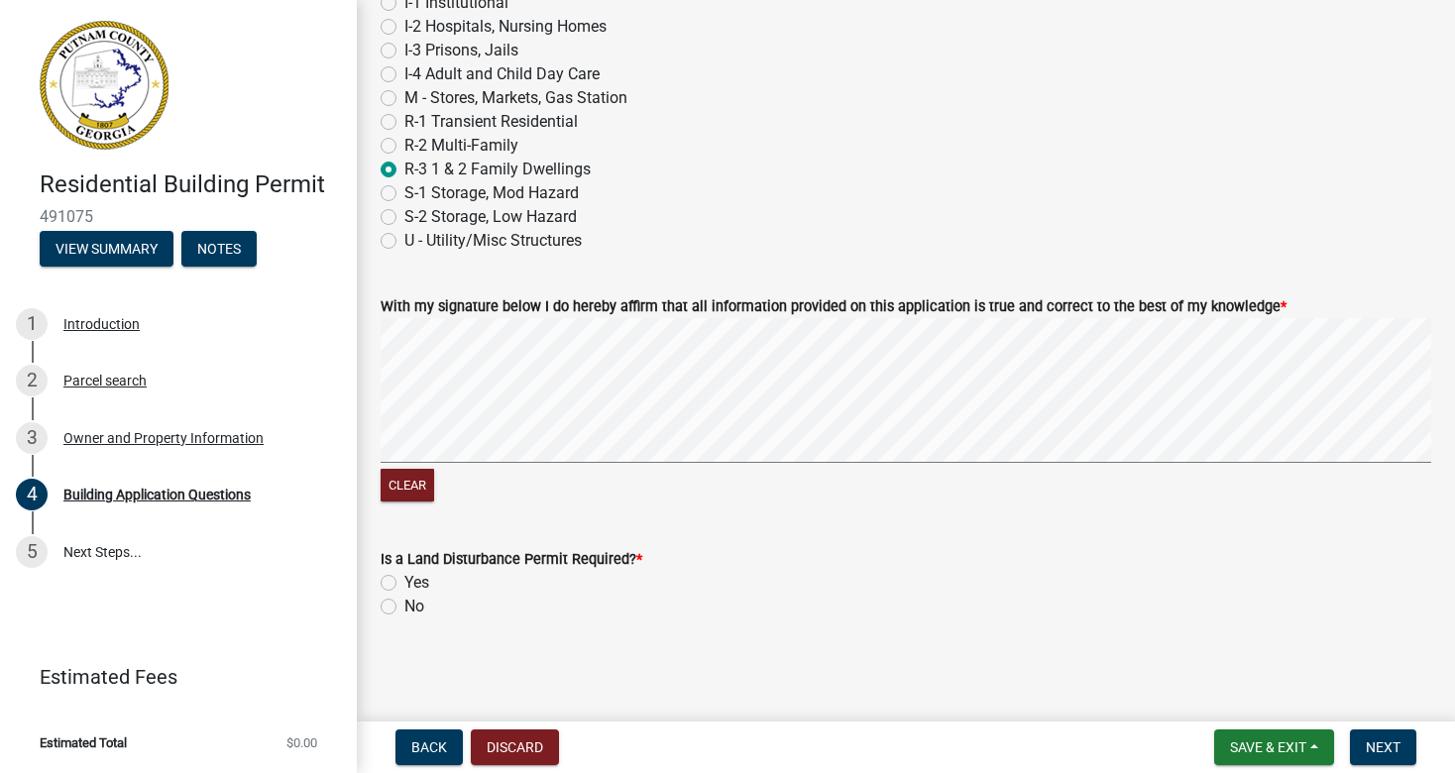
click at [404, 611] on label "No" at bounding box center [414, 607] width 20 height 24
click at [404, 607] on input "No" at bounding box center [410, 601] width 13 height 13
radio input "true"
click at [1373, 745] on span "Next" at bounding box center [1383, 747] width 35 height 16
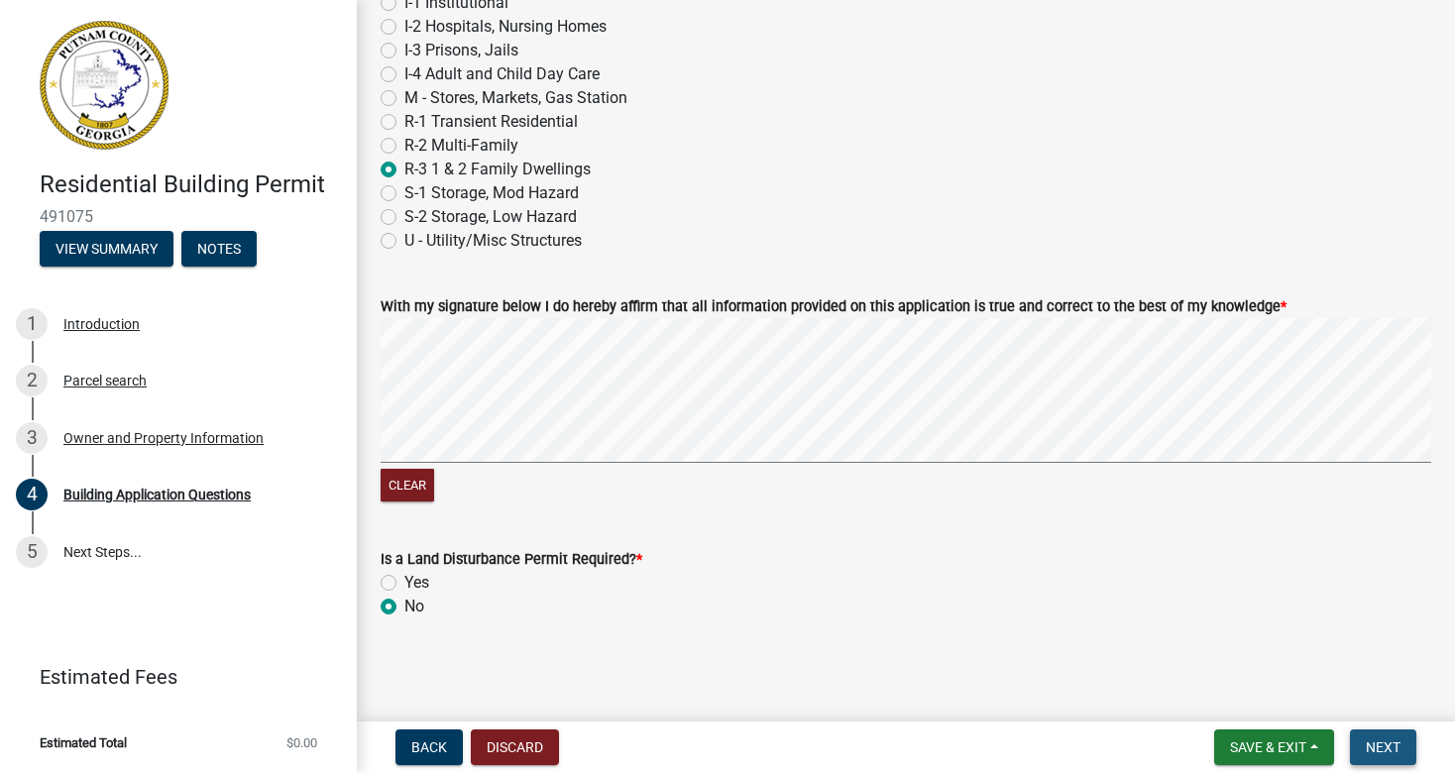
click at [1379, 739] on span "Next" at bounding box center [1383, 747] width 35 height 16
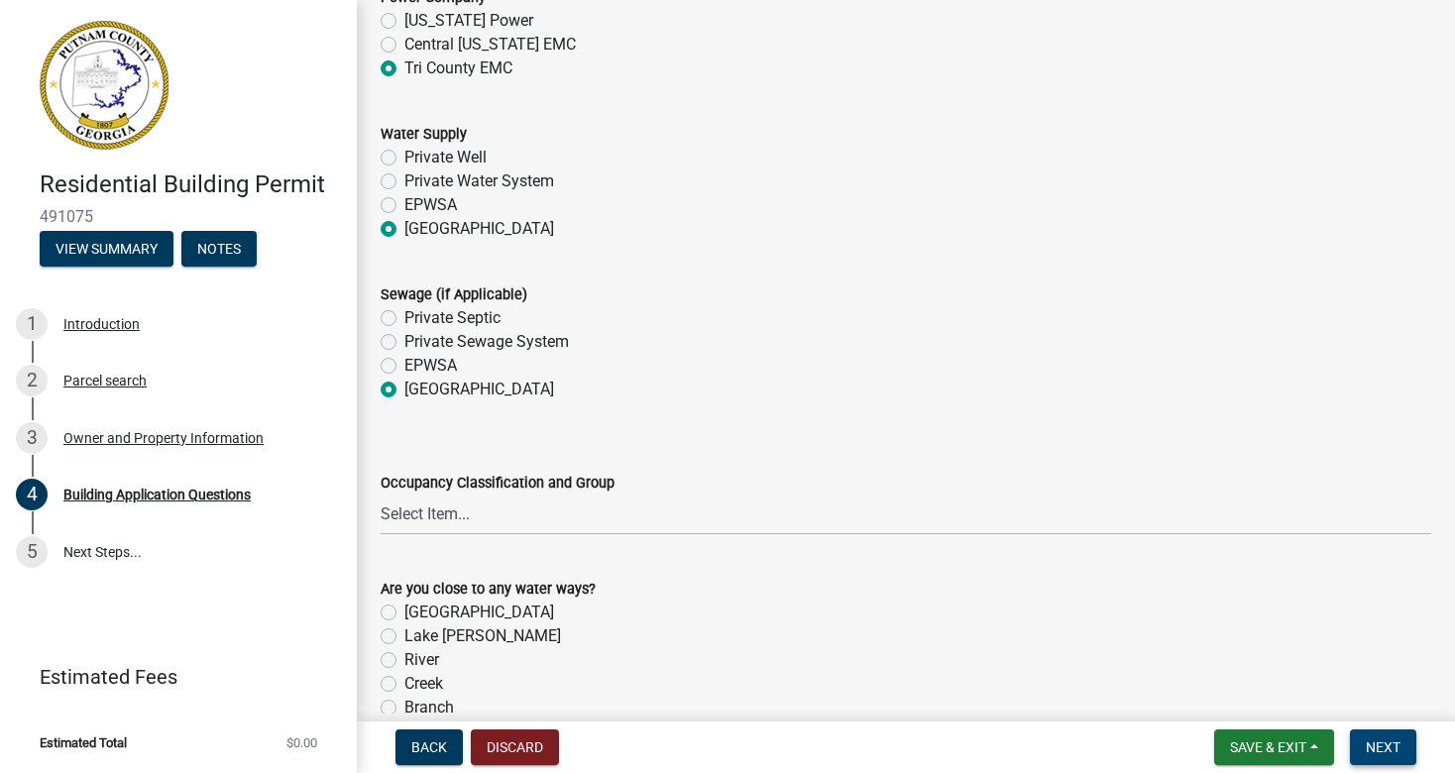
scroll to position [6455, 0]
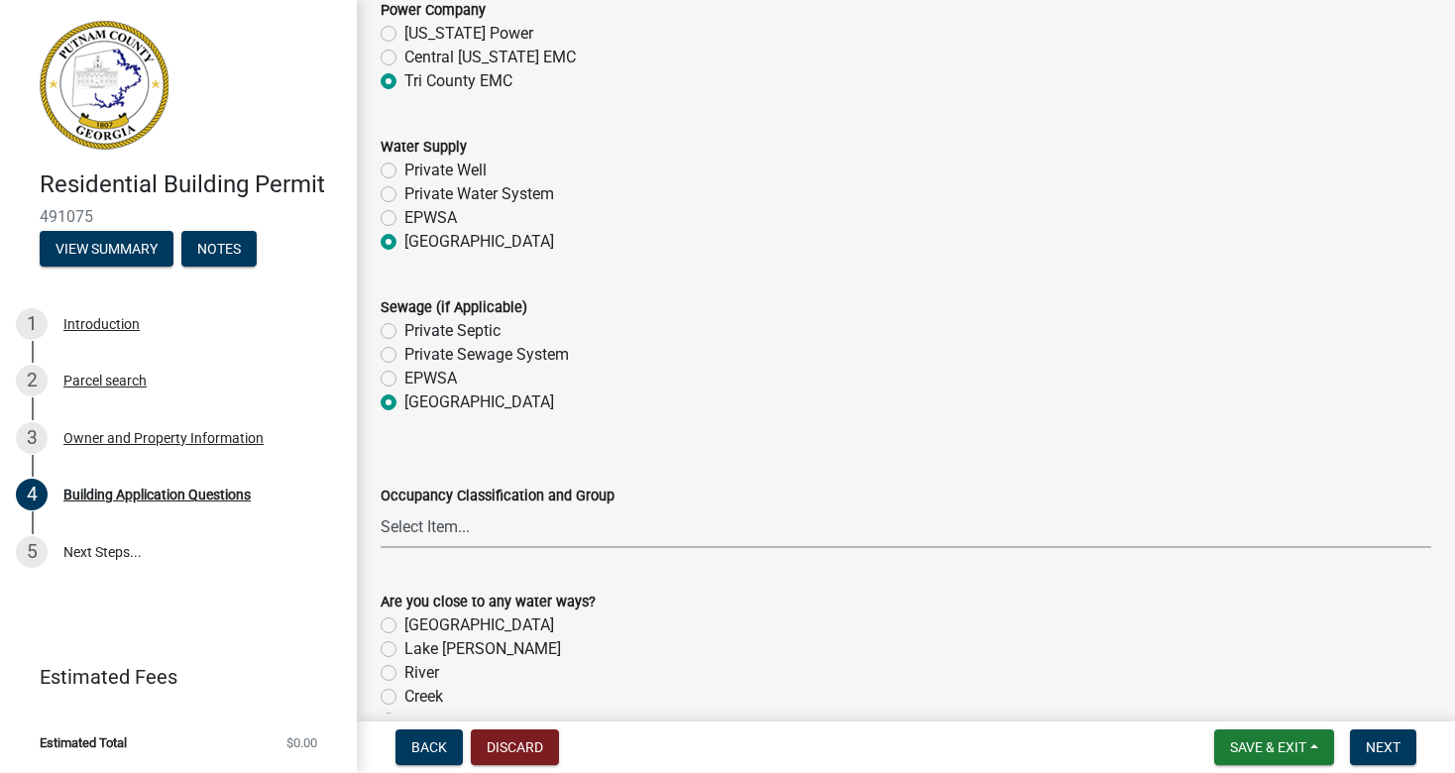
click at [454, 519] on select "Select Item... A-1 A-2 A-3 A-4 A-5 B M E F-1 F-2 R-1 R-2 R-3 R-4 H-1 H-2 H-4 H-…" at bounding box center [906, 527] width 1050 height 41
click at [381, 507] on select "Select Item... A-1 A-2 A-3 A-4 A-5 B M E F-1 F-2 R-1 R-2 R-3 R-4 H-1 H-2 H-4 H-…" at bounding box center [906, 527] width 1050 height 41
select select "ebf62bd9-0e77-42f1-a2f1-6aca02a789de"
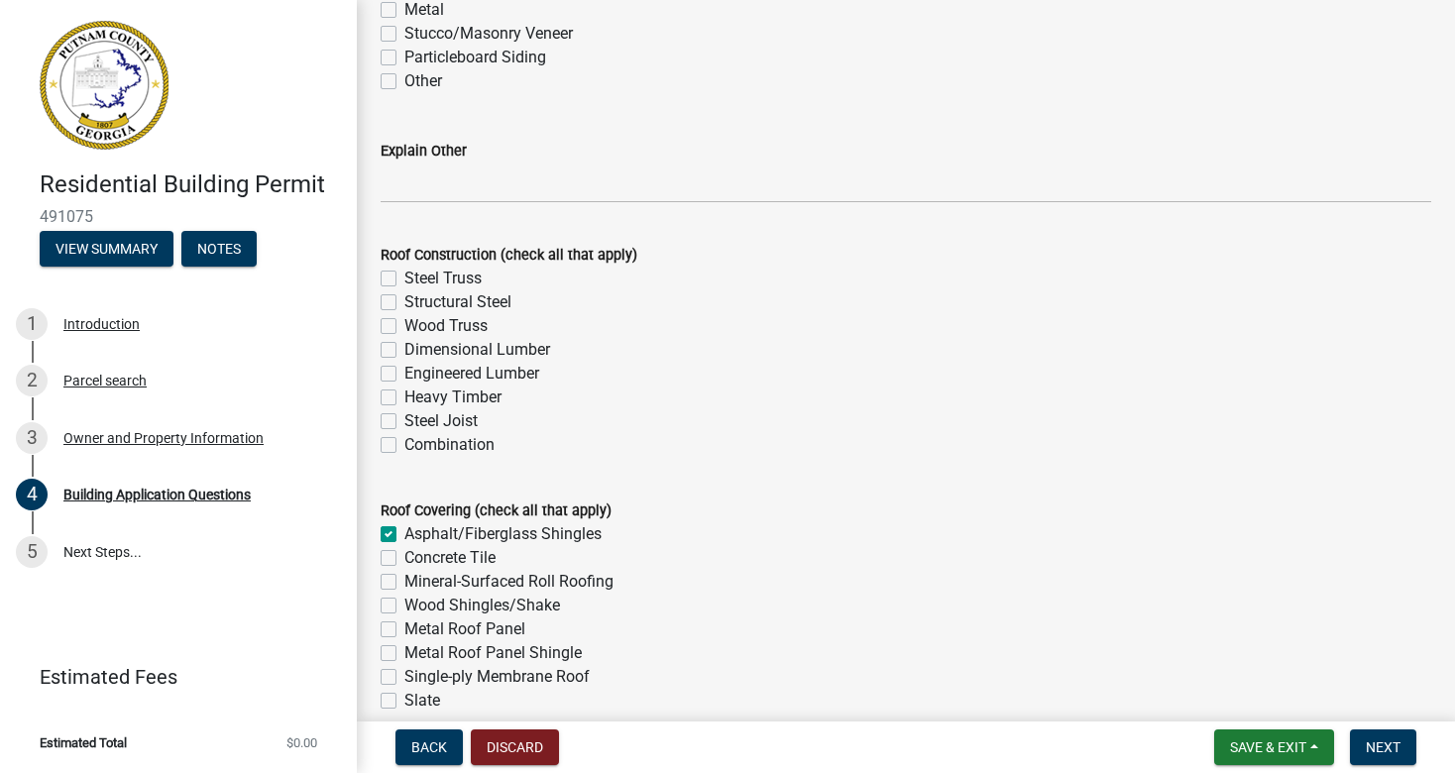
scroll to position [4767, 0]
click at [404, 350] on label "Dimensional Lumber" at bounding box center [477, 353] width 146 height 24
click at [404, 350] on input "Dimensional Lumber" at bounding box center [410, 347] width 13 height 13
checkbox input "true"
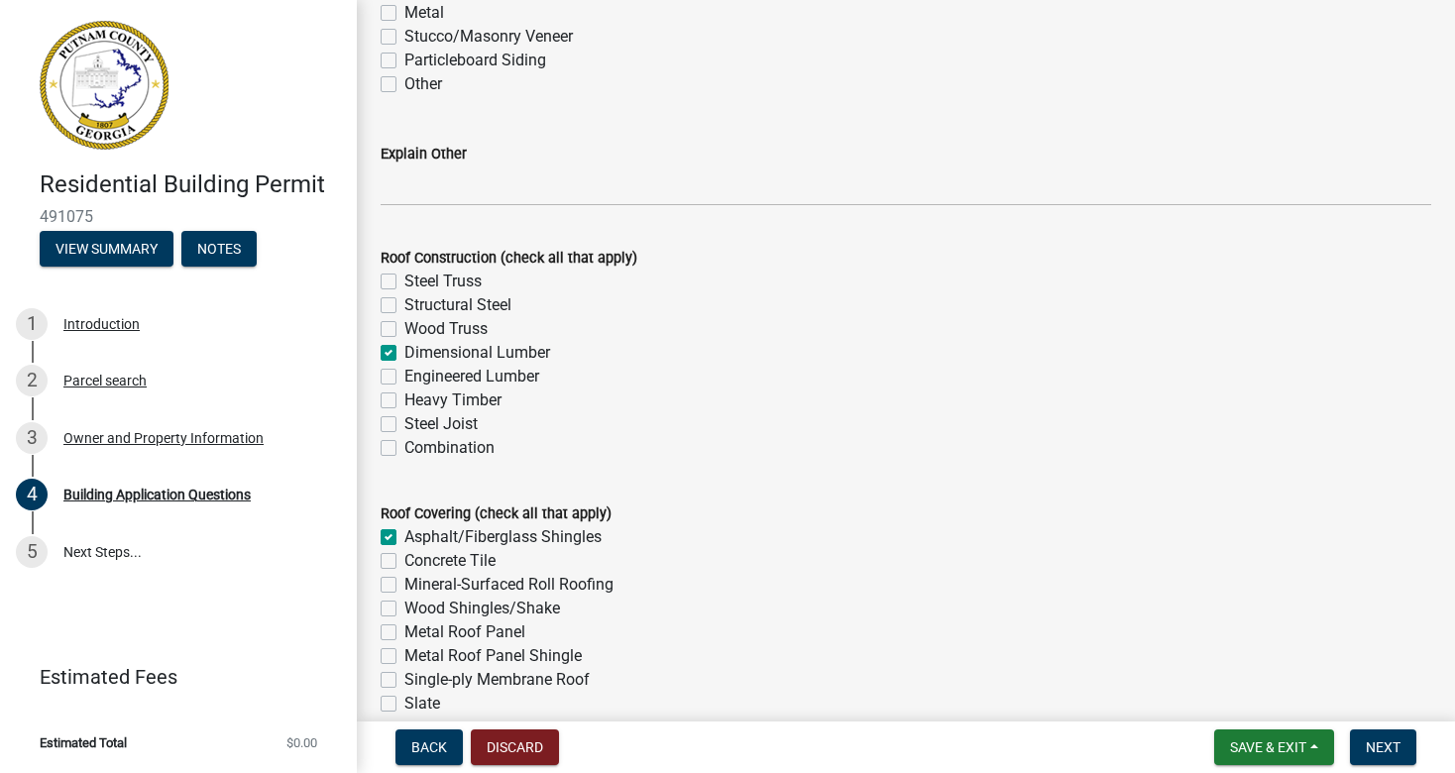
checkbox input "false"
checkbox input "true"
checkbox input "false"
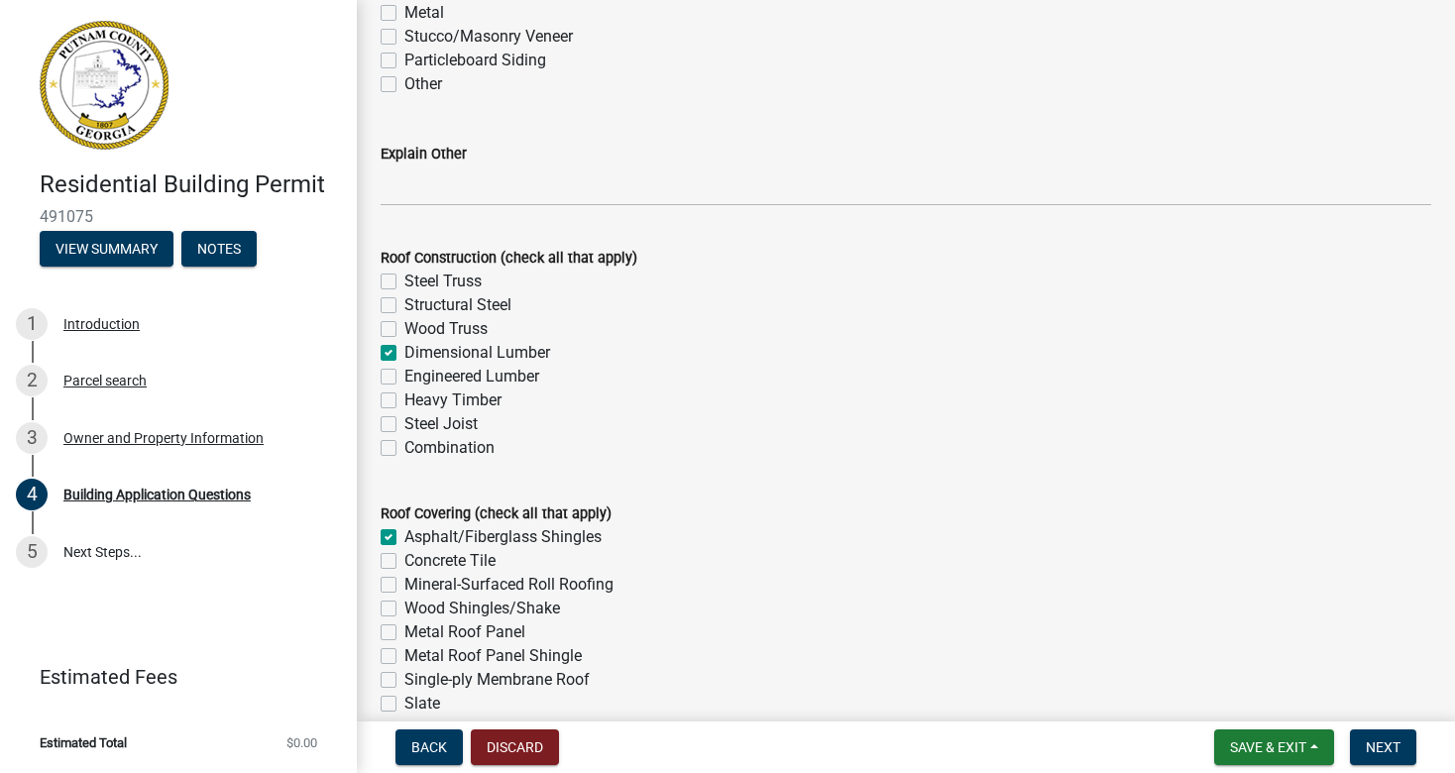
checkbox input "false"
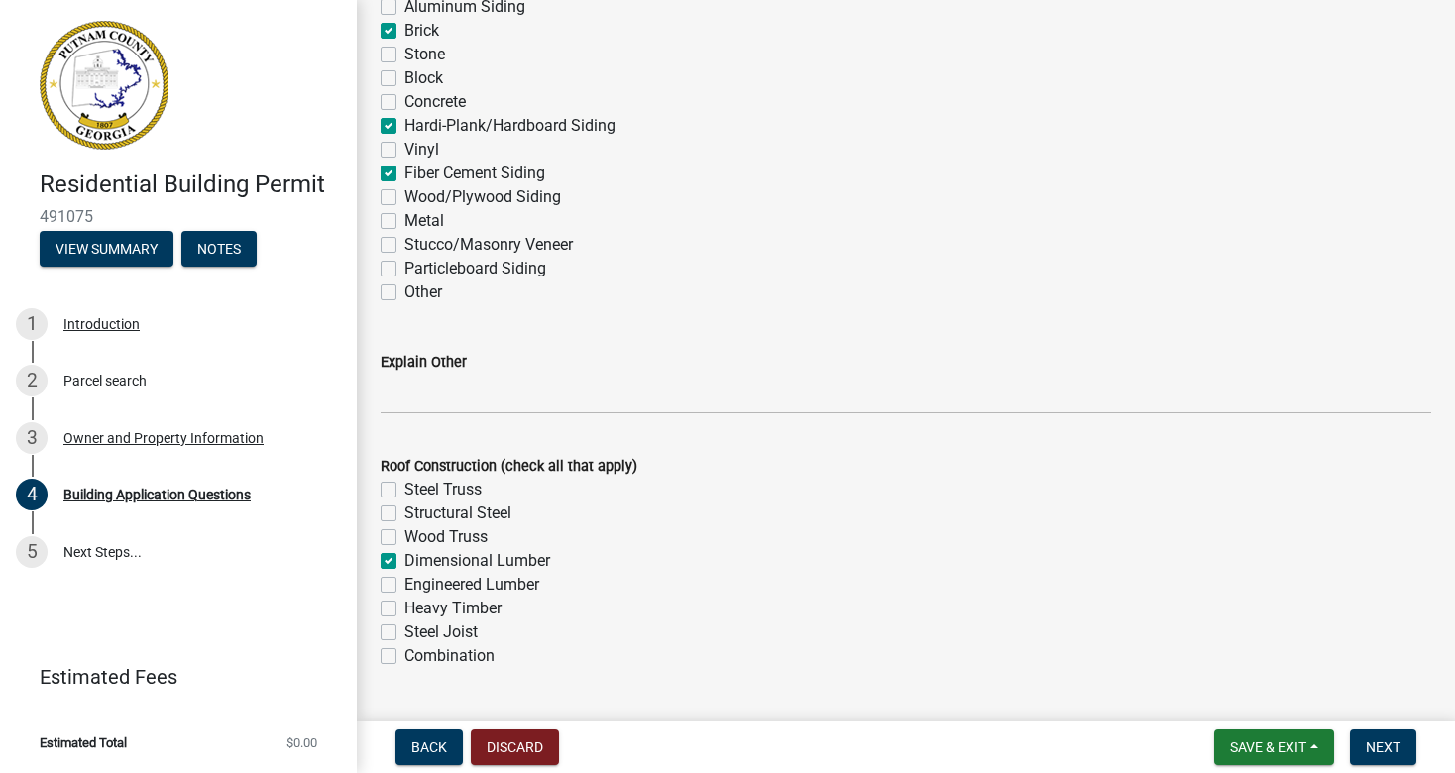
scroll to position [4558, 0]
click at [404, 580] on label "Engineered Lumber" at bounding box center [471, 586] width 135 height 24
click at [404, 580] on input "Engineered Lumber" at bounding box center [410, 580] width 13 height 13
checkbox input "true"
checkbox input "false"
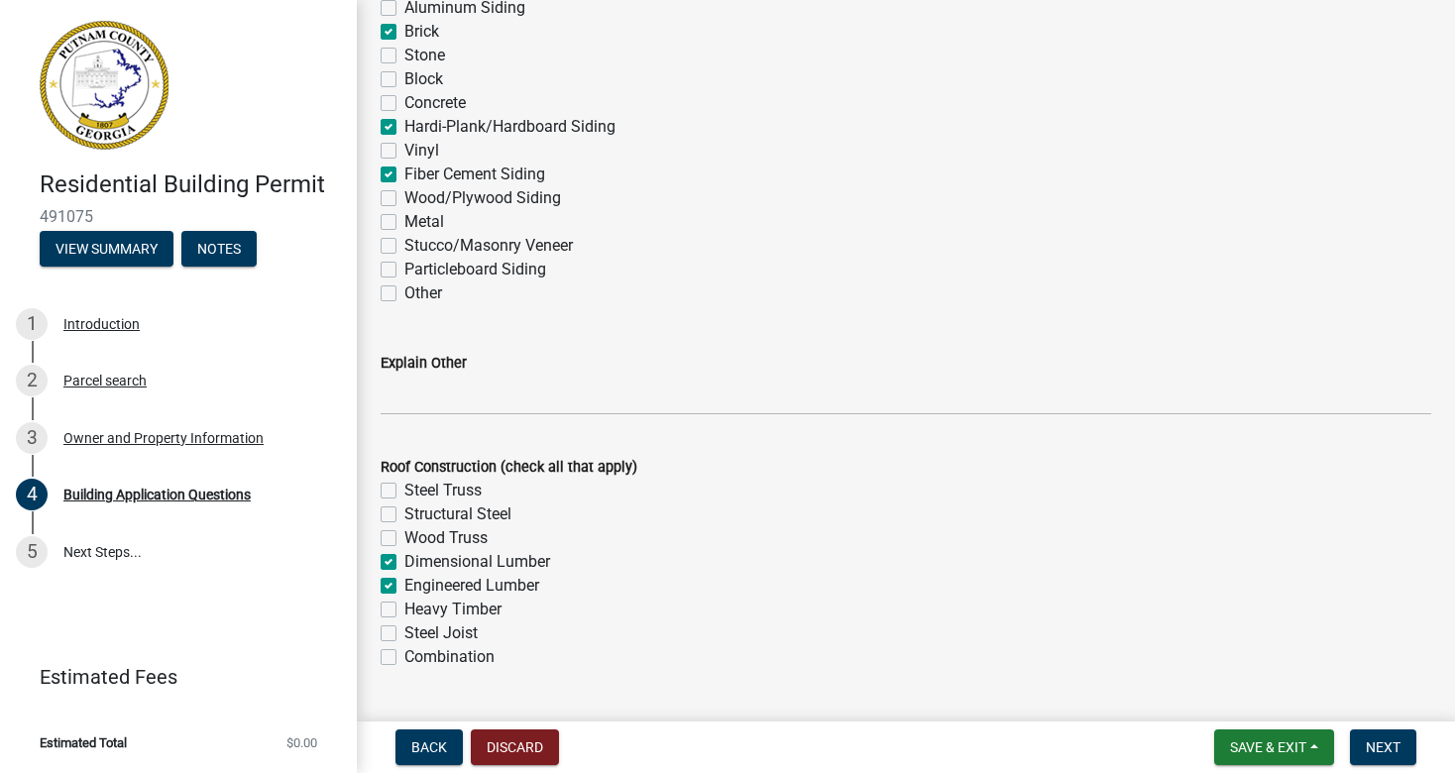
checkbox input "false"
checkbox input "true"
checkbox input "false"
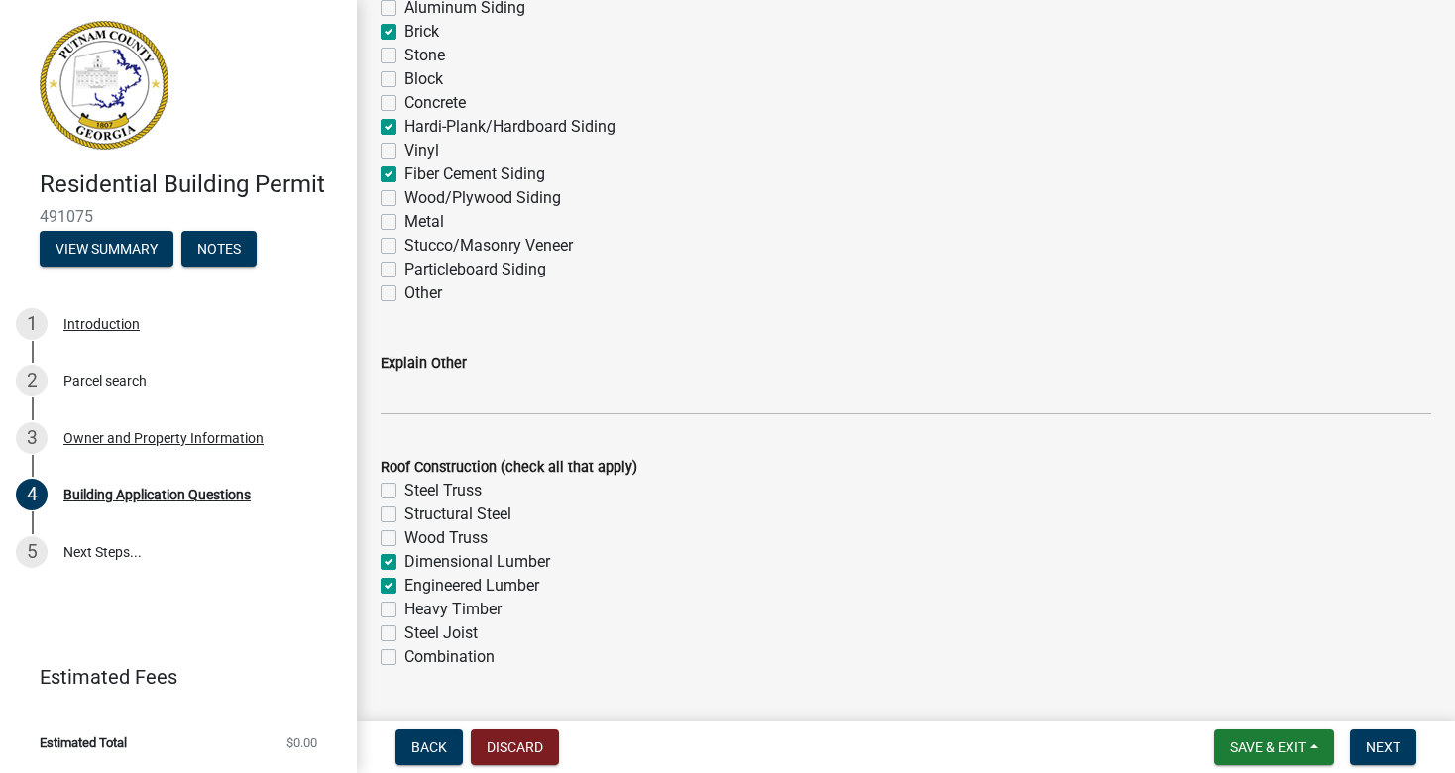
checkbox input "false"
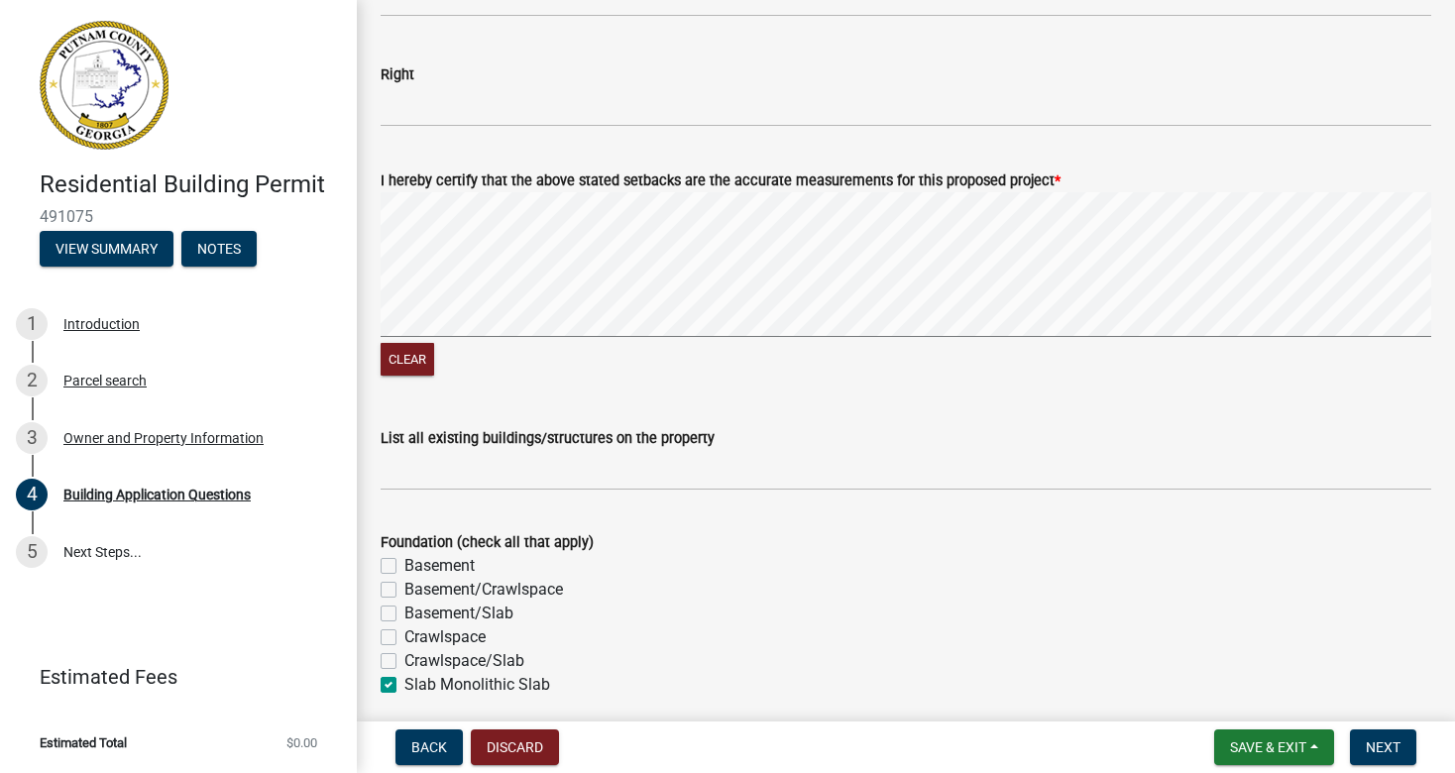
scroll to position [3367, 0]
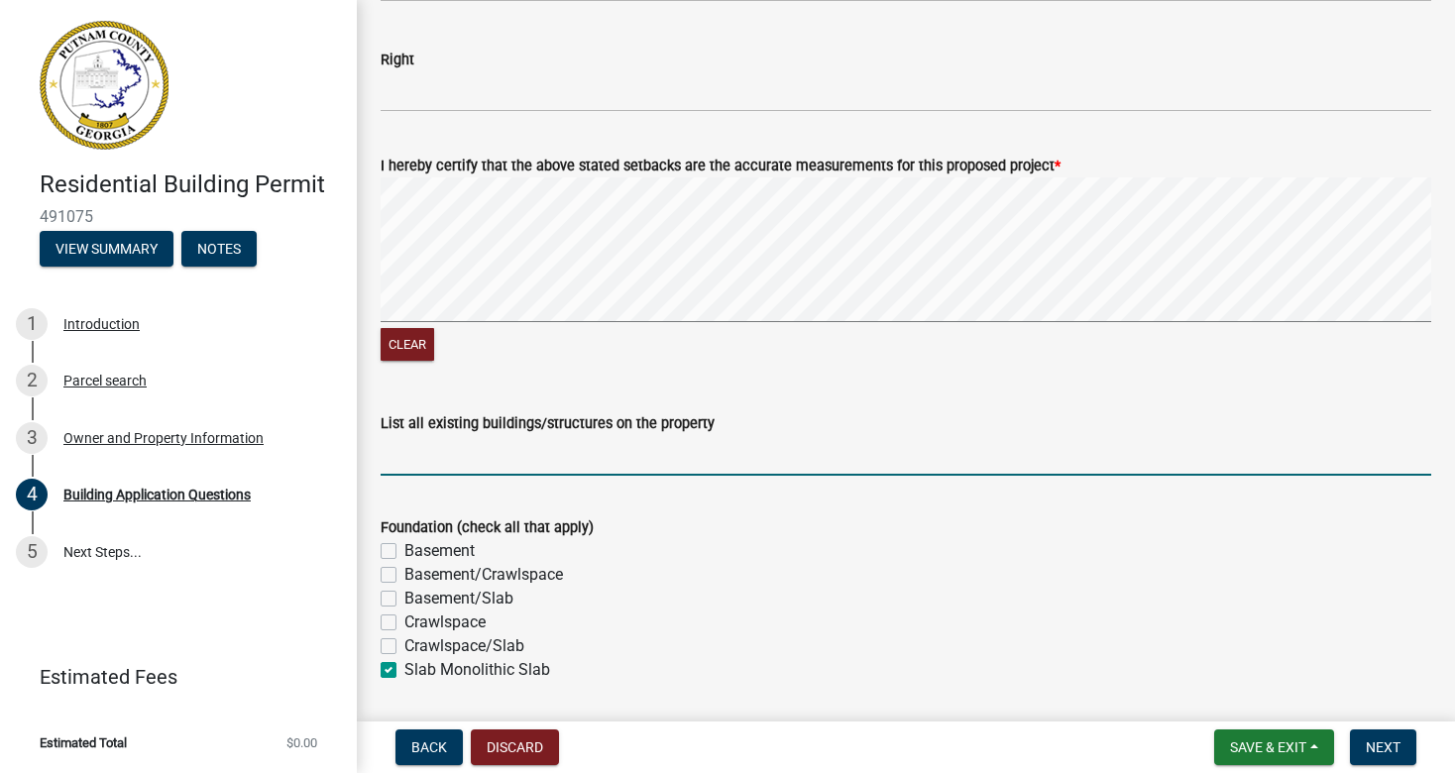
click at [446, 465] on input "List all existing buildings/structures on the property" at bounding box center [906, 455] width 1050 height 41
type input "None"
click at [782, 544] on div "Basement" at bounding box center [906, 551] width 1050 height 24
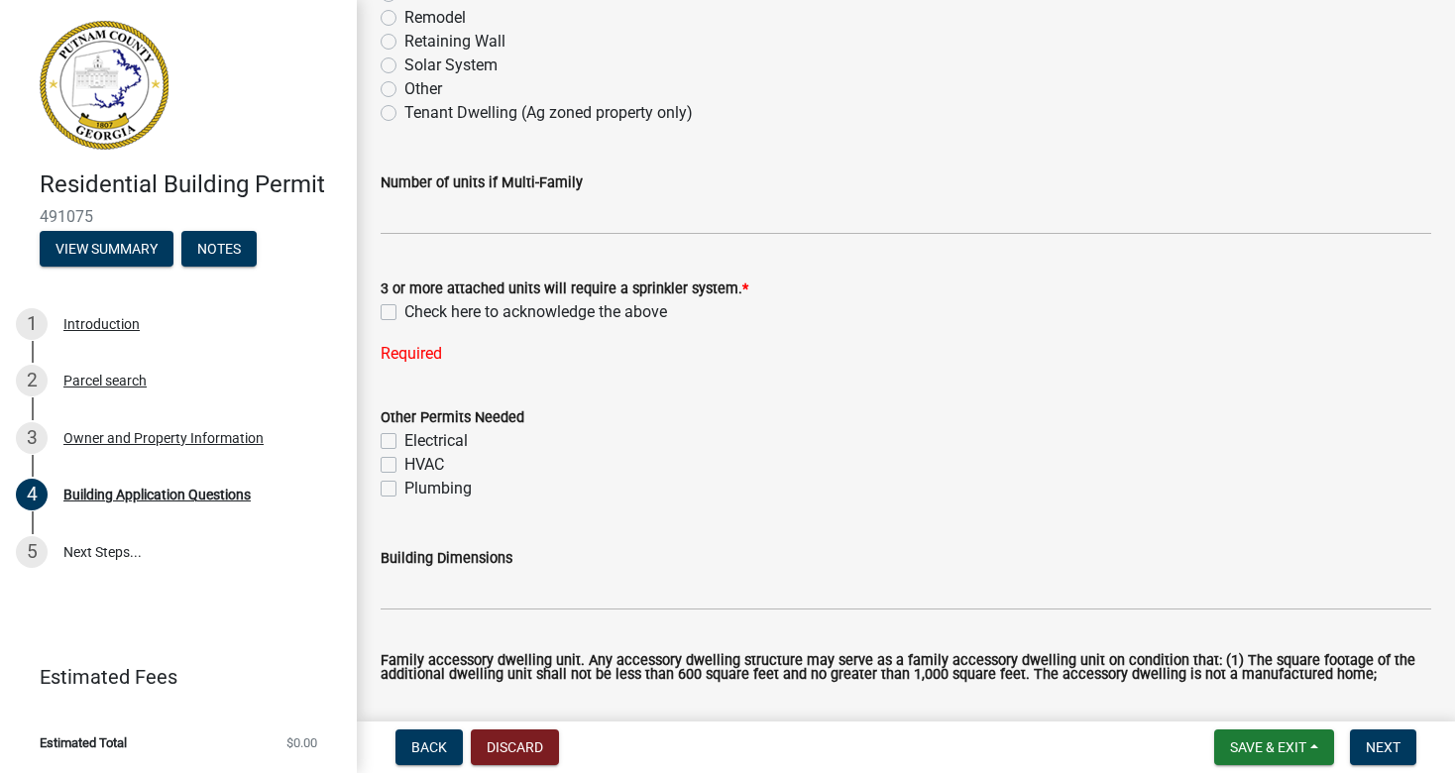
scroll to position [520, 0]
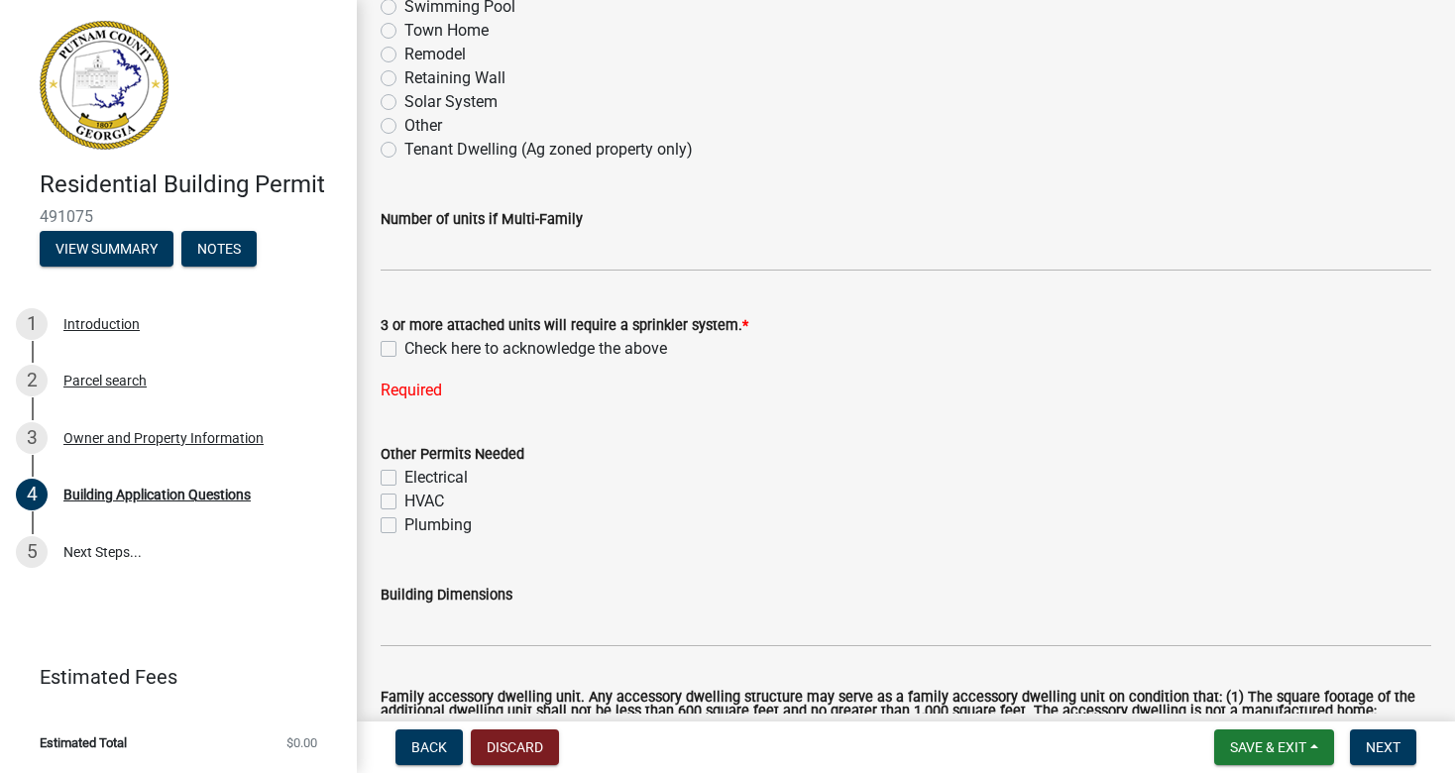
click at [404, 351] on label "Check here to acknowledge the above" at bounding box center [535, 349] width 263 height 24
click at [404, 350] on input "Check here to acknowledge the above" at bounding box center [410, 343] width 13 height 13
checkbox input "true"
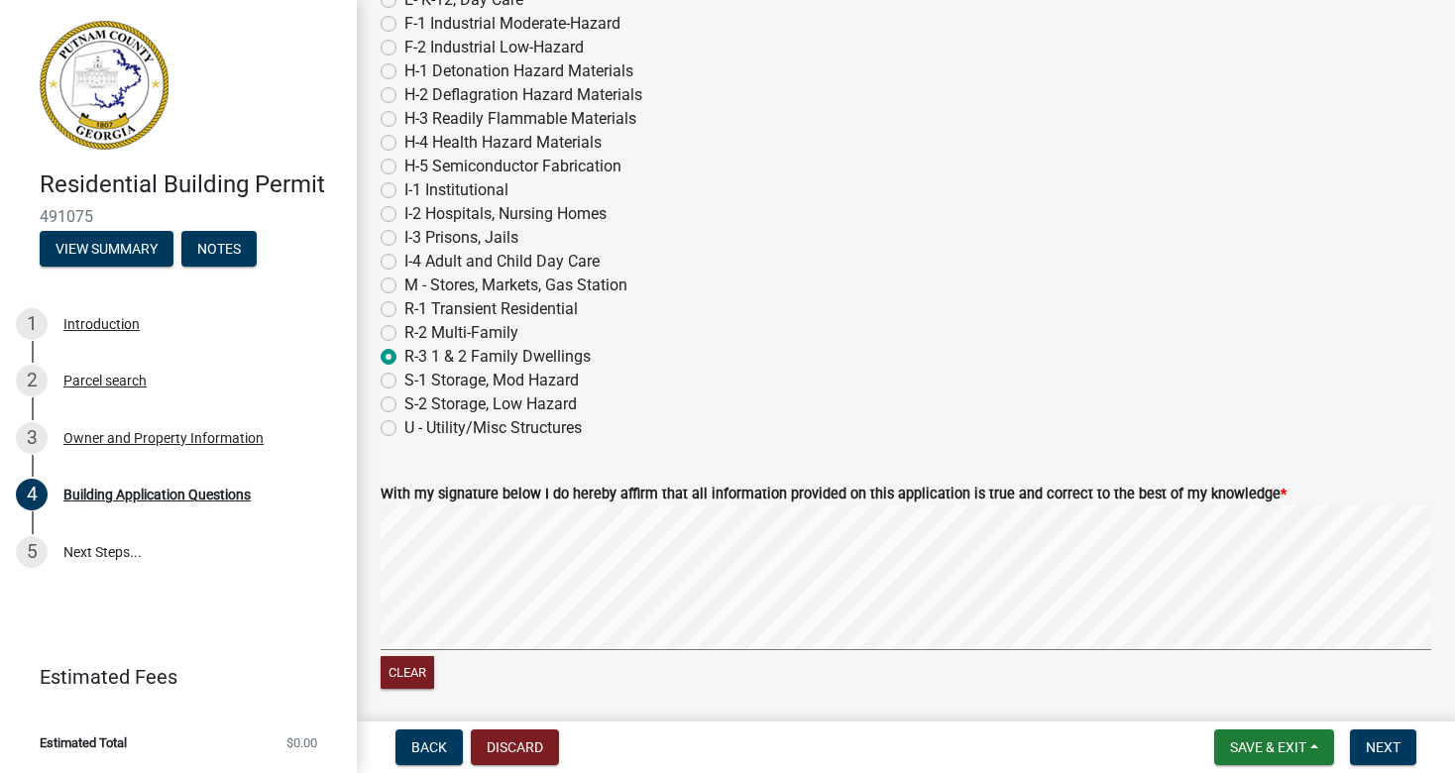
scroll to position [8368, 0]
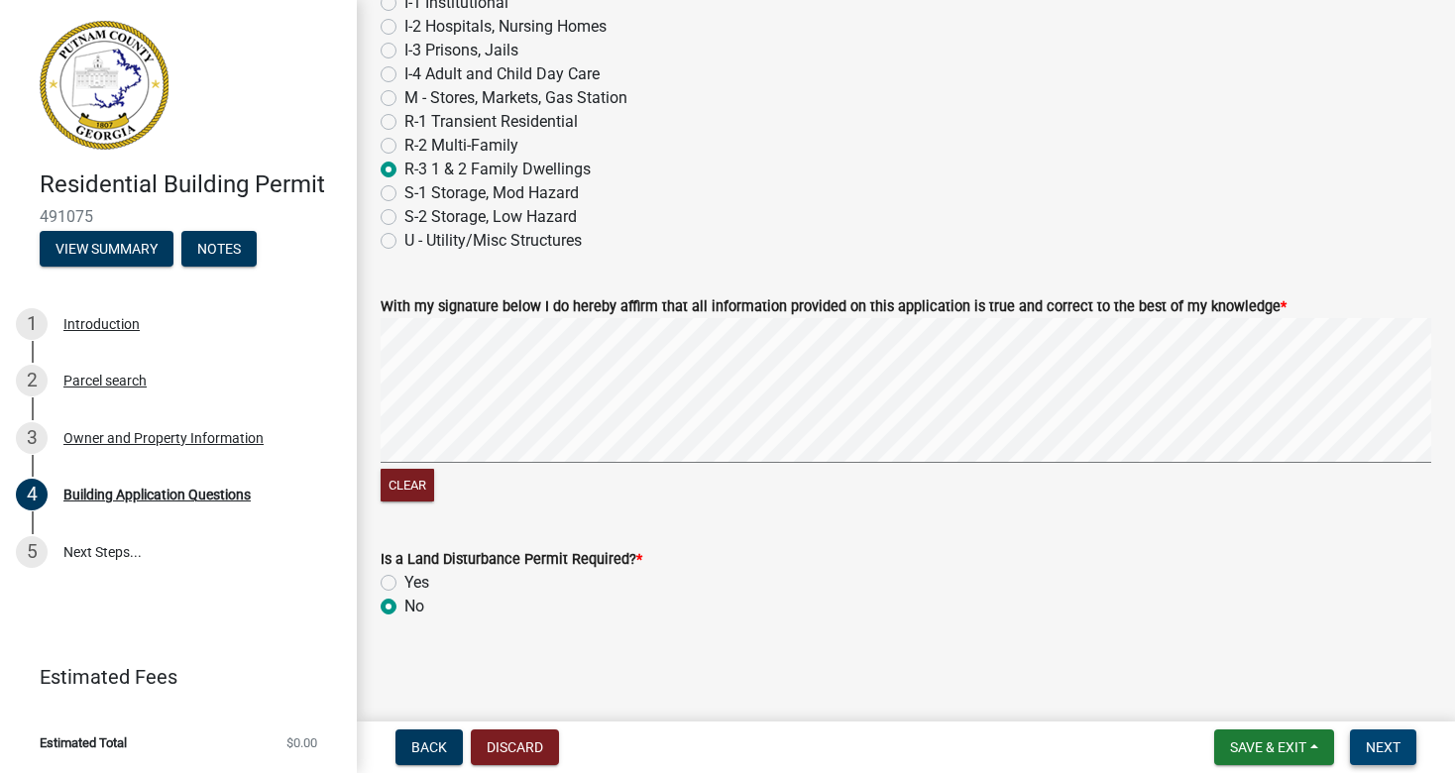
click at [1397, 748] on span "Next" at bounding box center [1383, 747] width 35 height 16
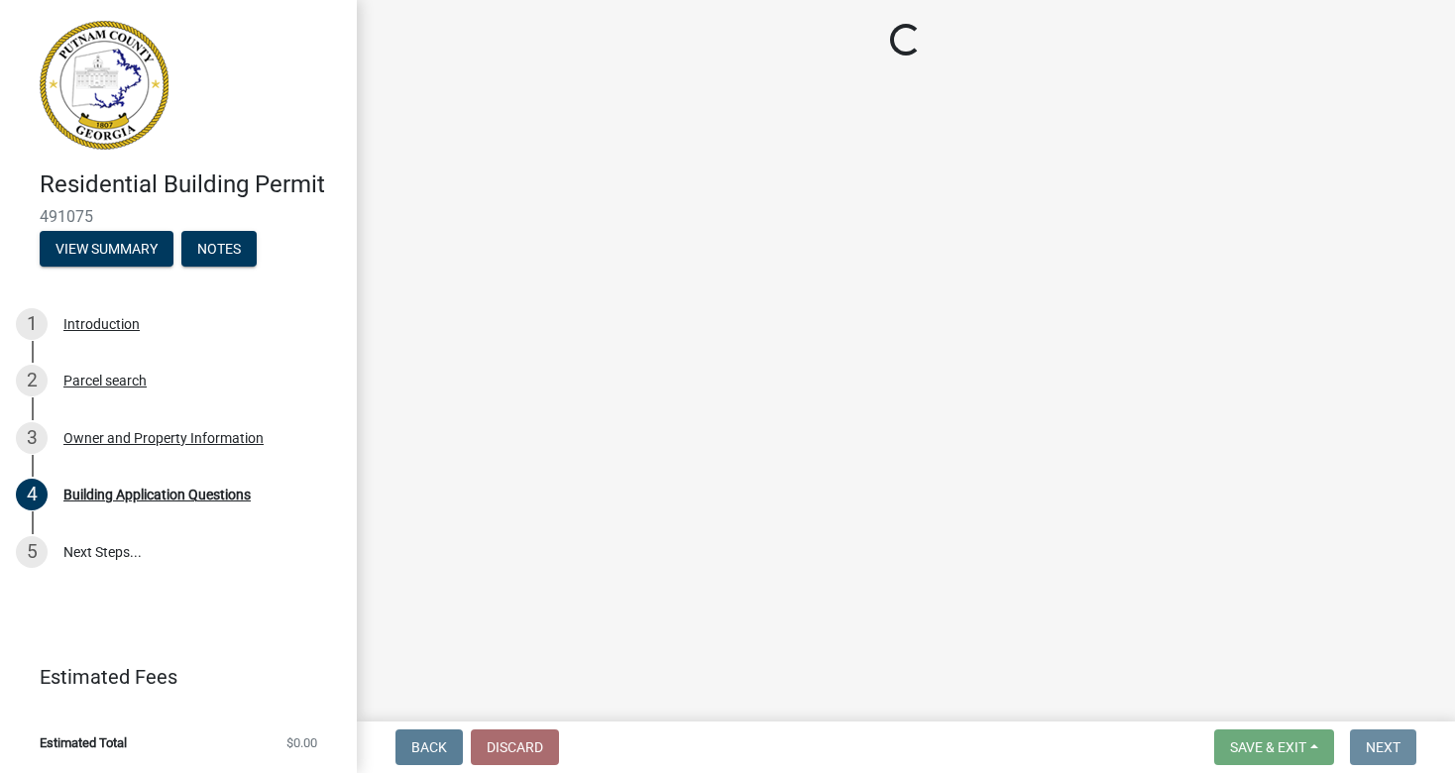
scroll to position [0, 0]
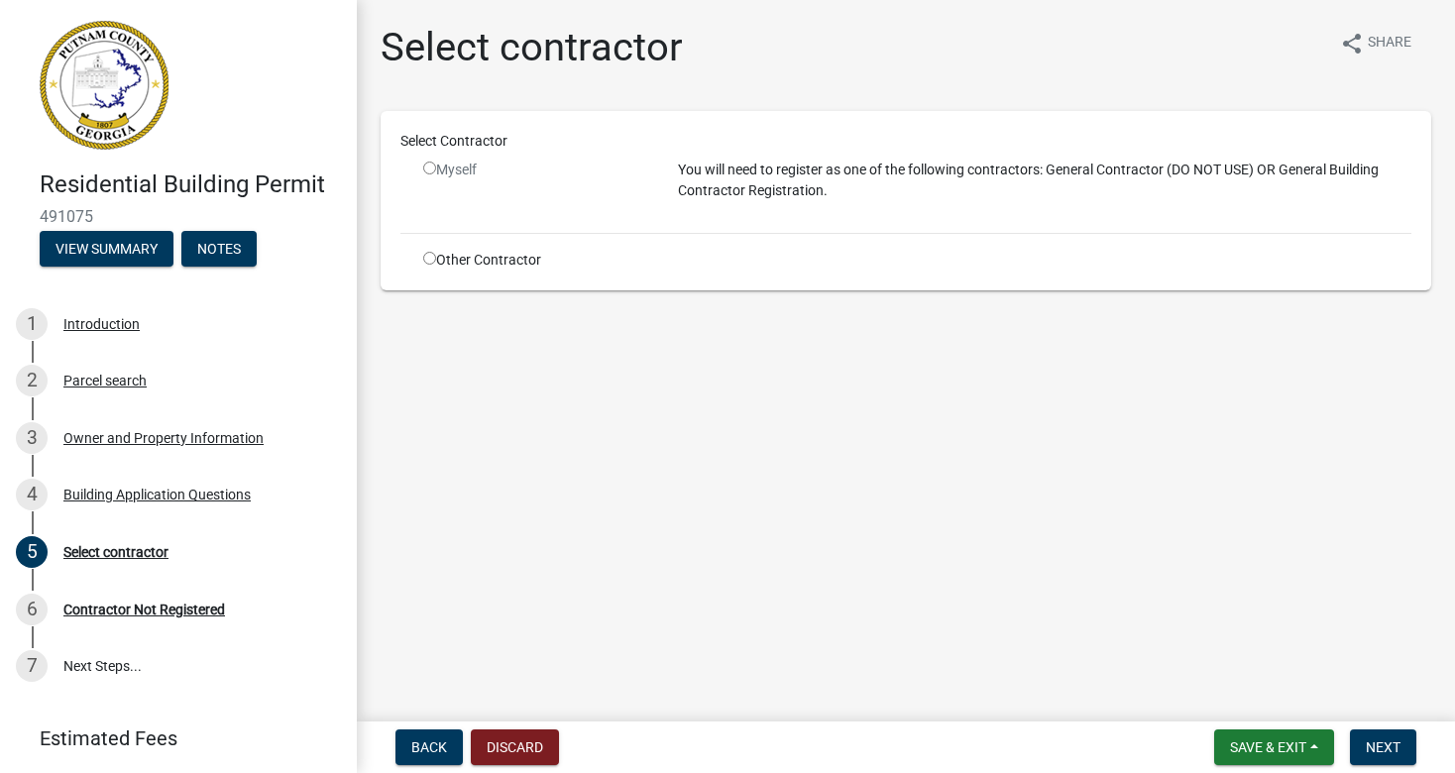
click at [731, 184] on p "You will need to register as one of the following contractors: General Contract…" at bounding box center [1044, 181] width 733 height 42
click at [431, 169] on input "radio" at bounding box center [429, 168] width 13 height 13
radio input "false"
click at [1385, 748] on span "Next" at bounding box center [1383, 747] width 35 height 16
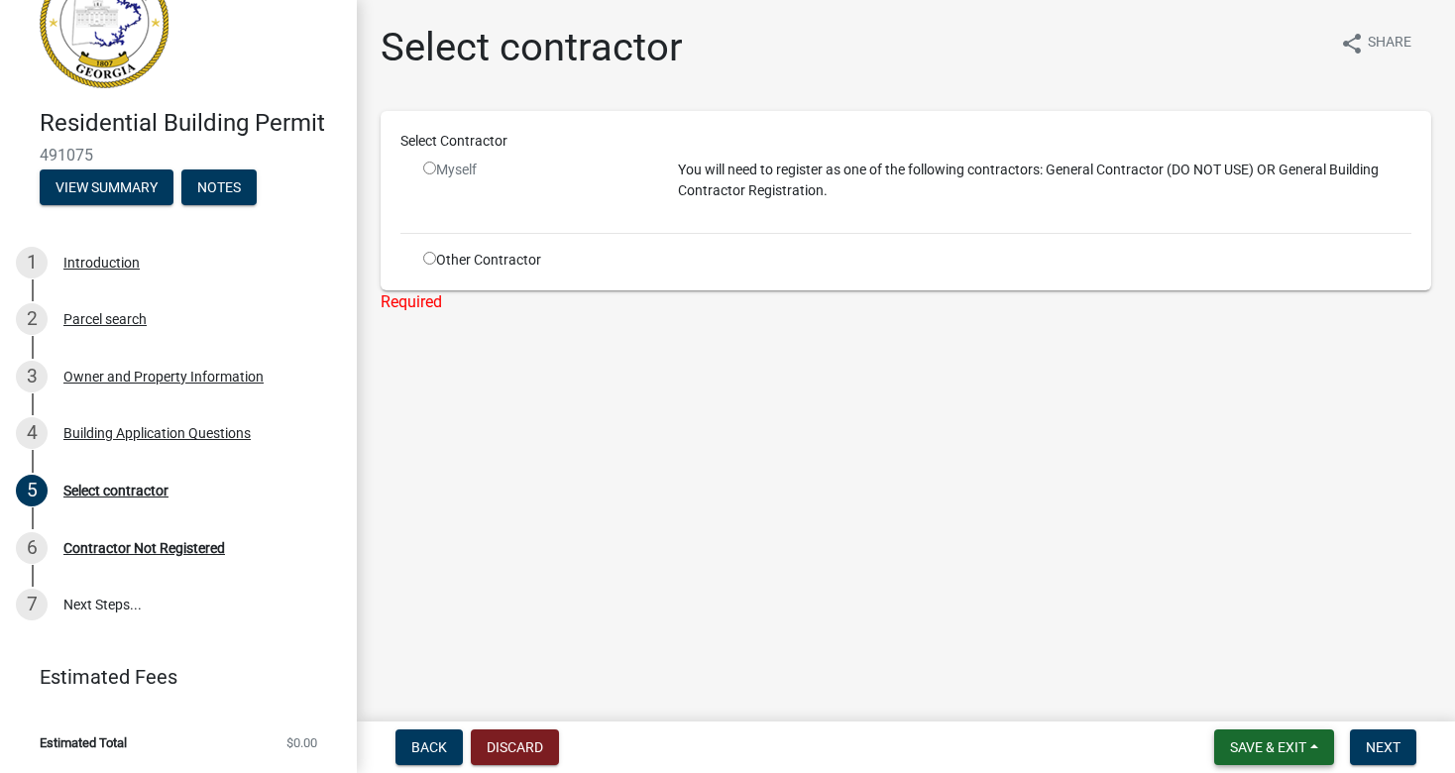
click at [1324, 741] on button "Save & Exit" at bounding box center [1274, 747] width 120 height 36
click at [1231, 649] on button "Save" at bounding box center [1254, 648] width 159 height 48
